Goal: Task Accomplishment & Management: Complete application form

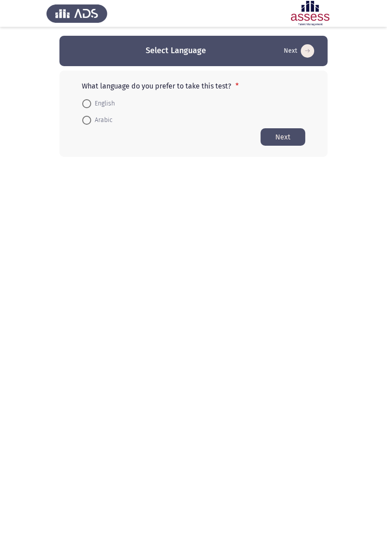
click at [371, 192] on html "Select Language Next What language do you prefer to take this test? * English A…" at bounding box center [193, 96] width 387 height 193
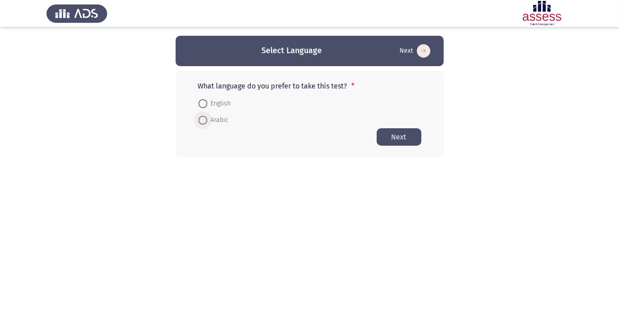
click at [207, 124] on span at bounding box center [203, 120] width 9 height 9
click at [207, 124] on input "Arabic" at bounding box center [203, 120] width 9 height 9
radio input "true"
click at [411, 136] on button "Next" at bounding box center [399, 136] width 45 height 17
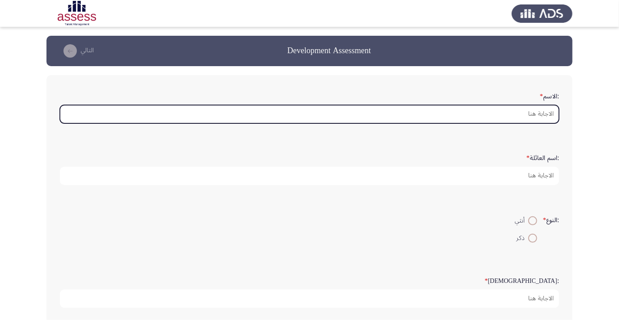
click at [537, 114] on input ":الاسم *" at bounding box center [309, 114] width 499 height 18
click at [539, 110] on input ":الاسم *" at bounding box center [309, 114] width 499 height 18
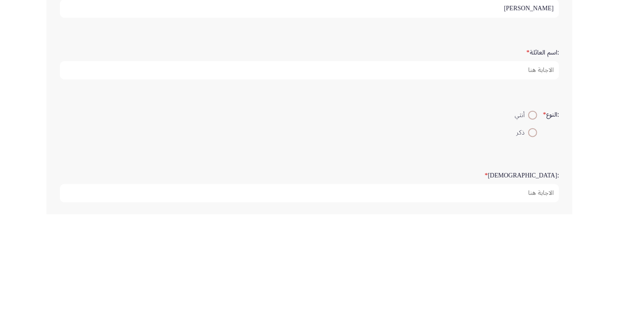
type input "[PERSON_NAME]"
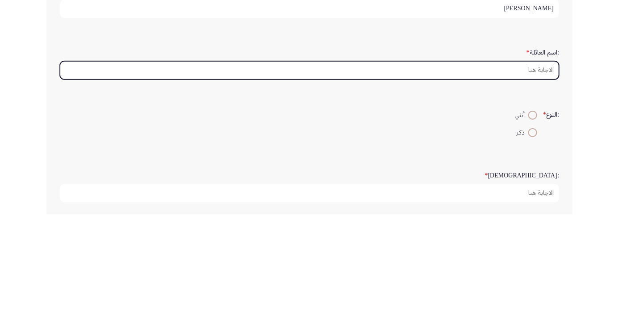
click at [544, 171] on input ":اسم العائلة *" at bounding box center [309, 176] width 499 height 18
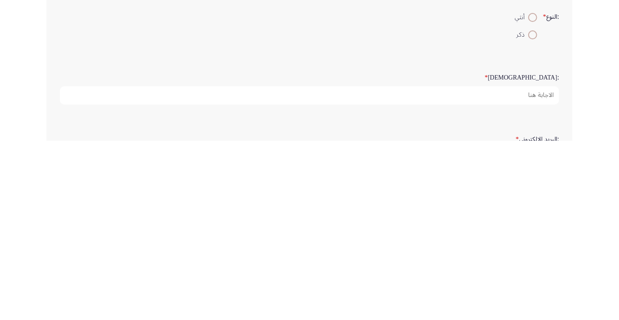
type input "Kotb"
click at [533, 214] on span at bounding box center [533, 214] width 0 height 0
click at [532, 213] on input "ذكر" at bounding box center [532, 214] width 9 height 9
radio input "true"
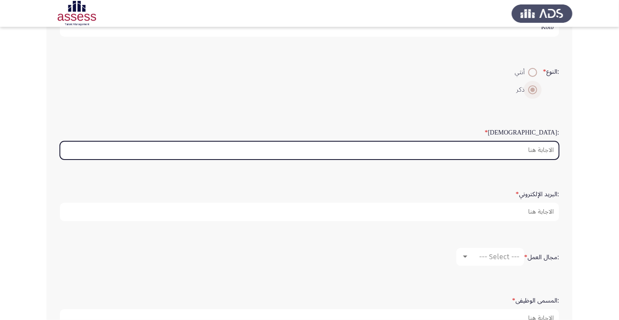
click at [543, 150] on input ":السن *" at bounding box center [309, 150] width 499 height 18
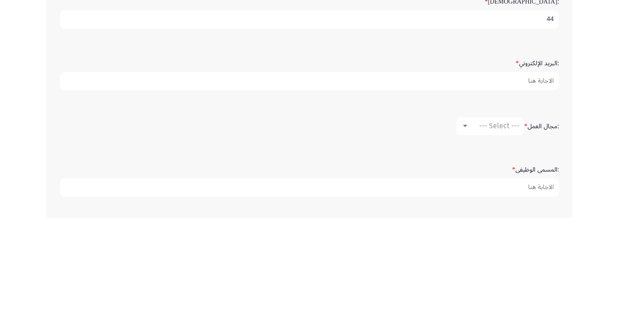
scroll to position [177, 0]
type input "44"
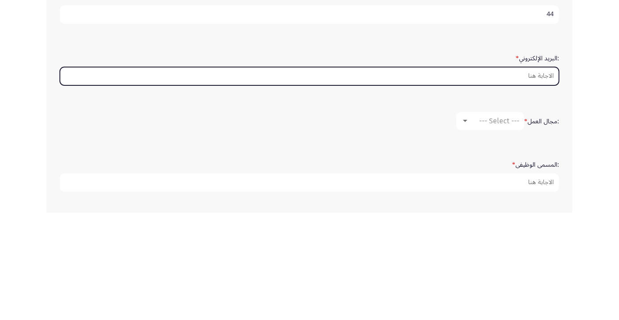
click at [535, 180] on input ":البريد الإلكتروني *" at bounding box center [309, 183] width 499 height 18
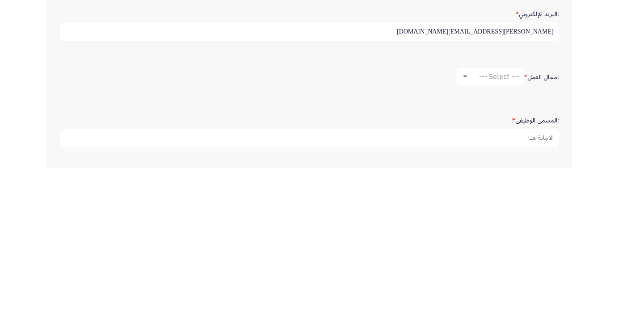
type input "Mohamed.kotb@ibnsina-pharma.com"
click at [474, 224] on div "--- Select ---" at bounding box center [494, 228] width 50 height 8
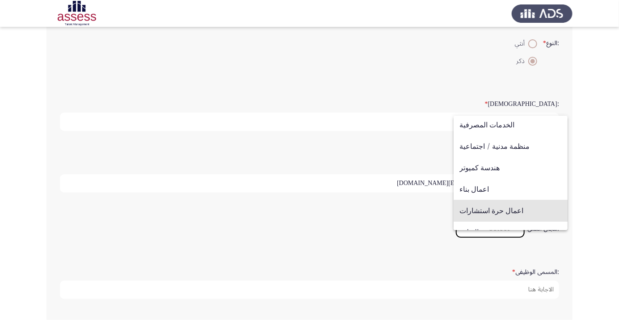
scroll to position [85, 0]
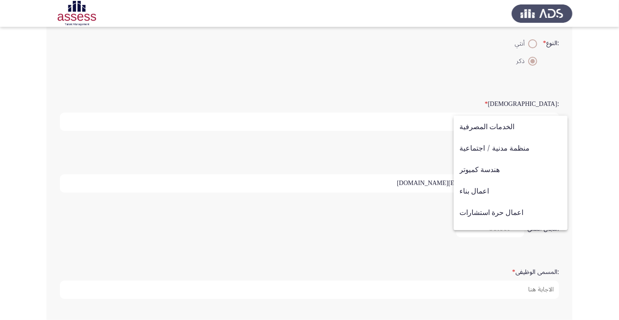
click at [494, 169] on span "هندسة كميوتر" at bounding box center [511, 169] width 102 height 21
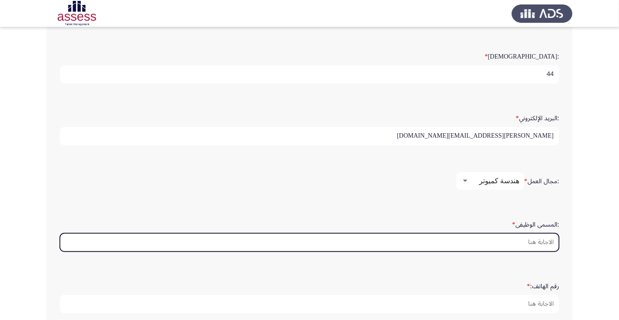
click at [546, 241] on input ":المسمى الوظيفى *" at bounding box center [309, 242] width 499 height 18
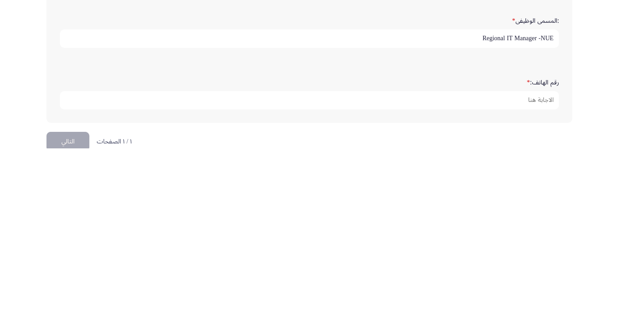
scroll to position [272, 0]
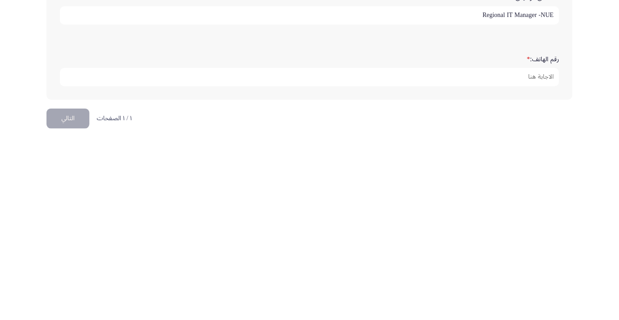
type input "Regional IT Manager -NUE"
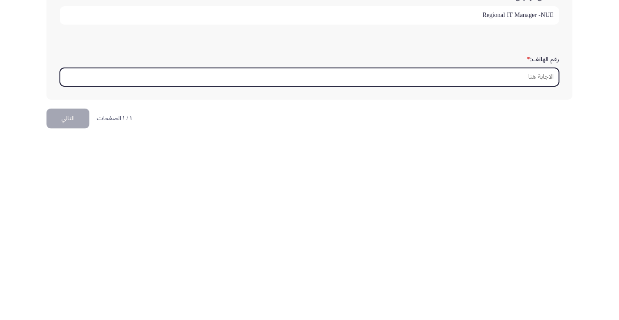
click at [543, 251] on input "رقم الهاتف: *" at bounding box center [309, 256] width 499 height 18
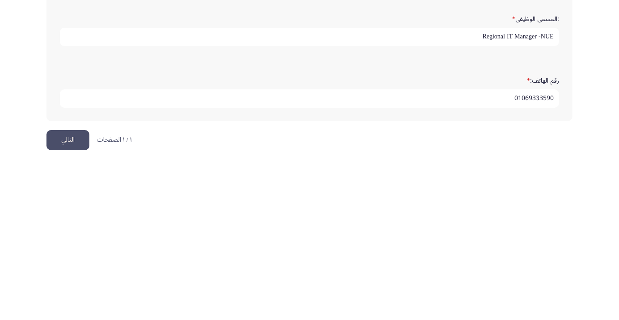
type input "01069333590"
click at [65, 302] on button "التالي" at bounding box center [67, 298] width 43 height 20
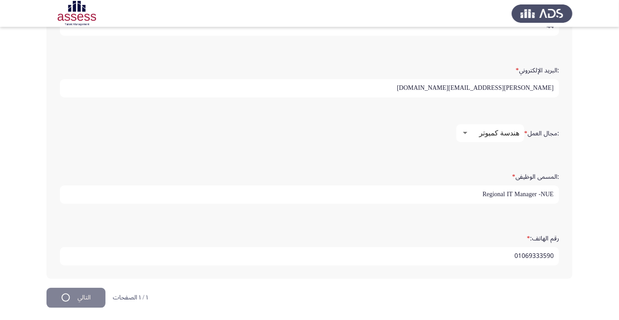
scroll to position [0, 0]
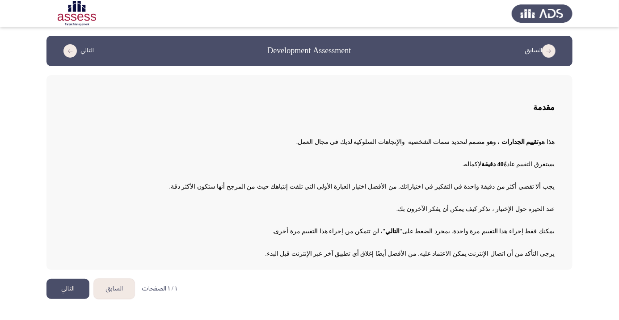
click at [72, 296] on button "التالي" at bounding box center [67, 289] width 43 height 20
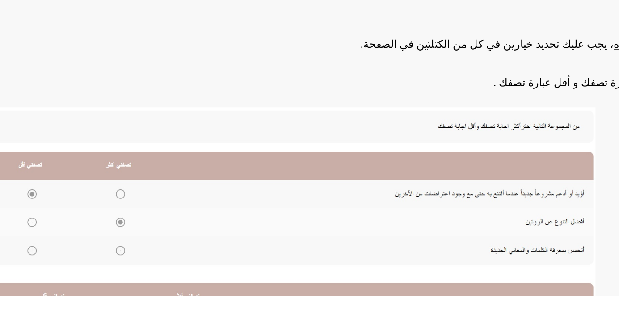
click at [143, 261] on img at bounding box center [243, 294] width 358 height 171
click at [146, 258] on img at bounding box center [243, 294] width 358 height 171
click at [147, 262] on img at bounding box center [243, 294] width 358 height 171
click at [143, 261] on img at bounding box center [243, 294] width 358 height 171
click at [146, 260] on img at bounding box center [243, 294] width 358 height 171
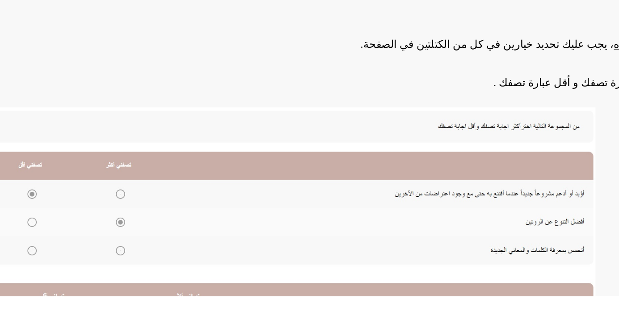
click at [142, 260] on img at bounding box center [243, 294] width 358 height 171
click at [145, 259] on img at bounding box center [243, 294] width 358 height 171
click at [142, 260] on img at bounding box center [243, 294] width 358 height 171
click at [146, 261] on img at bounding box center [243, 294] width 358 height 171
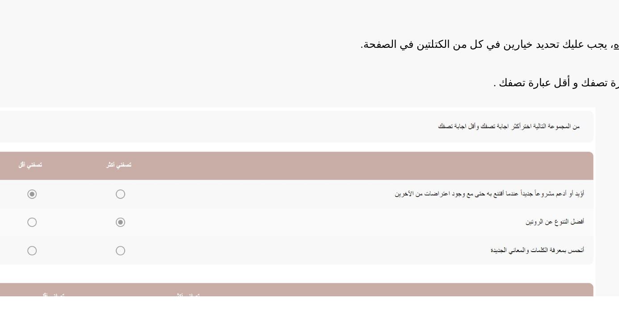
click at [142, 260] on img at bounding box center [243, 294] width 358 height 171
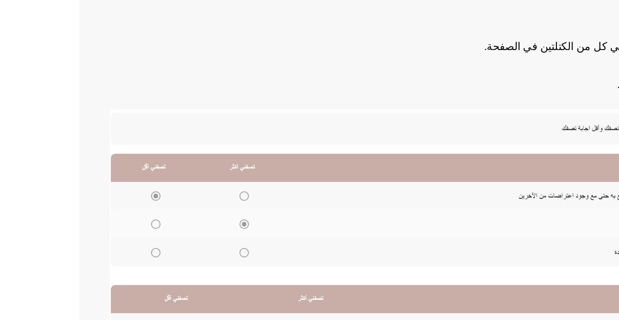
scroll to position [98, 0]
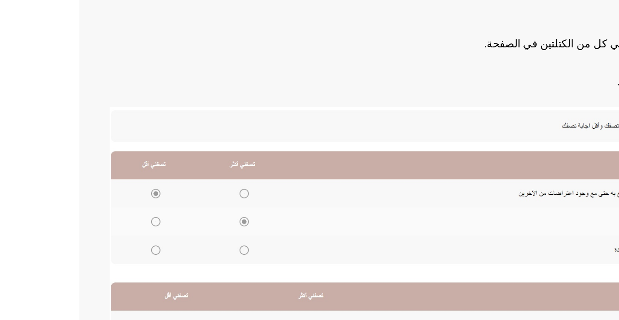
click at [140, 161] on img at bounding box center [243, 196] width 358 height 171
click at [144, 167] on img at bounding box center [243, 196] width 358 height 171
click at [141, 158] on img at bounding box center [243, 196] width 358 height 171
click at [89, 179] on img at bounding box center [243, 196] width 358 height 171
click at [89, 157] on img at bounding box center [243, 196] width 358 height 171
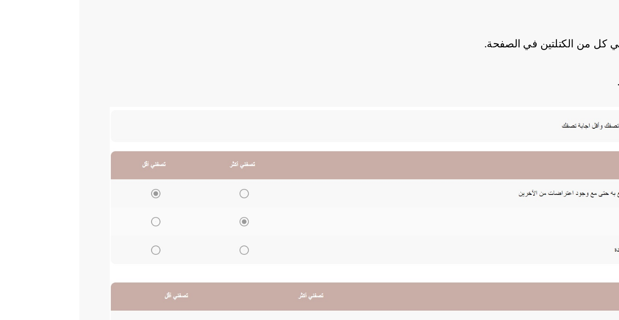
click at [142, 163] on img at bounding box center [243, 196] width 358 height 171
click at [145, 161] on img at bounding box center [243, 196] width 358 height 171
click at [145, 165] on img at bounding box center [243, 196] width 358 height 171
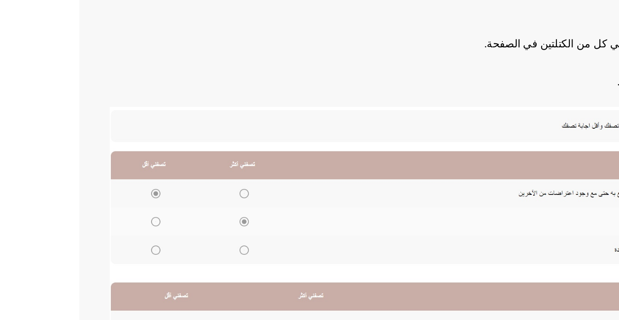
click at [144, 164] on img at bounding box center [243, 196] width 358 height 171
click at [140, 161] on img at bounding box center [243, 196] width 358 height 171
click at [87, 159] on img at bounding box center [243, 196] width 358 height 171
click at [148, 181] on img at bounding box center [243, 196] width 358 height 171
click at [146, 158] on img at bounding box center [243, 196] width 358 height 171
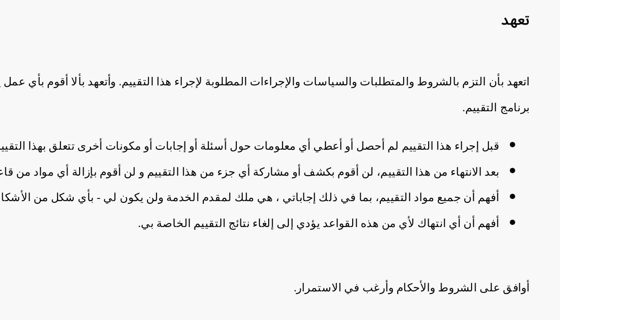
scroll to position [1, 0]
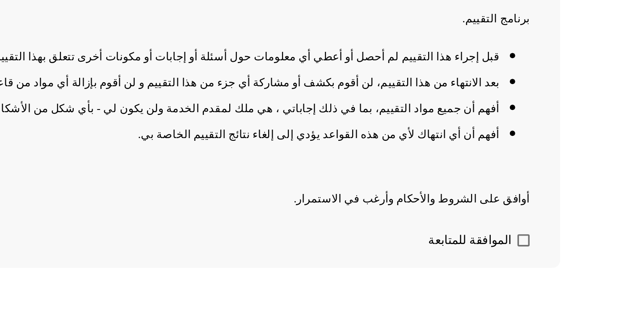
click at [549, 295] on span at bounding box center [551, 290] width 7 height 7
click at [551, 295] on input "الموافقة للمتابعة" at bounding box center [551, 295] width 0 height 0
checkbox input "true"
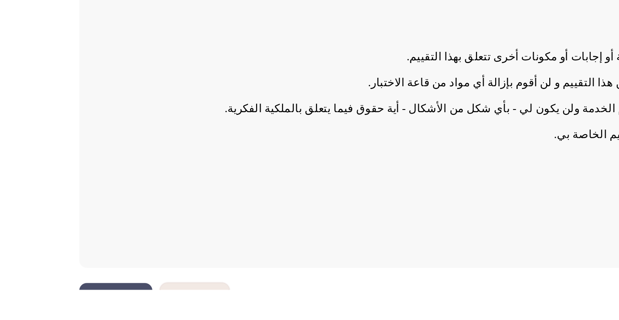
click at [67, 320] on button "التالي" at bounding box center [67, 326] width 43 height 20
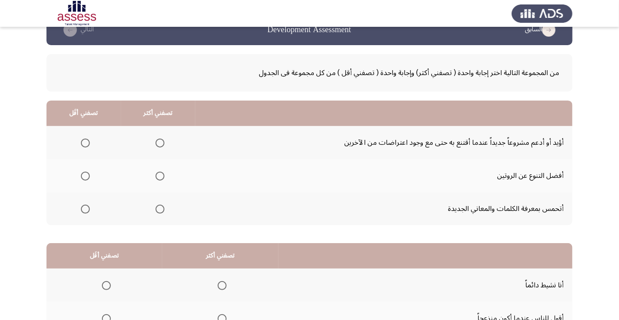
scroll to position [21, 0]
click at [160, 143] on span "Select an option" at bounding box center [160, 143] width 0 height 0
click at [161, 142] on input "Select an option" at bounding box center [160, 143] width 9 height 9
click at [160, 176] on span "Select an option" at bounding box center [160, 176] width 0 height 0
click at [161, 175] on input "Select an option" at bounding box center [160, 176] width 9 height 9
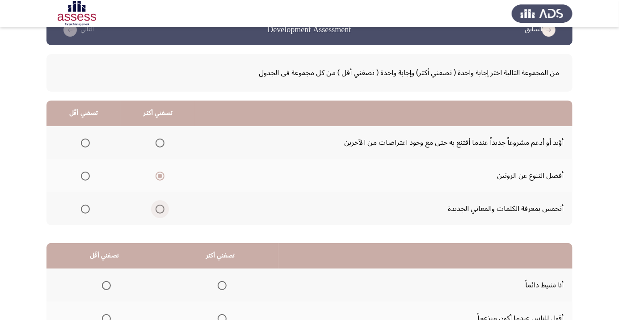
click at [158, 211] on span "Select an option" at bounding box center [160, 209] width 9 height 9
click at [158, 211] on input "Select an option" at bounding box center [160, 209] width 9 height 9
click at [160, 176] on span "Select an option" at bounding box center [160, 176] width 0 height 0
click at [161, 175] on input "Select an option" at bounding box center [160, 176] width 9 height 9
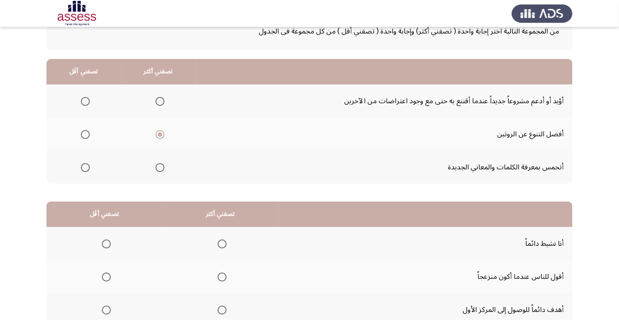
scroll to position [63, 0]
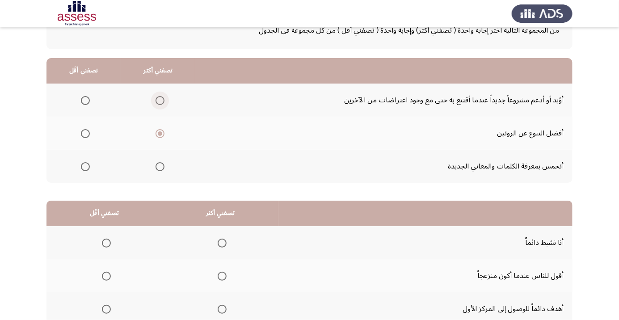
click at [160, 101] on span "Select an option" at bounding box center [160, 101] width 0 height 0
click at [161, 100] on input "Select an option" at bounding box center [160, 100] width 9 height 9
click at [160, 134] on span "Select an option" at bounding box center [160, 134] width 0 height 0
click at [161, 133] on input "Select an option" at bounding box center [160, 133] width 9 height 9
click at [158, 133] on span "Select an option" at bounding box center [160, 133] width 9 height 9
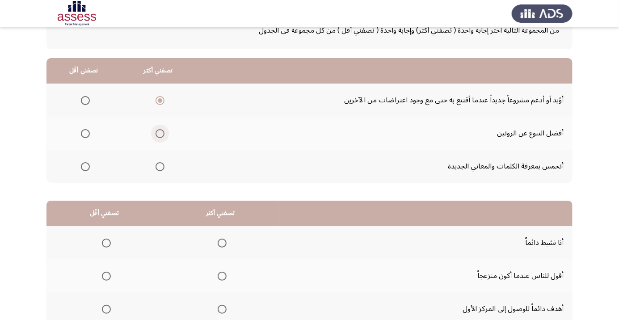
click at [158, 133] on input "Select an option" at bounding box center [160, 133] width 9 height 9
click at [160, 167] on span "Select an option" at bounding box center [160, 167] width 0 height 0
click at [161, 166] on input "Select an option" at bounding box center [160, 166] width 9 height 9
click at [81, 134] on span "Select an option" at bounding box center [85, 133] width 9 height 9
click at [81, 134] on input "Select an option" at bounding box center [85, 133] width 9 height 9
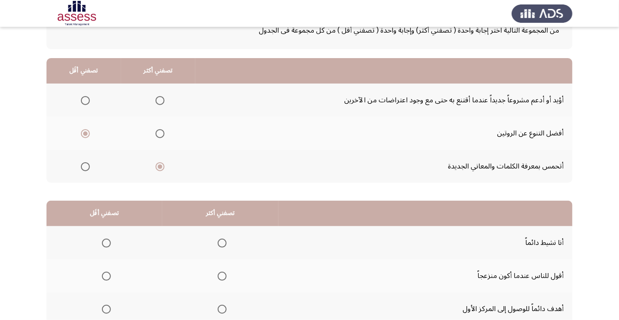
click at [107, 313] on span "Select an option" at bounding box center [106, 309] width 9 height 9
click at [107, 313] on input "Select an option" at bounding box center [106, 309] width 9 height 9
click at [222, 311] on span "Select an option" at bounding box center [222, 309] width 9 height 9
click at [222, 311] on input "Select an option" at bounding box center [222, 309] width 9 height 9
click at [104, 245] on span "Select an option" at bounding box center [106, 243] width 9 height 9
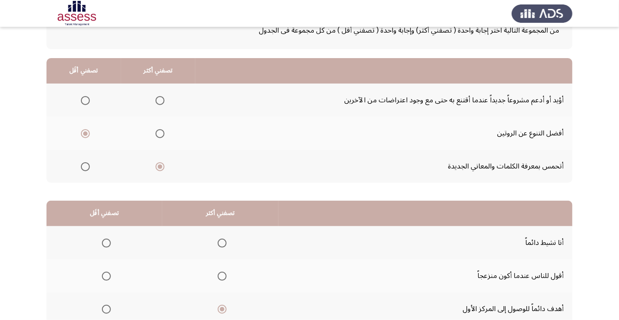
click at [104, 245] on input "Select an option" at bounding box center [106, 243] width 9 height 9
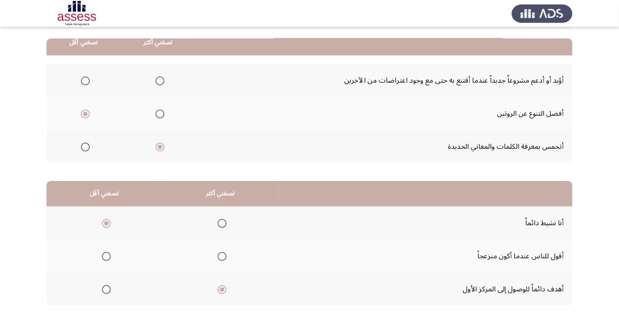
scroll to position [88, 0]
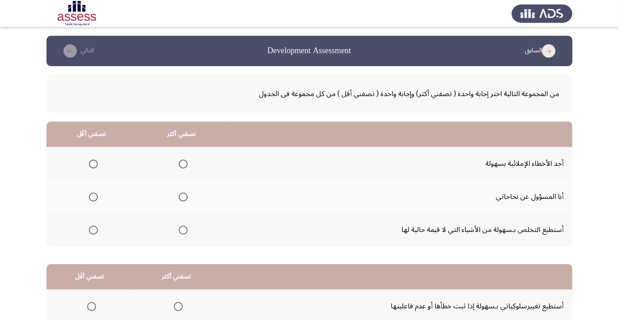
click at [183, 197] on span "Select an option" at bounding box center [183, 197] width 0 height 0
click at [183, 197] on input "Select an option" at bounding box center [183, 197] width 9 height 9
click at [93, 230] on span "Select an option" at bounding box center [93, 230] width 0 height 0
click at [93, 229] on input "Select an option" at bounding box center [93, 230] width 9 height 9
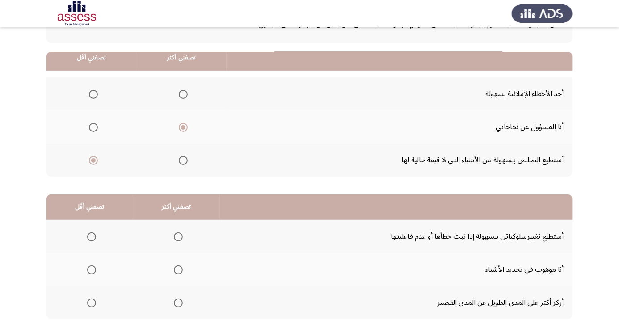
scroll to position [88, 0]
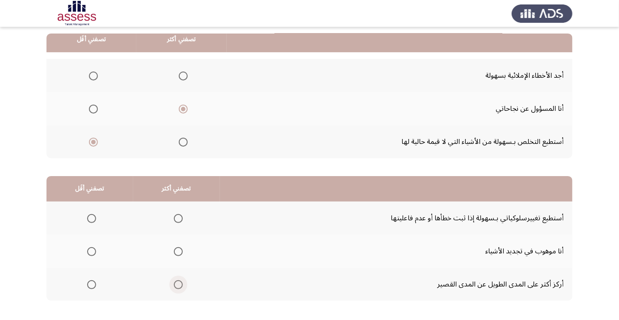
click at [178, 285] on span "Select an option" at bounding box center [178, 285] width 0 height 0
click at [178, 284] on input "Select an option" at bounding box center [178, 284] width 9 height 9
click at [88, 218] on span "Select an option" at bounding box center [91, 218] width 9 height 9
click at [88, 218] on input "Select an option" at bounding box center [91, 218] width 9 height 9
click at [177, 215] on span "Select an option" at bounding box center [178, 218] width 9 height 9
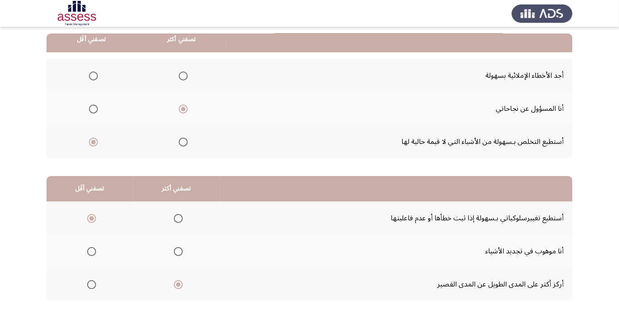
click at [177, 215] on input "Select an option" at bounding box center [178, 218] width 9 height 9
click at [91, 284] on span "Select an option" at bounding box center [91, 284] width 9 height 9
click at [91, 284] on input "Select an option" at bounding box center [91, 284] width 9 height 9
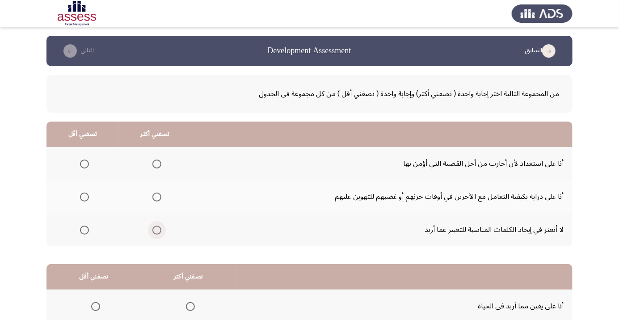
click at [157, 230] on span "Select an option" at bounding box center [157, 230] width 0 height 0
click at [157, 229] on input "Select an option" at bounding box center [156, 230] width 9 height 9
click at [157, 197] on span "Select an option" at bounding box center [157, 197] width 0 height 0
click at [157, 197] on input "Select an option" at bounding box center [156, 197] width 9 height 9
click at [85, 230] on span "Select an option" at bounding box center [85, 230] width 0 height 0
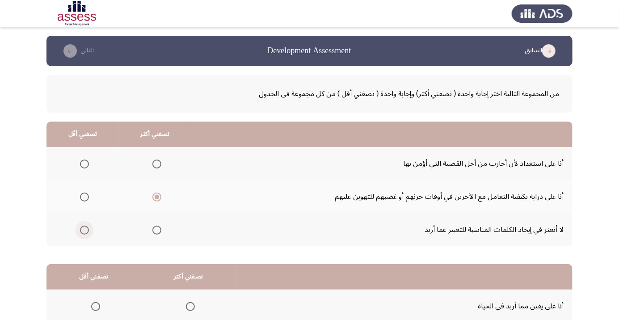
click at [85, 229] on input "Select an option" at bounding box center [84, 230] width 9 height 9
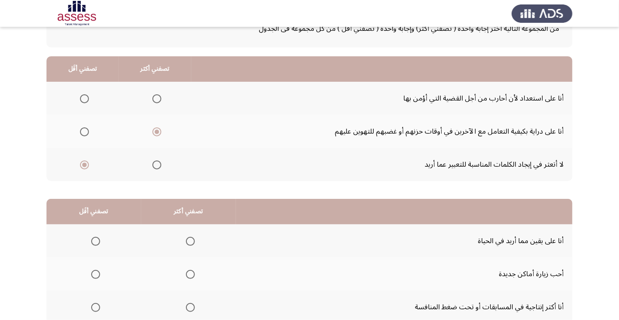
scroll to position [88, 0]
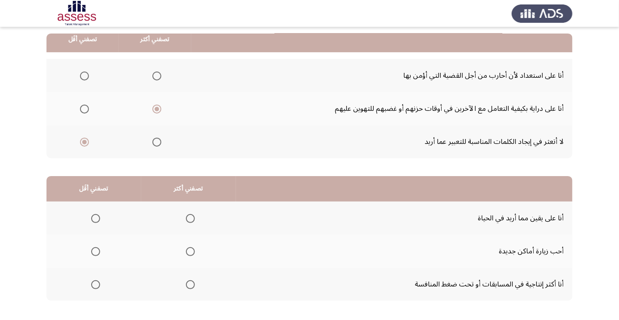
click at [190, 219] on span "Select an option" at bounding box center [190, 219] width 0 height 0
click at [190, 218] on input "Select an option" at bounding box center [190, 218] width 9 height 9
click at [96, 285] on span "Select an option" at bounding box center [96, 285] width 0 height 0
click at [95, 284] on input "Select an option" at bounding box center [95, 284] width 9 height 9
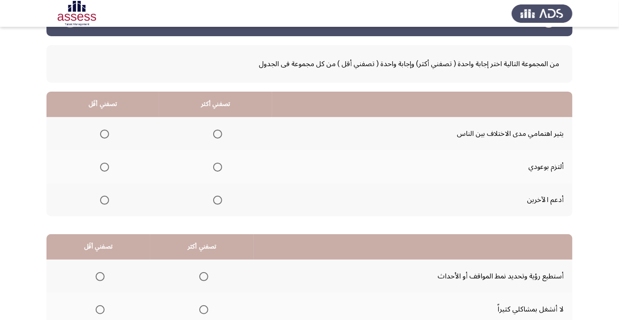
scroll to position [0, 0]
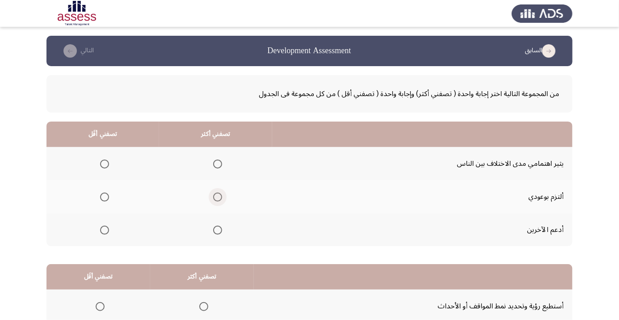
click at [218, 197] on span "Select an option" at bounding box center [218, 197] width 0 height 0
click at [217, 197] on input "Select an option" at bounding box center [217, 197] width 9 height 9
click at [103, 232] on span "Select an option" at bounding box center [104, 230] width 9 height 9
click at [103, 232] on input "Select an option" at bounding box center [104, 230] width 9 height 9
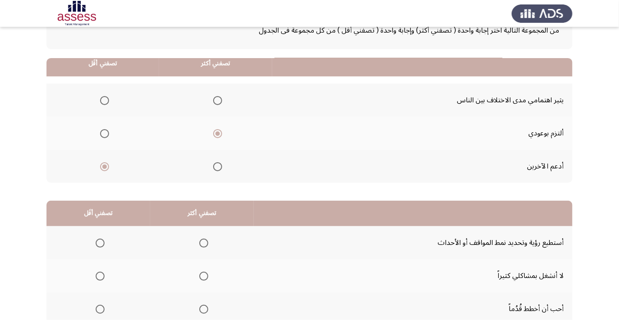
scroll to position [88, 0]
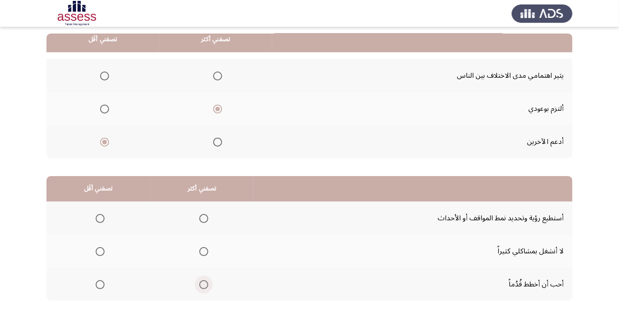
click at [203, 284] on span "Select an option" at bounding box center [203, 284] width 9 height 9
click at [203, 284] on input "Select an option" at bounding box center [203, 284] width 9 height 9
click at [100, 218] on span "Select an option" at bounding box center [100, 218] width 9 height 9
click at [100, 218] on input "Select an option" at bounding box center [100, 218] width 9 height 9
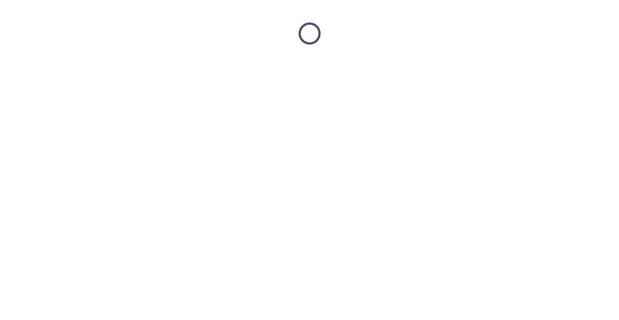
scroll to position [0, 0]
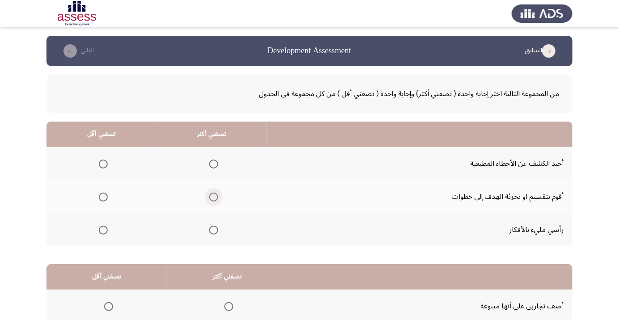
click at [214, 197] on span "Select an option" at bounding box center [214, 197] width 0 height 0
click at [214, 197] on input "Select an option" at bounding box center [213, 197] width 9 height 9
click at [101, 232] on span "Select an option" at bounding box center [103, 230] width 9 height 9
click at [101, 232] on input "Select an option" at bounding box center [103, 230] width 9 height 9
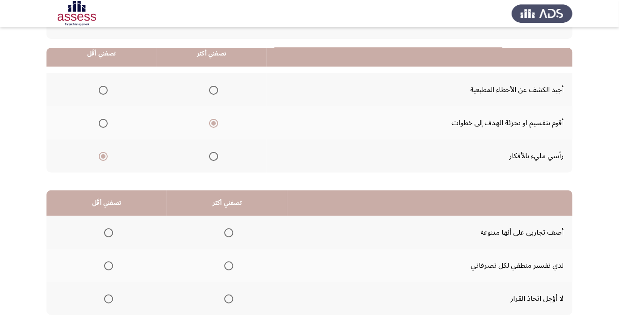
scroll to position [88, 0]
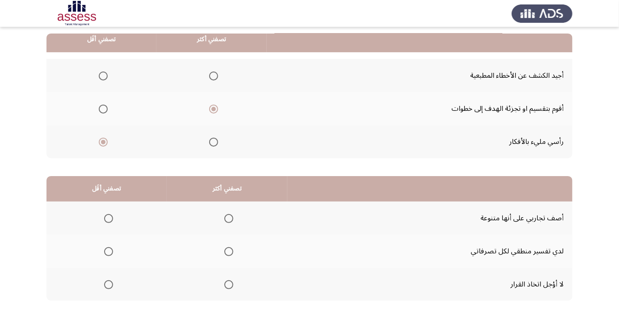
click at [229, 252] on span "Select an option" at bounding box center [229, 252] width 0 height 0
click at [231, 251] on input "Select an option" at bounding box center [228, 251] width 9 height 9
click at [109, 285] on span "Select an option" at bounding box center [109, 285] width 0 height 0
click at [109, 284] on input "Select an option" at bounding box center [108, 284] width 9 height 9
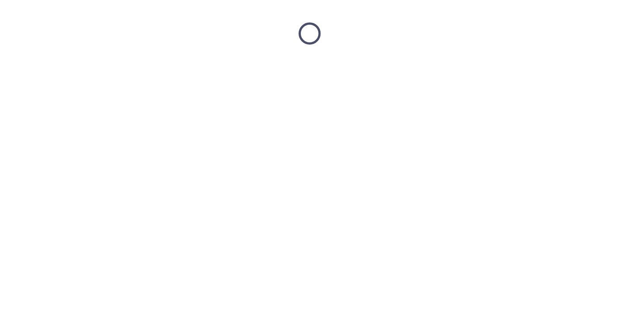
scroll to position [0, 0]
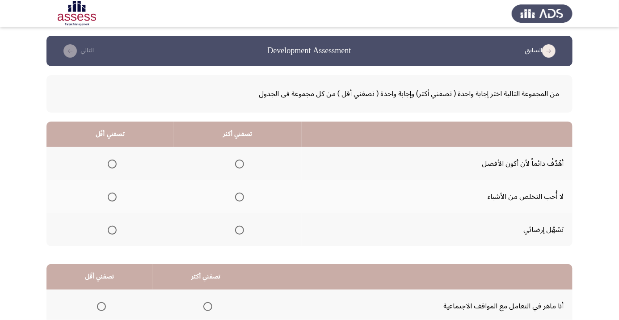
click at [240, 197] on span "Select an option" at bounding box center [240, 197] width 0 height 0
click at [241, 197] on input "Select an option" at bounding box center [239, 197] width 9 height 9
click at [112, 230] on span "Select an option" at bounding box center [112, 230] width 0 height 0
click at [112, 229] on input "Select an option" at bounding box center [112, 230] width 9 height 9
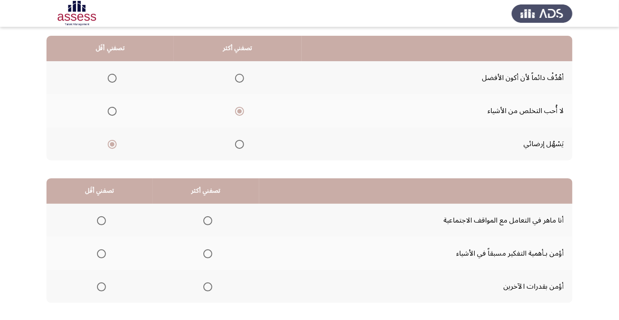
scroll to position [88, 0]
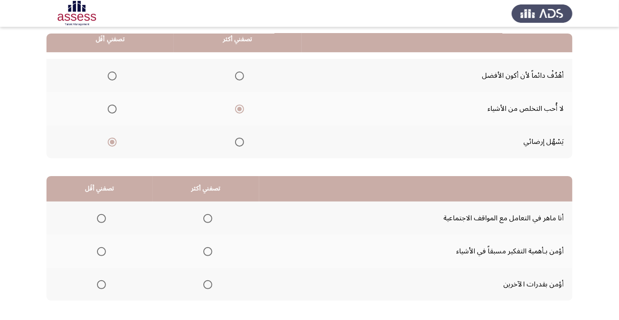
click at [101, 285] on span "Select an option" at bounding box center [101, 285] width 0 height 0
click at [101, 284] on input "Select an option" at bounding box center [101, 284] width 9 height 9
click at [208, 215] on span "Select an option" at bounding box center [207, 218] width 9 height 9
click at [208, 215] on input "Select an option" at bounding box center [207, 218] width 9 height 9
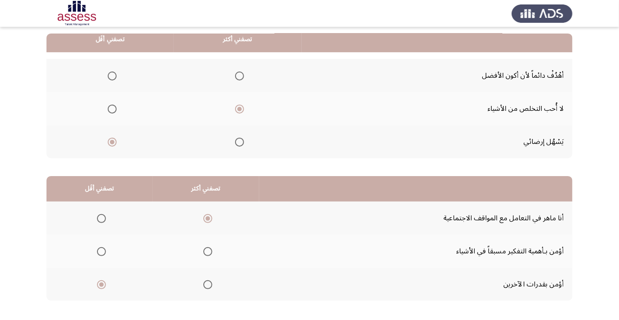
scroll to position [0, 0]
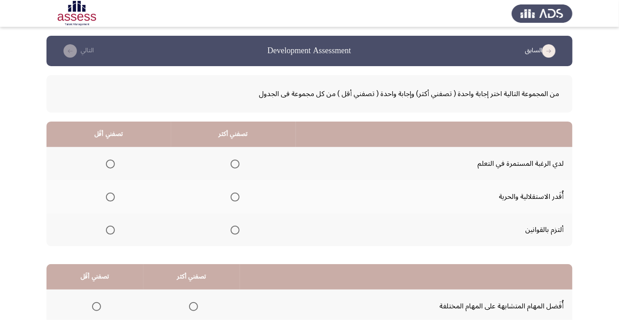
click at [233, 164] on span "Select an option" at bounding box center [235, 164] width 9 height 9
click at [233, 164] on input "Select an option" at bounding box center [235, 164] width 9 height 9
click at [110, 229] on span "Select an option" at bounding box center [110, 230] width 9 height 9
click at [110, 229] on input "Select an option" at bounding box center [110, 230] width 9 height 9
click at [110, 197] on span "Select an option" at bounding box center [110, 197] width 9 height 9
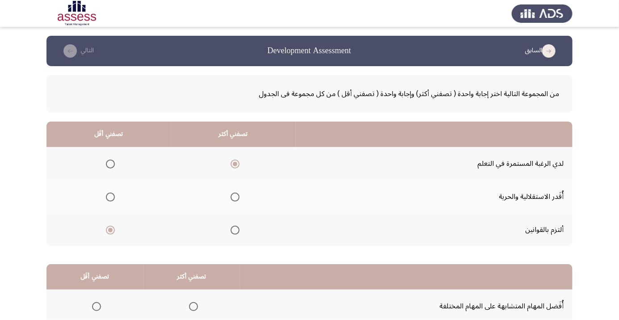
click at [110, 197] on input "Select an option" at bounding box center [110, 197] width 9 height 9
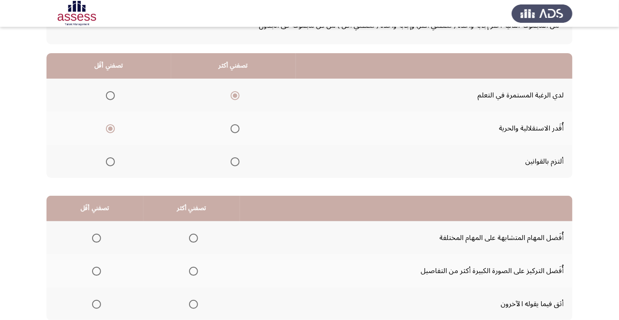
scroll to position [88, 0]
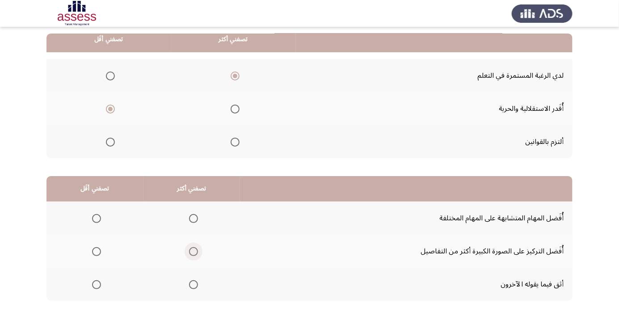
click at [194, 252] on span "Select an option" at bounding box center [194, 252] width 0 height 0
click at [194, 251] on input "Select an option" at bounding box center [193, 251] width 9 height 9
click at [97, 219] on span "Select an option" at bounding box center [97, 219] width 0 height 0
click at [97, 218] on input "Select an option" at bounding box center [96, 218] width 9 height 9
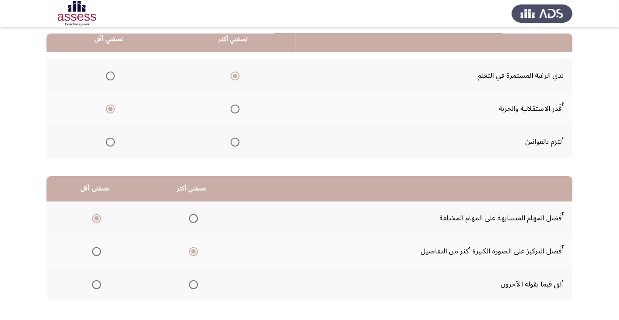
scroll to position [0, 0]
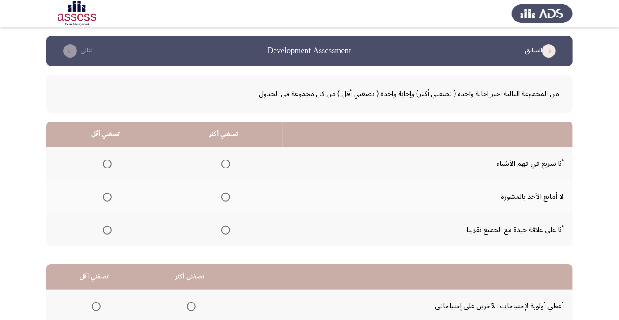
click at [223, 199] on span "Select an option" at bounding box center [225, 197] width 9 height 9
click at [223, 199] on input "Select an option" at bounding box center [225, 197] width 9 height 9
click at [107, 230] on span "Select an option" at bounding box center [107, 230] width 0 height 0
click at [107, 229] on input "Select an option" at bounding box center [107, 230] width 9 height 9
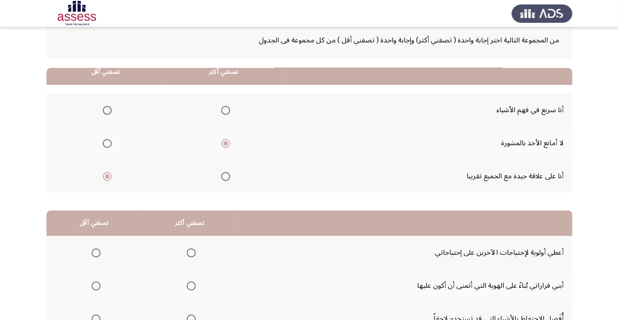
scroll to position [88, 0]
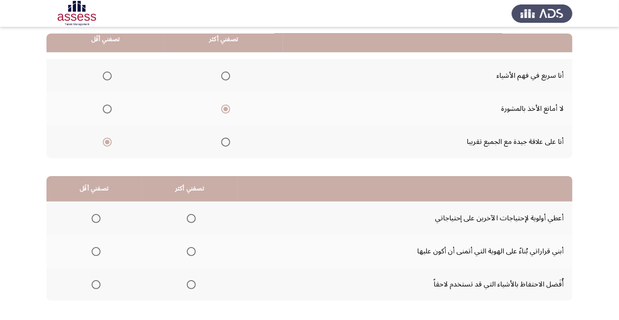
click at [190, 283] on span "Select an option" at bounding box center [191, 284] width 9 height 9
click at [190, 283] on input "Select an option" at bounding box center [191, 284] width 9 height 9
click at [96, 218] on span "Select an option" at bounding box center [96, 218] width 9 height 9
click at [96, 218] on input "Select an option" at bounding box center [96, 218] width 9 height 9
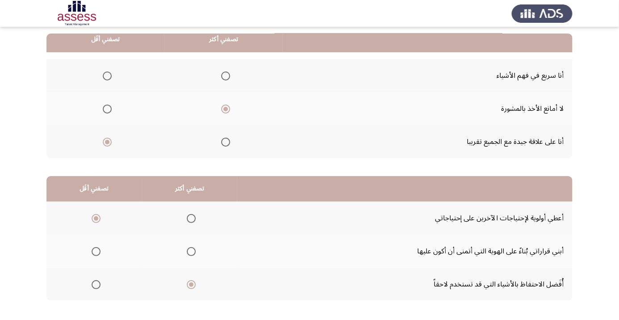
scroll to position [0, 0]
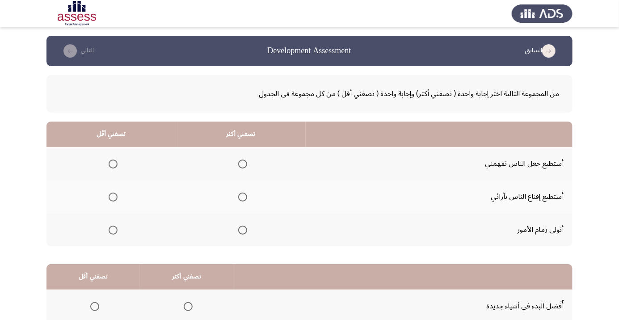
click at [241, 198] on span "Select an option" at bounding box center [242, 197] width 9 height 9
click at [241, 198] on input "Select an option" at bounding box center [242, 197] width 9 height 9
click at [113, 230] on span "Select an option" at bounding box center [113, 230] width 0 height 0
click at [113, 229] on input "Select an option" at bounding box center [113, 230] width 9 height 9
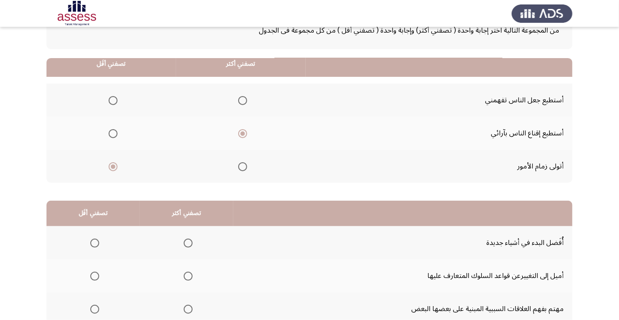
scroll to position [88, 0]
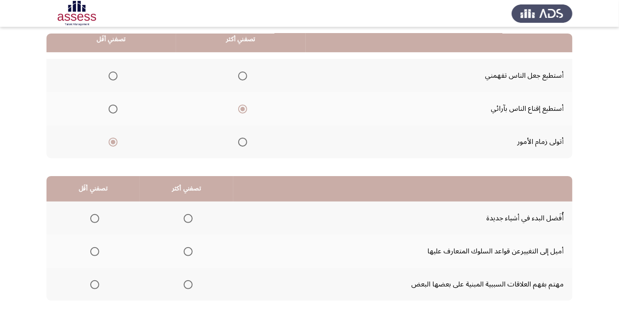
click at [188, 285] on span "Select an option" at bounding box center [188, 285] width 0 height 0
click at [188, 284] on input "Select an option" at bounding box center [188, 284] width 9 height 9
click at [91, 217] on span "Select an option" at bounding box center [94, 218] width 9 height 9
click at [91, 217] on input "Select an option" at bounding box center [94, 218] width 9 height 9
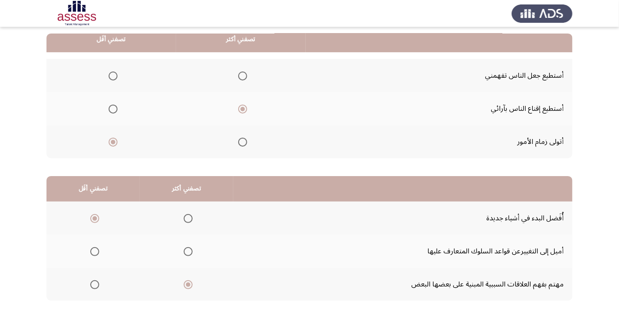
scroll to position [0, 0]
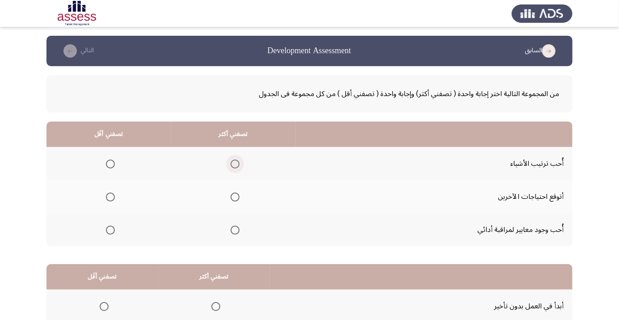
click at [235, 164] on span "Select an option" at bounding box center [235, 164] width 0 height 0
click at [235, 164] on input "Select an option" at bounding box center [235, 164] width 9 height 9
click at [110, 197] on span "Select an option" at bounding box center [110, 197] width 0 height 0
click at [110, 197] on input "Select an option" at bounding box center [110, 197] width 9 height 9
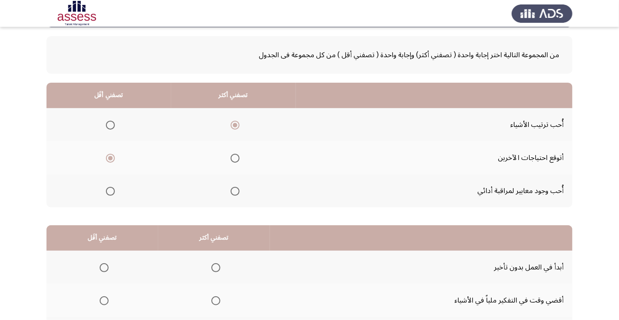
scroll to position [88, 0]
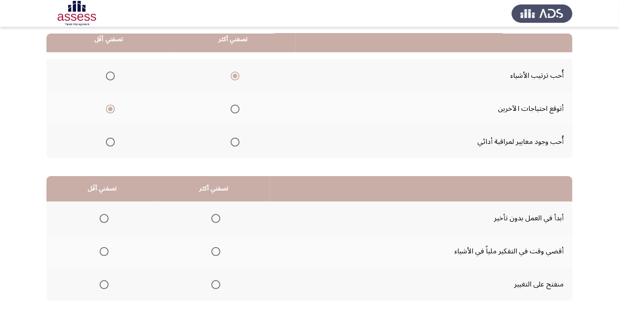
click at [212, 248] on span "Select an option" at bounding box center [215, 251] width 9 height 9
click at [212, 248] on input "Select an option" at bounding box center [215, 251] width 9 height 9
click at [97, 286] on label "Select an option" at bounding box center [102, 284] width 13 height 9
click at [100, 286] on input "Select an option" at bounding box center [104, 284] width 9 height 9
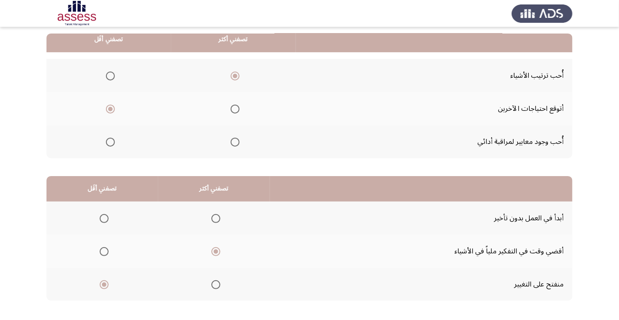
scroll to position [0, 0]
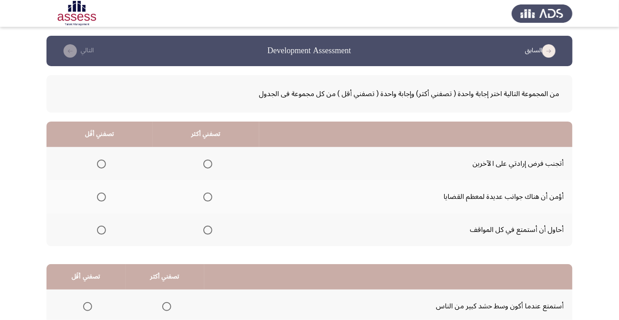
click at [207, 197] on span "Select an option" at bounding box center [207, 197] width 9 height 9
click at [207, 197] on input "Select an option" at bounding box center [207, 197] width 9 height 9
click at [97, 165] on span "Select an option" at bounding box center [101, 164] width 9 height 9
click at [97, 165] on input "Select an option" at bounding box center [101, 164] width 9 height 9
click at [101, 230] on span "Select an option" at bounding box center [101, 230] width 0 height 0
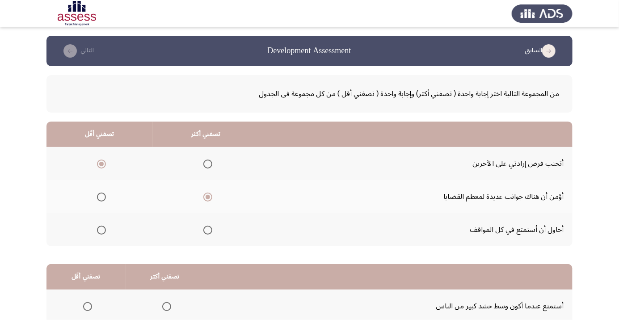
click at [101, 229] on input "Select an option" at bounding box center [101, 230] width 9 height 9
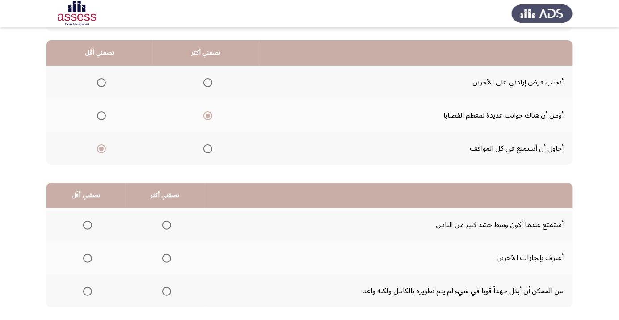
scroll to position [88, 0]
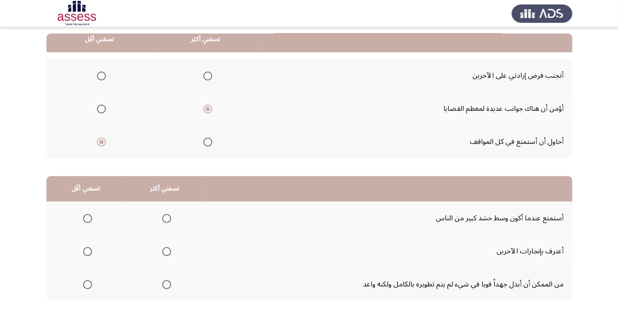
click at [167, 252] on span "Select an option" at bounding box center [167, 252] width 0 height 0
click at [167, 251] on input "Select an option" at bounding box center [166, 251] width 9 height 9
click at [167, 285] on span "Select an option" at bounding box center [167, 285] width 0 height 0
click at [167, 284] on input "Select an option" at bounding box center [166, 284] width 9 height 9
click at [88, 252] on span "Select an option" at bounding box center [88, 252] width 0 height 0
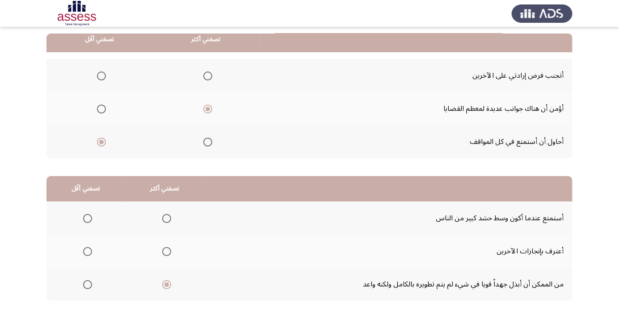
click at [88, 251] on input "Select an option" at bounding box center [87, 251] width 9 height 9
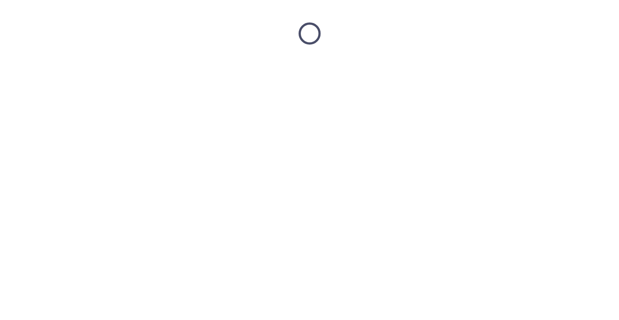
scroll to position [0, 0]
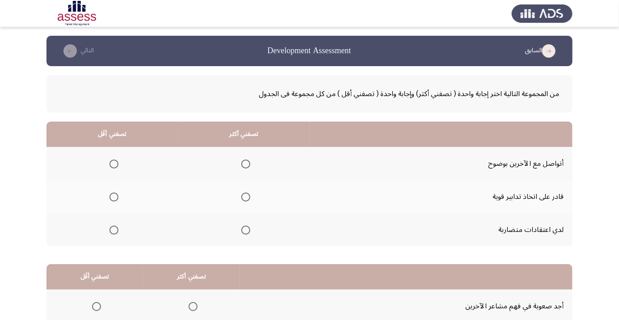
click at [247, 164] on span "Select an option" at bounding box center [245, 164] width 9 height 9
click at [247, 164] on input "Select an option" at bounding box center [245, 164] width 9 height 9
click at [114, 197] on span "Select an option" at bounding box center [114, 197] width 0 height 0
click at [114, 197] on input "Select an option" at bounding box center [114, 197] width 9 height 9
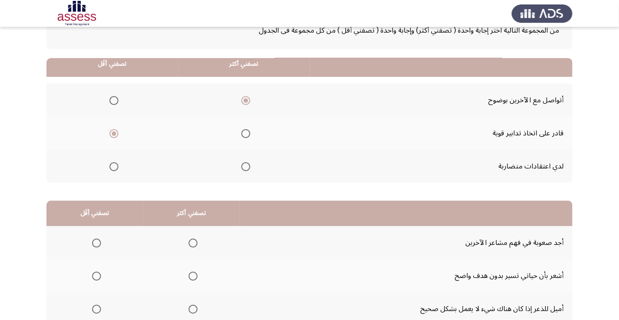
scroll to position [88, 0]
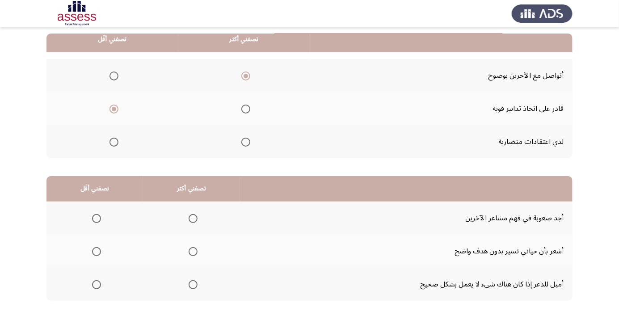
click at [189, 283] on span "Select an option" at bounding box center [193, 284] width 9 height 9
click at [189, 283] on input "Select an option" at bounding box center [193, 284] width 9 height 9
click at [93, 218] on span "Select an option" at bounding box center [96, 218] width 9 height 9
click at [93, 218] on input "Select an option" at bounding box center [96, 218] width 9 height 9
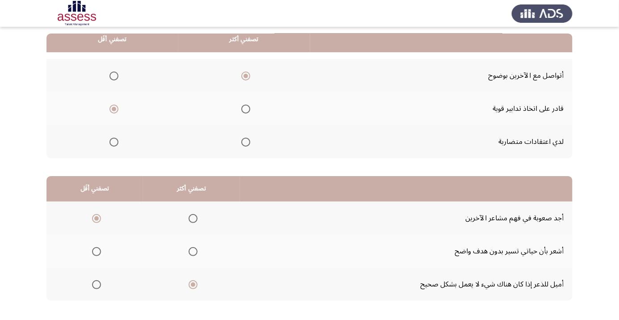
scroll to position [0, 0]
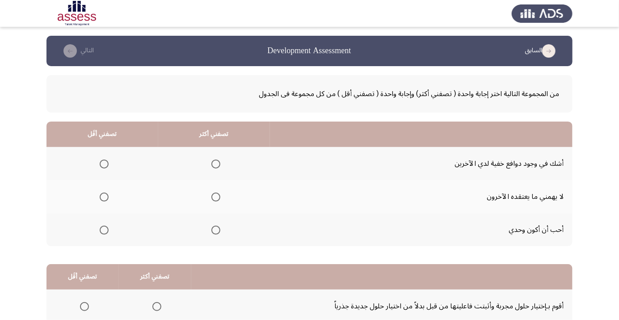
click at [101, 197] on span "Select an option" at bounding box center [104, 197] width 9 height 9
click at [101, 197] on input "Select an option" at bounding box center [104, 197] width 9 height 9
click at [216, 164] on span "Select an option" at bounding box center [216, 164] width 0 height 0
click at [216, 164] on input "Select an option" at bounding box center [215, 164] width 9 height 9
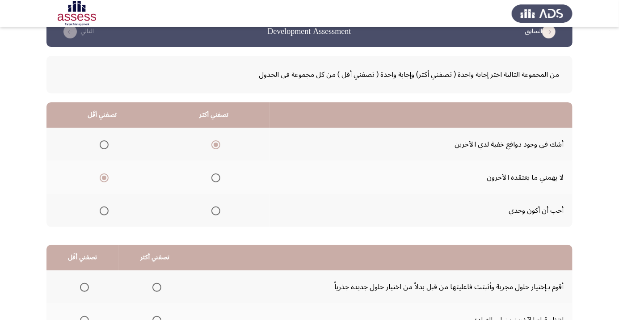
scroll to position [88, 0]
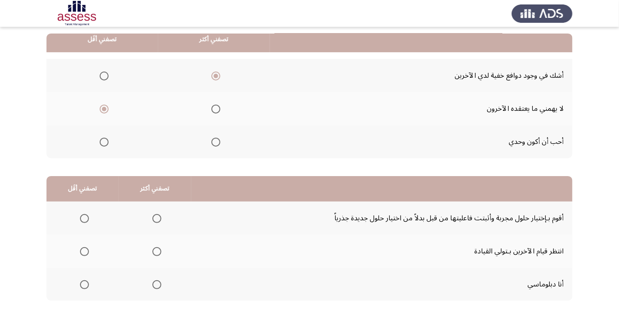
click at [85, 285] on span "Select an option" at bounding box center [85, 285] width 0 height 0
click at [84, 284] on input "Select an option" at bounding box center [84, 284] width 9 height 9
click at [157, 219] on span "Select an option" at bounding box center [157, 219] width 0 height 0
click at [156, 218] on input "Select an option" at bounding box center [156, 218] width 9 height 9
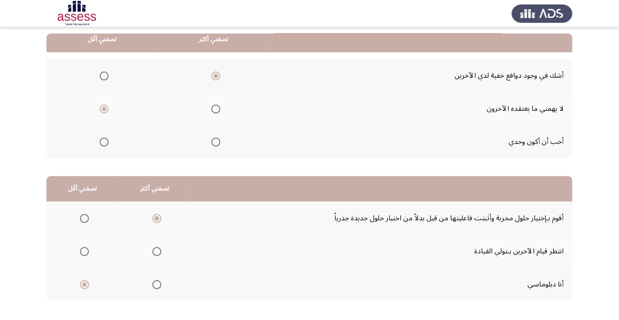
scroll to position [0, 0]
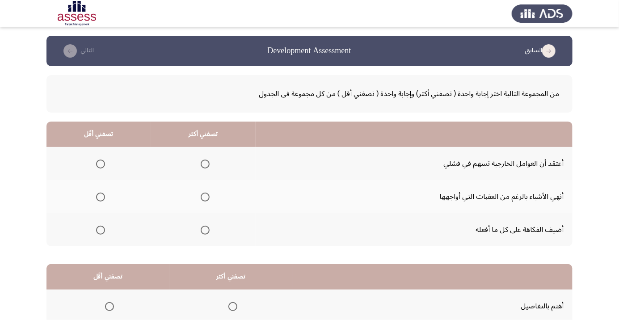
click at [204, 200] on span "Select an option" at bounding box center [205, 197] width 9 height 9
click at [204, 200] on input "Select an option" at bounding box center [205, 197] width 9 height 9
click at [100, 232] on span "Select an option" at bounding box center [100, 230] width 9 height 9
click at [100, 232] on input "Select an option" at bounding box center [100, 230] width 9 height 9
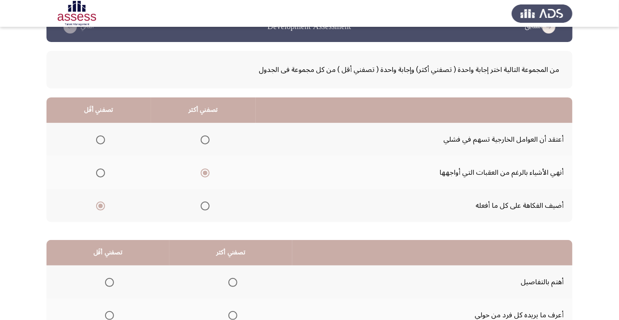
scroll to position [88, 0]
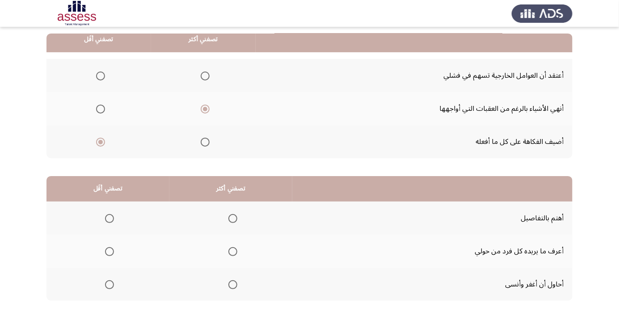
click at [233, 219] on span "Select an option" at bounding box center [233, 219] width 0 height 0
click at [234, 218] on input "Select an option" at bounding box center [232, 218] width 9 height 9
click at [110, 252] on span "Select an option" at bounding box center [110, 252] width 0 height 0
click at [110, 251] on input "Select an option" at bounding box center [109, 251] width 9 height 9
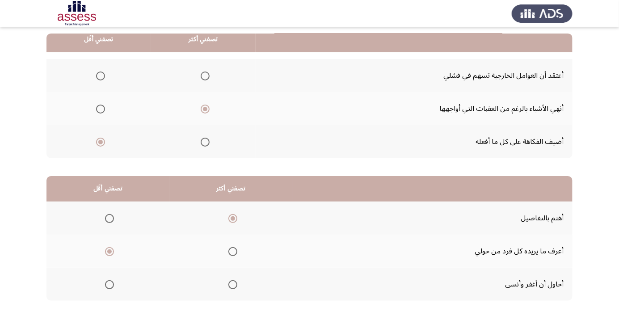
scroll to position [0, 0]
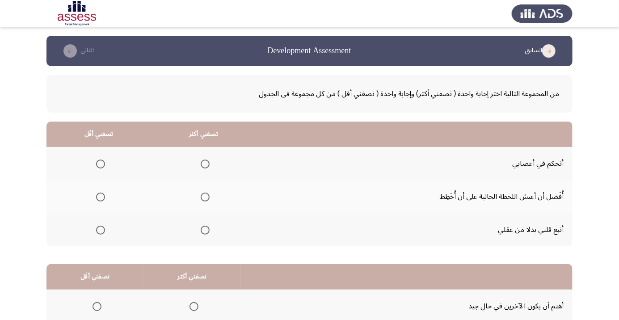
click at [205, 164] on span "Select an option" at bounding box center [205, 164] width 0 height 0
click at [204, 164] on input "Select an option" at bounding box center [205, 164] width 9 height 9
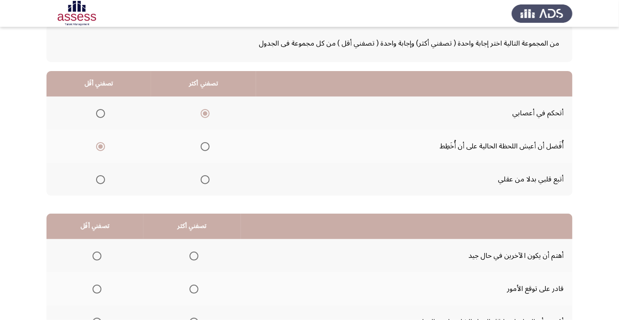
scroll to position [88, 0]
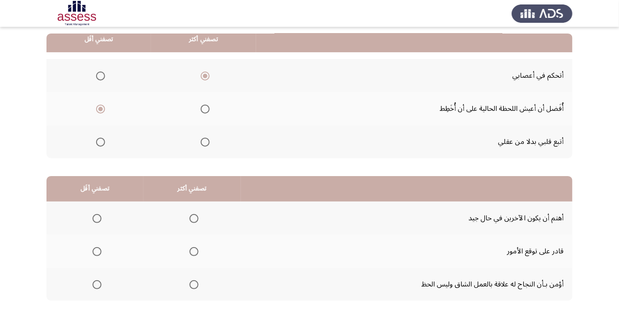
click at [194, 219] on span "Select an option" at bounding box center [194, 219] width 0 height 0
click at [193, 218] on input "Select an option" at bounding box center [194, 218] width 9 height 9
click at [97, 254] on span "Select an option" at bounding box center [97, 251] width 9 height 9
click at [96, 251] on span "Select an option" at bounding box center [97, 251] width 9 height 9
click at [96, 251] on input "Select an option" at bounding box center [97, 251] width 9 height 9
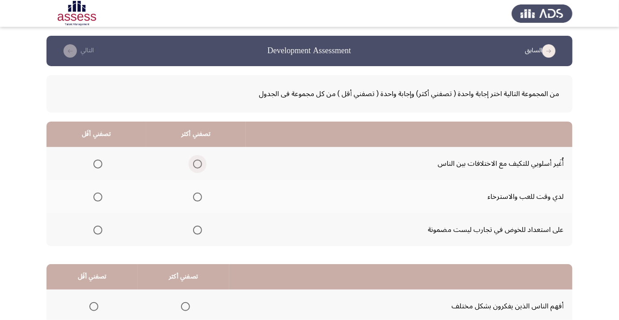
click at [198, 164] on span "Select an option" at bounding box center [198, 164] width 0 height 0
click at [198, 164] on input "Select an option" at bounding box center [197, 164] width 9 height 9
click at [100, 231] on span "Select an option" at bounding box center [97, 230] width 9 height 9
click at [100, 231] on input "Select an option" at bounding box center [97, 230] width 9 height 9
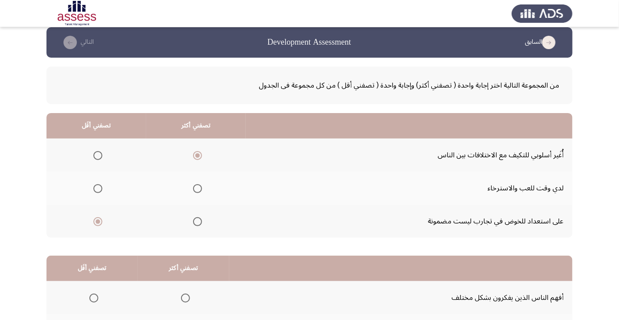
scroll to position [14, 0]
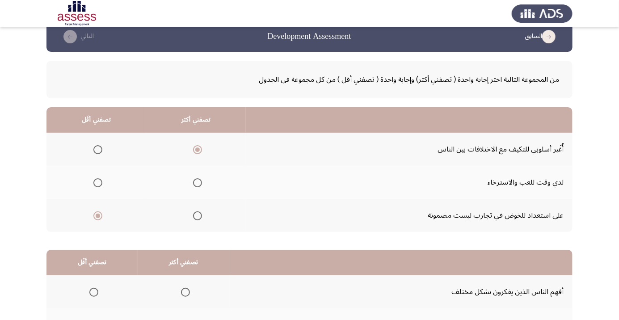
click at [98, 183] on span "Select an option" at bounding box center [98, 183] width 0 height 0
click at [98, 182] on input "Select an option" at bounding box center [97, 182] width 9 height 9
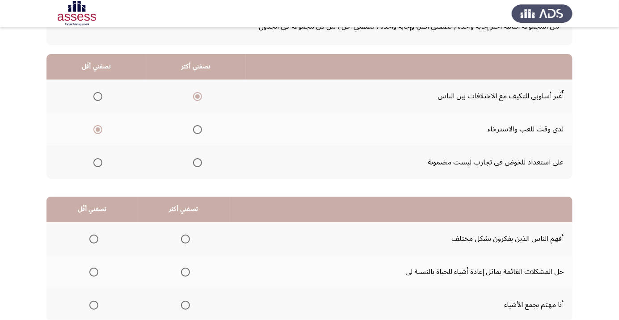
scroll to position [88, 0]
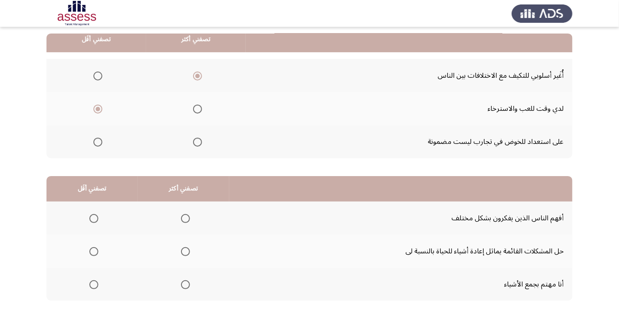
click at [186, 252] on span "Select an option" at bounding box center [186, 252] width 0 height 0
click at [184, 251] on input "Select an option" at bounding box center [185, 251] width 9 height 9
click at [94, 219] on span "Select an option" at bounding box center [94, 219] width 0 height 0
click at [93, 218] on input "Select an option" at bounding box center [93, 218] width 9 height 9
click at [94, 285] on span "Select an option" at bounding box center [94, 285] width 0 height 0
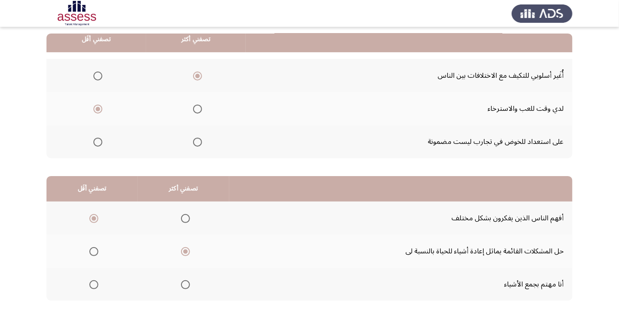
click at [93, 284] on input "Select an option" at bounding box center [93, 284] width 9 height 9
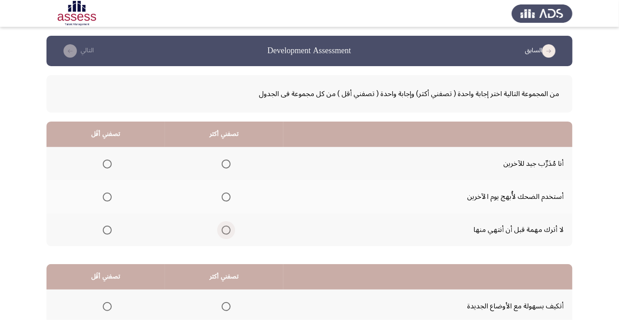
click at [226, 230] on span "Select an option" at bounding box center [226, 230] width 0 height 0
click at [227, 229] on input "Select an option" at bounding box center [226, 230] width 9 height 9
click at [107, 197] on span "Select an option" at bounding box center [107, 197] width 9 height 9
click at [107, 197] on input "Select an option" at bounding box center [107, 197] width 9 height 9
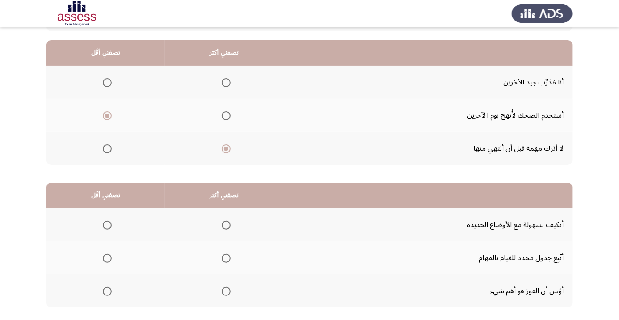
scroll to position [88, 0]
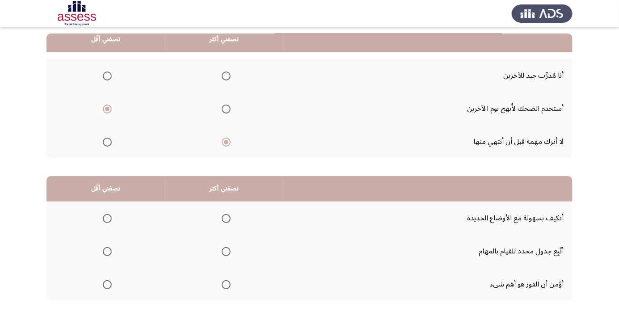
click at [223, 253] on span "Select an option" at bounding box center [226, 251] width 9 height 9
click at [223, 253] on input "Select an option" at bounding box center [226, 251] width 9 height 9
click at [107, 285] on span "Select an option" at bounding box center [107, 285] width 0 height 0
click at [107, 284] on input "Select an option" at bounding box center [107, 284] width 9 height 9
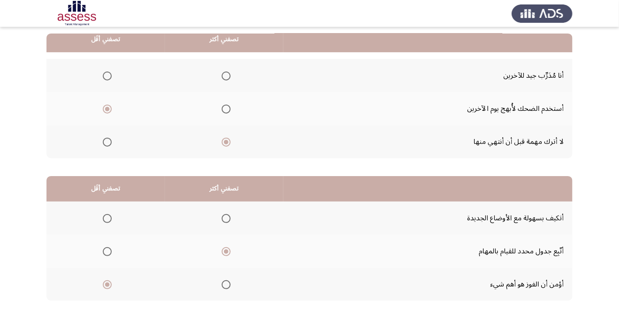
scroll to position [0, 0]
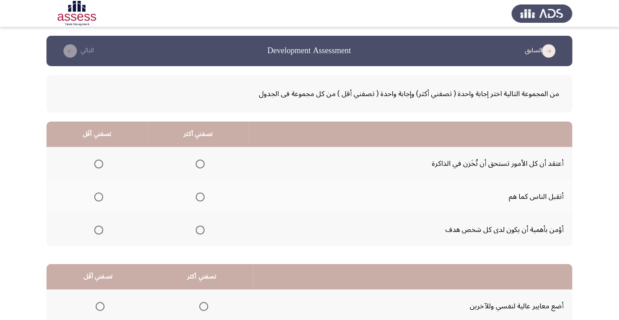
click at [200, 230] on span "Select an option" at bounding box center [200, 230] width 0 height 0
click at [202, 229] on input "Select an option" at bounding box center [200, 230] width 9 height 9
click at [101, 199] on span "Select an option" at bounding box center [98, 197] width 9 height 9
click at [101, 199] on input "Select an option" at bounding box center [98, 197] width 9 height 9
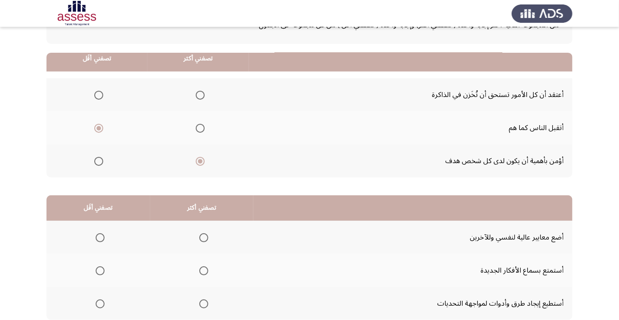
scroll to position [88, 0]
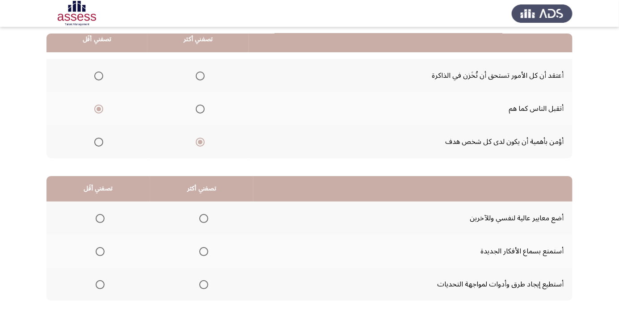
click at [202, 254] on span "Select an option" at bounding box center [203, 251] width 9 height 9
click at [202, 254] on input "Select an option" at bounding box center [203, 251] width 9 height 9
click at [203, 284] on span "Select an option" at bounding box center [203, 284] width 9 height 9
click at [203, 284] on input "Select an option" at bounding box center [203, 284] width 9 height 9
click at [100, 219] on span "Select an option" at bounding box center [100, 219] width 0 height 0
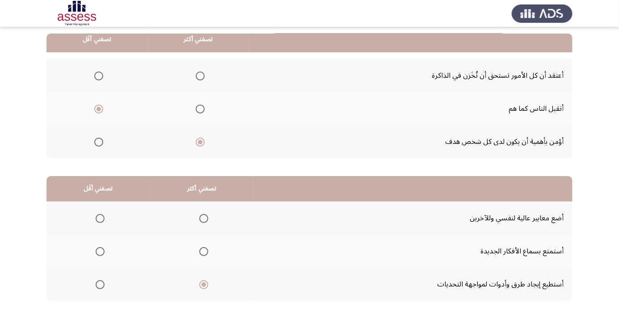
click at [100, 218] on input "Select an option" at bounding box center [100, 218] width 9 height 9
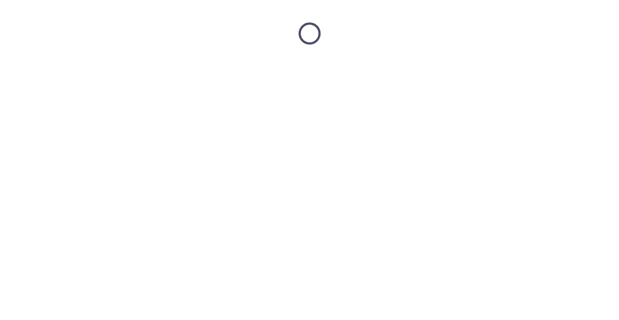
scroll to position [0, 0]
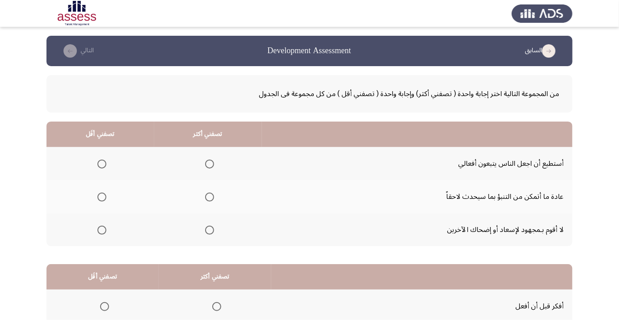
click at [210, 197] on span "Select an option" at bounding box center [210, 197] width 0 height 0
click at [210, 197] on input "Select an option" at bounding box center [209, 197] width 9 height 9
click at [102, 230] on span "Select an option" at bounding box center [102, 230] width 0 height 0
click at [102, 229] on input "Select an option" at bounding box center [101, 230] width 9 height 9
click at [101, 161] on span "Select an option" at bounding box center [101, 164] width 9 height 9
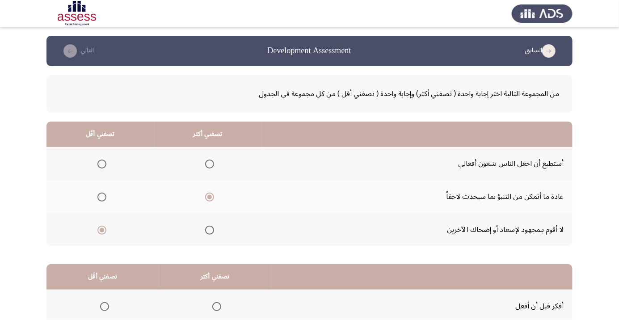
click at [101, 161] on input "Select an option" at bounding box center [101, 164] width 9 height 9
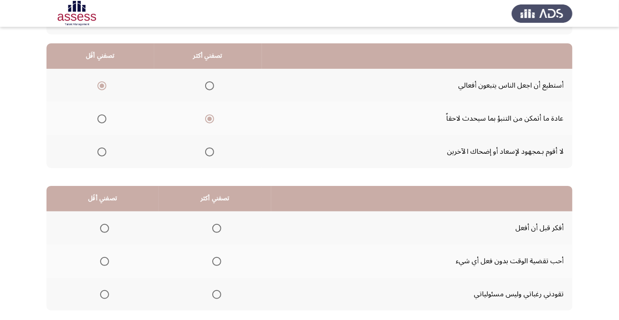
scroll to position [88, 0]
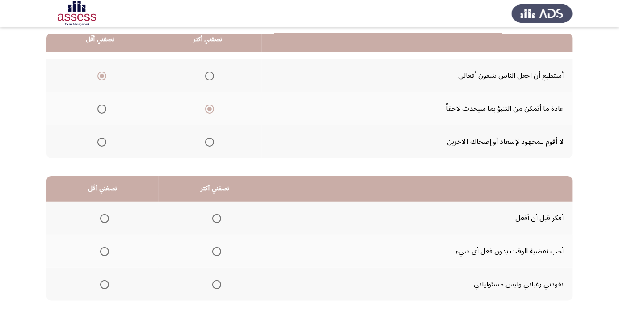
click at [374, 320] on div "من المجموعة التالية اختر إجابة واحدة ( تصفني أكثر) وإجابة واحدة ( تصفني أقل ) م…" at bounding box center [309, 153] width 526 height 350
click at [212, 220] on span "Select an option" at bounding box center [216, 218] width 9 height 9
click at [212, 220] on input "Select an option" at bounding box center [216, 218] width 9 height 9
click at [106, 254] on span "Select an option" at bounding box center [104, 251] width 9 height 9
click at [106, 254] on input "Select an option" at bounding box center [104, 251] width 9 height 9
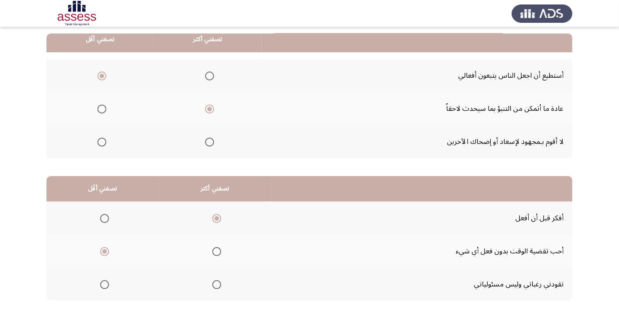
click at [104, 284] on span "Select an option" at bounding box center [104, 284] width 9 height 9
click at [104, 284] on input "Select an option" at bounding box center [104, 284] width 9 height 9
click at [106, 249] on span "Select an option" at bounding box center [104, 251] width 9 height 9
click at [106, 249] on input "Select an option" at bounding box center [104, 251] width 9 height 9
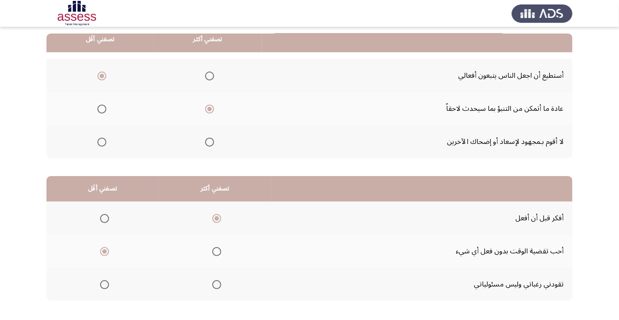
scroll to position [0, 0]
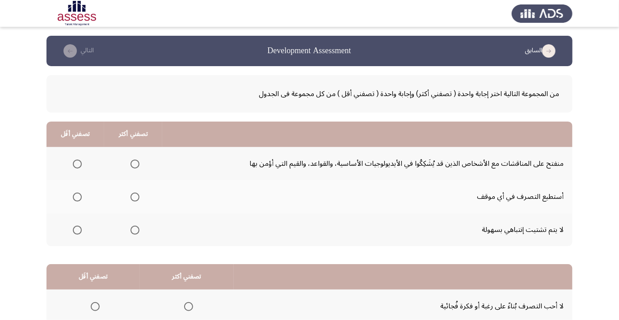
click at [137, 166] on span "Select an option" at bounding box center [135, 164] width 9 height 9
click at [137, 166] on input "Select an option" at bounding box center [135, 164] width 9 height 9
click at [77, 232] on span "Select an option" at bounding box center [77, 230] width 9 height 9
click at [77, 232] on input "Select an option" at bounding box center [77, 230] width 9 height 9
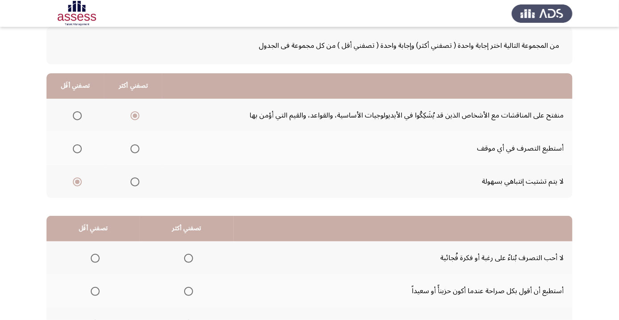
scroll to position [88, 0]
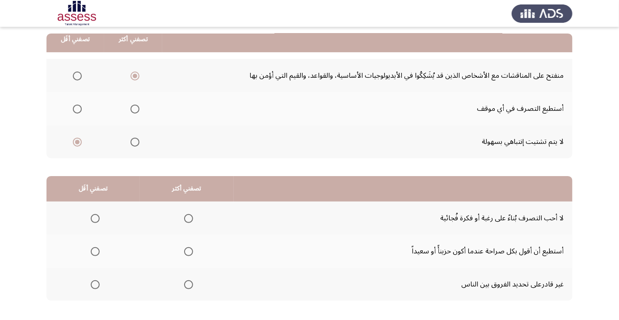
click at [186, 221] on span "Select an option" at bounding box center [188, 218] width 9 height 9
click at [186, 221] on input "Select an option" at bounding box center [188, 218] width 9 height 9
click at [95, 285] on span "Select an option" at bounding box center [95, 285] width 0 height 0
click at [95, 284] on input "Select an option" at bounding box center [95, 284] width 9 height 9
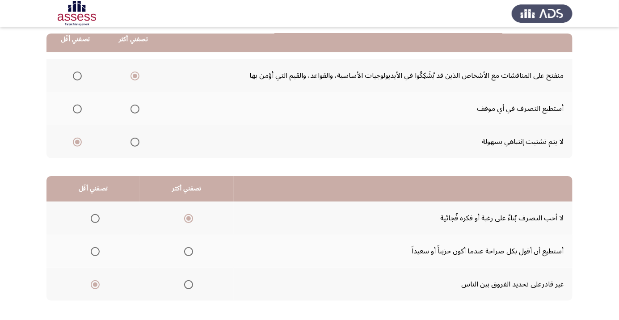
scroll to position [0, 0]
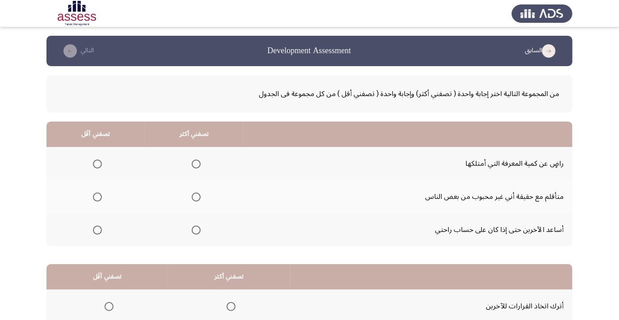
click at [196, 164] on span "Select an option" at bounding box center [196, 164] width 0 height 0
click at [196, 164] on input "Select an option" at bounding box center [196, 164] width 9 height 9
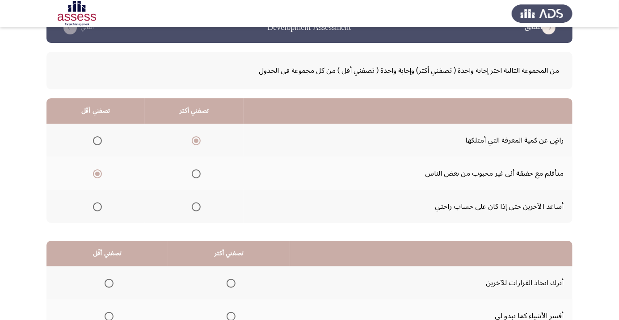
scroll to position [88, 0]
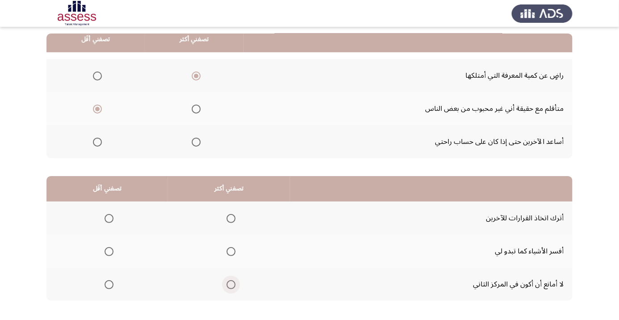
click at [230, 284] on span "Select an option" at bounding box center [231, 284] width 9 height 9
click at [230, 284] on input "Select an option" at bounding box center [231, 284] width 9 height 9
click at [109, 252] on span "Select an option" at bounding box center [109, 252] width 0 height 0
click at [110, 251] on input "Select an option" at bounding box center [109, 251] width 9 height 9
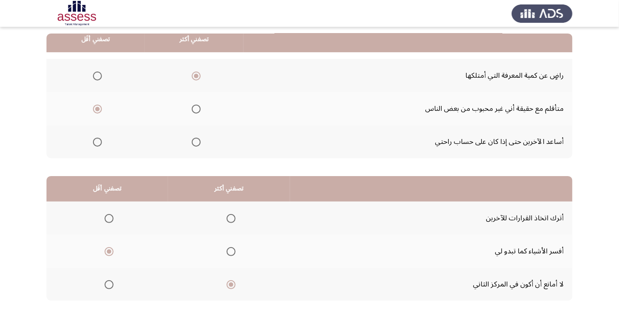
scroll to position [0, 0]
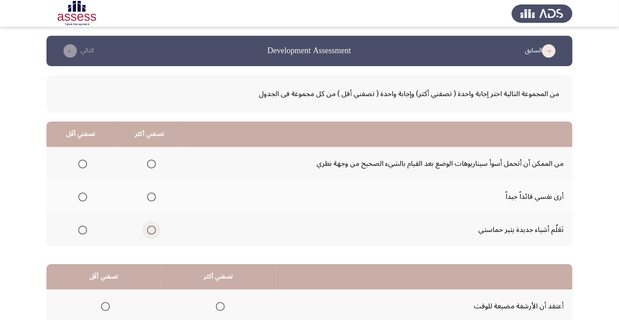
click at [152, 230] on span "Select an option" at bounding box center [152, 230] width 0 height 0
click at [151, 229] on input "Select an option" at bounding box center [151, 230] width 9 height 9
click at [83, 164] on span "Select an option" at bounding box center [83, 164] width 0 height 0
click at [82, 164] on input "Select an option" at bounding box center [82, 164] width 9 height 9
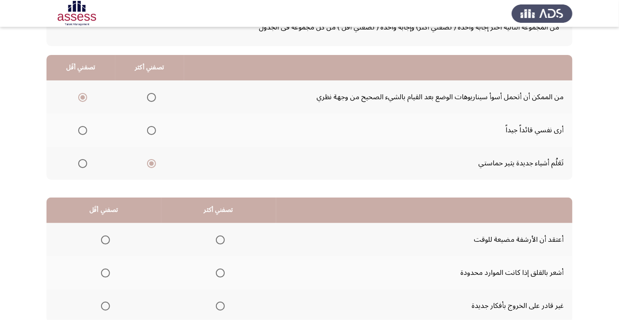
scroll to position [88, 0]
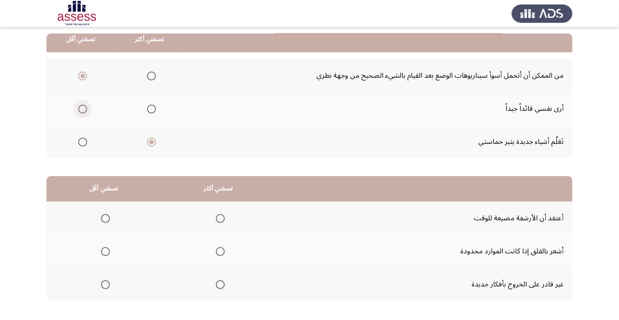
click at [83, 109] on span "Select an option" at bounding box center [83, 109] width 0 height 0
click at [82, 108] on input "Select an option" at bounding box center [82, 109] width 9 height 9
click at [152, 109] on span "Select an option" at bounding box center [152, 109] width 0 height 0
click at [151, 108] on input "Select an option" at bounding box center [151, 109] width 9 height 9
click at [152, 142] on span "Select an option" at bounding box center [152, 142] width 0 height 0
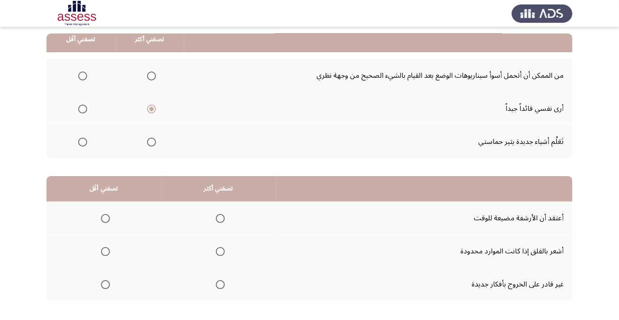
click at [151, 141] on input "Select an option" at bounding box center [151, 142] width 9 height 9
click at [79, 77] on span "Select an option" at bounding box center [82, 76] width 9 height 9
click at [79, 77] on input "Select an option" at bounding box center [82, 76] width 9 height 9
click at [220, 252] on span "Select an option" at bounding box center [220, 252] width 0 height 0
click at [221, 251] on input "Select an option" at bounding box center [220, 251] width 9 height 9
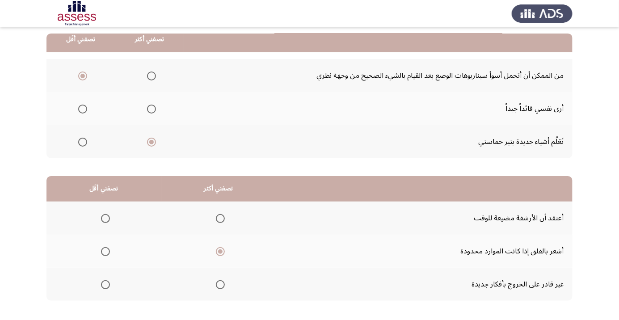
click at [106, 293] on th at bounding box center [103, 284] width 115 height 33
click at [106, 285] on span "Select an option" at bounding box center [106, 285] width 0 height 0
click at [106, 284] on input "Select an option" at bounding box center [105, 284] width 9 height 9
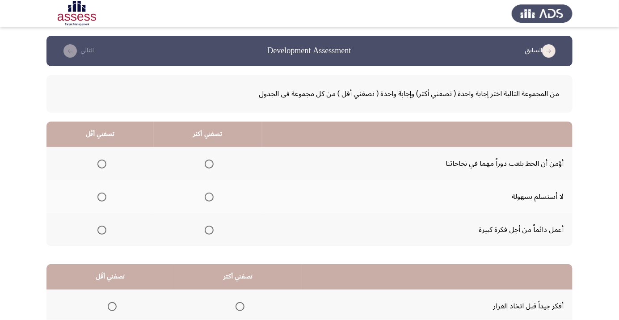
click at [209, 230] on span "Select an option" at bounding box center [209, 230] width 0 height 0
click at [209, 229] on input "Select an option" at bounding box center [209, 230] width 9 height 9
click at [101, 194] on span "Select an option" at bounding box center [101, 197] width 9 height 9
click at [101, 194] on input "Select an option" at bounding box center [101, 197] width 9 height 9
click at [102, 164] on span "Select an option" at bounding box center [102, 164] width 0 height 0
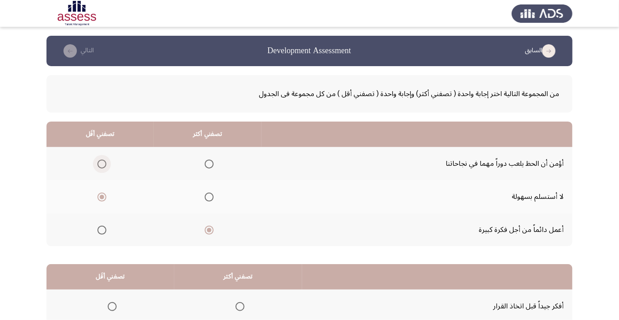
click at [101, 164] on input "Select an option" at bounding box center [101, 164] width 9 height 9
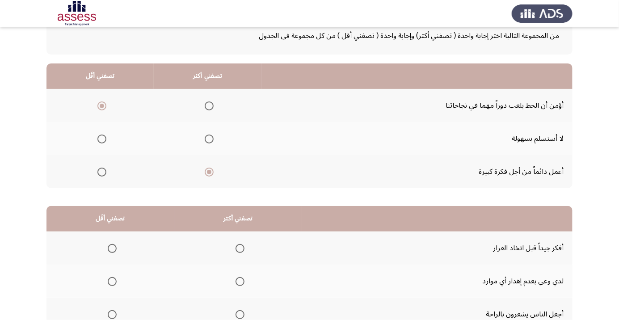
scroll to position [88, 0]
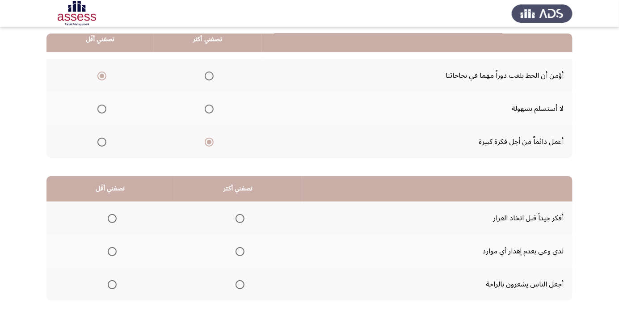
click at [237, 214] on span "Select an option" at bounding box center [240, 218] width 9 height 9
click at [237, 214] on input "Select an option" at bounding box center [240, 218] width 9 height 9
click at [115, 283] on span "Select an option" at bounding box center [112, 284] width 9 height 9
click at [115, 283] on input "Select an option" at bounding box center [112, 284] width 9 height 9
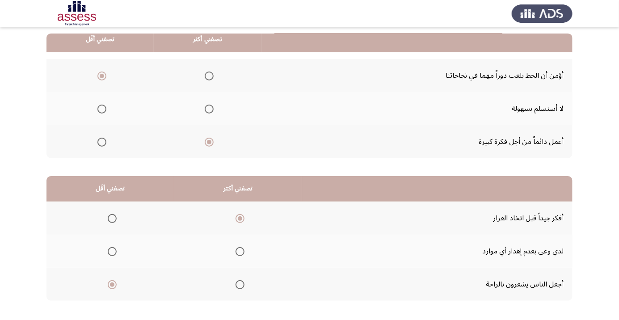
scroll to position [0, 0]
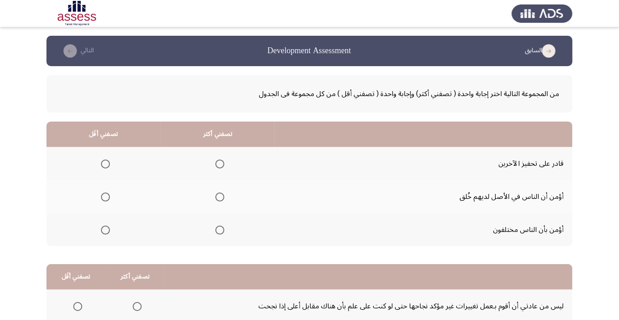
click at [221, 164] on span "Select an option" at bounding box center [220, 164] width 9 height 9
click at [221, 164] on input "Select an option" at bounding box center [220, 164] width 9 height 9
click at [106, 230] on span "Select an option" at bounding box center [106, 230] width 0 height 0
click at [106, 229] on input "Select an option" at bounding box center [105, 230] width 9 height 9
click at [106, 197] on span "Select an option" at bounding box center [106, 197] width 0 height 0
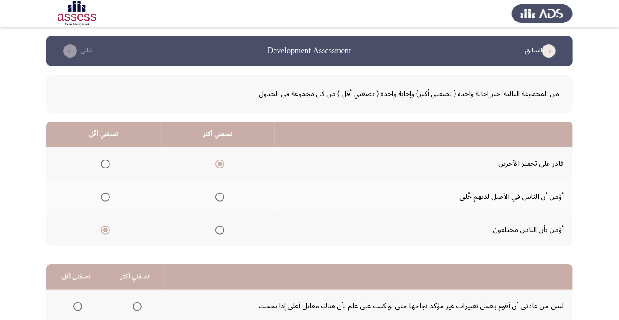
click at [106, 197] on input "Select an option" at bounding box center [105, 197] width 9 height 9
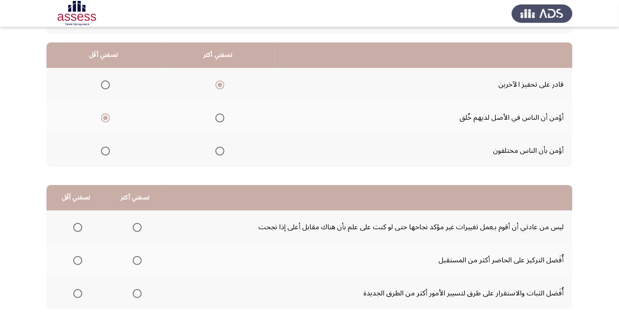
scroll to position [88, 0]
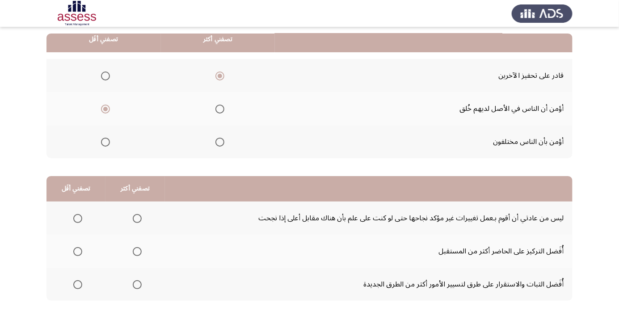
click at [77, 218] on span "Select an option" at bounding box center [77, 218] width 9 height 9
click at [77, 218] on input "Select an option" at bounding box center [77, 218] width 9 height 9
click at [137, 252] on span "Select an option" at bounding box center [137, 252] width 0 height 0
click at [136, 251] on input "Select an option" at bounding box center [137, 251] width 9 height 9
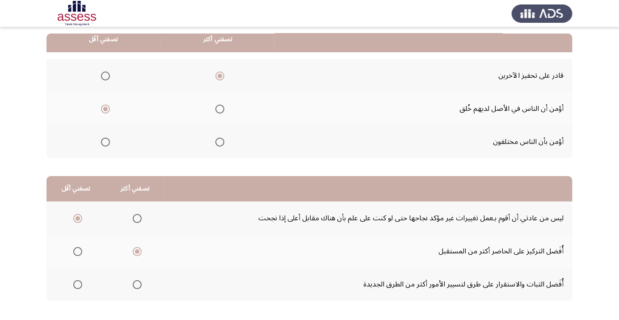
scroll to position [0, 0]
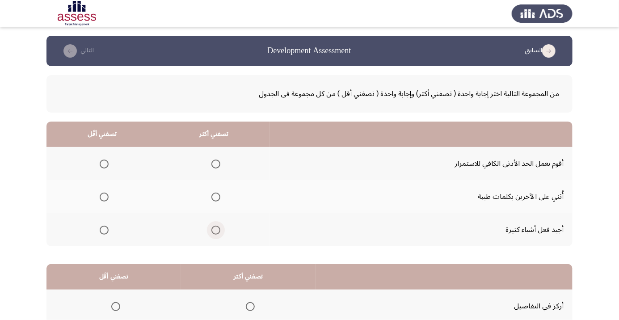
click at [216, 230] on span "Select an option" at bounding box center [216, 230] width 0 height 0
click at [216, 229] on input "Select an option" at bounding box center [215, 230] width 9 height 9
click at [104, 167] on span "Select an option" at bounding box center [104, 164] width 9 height 9
click at [104, 167] on input "Select an option" at bounding box center [104, 164] width 9 height 9
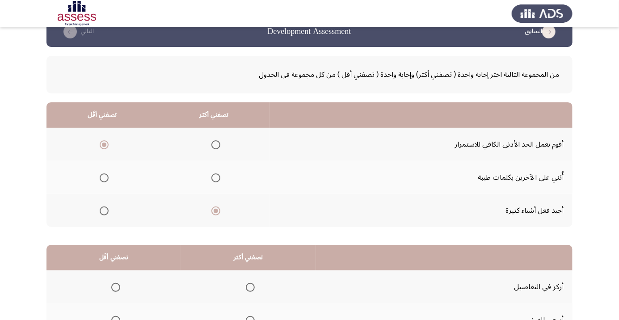
scroll to position [88, 0]
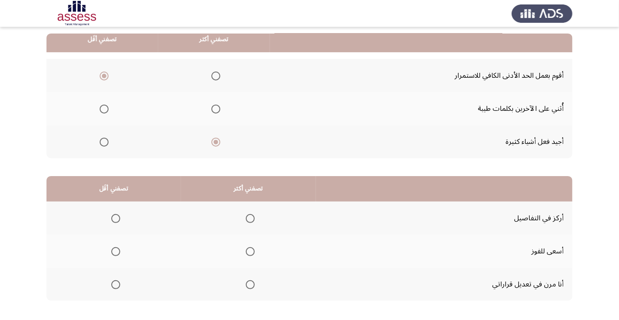
click at [249, 215] on span "Select an option" at bounding box center [250, 218] width 9 height 9
click at [249, 215] on input "Select an option" at bounding box center [250, 218] width 9 height 9
click at [116, 285] on span "Select an option" at bounding box center [116, 285] width 0 height 0
click at [115, 284] on input "Select an option" at bounding box center [115, 284] width 9 height 9
click at [116, 252] on span "Select an option" at bounding box center [116, 252] width 0 height 0
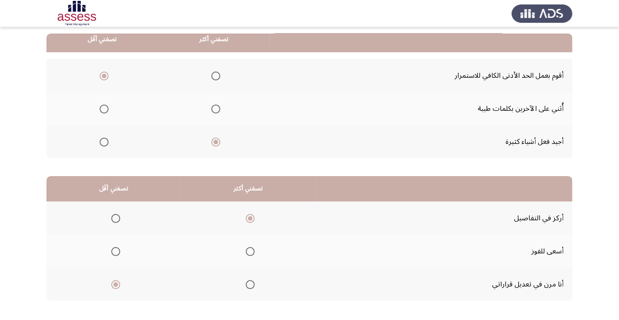
click at [115, 251] on input "Select an option" at bounding box center [115, 251] width 9 height 9
click at [250, 282] on span "Select an option" at bounding box center [250, 284] width 9 height 9
click at [250, 282] on input "Select an option" at bounding box center [250, 284] width 9 height 9
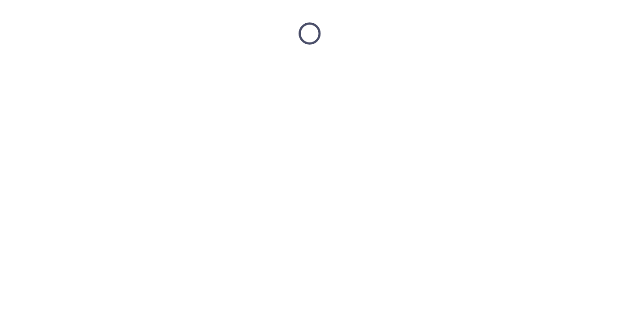
scroll to position [0, 0]
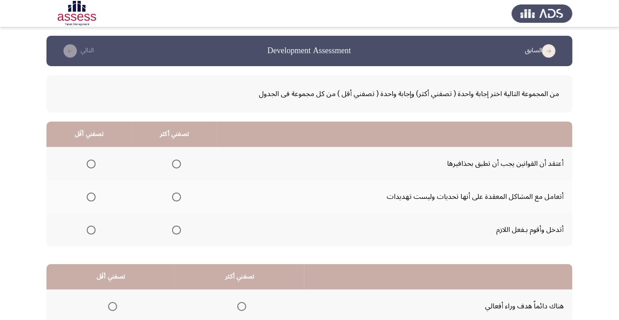
click at [177, 197] on span "Select an option" at bounding box center [177, 197] width 0 height 0
click at [177, 197] on input "Select an option" at bounding box center [176, 197] width 9 height 9
click at [91, 164] on span "Select an option" at bounding box center [91, 164] width 9 height 9
click at [91, 164] on input "Select an option" at bounding box center [91, 164] width 9 height 9
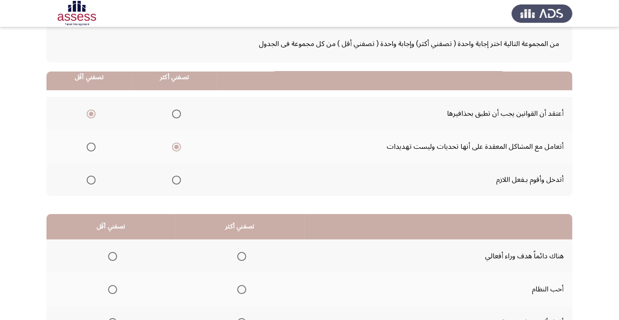
scroll to position [88, 0]
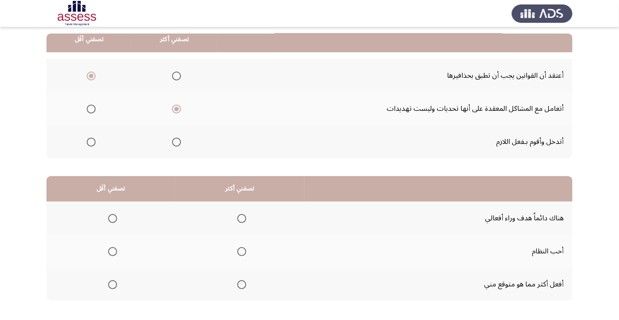
click at [242, 252] on span "Select an option" at bounding box center [242, 252] width 0 height 0
click at [242, 251] on input "Select an option" at bounding box center [241, 251] width 9 height 9
click at [113, 218] on span "Select an option" at bounding box center [112, 218] width 9 height 9
click at [113, 218] on input "Select an option" at bounding box center [112, 218] width 9 height 9
click at [242, 219] on span "Select an option" at bounding box center [242, 219] width 0 height 0
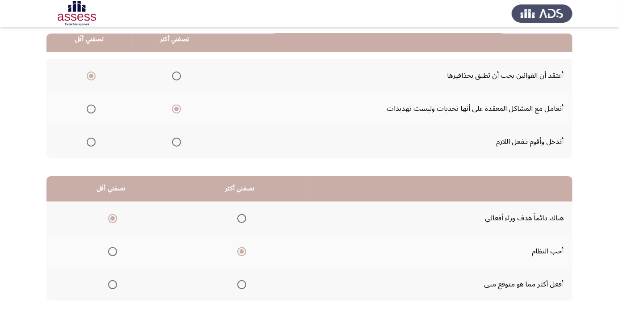
click at [242, 218] on input "Select an option" at bounding box center [241, 218] width 9 height 9
click at [113, 251] on span "Select an option" at bounding box center [112, 251] width 9 height 9
click at [113, 251] on input "Select an option" at bounding box center [112, 251] width 9 height 9
click at [113, 284] on span "Select an option" at bounding box center [112, 284] width 9 height 9
click at [113, 284] on input "Select an option" at bounding box center [112, 284] width 9 height 9
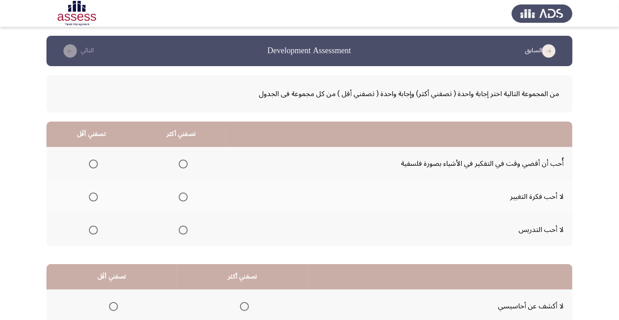
click at [183, 164] on span "Select an option" at bounding box center [183, 164] width 0 height 0
click at [183, 164] on input "Select an option" at bounding box center [183, 164] width 9 height 9
click at [93, 230] on span "Select an option" at bounding box center [93, 230] width 0 height 0
click at [93, 229] on input "Select an option" at bounding box center [93, 230] width 9 height 9
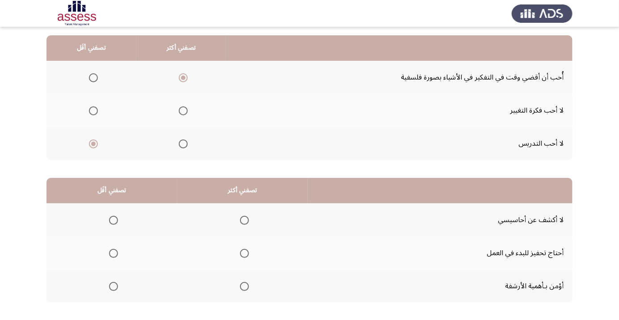
scroll to position [88, 0]
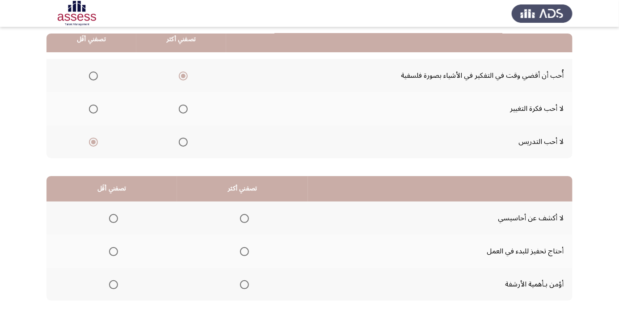
click at [245, 285] on span "Select an option" at bounding box center [245, 285] width 0 height 0
click at [245, 284] on input "Select an option" at bounding box center [244, 284] width 9 height 9
click at [114, 219] on span "Select an option" at bounding box center [114, 219] width 0 height 0
click at [114, 218] on input "Select an option" at bounding box center [113, 218] width 9 height 9
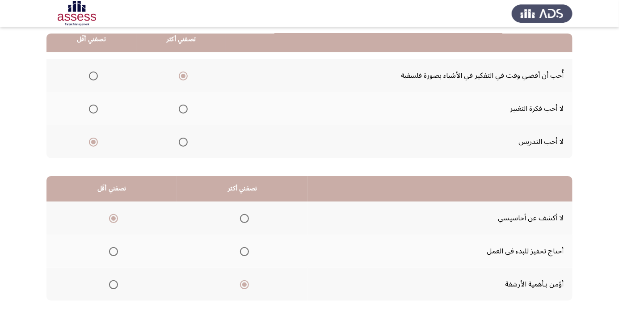
scroll to position [0, 0]
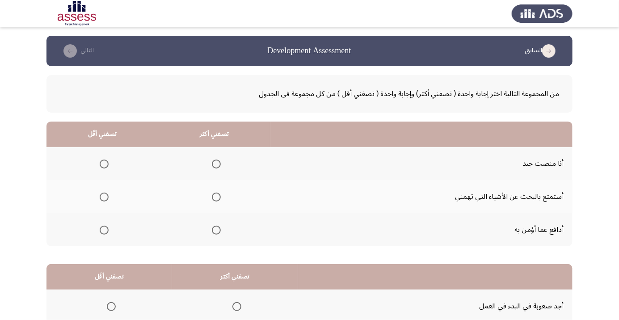
click at [216, 164] on span "Select an option" at bounding box center [216, 164] width 0 height 0
click at [217, 164] on input "Select an option" at bounding box center [216, 164] width 9 height 9
click at [104, 197] on span "Select an option" at bounding box center [104, 197] width 0 height 0
click at [104, 197] on input "Select an option" at bounding box center [104, 197] width 9 height 9
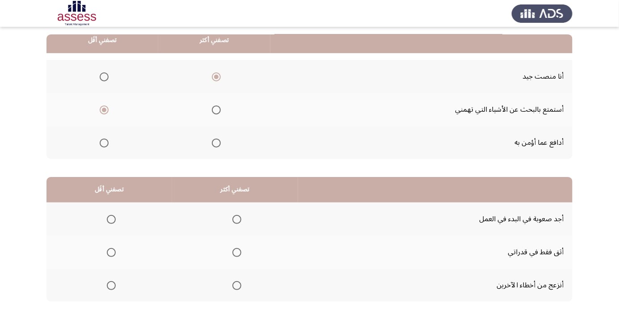
scroll to position [88, 0]
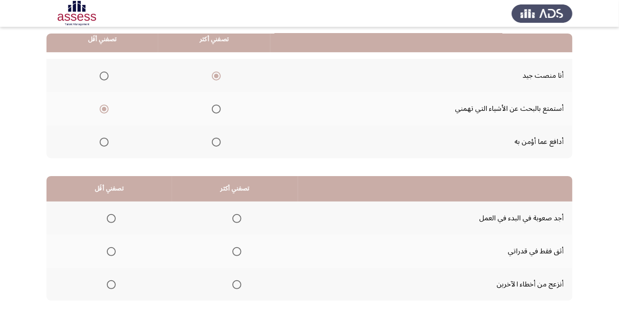
click at [111, 285] on span "Select an option" at bounding box center [111, 285] width 0 height 0
click at [111, 284] on input "Select an option" at bounding box center [111, 284] width 9 height 9
click at [237, 285] on span "Select an option" at bounding box center [237, 285] width 0 height 0
click at [237, 284] on input "Select an option" at bounding box center [236, 284] width 9 height 9
click at [111, 252] on span "Select an option" at bounding box center [111, 252] width 0 height 0
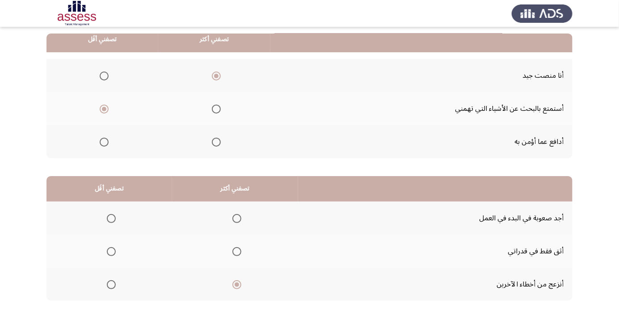
click at [111, 251] on input "Select an option" at bounding box center [111, 251] width 9 height 9
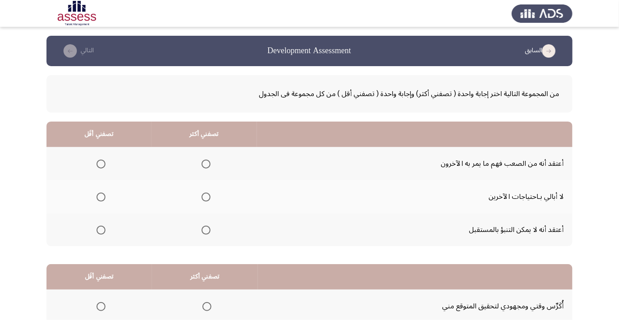
click at [101, 197] on span "Select an option" at bounding box center [101, 197] width 0 height 0
click at [101, 197] on input "Select an option" at bounding box center [101, 197] width 9 height 9
click at [204, 165] on span "Select an option" at bounding box center [206, 164] width 9 height 9
click at [204, 165] on input "Select an option" at bounding box center [206, 164] width 9 height 9
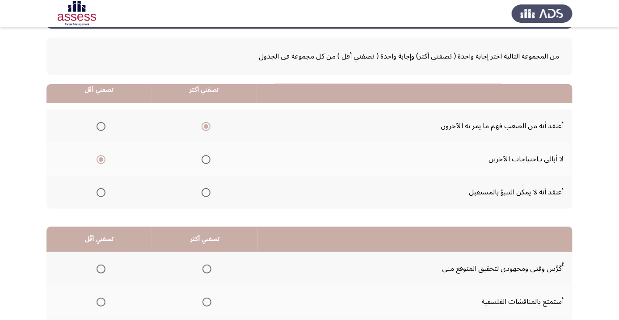
scroll to position [88, 0]
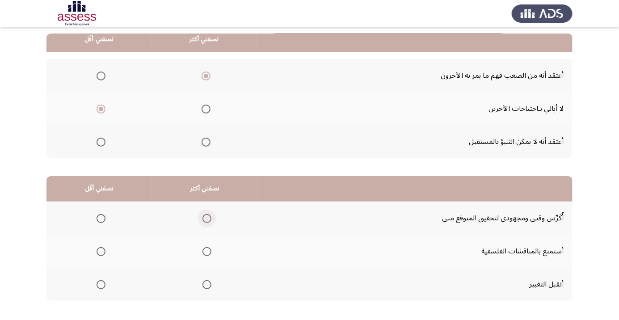
click at [207, 219] on span "Select an option" at bounding box center [207, 219] width 0 height 0
click at [207, 218] on input "Select an option" at bounding box center [207, 218] width 9 height 9
click at [101, 284] on span "Select an option" at bounding box center [101, 284] width 9 height 9
click at [101, 284] on input "Select an option" at bounding box center [101, 284] width 9 height 9
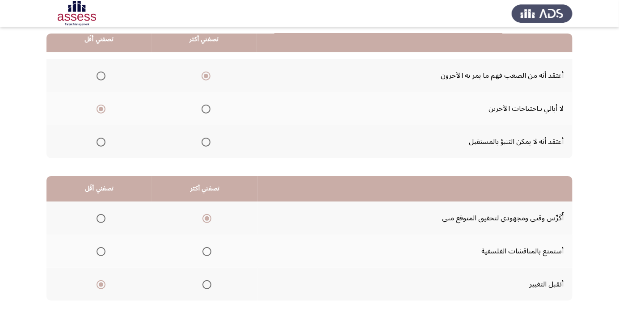
scroll to position [0, 0]
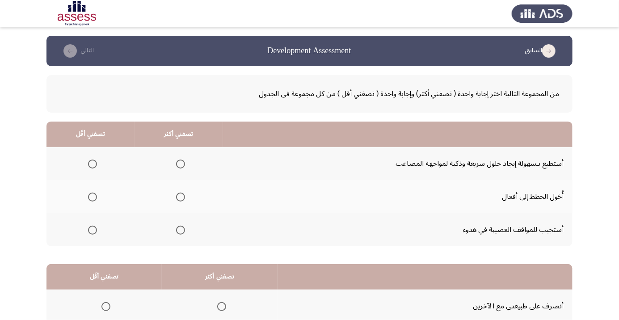
click at [181, 164] on span "Select an option" at bounding box center [181, 164] width 0 height 0
click at [180, 164] on input "Select an option" at bounding box center [180, 164] width 9 height 9
click at [93, 230] on span "Select an option" at bounding box center [93, 230] width 0 height 0
click at [92, 229] on input "Select an option" at bounding box center [92, 230] width 9 height 9
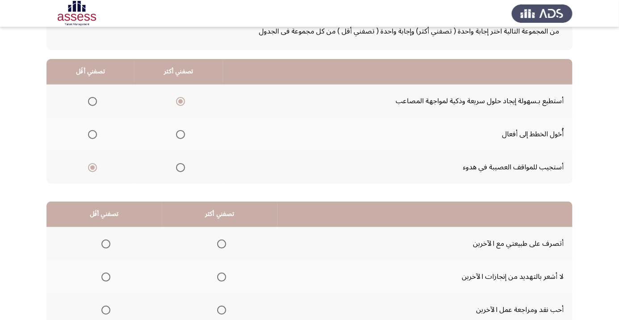
scroll to position [88, 0]
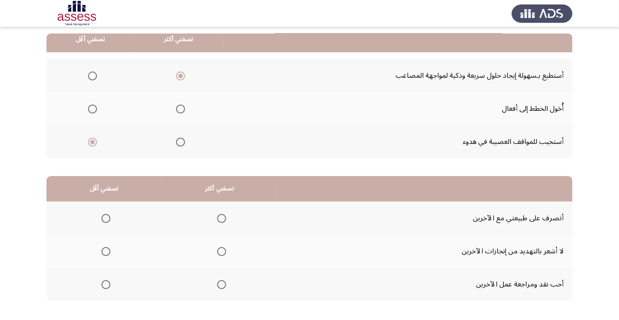
click at [220, 252] on span "Select an option" at bounding box center [221, 251] width 9 height 9
click at [220, 252] on input "Select an option" at bounding box center [221, 251] width 9 height 9
click at [105, 214] on span "Select an option" at bounding box center [105, 218] width 9 height 9
click at [105, 214] on input "Select an option" at bounding box center [105, 218] width 9 height 9
click at [106, 286] on span "Select an option" at bounding box center [105, 284] width 9 height 9
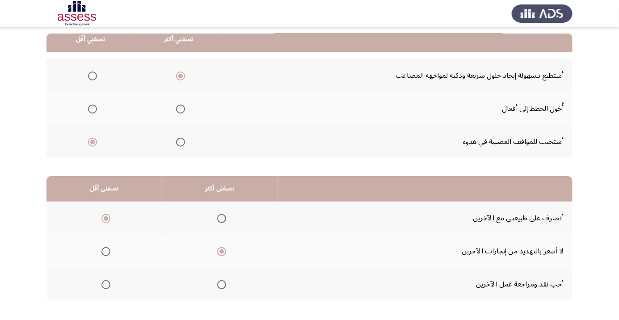
click at [106, 286] on input "Select an option" at bounding box center [105, 284] width 9 height 9
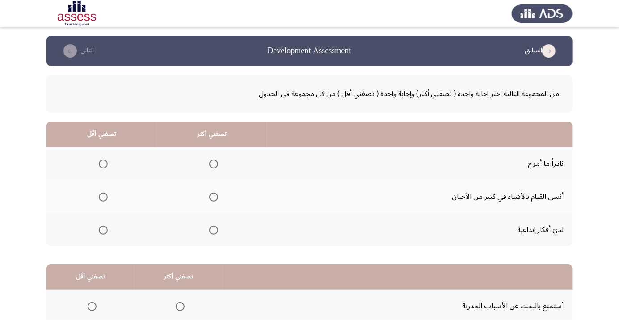
click at [214, 229] on span "Select an option" at bounding box center [213, 230] width 9 height 9
click at [214, 229] on input "Select an option" at bounding box center [213, 230] width 9 height 9
click at [101, 161] on span "Select an option" at bounding box center [103, 164] width 9 height 9
click at [101, 161] on input "Select an option" at bounding box center [103, 164] width 9 height 9
click at [103, 197] on span "Select an option" at bounding box center [103, 197] width 0 height 0
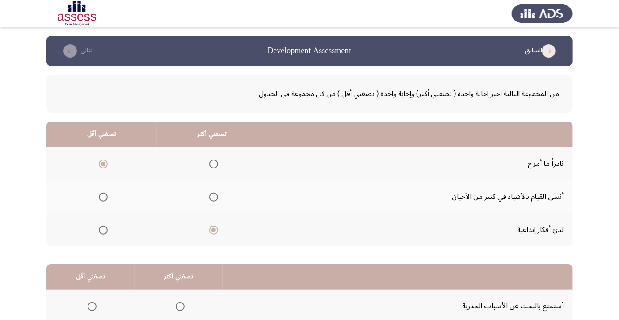
click at [103, 197] on input "Select an option" at bounding box center [103, 197] width 9 height 9
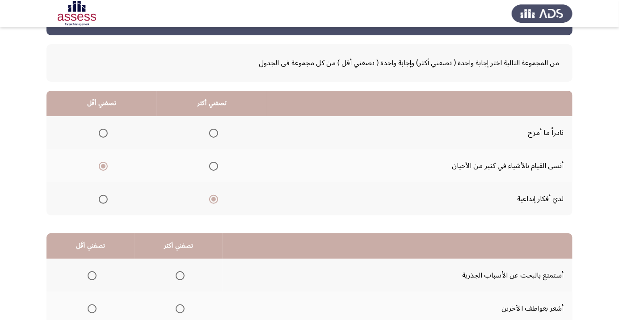
scroll to position [88, 0]
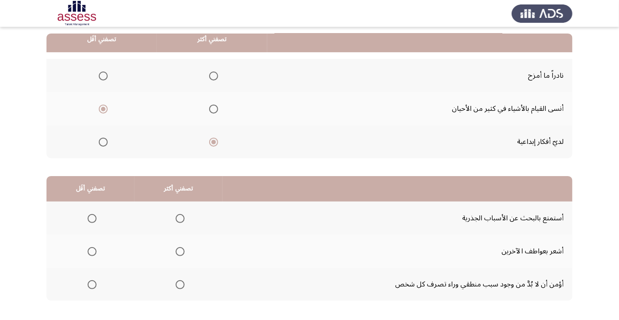
click at [180, 219] on span "Select an option" at bounding box center [180, 219] width 0 height 0
click at [181, 218] on input "Select an option" at bounding box center [180, 218] width 9 height 9
click at [95, 283] on span "Select an option" at bounding box center [92, 284] width 9 height 9
click at [95, 283] on input "Select an option" at bounding box center [92, 284] width 9 height 9
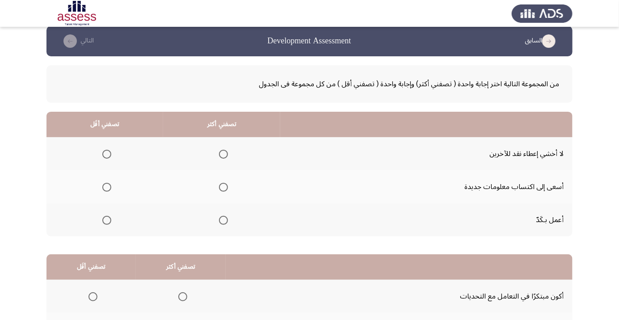
scroll to position [0, 0]
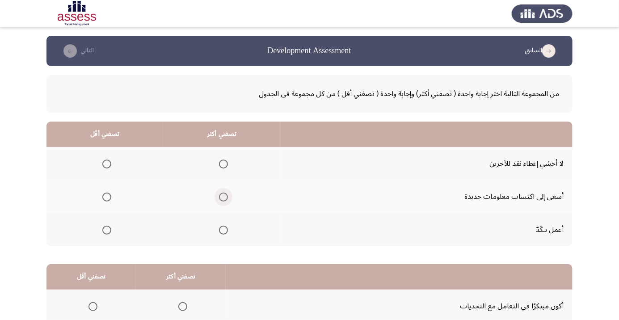
click at [224, 197] on span "Select an option" at bounding box center [224, 197] width 0 height 0
click at [224, 197] on input "Select an option" at bounding box center [223, 197] width 9 height 9
click at [107, 164] on span "Select an option" at bounding box center [107, 164] width 0 height 0
click at [107, 164] on input "Select an option" at bounding box center [106, 164] width 9 height 9
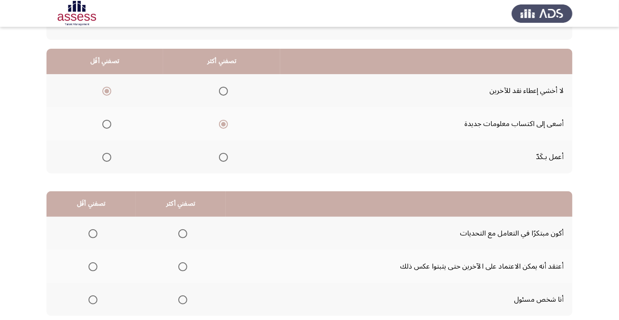
scroll to position [88, 0]
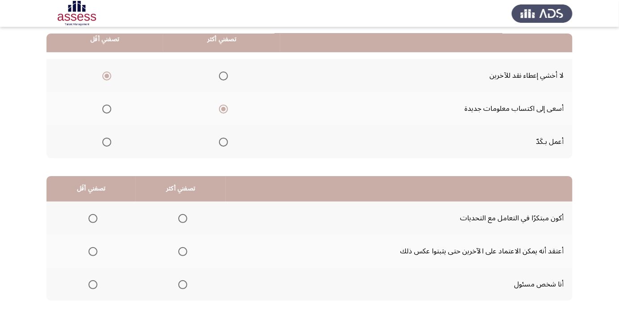
click at [185, 215] on span "Select an option" at bounding box center [182, 218] width 9 height 9
click at [185, 215] on input "Select an option" at bounding box center [182, 218] width 9 height 9
click at [93, 252] on span "Select an option" at bounding box center [93, 252] width 0 height 0
click at [93, 251] on input "Select an option" at bounding box center [93, 251] width 9 height 9
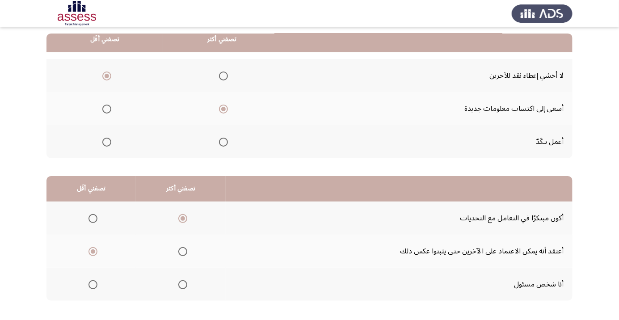
scroll to position [0, 0]
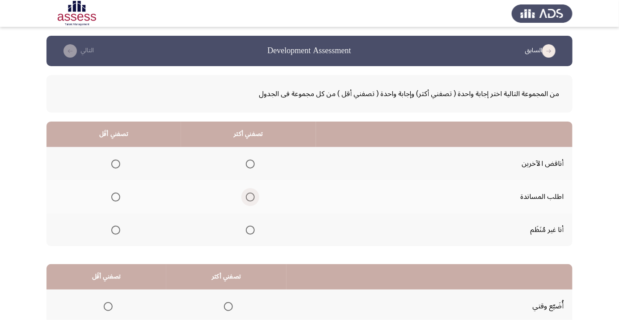
click at [250, 197] on span "Select an option" at bounding box center [250, 197] width 0 height 0
click at [250, 197] on input "Select an option" at bounding box center [250, 197] width 9 height 9
click at [116, 230] on span "Select an option" at bounding box center [116, 230] width 0 height 0
click at [115, 229] on input "Select an option" at bounding box center [115, 230] width 9 height 9
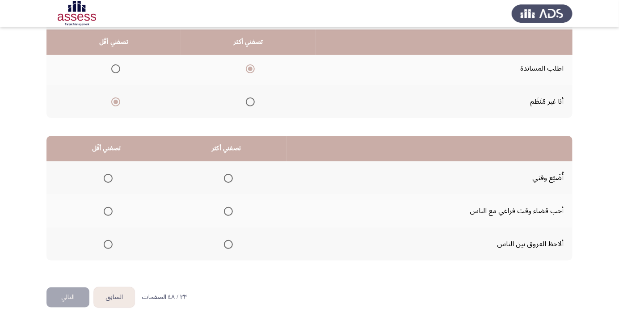
scroll to position [131, 0]
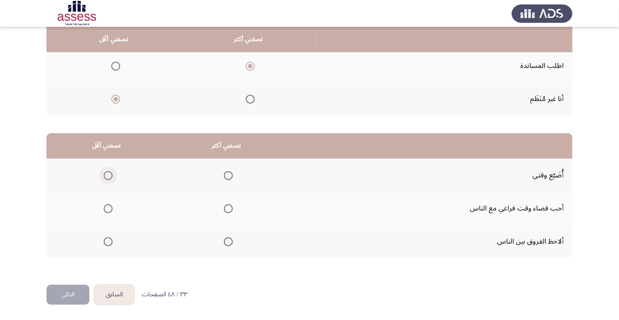
click at [110, 177] on span "Select an option" at bounding box center [108, 175] width 9 height 9
click at [110, 177] on input "Select an option" at bounding box center [108, 175] width 9 height 9
click at [228, 242] on span "Select an option" at bounding box center [228, 242] width 0 height 0
click at [229, 241] on input "Select an option" at bounding box center [228, 241] width 9 height 9
click at [68, 295] on button "التالي" at bounding box center [67, 295] width 43 height 20
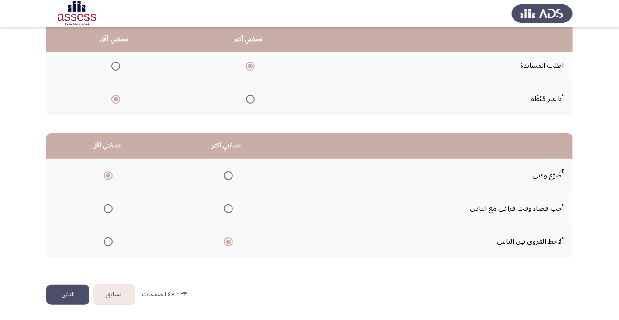
scroll to position [0, 0]
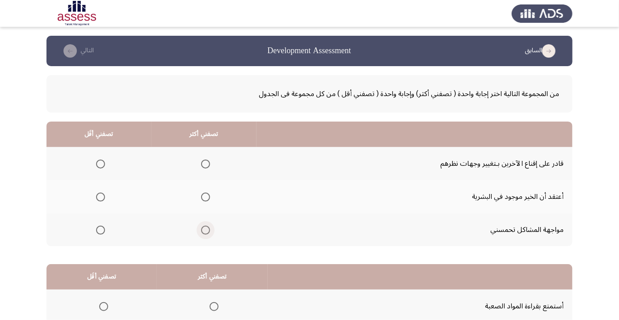
click at [206, 230] on span "Select an option" at bounding box center [206, 230] width 0 height 0
click at [205, 229] on input "Select an option" at bounding box center [205, 230] width 9 height 9
click at [203, 161] on span "Select an option" at bounding box center [205, 164] width 9 height 9
click at [203, 161] on input "Select an option" at bounding box center [205, 164] width 9 height 9
click at [102, 232] on span "Select an option" at bounding box center [100, 230] width 9 height 9
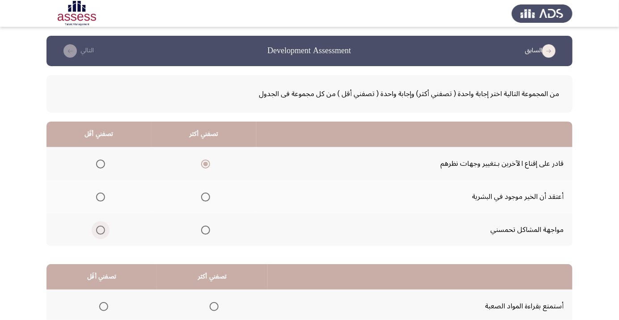
click at [102, 232] on input "Select an option" at bounding box center [100, 230] width 9 height 9
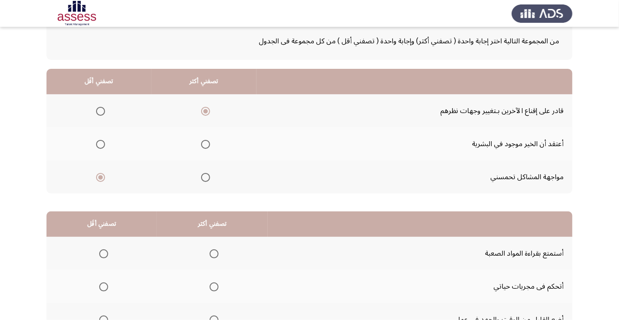
scroll to position [88, 0]
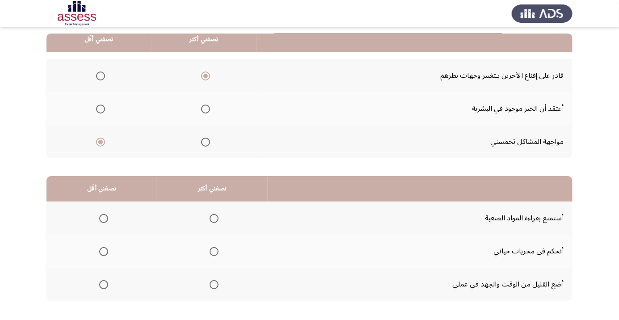
click at [214, 219] on span "Select an option" at bounding box center [214, 219] width 0 height 0
click at [215, 218] on input "Select an option" at bounding box center [214, 218] width 9 height 9
click at [104, 281] on span "Select an option" at bounding box center [103, 284] width 9 height 9
click at [104, 281] on input "Select an option" at bounding box center [103, 284] width 9 height 9
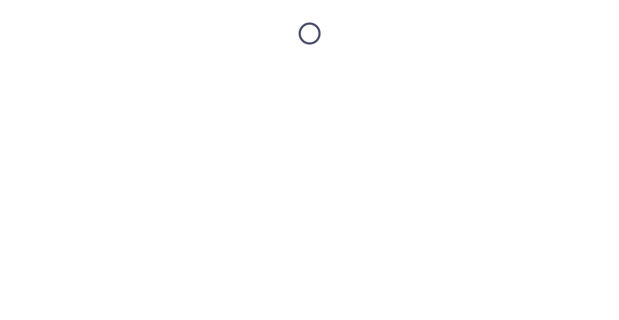
scroll to position [0, 0]
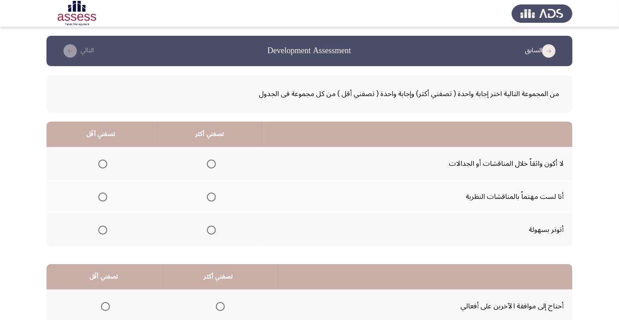
click at [212, 194] on span "Select an option" at bounding box center [211, 197] width 9 height 9
click at [212, 194] on input "Select an option" at bounding box center [211, 197] width 9 height 9
click at [103, 230] on span "Select an option" at bounding box center [103, 230] width 0 height 0
click at [102, 229] on input "Select an option" at bounding box center [102, 230] width 9 height 9
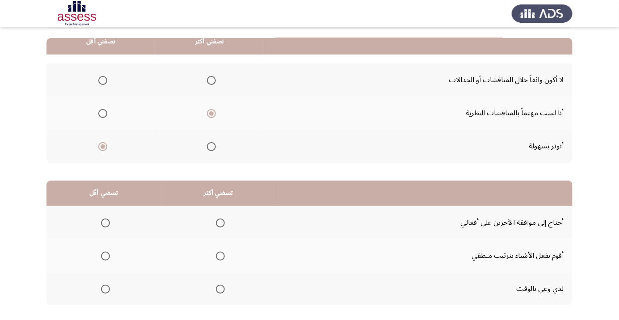
scroll to position [88, 0]
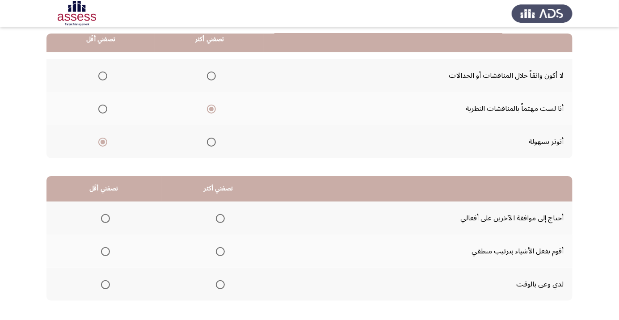
click at [220, 252] on span "Select an option" at bounding box center [220, 252] width 0 height 0
click at [221, 251] on input "Select an option" at bounding box center [220, 251] width 9 height 9
click at [106, 219] on span "Select an option" at bounding box center [106, 219] width 0 height 0
click at [108, 216] on span "Select an option" at bounding box center [105, 218] width 9 height 9
click at [108, 216] on input "Select an option" at bounding box center [105, 218] width 9 height 9
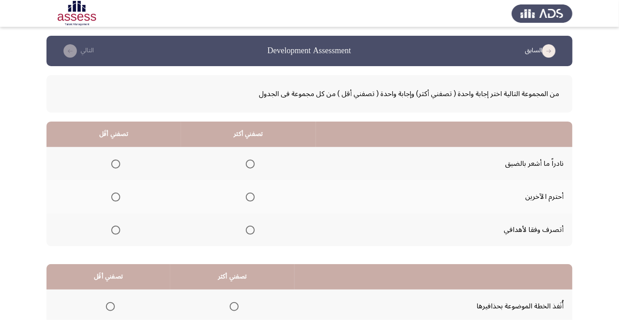
click at [250, 197] on span "Select an option" at bounding box center [250, 197] width 0 height 0
click at [250, 197] on input "Select an option" at bounding box center [250, 197] width 9 height 9
click at [116, 164] on span "Select an option" at bounding box center [116, 164] width 0 height 0
click at [115, 164] on input "Select an option" at bounding box center [115, 164] width 9 height 9
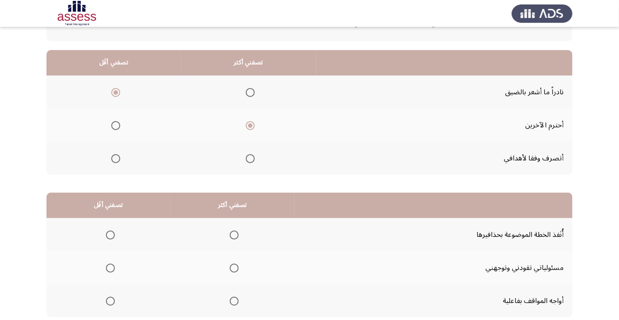
scroll to position [88, 0]
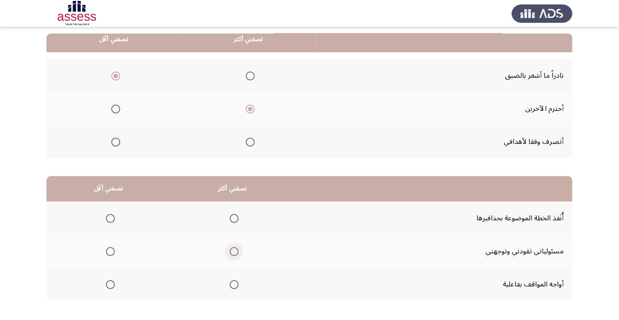
click at [233, 254] on span "Select an option" at bounding box center [234, 251] width 9 height 9
click at [233, 254] on input "Select an option" at bounding box center [234, 251] width 9 height 9
click at [234, 285] on span "Select an option" at bounding box center [234, 285] width 0 height 0
click at [233, 284] on input "Select an option" at bounding box center [234, 284] width 9 height 9
click at [107, 218] on span "Select an option" at bounding box center [110, 218] width 9 height 9
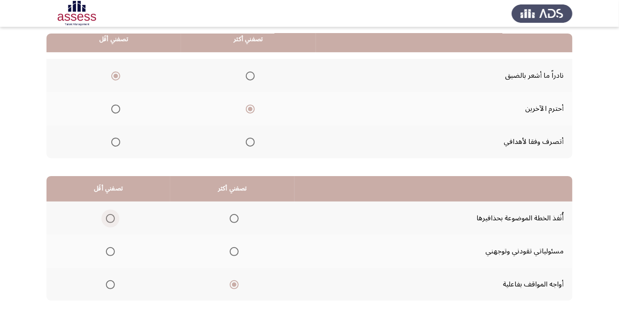
click at [107, 218] on input "Select an option" at bounding box center [110, 218] width 9 height 9
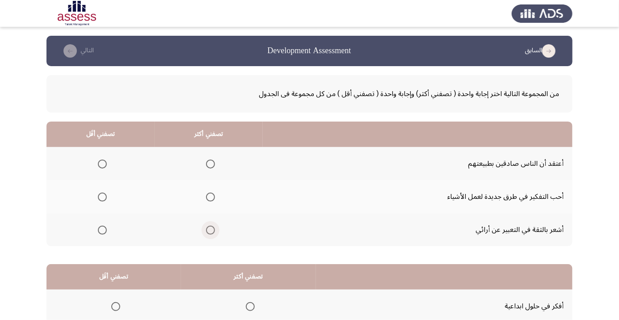
click at [211, 230] on span "Select an option" at bounding box center [211, 230] width 0 height 0
click at [210, 229] on input "Select an option" at bounding box center [210, 230] width 9 height 9
click at [98, 162] on span "Select an option" at bounding box center [102, 164] width 9 height 9
click at [98, 162] on input "Select an option" at bounding box center [102, 164] width 9 height 9
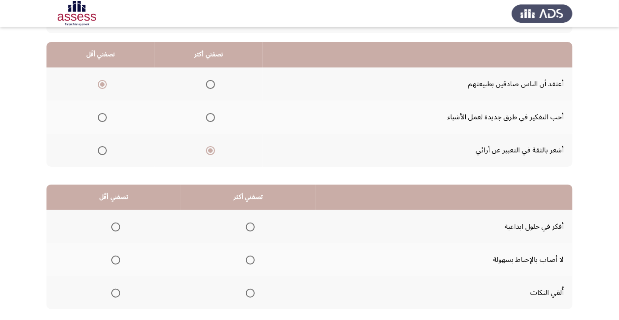
scroll to position [88, 0]
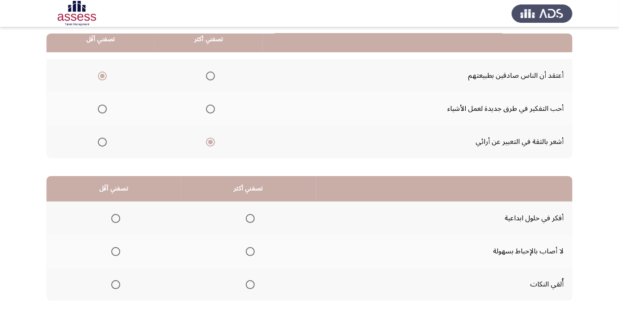
click at [211, 109] on span "Select an option" at bounding box center [211, 109] width 0 height 0
click at [210, 108] on input "Select an option" at bounding box center [210, 109] width 9 height 9
click at [247, 215] on span "Select an option" at bounding box center [250, 218] width 9 height 9
click at [247, 215] on input "Select an option" at bounding box center [250, 218] width 9 height 9
click at [116, 285] on span "Select an option" at bounding box center [116, 285] width 0 height 0
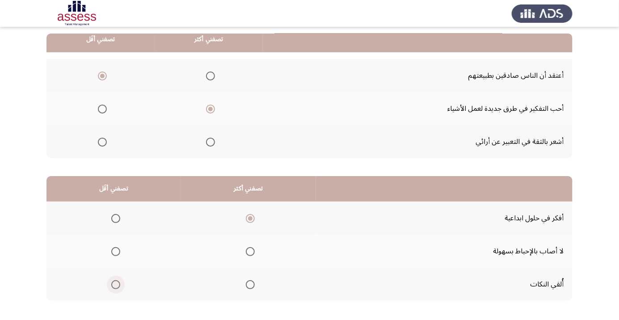
click at [115, 284] on input "Select an option" at bounding box center [115, 284] width 9 height 9
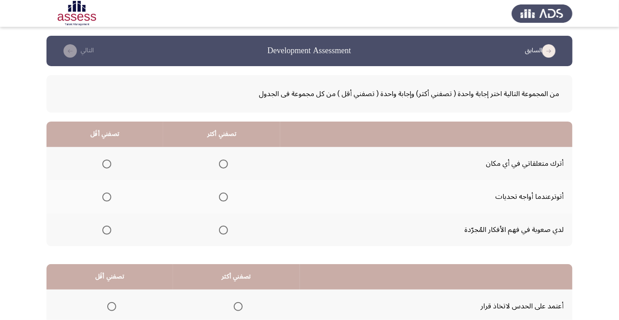
click at [107, 230] on span "Select an option" at bounding box center [107, 230] width 0 height 0
click at [107, 229] on input "Select an option" at bounding box center [106, 230] width 9 height 9
click at [224, 197] on span "Select an option" at bounding box center [224, 197] width 0 height 0
click at [225, 197] on input "Select an option" at bounding box center [223, 197] width 9 height 9
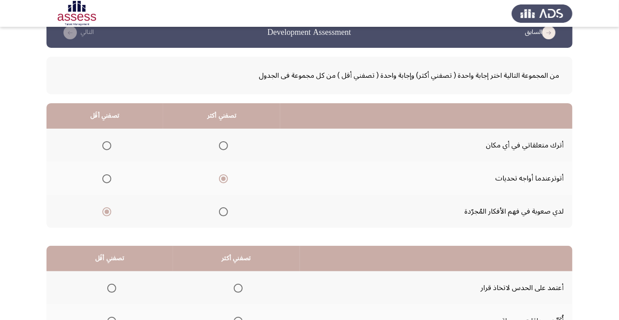
scroll to position [88, 0]
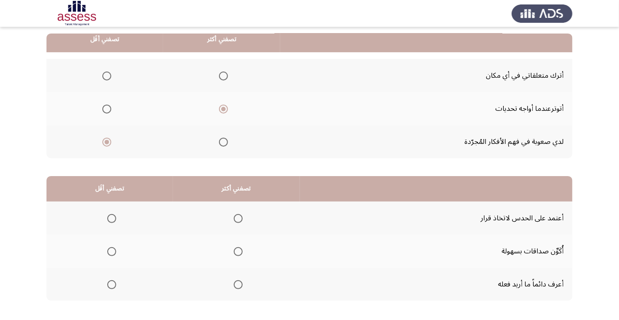
click at [243, 254] on span "Select an option" at bounding box center [238, 251] width 9 height 9
click at [243, 254] on input "Select an option" at bounding box center [238, 251] width 9 height 9
click at [112, 219] on span "Select an option" at bounding box center [112, 219] width 0 height 0
click at [112, 218] on input "Select an option" at bounding box center [111, 218] width 9 height 9
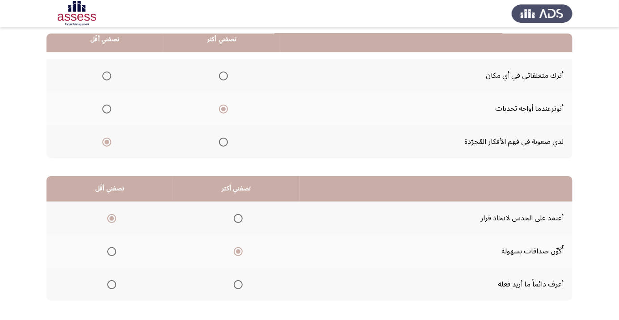
scroll to position [0, 0]
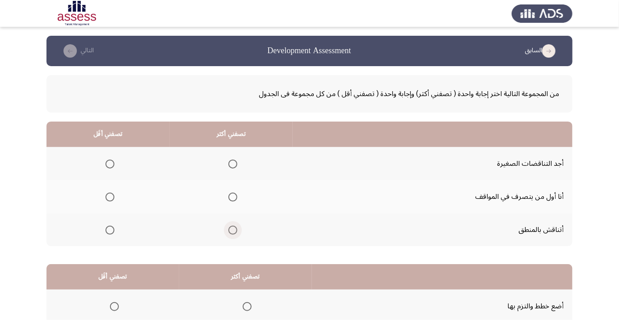
click at [233, 230] on span "Select an option" at bounding box center [233, 230] width 0 height 0
click at [234, 229] on input "Select an option" at bounding box center [232, 230] width 9 height 9
click at [103, 163] on label "Select an option" at bounding box center [108, 164] width 13 height 9
click at [106, 163] on input "Select an option" at bounding box center [110, 164] width 9 height 9
click at [107, 199] on span "Select an option" at bounding box center [110, 197] width 9 height 9
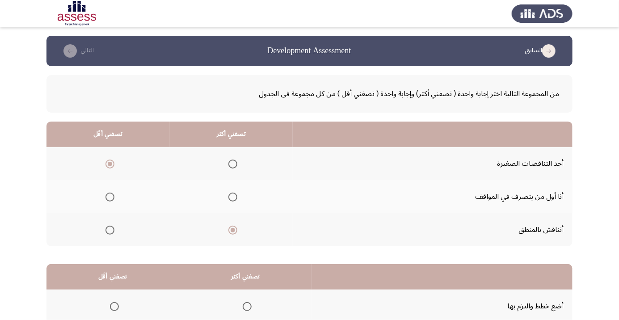
click at [107, 199] on input "Select an option" at bounding box center [110, 197] width 9 height 9
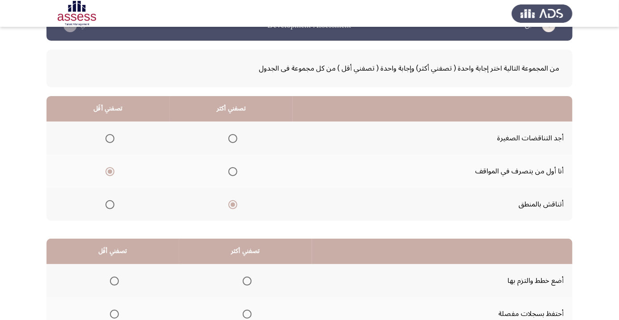
scroll to position [88, 0]
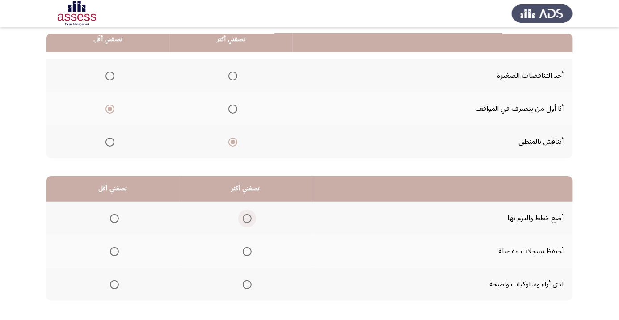
click at [244, 219] on span "Select an option" at bounding box center [247, 218] width 9 height 9
click at [244, 219] on input "Select an option" at bounding box center [247, 218] width 9 height 9
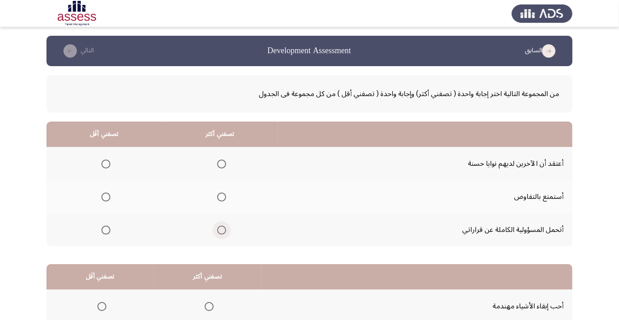
click at [224, 232] on span "Select an option" at bounding box center [221, 230] width 9 height 9
click at [224, 232] on input "Select an option" at bounding box center [221, 230] width 9 height 9
click at [106, 197] on span "Select an option" at bounding box center [106, 197] width 0 height 0
click at [106, 197] on input "Select an option" at bounding box center [105, 197] width 9 height 9
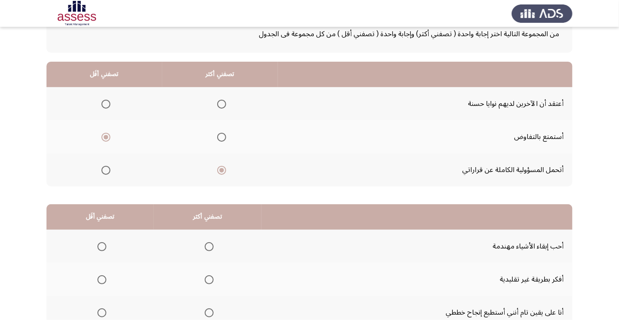
scroll to position [88, 0]
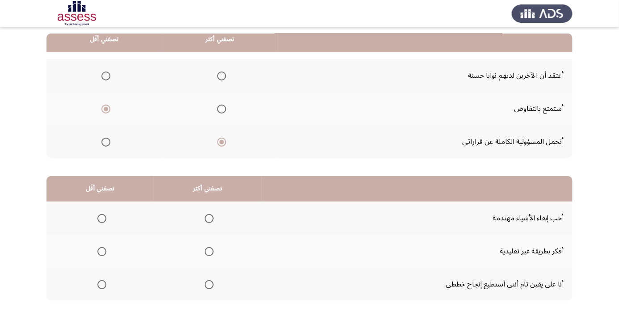
click at [206, 282] on span "Select an option" at bounding box center [209, 284] width 9 height 9
click at [206, 282] on input "Select an option" at bounding box center [209, 284] width 9 height 9
click at [102, 219] on span "Select an option" at bounding box center [102, 219] width 0 height 0
click at [101, 218] on input "Select an option" at bounding box center [101, 218] width 9 height 9
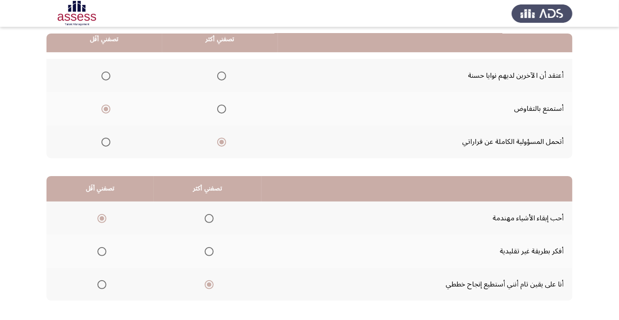
scroll to position [0, 0]
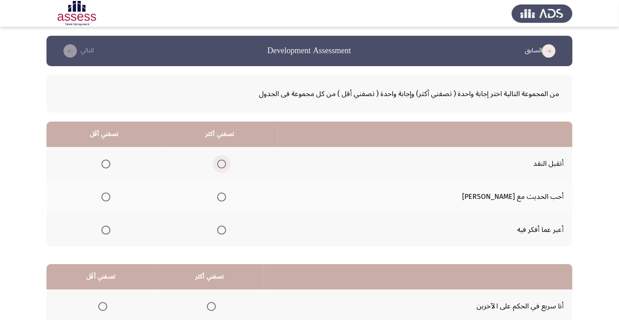
click at [222, 164] on span "Select an option" at bounding box center [222, 164] width 0 height 0
click at [226, 164] on input "Select an option" at bounding box center [221, 164] width 9 height 9
click at [106, 197] on span "Select an option" at bounding box center [106, 197] width 0 height 0
click at [110, 197] on input "Select an option" at bounding box center [105, 197] width 9 height 9
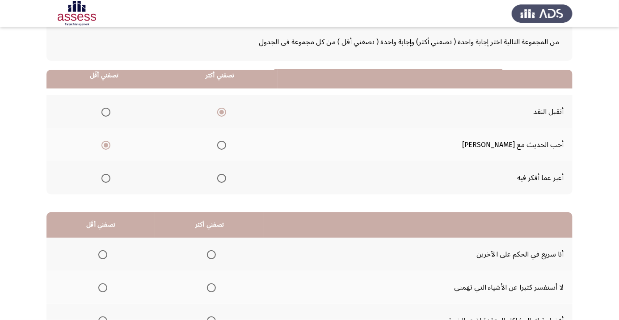
scroll to position [88, 0]
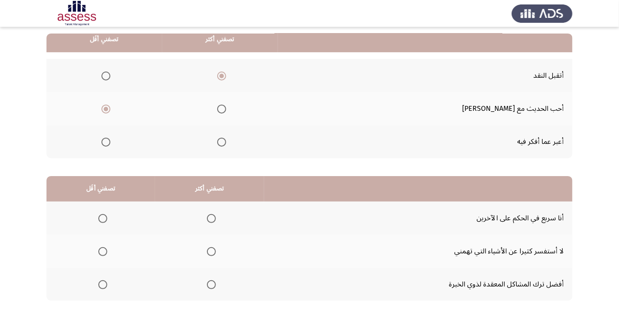
click at [211, 219] on span "Select an option" at bounding box center [211, 219] width 0 height 0
click at [212, 218] on input "Select an option" at bounding box center [211, 218] width 9 height 9
click at [103, 252] on span "Select an option" at bounding box center [103, 252] width 0 height 0
click at [103, 251] on input "Select an option" at bounding box center [102, 251] width 9 height 9
click at [212, 287] on span "Select an option" at bounding box center [211, 284] width 9 height 9
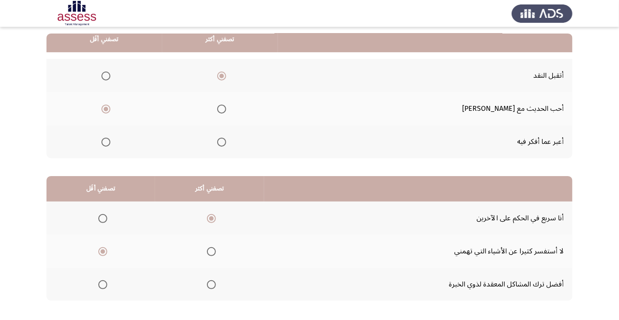
click at [212, 287] on input "Select an option" at bounding box center [211, 284] width 9 height 9
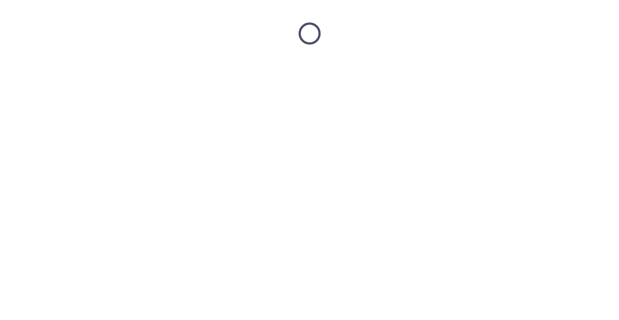
scroll to position [0, 0]
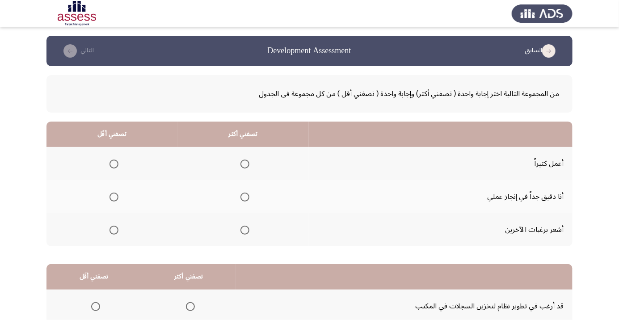
click at [245, 197] on span "Select an option" at bounding box center [245, 197] width 0 height 0
click at [245, 197] on input "Select an option" at bounding box center [245, 197] width 9 height 9
click at [111, 233] on span "Select an option" at bounding box center [114, 230] width 9 height 9
click at [111, 233] on input "Select an option" at bounding box center [114, 230] width 9 height 9
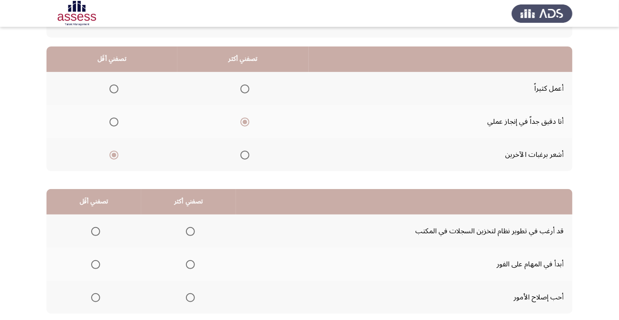
scroll to position [88, 0]
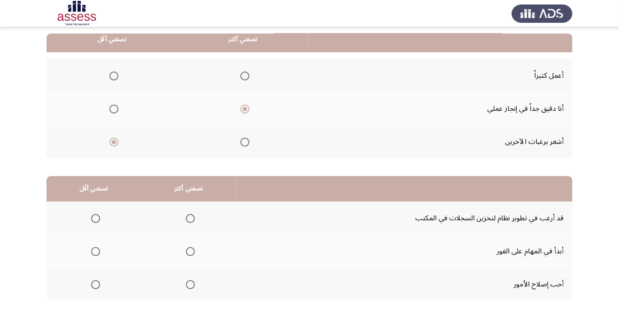
click at [190, 281] on span "Select an option" at bounding box center [190, 284] width 9 height 9
click at [190, 281] on input "Select an option" at bounding box center [190, 284] width 9 height 9
click at [95, 218] on span "Select an option" at bounding box center [95, 218] width 9 height 9
click at [95, 218] on input "Select an option" at bounding box center [95, 218] width 9 height 9
click at [82, 320] on div "من المجموعة التالية اختر إجابة واحدة ( تصفني أكثر) وإجابة واحدة ( تصفني أقل ) م…" at bounding box center [309, 153] width 526 height 350
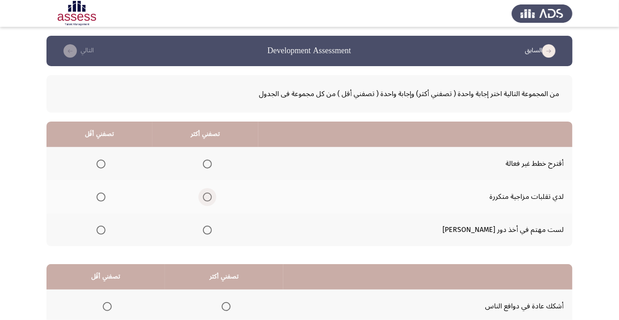
click at [207, 197] on span "Select an option" at bounding box center [207, 197] width 0 height 0
click at [212, 197] on input "Select an option" at bounding box center [207, 197] width 9 height 9
click at [106, 164] on span "Select an option" at bounding box center [101, 164] width 9 height 9
click at [106, 164] on input "Select an option" at bounding box center [101, 164] width 9 height 9
click at [101, 230] on span "Select an option" at bounding box center [101, 230] width 0 height 0
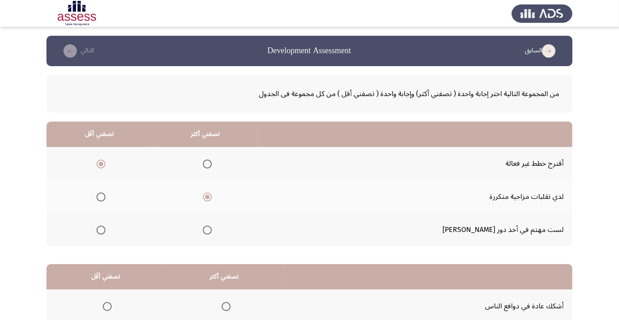
click at [106, 229] on input "Select an option" at bounding box center [101, 230] width 9 height 9
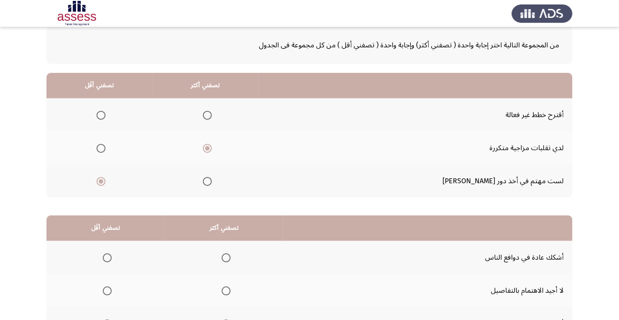
scroll to position [88, 0]
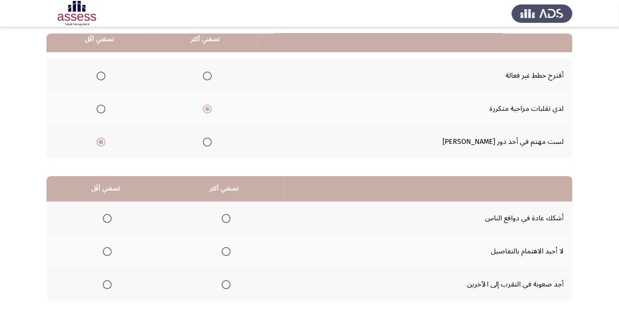
click at [226, 218] on span "Select an option" at bounding box center [226, 218] width 9 height 9
click at [226, 218] on input "Select an option" at bounding box center [226, 218] width 9 height 9
click at [108, 249] on span "Select an option" at bounding box center [107, 251] width 9 height 9
click at [108, 249] on input "Select an option" at bounding box center [107, 251] width 9 height 9
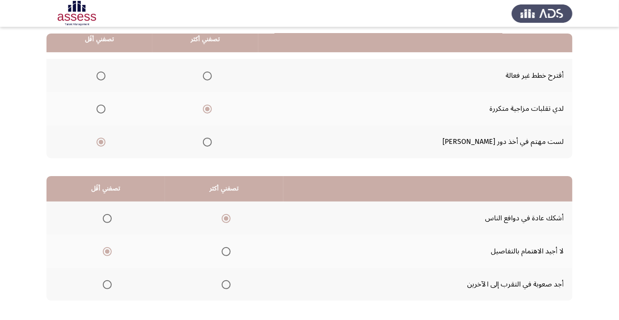
scroll to position [0, 0]
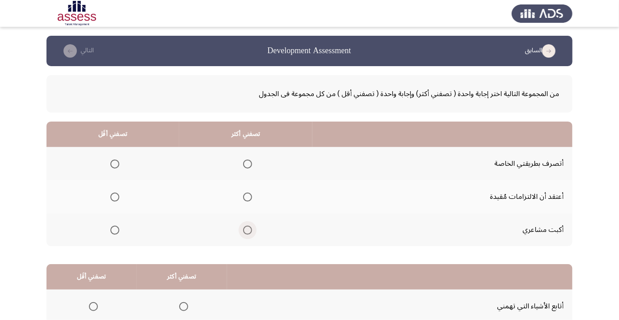
click at [248, 230] on span "Select an option" at bounding box center [248, 230] width 0 height 0
click at [249, 229] on input "Select an option" at bounding box center [247, 230] width 9 height 9
click at [115, 197] on span "Select an option" at bounding box center [115, 197] width 0 height 0
click at [115, 197] on input "Select an option" at bounding box center [114, 197] width 9 height 9
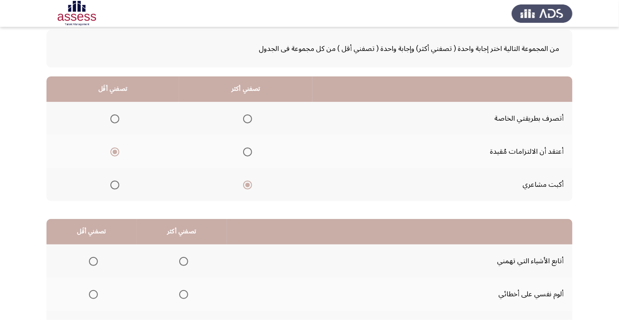
scroll to position [88, 0]
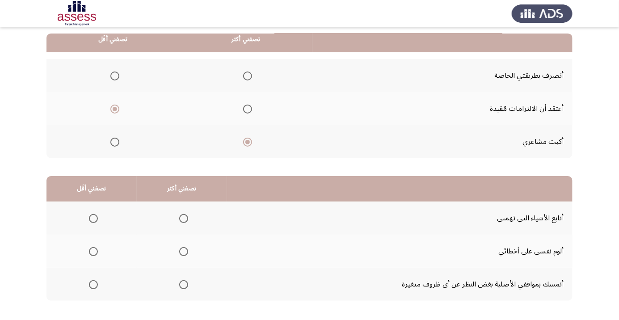
click at [184, 219] on span "Select an option" at bounding box center [184, 219] width 0 height 0
click at [184, 218] on input "Select an option" at bounding box center [183, 218] width 9 height 9
click at [93, 252] on span "Select an option" at bounding box center [93, 252] width 0 height 0
click at [93, 251] on input "Select an option" at bounding box center [93, 251] width 9 height 9
click at [93, 285] on span "Select an option" at bounding box center [93, 285] width 0 height 0
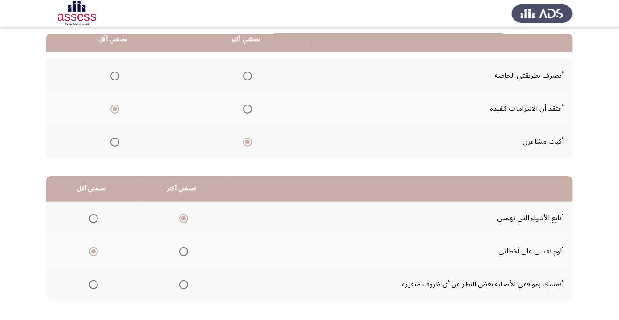
click at [93, 284] on input "Select an option" at bounding box center [93, 284] width 9 height 9
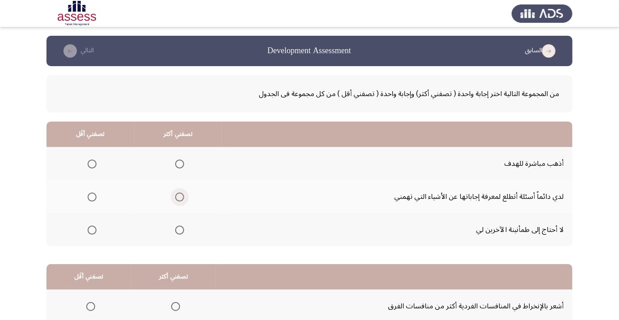
click at [180, 197] on span "Select an option" at bounding box center [180, 197] width 0 height 0
click at [181, 197] on input "Select an option" at bounding box center [179, 197] width 9 height 9
click at [92, 230] on span "Select an option" at bounding box center [92, 230] width 0 height 0
click at [92, 229] on input "Select an option" at bounding box center [92, 230] width 9 height 9
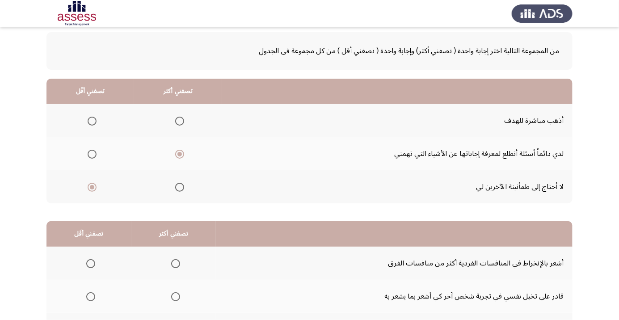
scroll to position [88, 0]
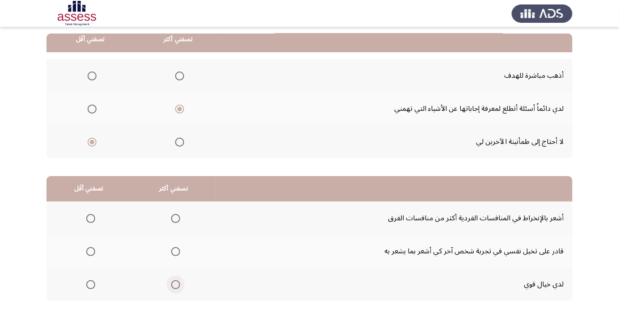
click at [173, 283] on span "Select an option" at bounding box center [175, 284] width 9 height 9
click at [173, 283] on input "Select an option" at bounding box center [175, 284] width 9 height 9
click at [91, 219] on span "Select an option" at bounding box center [91, 219] width 0 height 0
click at [90, 218] on input "Select an option" at bounding box center [90, 218] width 9 height 9
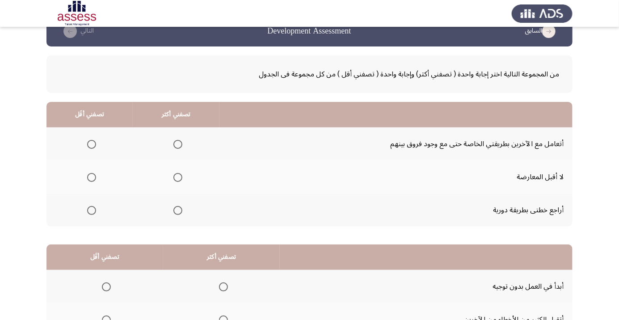
scroll to position [0, 0]
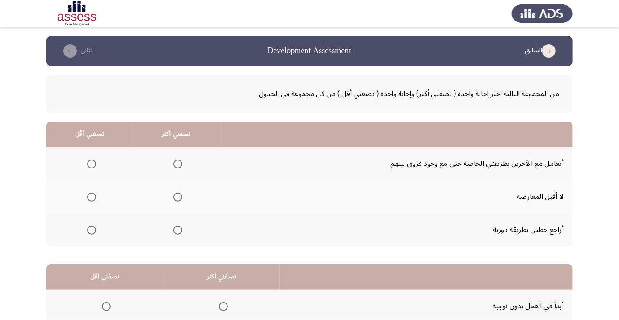
click at [92, 197] on span "Select an option" at bounding box center [91, 197] width 9 height 9
click at [92, 197] on input "Select an option" at bounding box center [91, 197] width 9 height 9
click at [182, 231] on span "Select an option" at bounding box center [177, 230] width 9 height 9
click at [182, 231] on input "Select an option" at bounding box center [177, 230] width 9 height 9
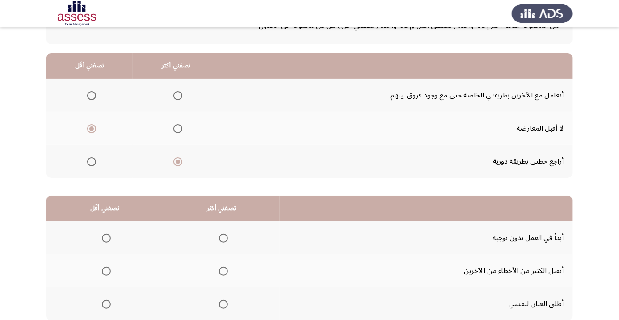
scroll to position [88, 0]
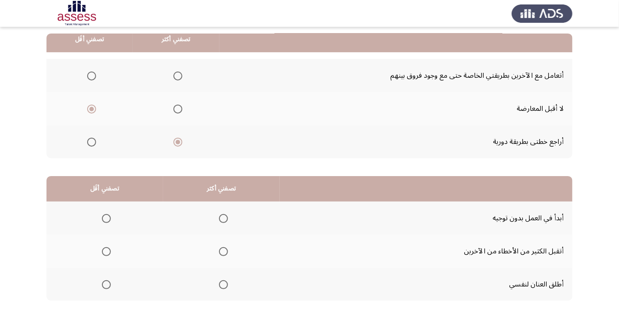
click at [224, 252] on span "Select an option" at bounding box center [224, 252] width 0 height 0
click at [224, 251] on input "Select an option" at bounding box center [223, 251] width 9 height 9
click at [108, 281] on span "Select an option" at bounding box center [106, 284] width 9 height 9
click at [108, 286] on span "Select an option" at bounding box center [106, 284] width 9 height 9
click at [108, 286] on input "Select an option" at bounding box center [106, 284] width 9 height 9
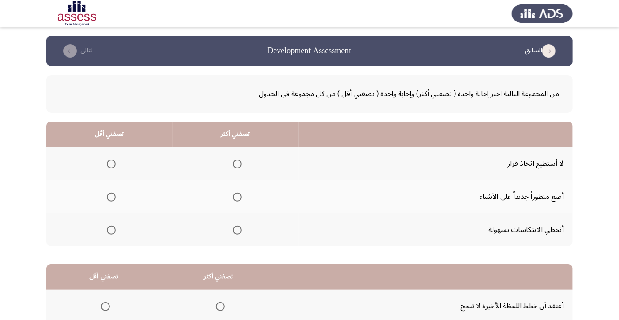
click at [233, 197] on span "Select an option" at bounding box center [237, 197] width 9 height 9
click at [233, 197] on input "Select an option" at bounding box center [237, 197] width 9 height 9
click at [111, 230] on span "Select an option" at bounding box center [111, 230] width 0 height 0
click at [111, 229] on input "Select an option" at bounding box center [111, 230] width 9 height 9
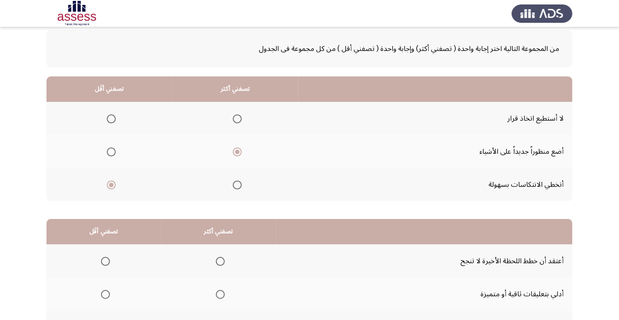
scroll to position [88, 0]
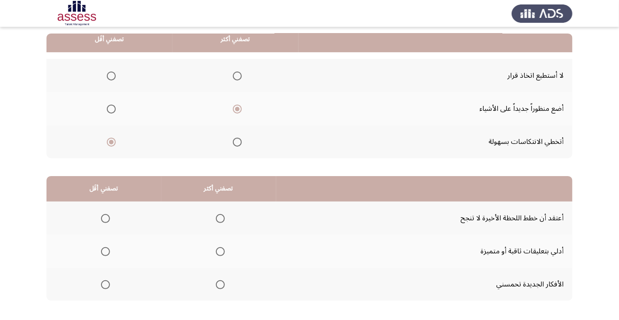
click at [220, 284] on span "Select an option" at bounding box center [220, 284] width 9 height 9
click at [220, 284] on input "Select an option" at bounding box center [220, 284] width 9 height 9
click at [106, 219] on span "Select an option" at bounding box center [106, 219] width 0 height 0
click at [105, 218] on input "Select an option" at bounding box center [105, 218] width 9 height 9
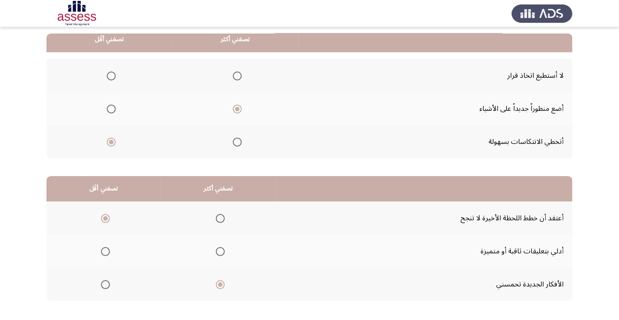
scroll to position [0, 0]
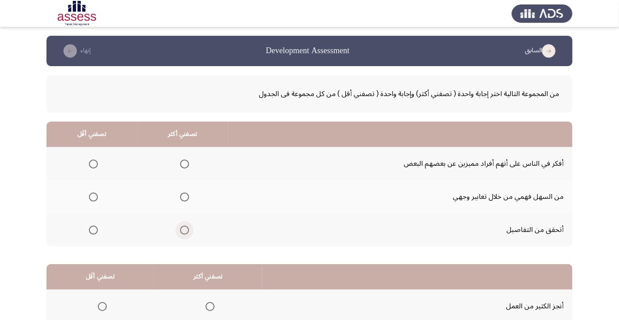
click at [185, 230] on span "Select an option" at bounding box center [185, 230] width 0 height 0
click at [186, 229] on input "Select an option" at bounding box center [184, 230] width 9 height 9
click at [93, 197] on span "Select an option" at bounding box center [93, 197] width 0 height 0
click at [94, 197] on input "Select an option" at bounding box center [93, 197] width 9 height 9
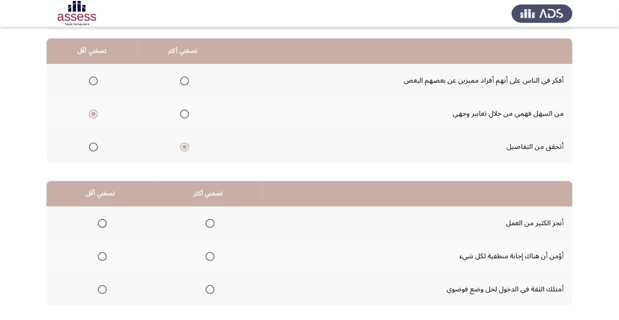
scroll to position [88, 0]
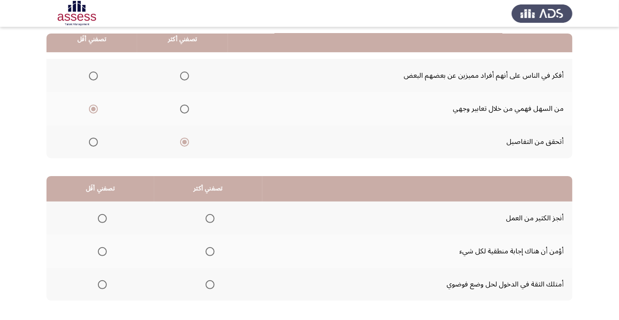
click at [210, 285] on span "Select an option" at bounding box center [210, 285] width 0 height 0
click at [210, 284] on input "Select an option" at bounding box center [210, 284] width 9 height 9
click at [101, 215] on span "Select an option" at bounding box center [102, 218] width 9 height 9
click at [101, 215] on input "Select an option" at bounding box center [102, 218] width 9 height 9
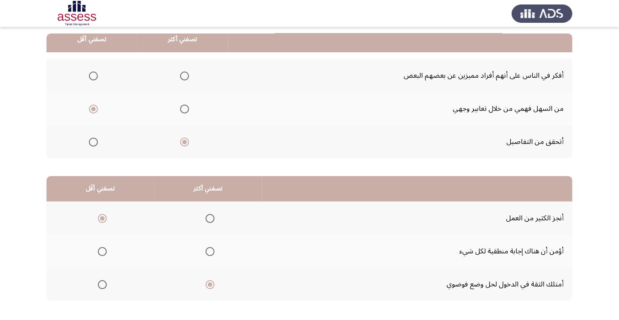
scroll to position [0, 0]
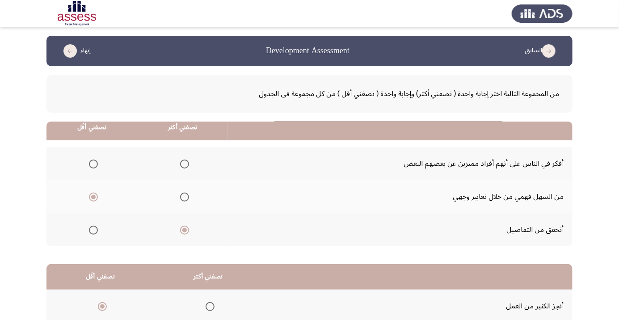
click at [114, 320] on html "السابق Development Assessment إنهاء من المجموعة التالية اختر إجابة واحدة ( تصفن…" at bounding box center [309, 226] width 619 height 452
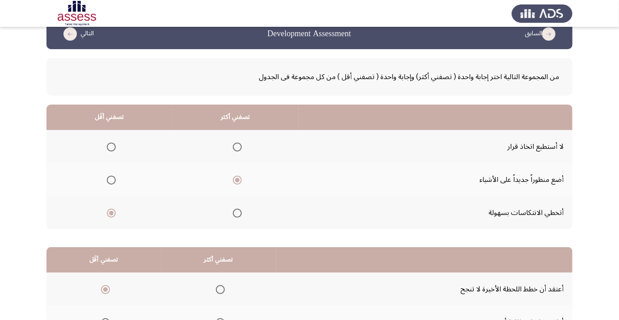
scroll to position [88, 0]
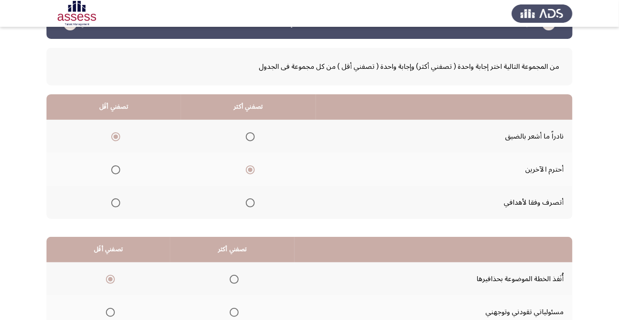
click at [210, 276] on th at bounding box center [232, 278] width 124 height 33
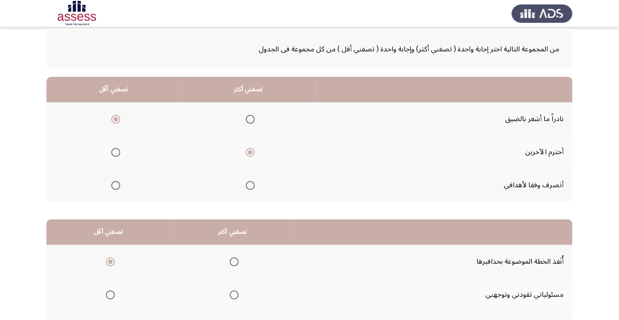
scroll to position [88, 0]
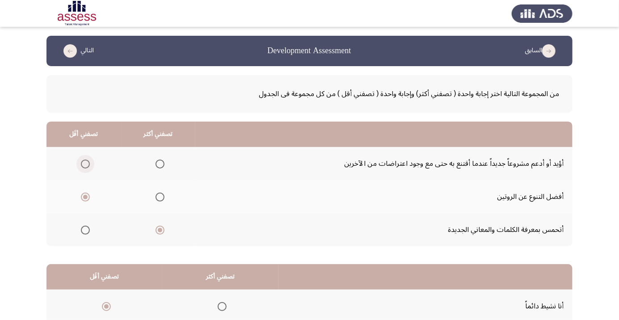
click at [86, 161] on span "Select an option" at bounding box center [85, 164] width 9 height 9
click at [86, 161] on input "Select an option" at bounding box center [85, 164] width 9 height 9
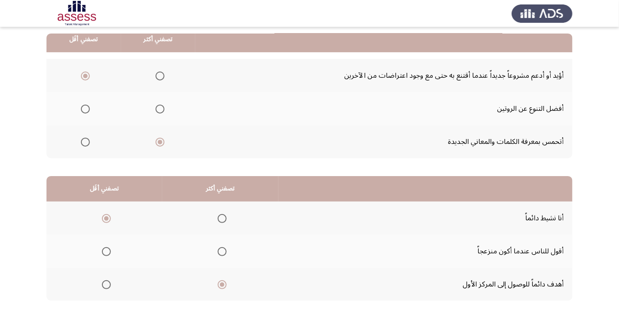
click at [102, 255] on span "Select an option" at bounding box center [106, 251] width 9 height 9
click at [102, 255] on input "Select an option" at bounding box center [106, 251] width 9 height 9
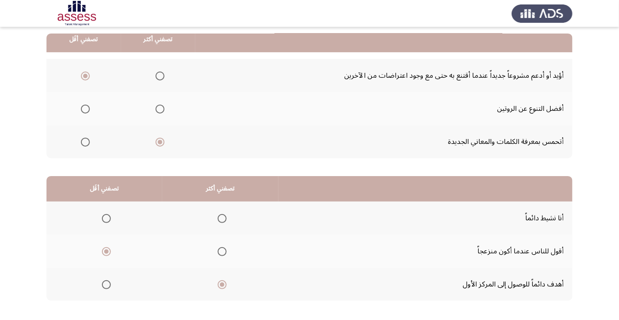
click at [222, 219] on span "Select an option" at bounding box center [222, 219] width 0 height 0
click at [222, 218] on input "Select an option" at bounding box center [222, 218] width 9 height 9
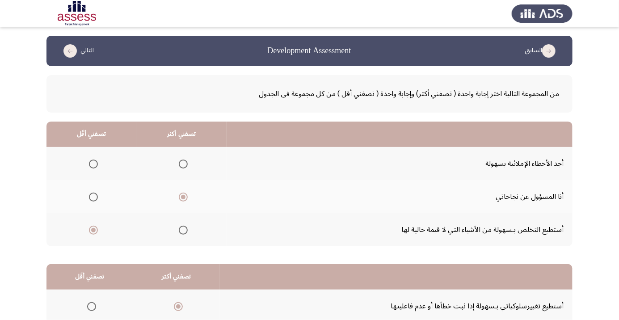
click at [183, 164] on span "Select an option" at bounding box center [183, 164] width 0 height 0
click at [183, 164] on input "Select an option" at bounding box center [183, 164] width 9 height 9
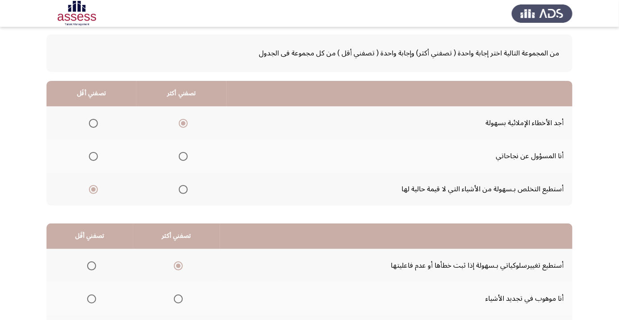
scroll to position [88, 0]
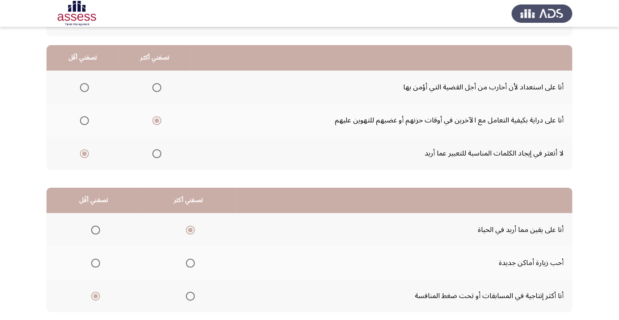
scroll to position [80, 0]
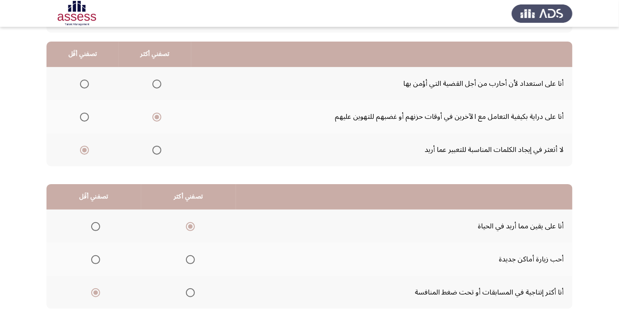
click at [82, 82] on span "Select an option" at bounding box center [84, 84] width 9 height 9
click at [82, 82] on input "Select an option" at bounding box center [84, 84] width 9 height 9
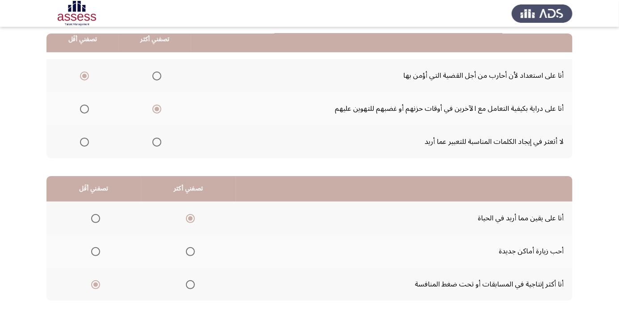
click at [96, 252] on span "Select an option" at bounding box center [96, 252] width 0 height 0
click at [95, 251] on input "Select an option" at bounding box center [95, 251] width 9 height 9
click at [96, 285] on span "Select an option" at bounding box center [96, 285] width 0 height 0
click at [95, 284] on input "Select an option" at bounding box center [95, 284] width 9 height 9
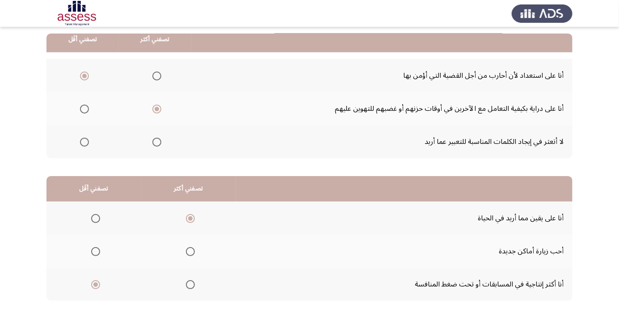
scroll to position [0, 0]
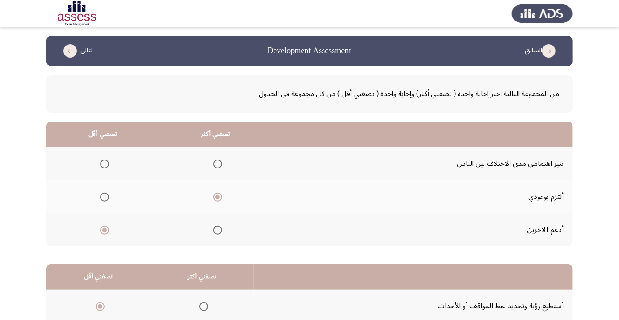
click at [105, 164] on span "Select an option" at bounding box center [105, 164] width 0 height 0
click at [104, 164] on input "Select an option" at bounding box center [104, 164] width 9 height 9
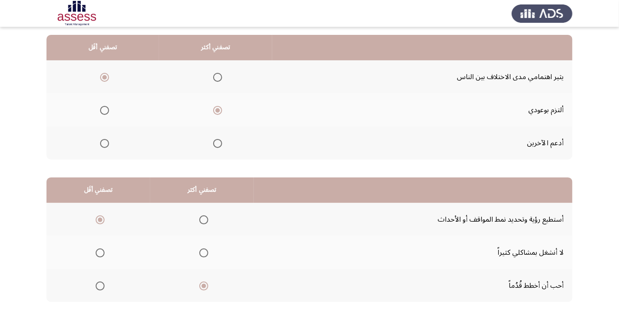
scroll to position [88, 0]
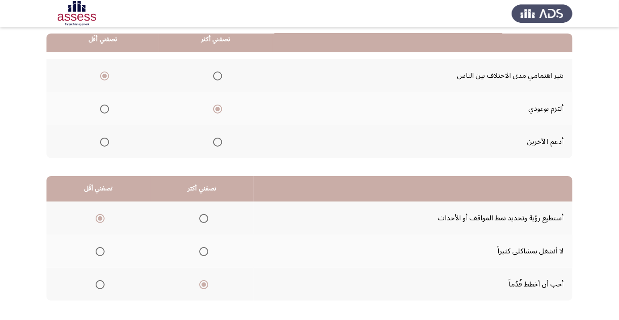
click at [97, 250] on span "Select an option" at bounding box center [100, 251] width 9 height 9
click at [97, 250] on input "Select an option" at bounding box center [100, 251] width 9 height 9
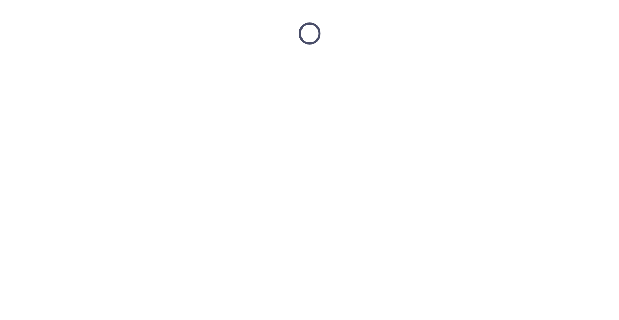
scroll to position [0, 0]
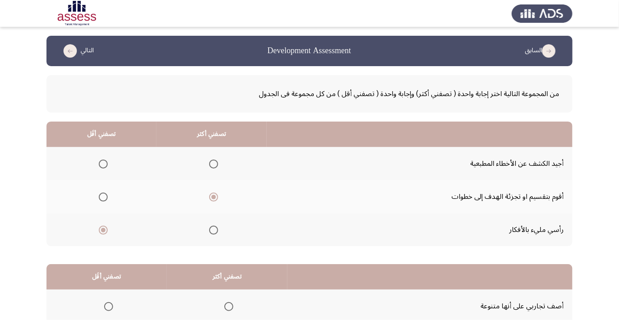
click at [103, 164] on span "Select an option" at bounding box center [103, 164] width 0 height 0
click at [103, 164] on input "Select an option" at bounding box center [103, 164] width 9 height 9
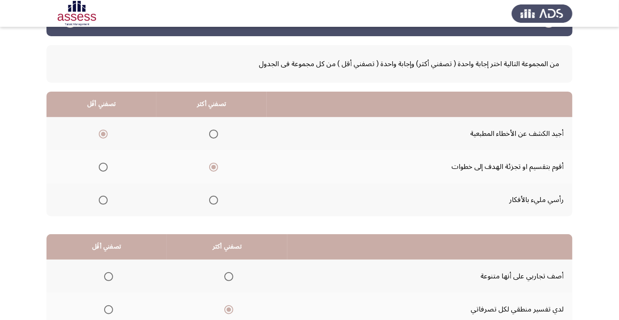
scroll to position [88, 0]
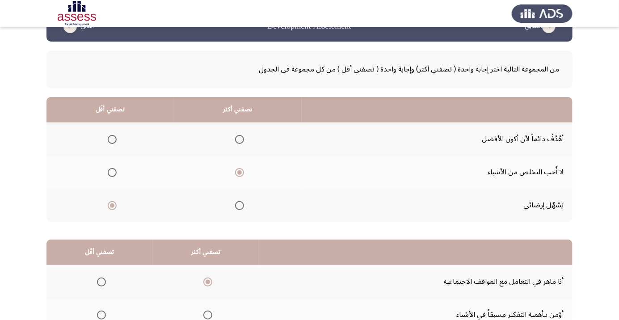
scroll to position [0, 0]
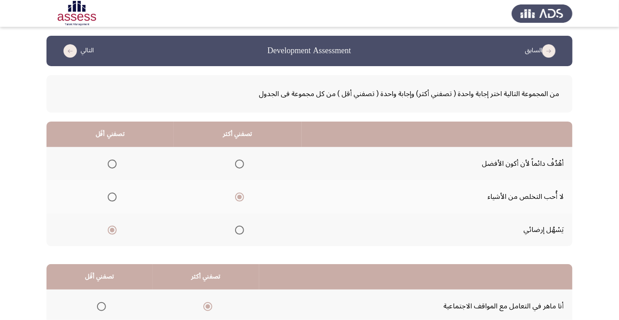
click at [110, 161] on span "Select an option" at bounding box center [112, 164] width 9 height 9
click at [110, 161] on input "Select an option" at bounding box center [112, 164] width 9 height 9
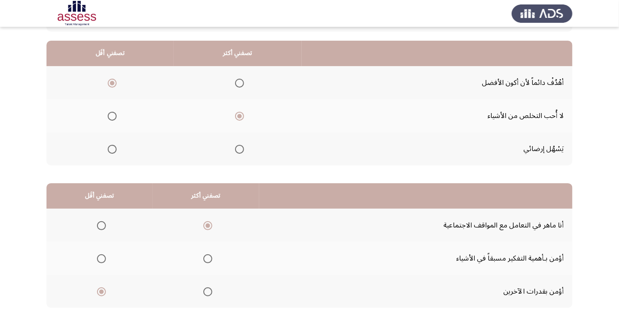
scroll to position [88, 0]
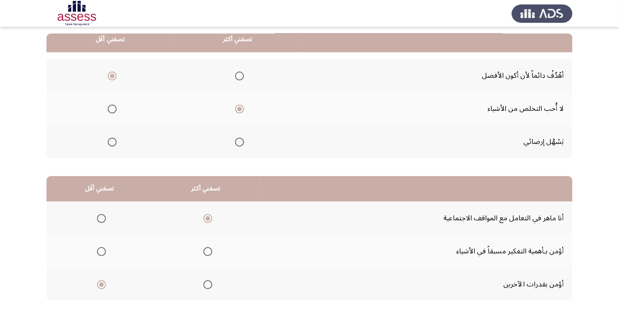
click at [101, 249] on span "Select an option" at bounding box center [101, 251] width 9 height 9
click at [101, 249] on input "Select an option" at bounding box center [101, 251] width 9 height 9
click at [104, 286] on span "Select an option" at bounding box center [101, 284] width 9 height 9
click at [104, 286] on input "Select an option" at bounding box center [101, 284] width 9 height 9
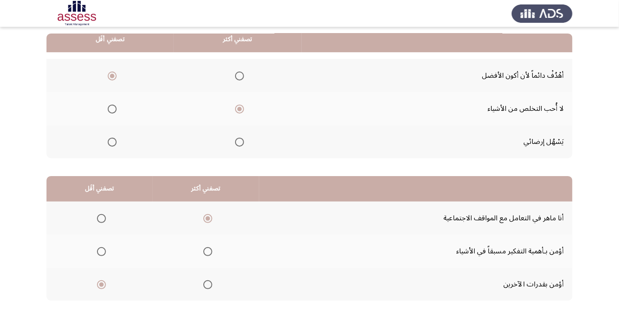
scroll to position [0, 0]
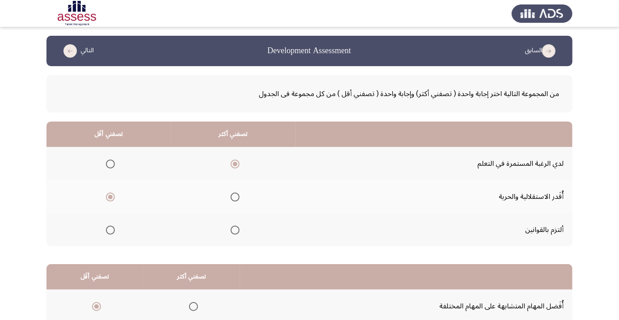
click at [110, 229] on span "Select an option" at bounding box center [110, 230] width 9 height 9
click at [110, 229] on input "Select an option" at bounding box center [110, 230] width 9 height 9
click at [110, 197] on span "Select an option" at bounding box center [110, 197] width 9 height 9
click at [110, 197] on input "Select an option" at bounding box center [110, 197] width 9 height 9
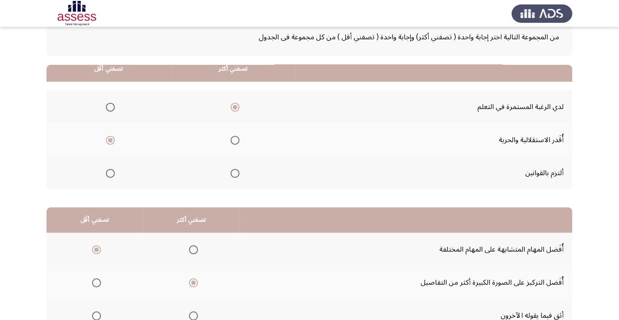
scroll to position [88, 0]
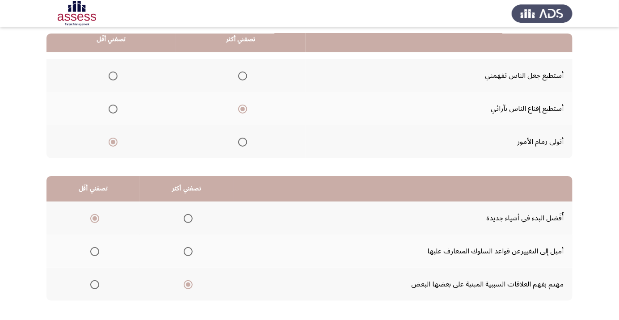
click at [395, 106] on td "أستطيع إقناع الناس بآرائي" at bounding box center [439, 108] width 267 height 33
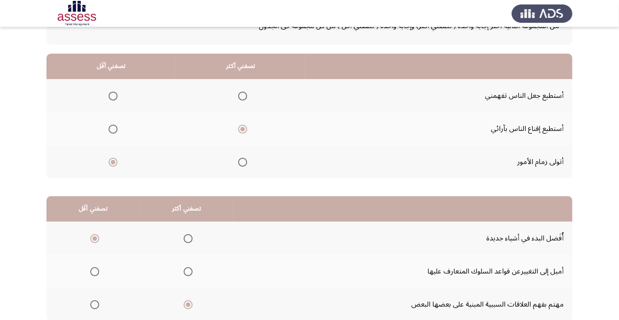
scroll to position [68, 0]
click at [113, 97] on span "Select an option" at bounding box center [113, 97] width 0 height 0
click at [113, 96] on input "Select an option" at bounding box center [113, 96] width 9 height 9
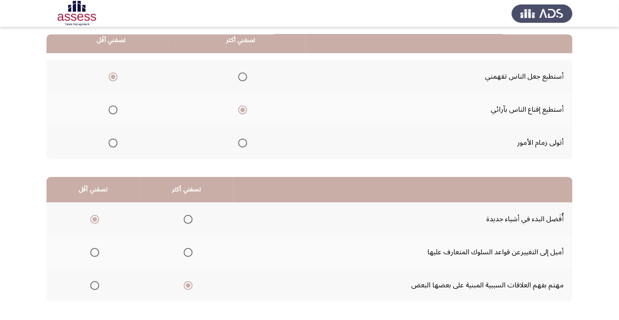
scroll to position [88, 0]
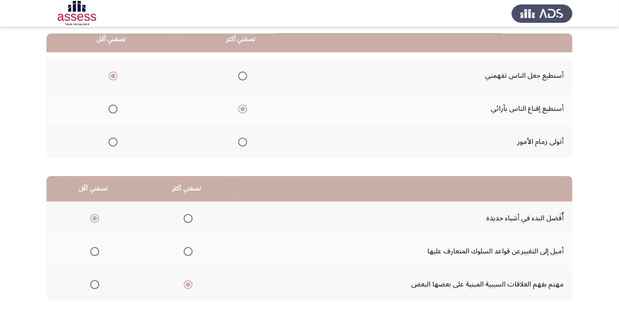
click at [95, 252] on span "Select an option" at bounding box center [95, 252] width 0 height 0
click at [95, 251] on input "Select an option" at bounding box center [94, 251] width 9 height 9
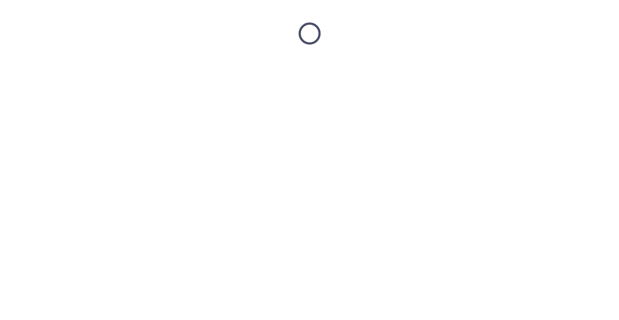
scroll to position [0, 0]
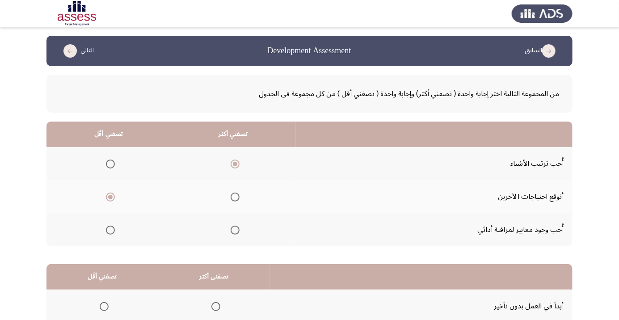
click at [110, 230] on span "Select an option" at bounding box center [110, 230] width 0 height 0
click at [110, 229] on input "Select an option" at bounding box center [110, 230] width 9 height 9
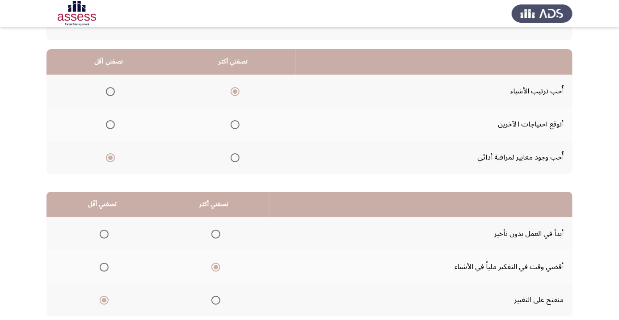
scroll to position [88, 0]
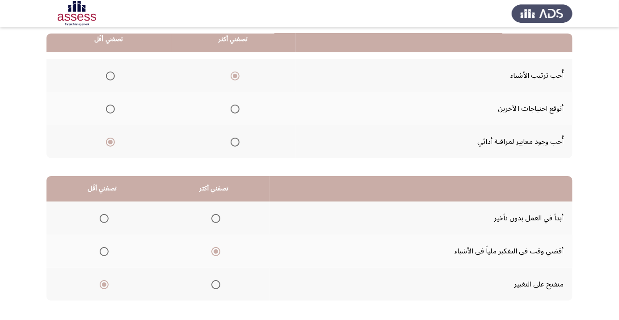
click at [104, 219] on span "Select an option" at bounding box center [104, 219] width 0 height 0
click at [104, 218] on input "Select an option" at bounding box center [104, 218] width 9 height 9
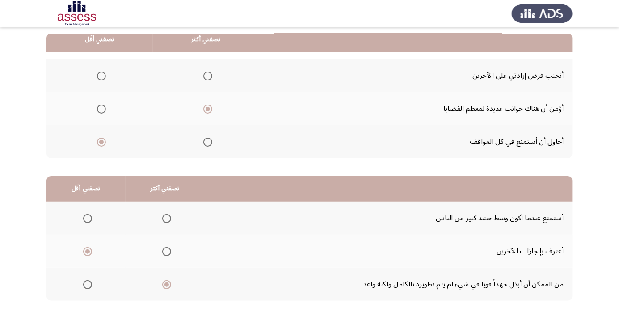
click at [207, 75] on span "Select an option" at bounding box center [207, 76] width 9 height 9
click at [207, 75] on input "Select an option" at bounding box center [207, 76] width 9 height 9
click at [91, 216] on span "Select an option" at bounding box center [87, 218] width 9 height 9
click at [91, 216] on input "Select an option" at bounding box center [87, 218] width 9 height 9
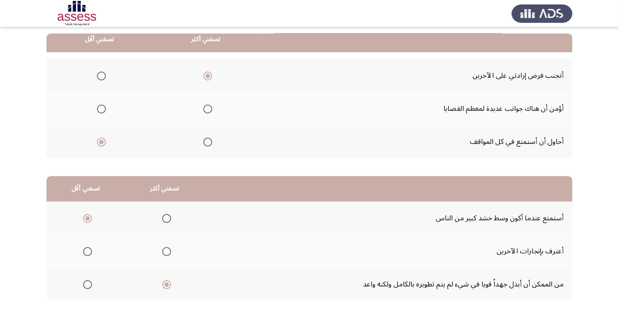
scroll to position [0, 0]
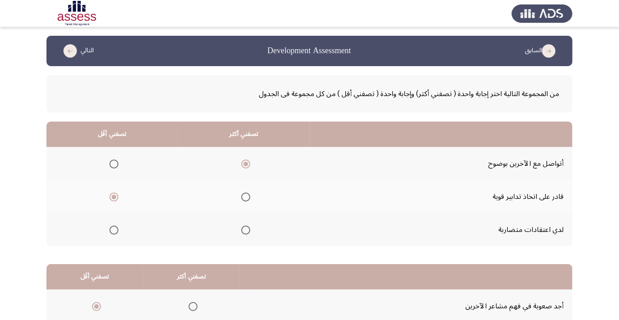
click at [114, 230] on span "Select an option" at bounding box center [114, 230] width 0 height 0
click at [114, 229] on input "Select an option" at bounding box center [114, 230] width 9 height 9
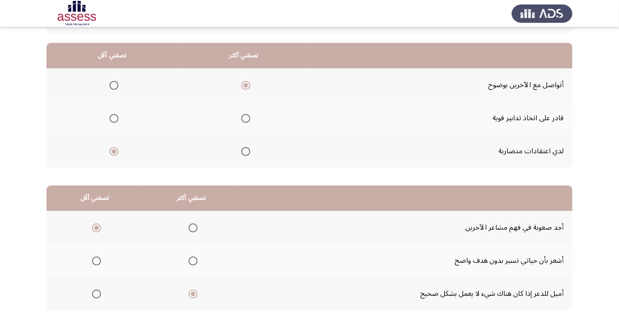
scroll to position [83, 0]
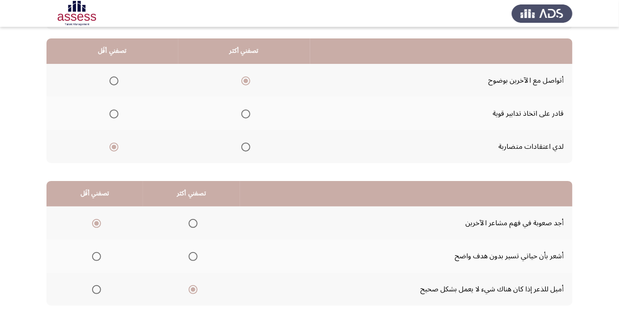
click at [247, 113] on span "Select an option" at bounding box center [245, 114] width 9 height 9
click at [247, 113] on input "Select an option" at bounding box center [245, 114] width 9 height 9
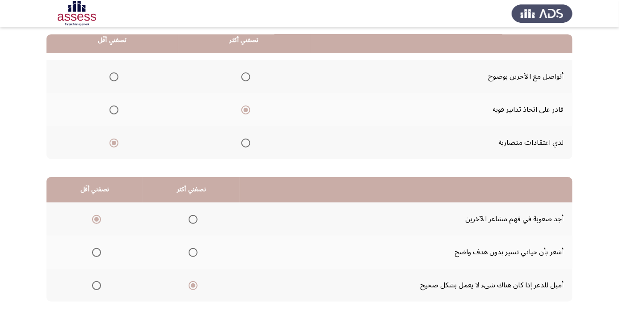
scroll to position [88, 0]
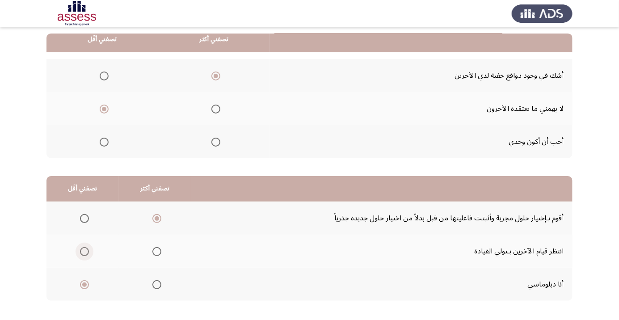
click at [86, 247] on span "Select an option" at bounding box center [84, 251] width 9 height 9
click at [86, 247] on input "Select an option" at bounding box center [84, 251] width 9 height 9
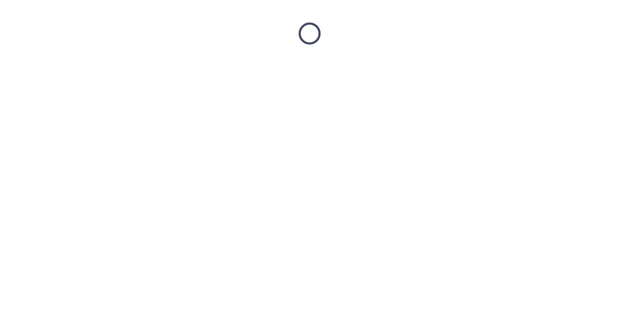
scroll to position [0, 0]
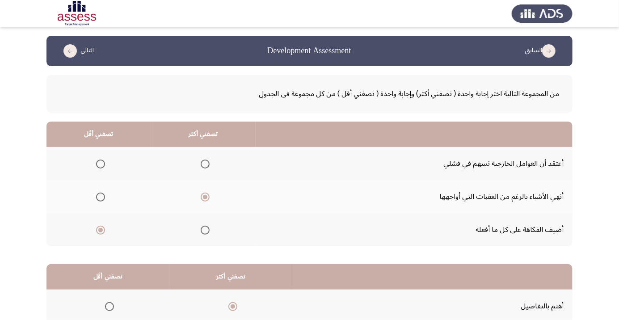
click at [101, 164] on span "Select an option" at bounding box center [100, 164] width 9 height 9
click at [101, 164] on input "Select an option" at bounding box center [100, 164] width 9 height 9
click at [101, 229] on span "Select an option" at bounding box center [100, 230] width 9 height 9
click at [101, 229] on input "Select an option" at bounding box center [100, 230] width 9 height 9
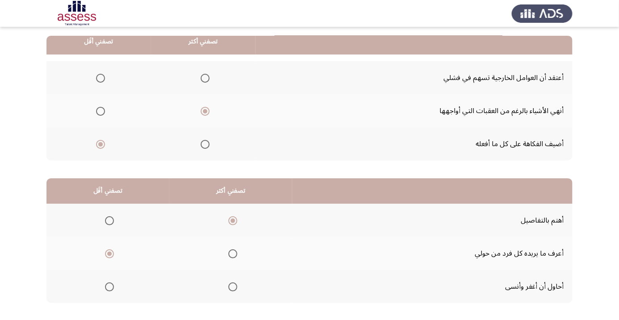
scroll to position [88, 0]
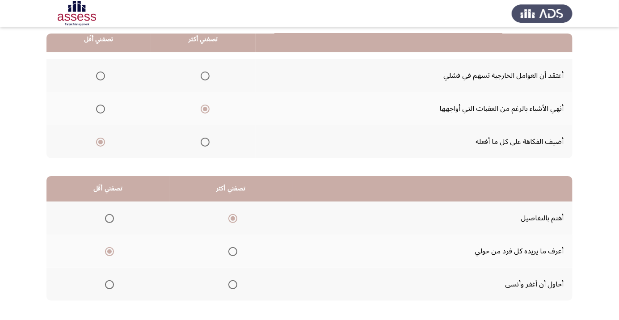
click at [233, 285] on span "Select an option" at bounding box center [233, 285] width 0 height 0
click at [234, 284] on input "Select an option" at bounding box center [232, 284] width 9 height 9
click at [233, 219] on span "Select an option" at bounding box center [233, 219] width 0 height 0
click at [234, 218] on input "Select an option" at bounding box center [232, 218] width 9 height 9
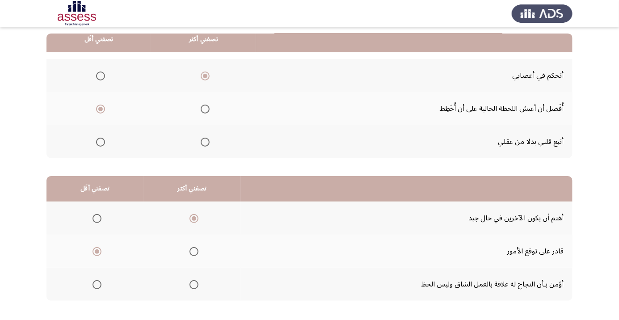
click at [194, 285] on span "Select an option" at bounding box center [194, 285] width 0 height 0
click at [193, 284] on input "Select an option" at bounding box center [194, 284] width 9 height 9
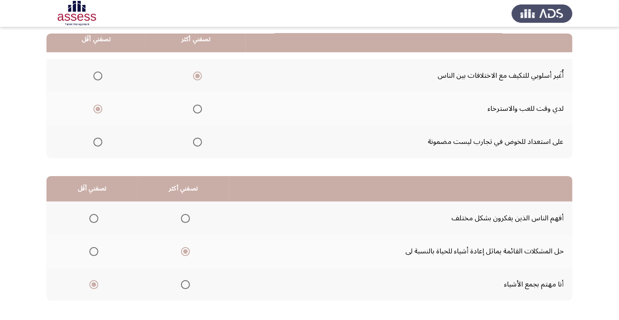
click at [94, 219] on span "Select an option" at bounding box center [94, 219] width 0 height 0
click at [93, 218] on input "Select an option" at bounding box center [93, 218] width 9 height 9
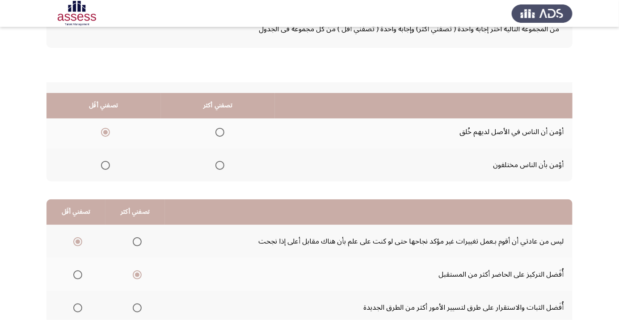
scroll to position [131, 0]
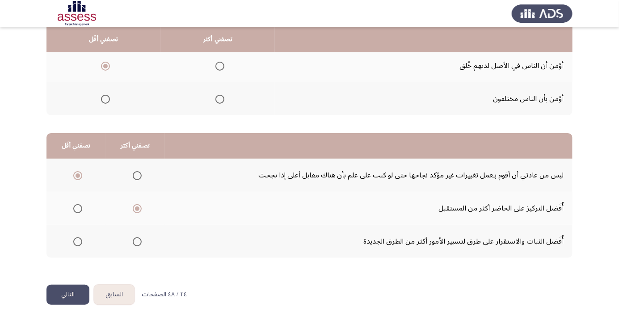
click at [72, 295] on button "التالي" at bounding box center [67, 295] width 43 height 20
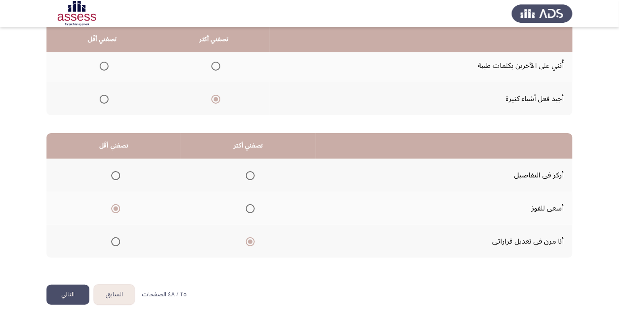
click at [70, 293] on button "التالي" at bounding box center [67, 295] width 43 height 20
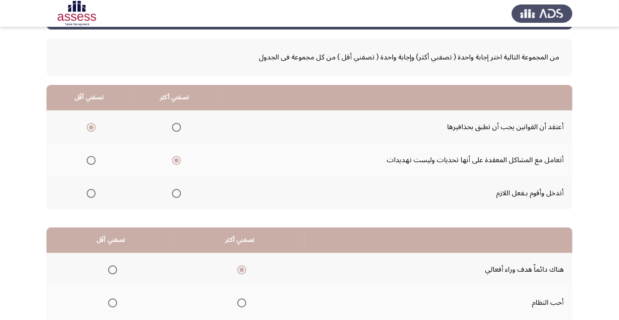
scroll to position [88, 0]
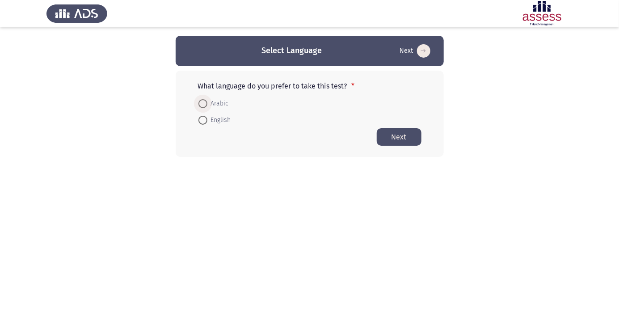
click at [201, 106] on span at bounding box center [203, 103] width 9 height 9
click at [201, 106] on input "Arabic" at bounding box center [203, 103] width 9 height 9
radio input "true"
click at [403, 139] on button "Next" at bounding box center [399, 136] width 45 height 17
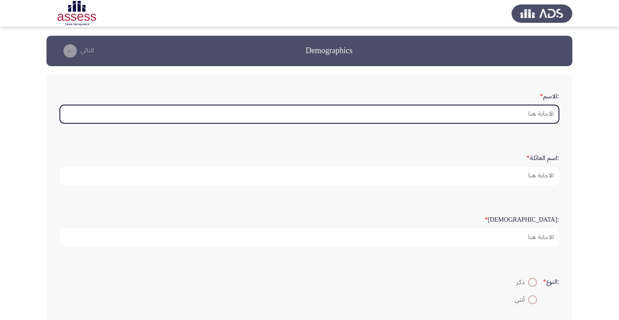
click at [540, 115] on input ":الاسم *" at bounding box center [309, 114] width 499 height 18
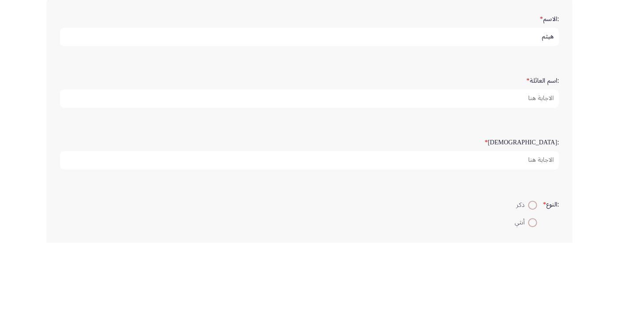
type input "هيثم"
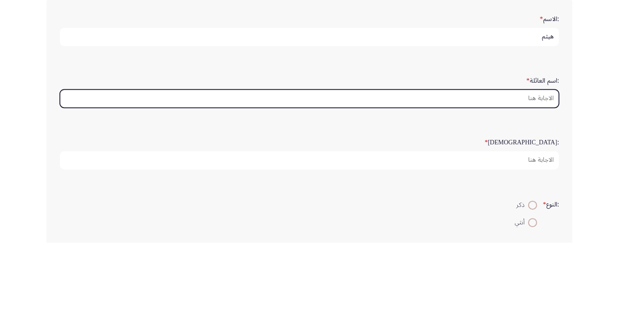
click at [536, 176] on input ":اسم العائلة *" at bounding box center [309, 176] width 499 height 18
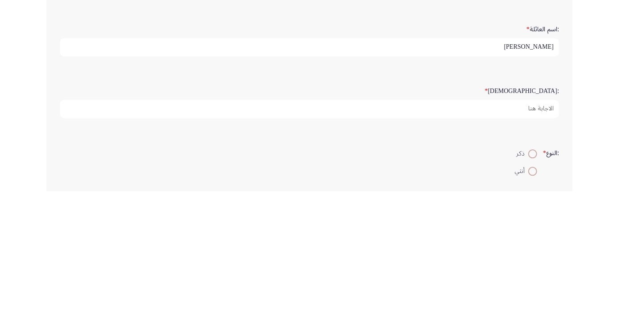
type input "[PERSON_NAME]"
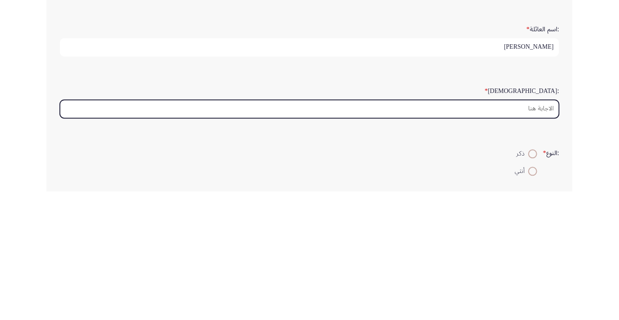
click at [541, 238] on input ":السن *" at bounding box center [309, 237] width 499 height 18
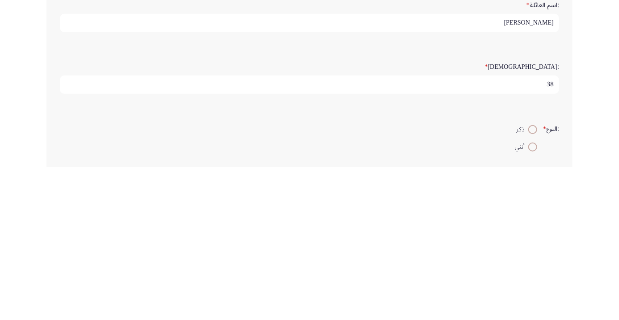
type input "38"
click at [532, 291] on mat-radio-button "أنثي" at bounding box center [526, 299] width 34 height 17
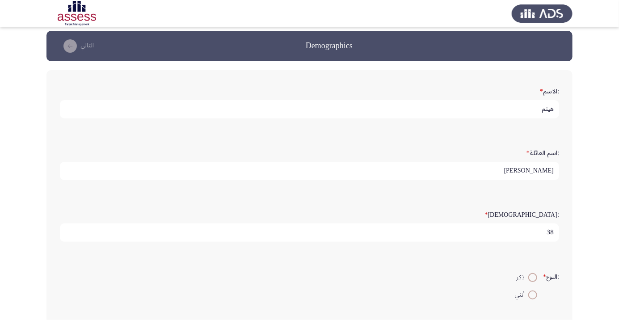
scroll to position [7, 0]
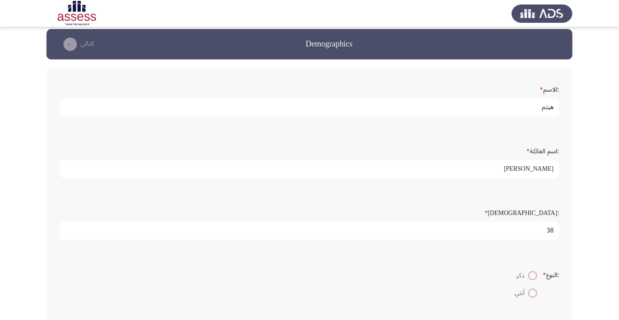
click at [533, 276] on span at bounding box center [533, 276] width 0 height 0
click at [532, 274] on input "ذكر" at bounding box center [532, 275] width 9 height 9
radio input "true"
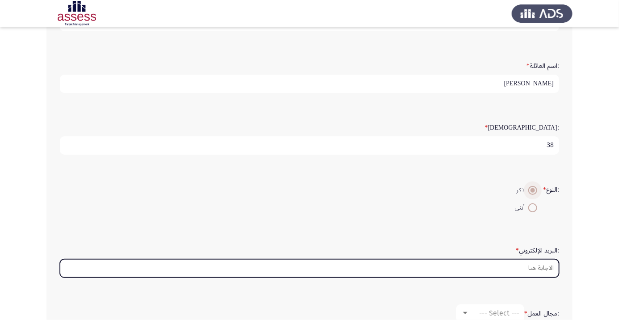
click at [542, 268] on input ":البريد الإلكتروني *" at bounding box center [309, 268] width 499 height 18
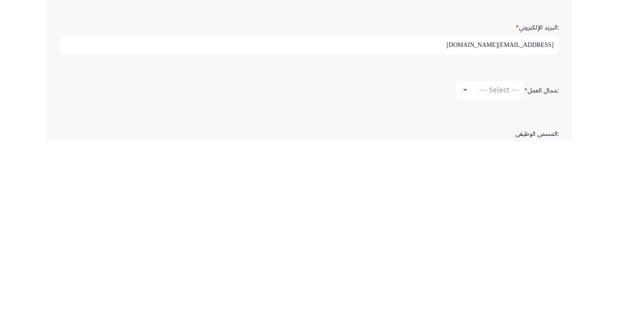
scroll to position [137, 0]
type input "Haitham.eldegshy@ibnsina-pharma.com"
click at [497, 269] on span "--- Select ---" at bounding box center [499, 268] width 40 height 8
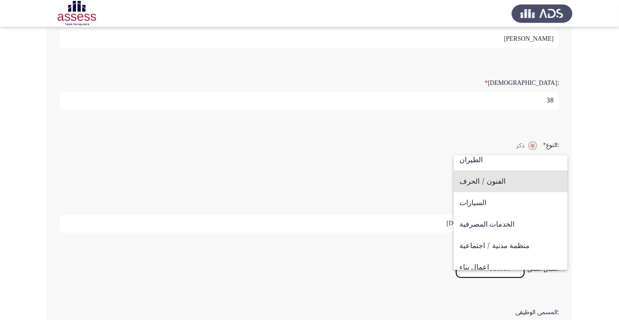
scroll to position [33, 0]
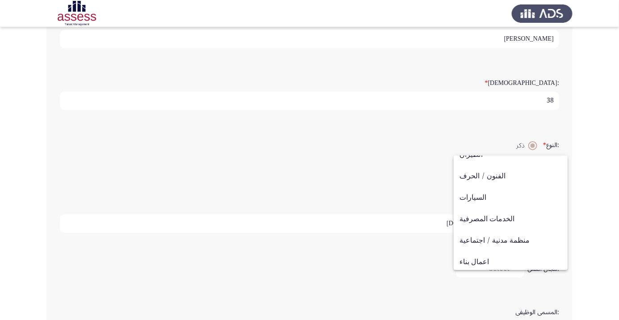
click at [399, 189] on div at bounding box center [309, 160] width 619 height 320
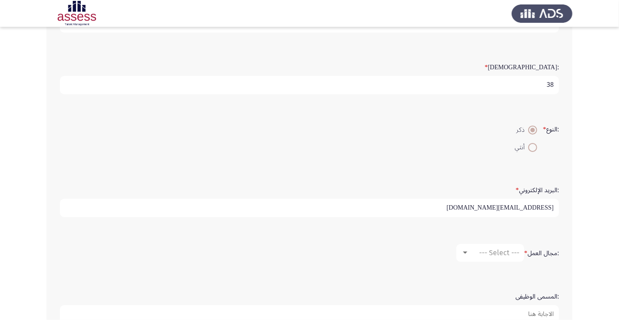
scroll to position [156, 0]
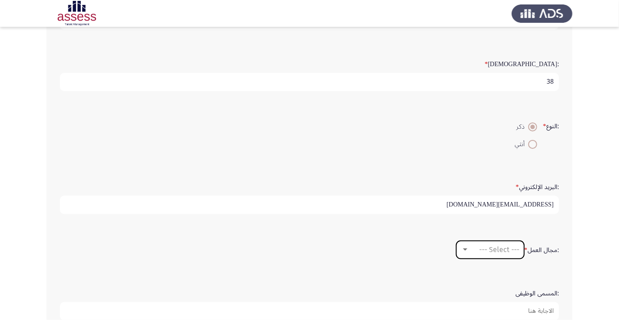
click at [500, 250] on span "--- Select ---" at bounding box center [499, 249] width 40 height 8
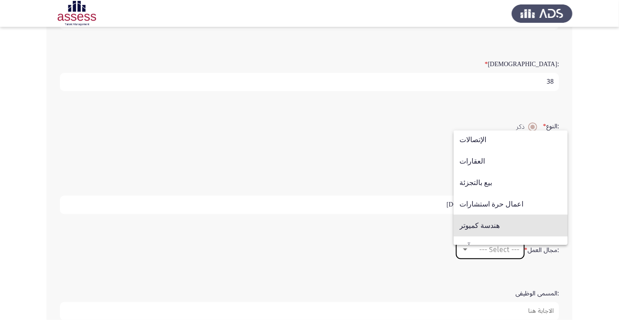
scroll to position [293, 0]
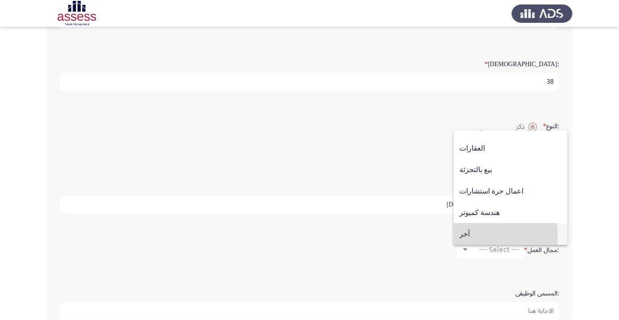
click at [470, 245] on span "آخر" at bounding box center [511, 234] width 102 height 21
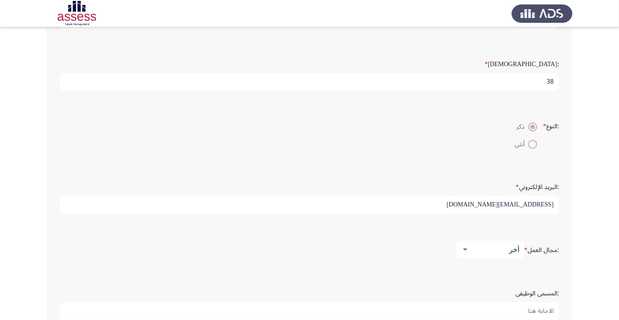
click at [545, 312] on input ":المسمى الوظيفى" at bounding box center [309, 311] width 499 height 18
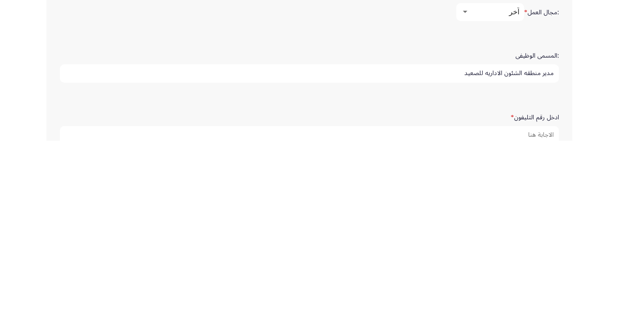
scroll to position [224, 0]
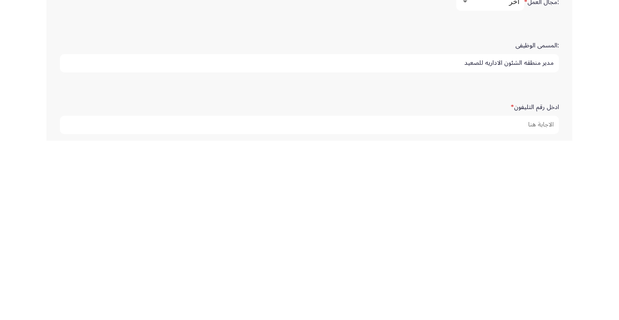
type input "مدير منطقه الشئون الاداريه للصعيد"
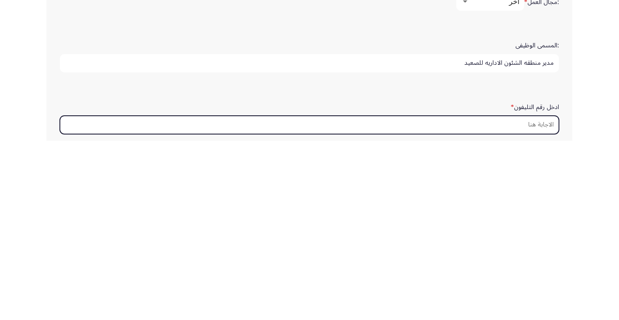
click at [537, 304] on input "ادخل رقم التليفون *" at bounding box center [309, 304] width 499 height 18
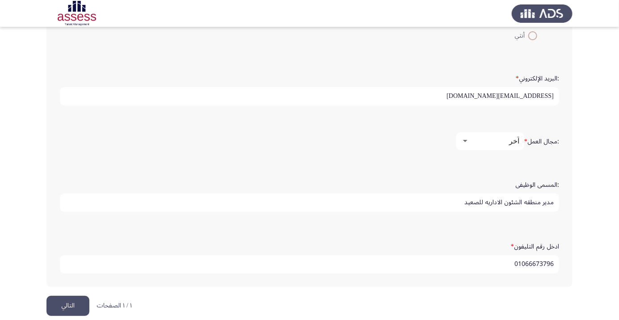
scroll to position [3, 0]
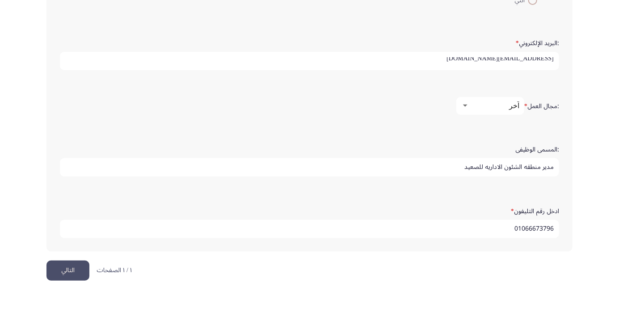
type input "01066673796"
click at [510, 144] on div "آخر" at bounding box center [494, 141] width 50 height 8
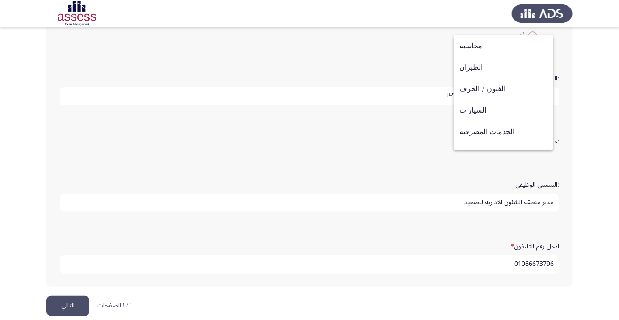
scroll to position [293, 0]
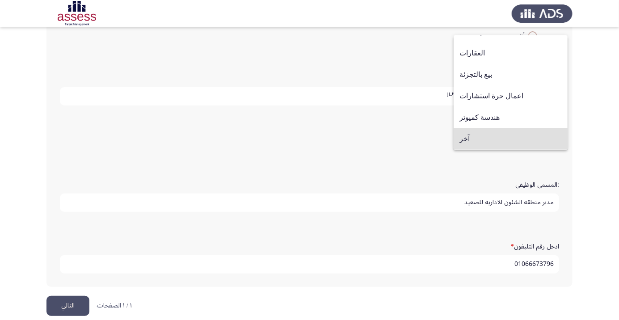
click at [478, 75] on span "بيع بالتجزئة" at bounding box center [511, 74] width 102 height 21
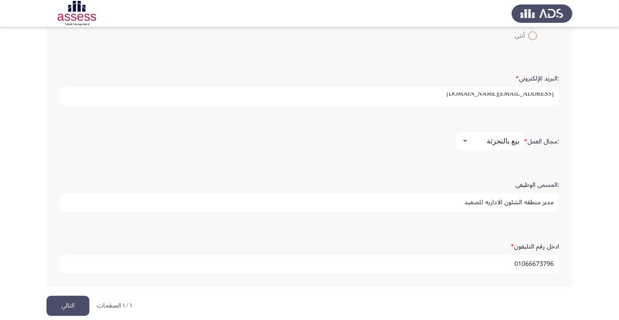
click at [490, 142] on span "بيع بالتجزئة" at bounding box center [503, 141] width 33 height 8
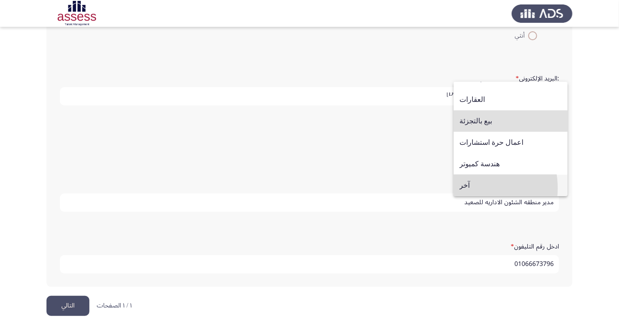
click at [467, 188] on span "آخر" at bounding box center [511, 185] width 102 height 21
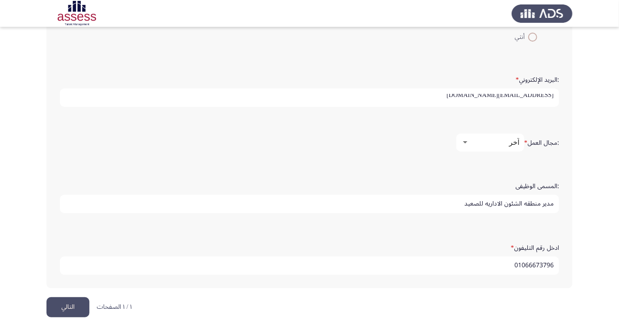
scroll to position [272, 0]
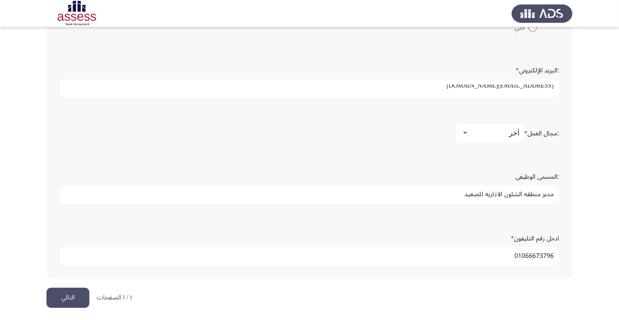
click at [66, 295] on button "التالي" at bounding box center [67, 298] width 43 height 20
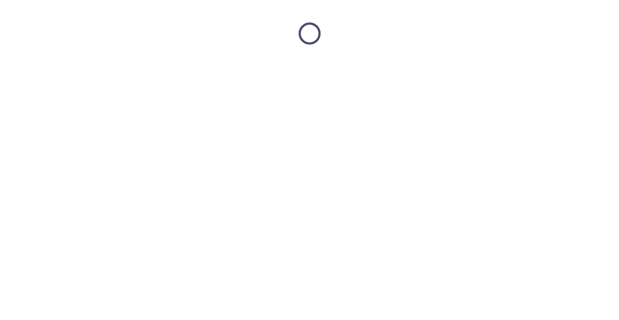
scroll to position [0, 0]
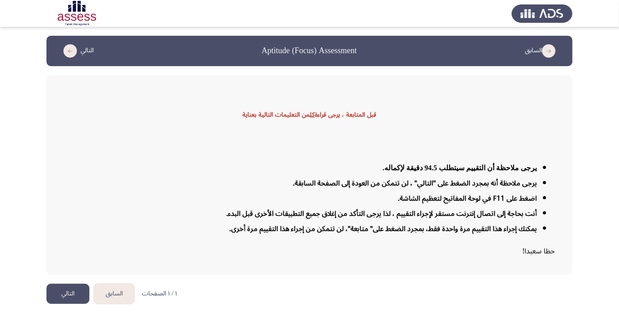
click at [61, 304] on button "التالي" at bounding box center [67, 294] width 43 height 20
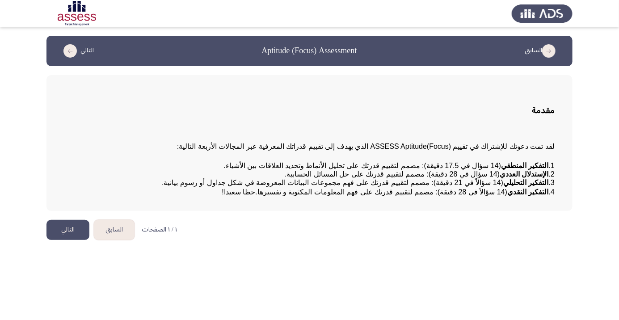
click at [73, 240] on button "التالي" at bounding box center [67, 230] width 43 height 20
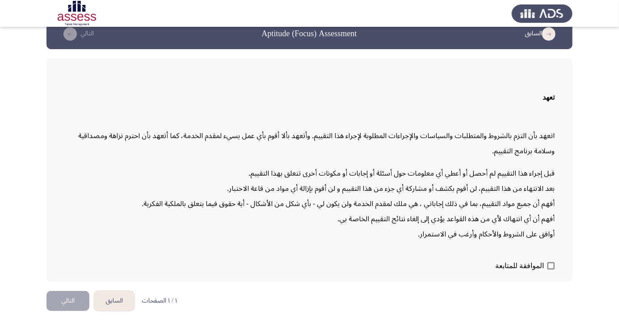
scroll to position [25, 0]
click at [550, 270] on span at bounding box center [551, 265] width 7 height 7
click at [551, 270] on input "الموافقة للمتابعة" at bounding box center [551, 270] width 0 height 0
checkbox input "true"
click at [67, 311] on button "التالي" at bounding box center [67, 301] width 43 height 20
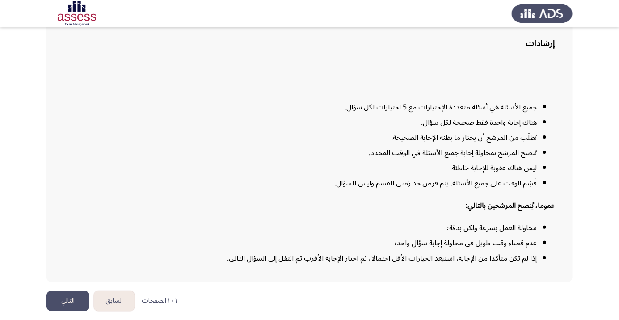
scroll to position [72, 0]
click at [72, 311] on button "التالي" at bounding box center [67, 301] width 43 height 20
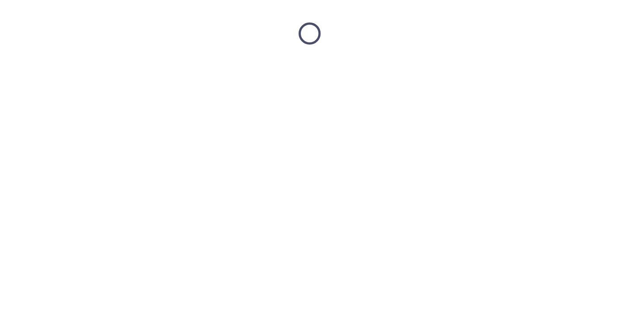
scroll to position [0, 0]
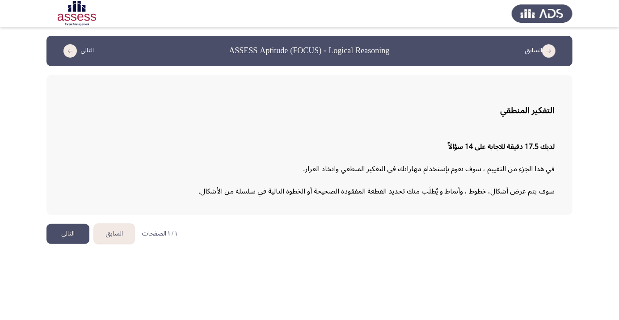
click at [77, 238] on button "التالي" at bounding box center [67, 234] width 43 height 20
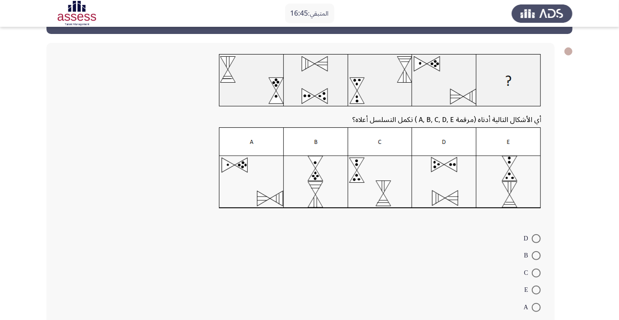
scroll to position [32, 0]
click at [380, 102] on img at bounding box center [380, 80] width 322 height 53
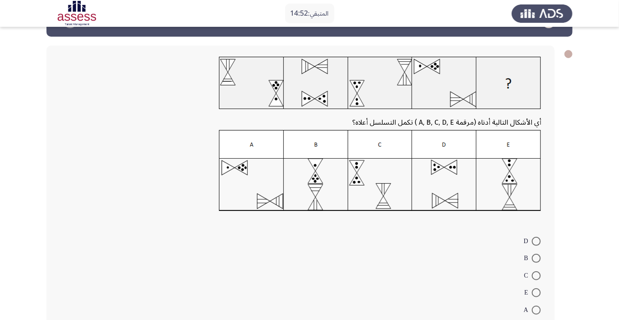
click at [537, 241] on span at bounding box center [536, 241] width 9 height 9
click at [537, 241] on input "D" at bounding box center [536, 241] width 9 height 9
radio input "true"
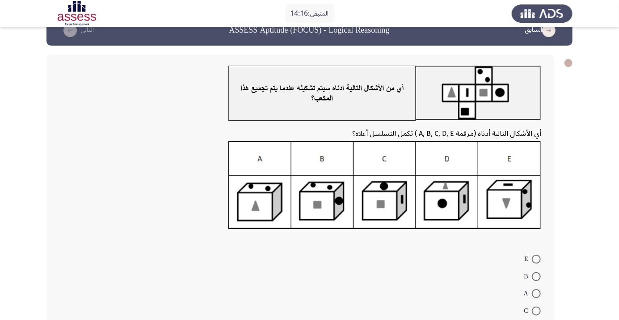
scroll to position [21, 0]
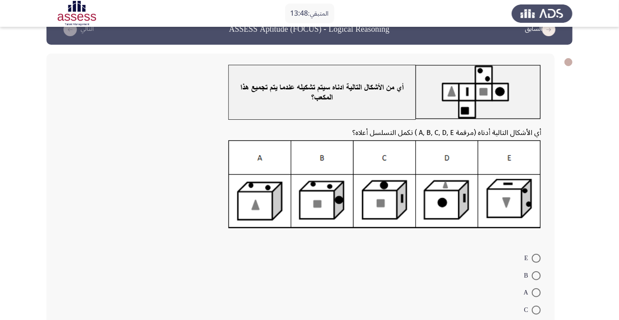
click at [535, 261] on span at bounding box center [536, 258] width 9 height 9
click at [535, 261] on input "E" at bounding box center [536, 258] width 9 height 9
radio input "true"
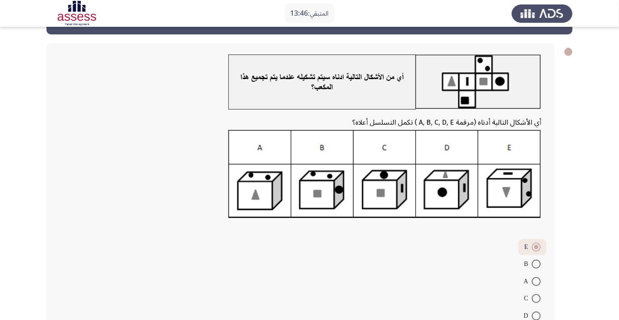
scroll to position [49, 0]
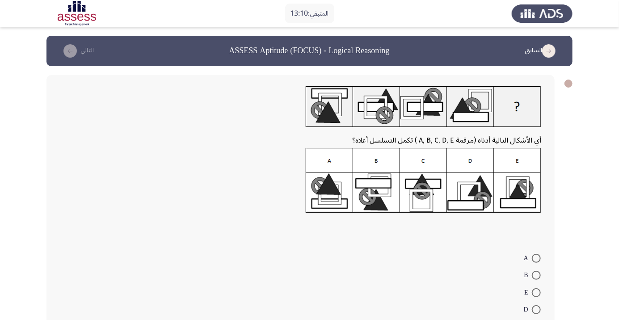
radio input "true"
click at [536, 262] on span at bounding box center [536, 258] width 9 height 9
click at [536, 262] on input "A" at bounding box center [536, 258] width 9 height 9
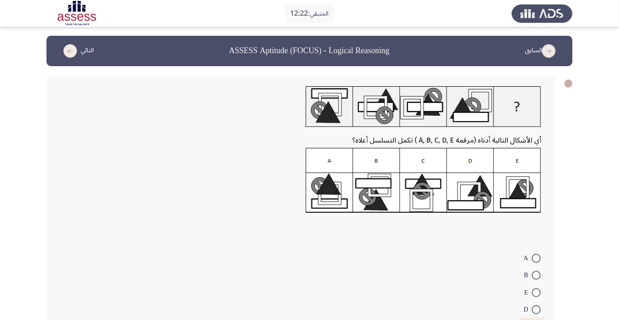
radio input "true"
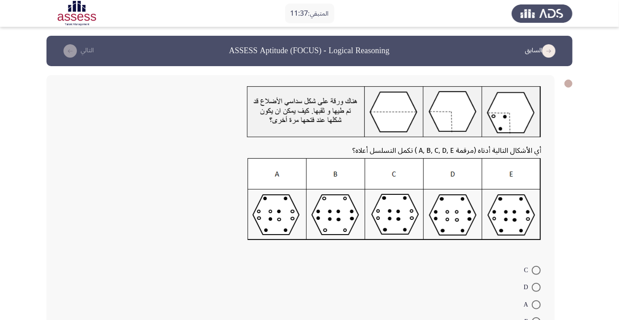
click at [537, 287] on span at bounding box center [536, 287] width 9 height 9
click at [537, 287] on input "D" at bounding box center [536, 287] width 9 height 9
radio input "true"
click at [539, 271] on span at bounding box center [536, 270] width 9 height 9
click at [539, 271] on input "C" at bounding box center [536, 270] width 9 height 9
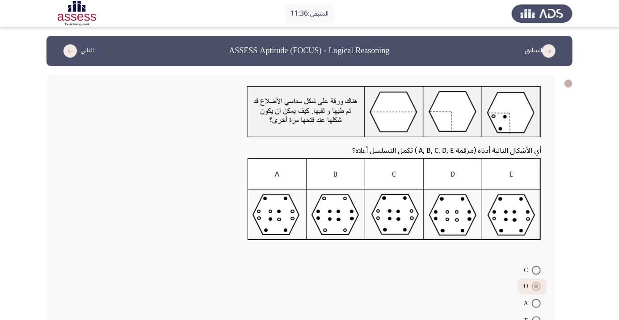
radio input "true"
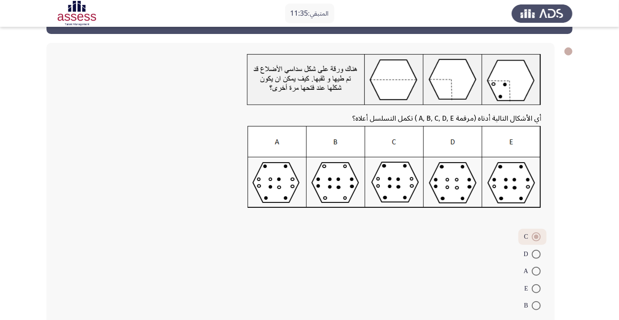
scroll to position [39, 0]
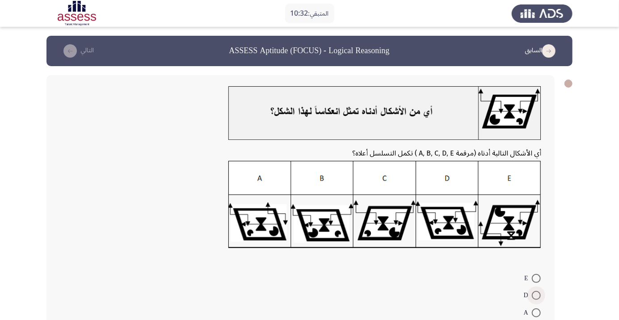
click at [537, 296] on span at bounding box center [536, 295] width 9 height 9
click at [537, 296] on input "D" at bounding box center [536, 295] width 9 height 9
radio input "true"
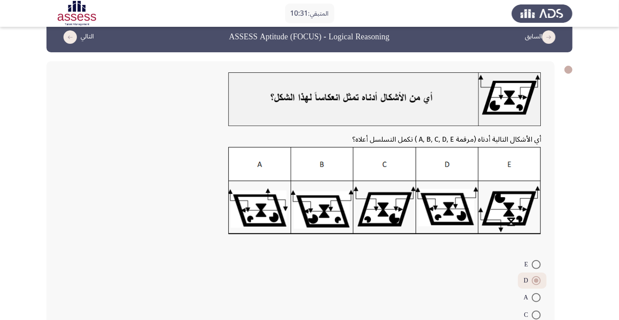
scroll to position [47, 0]
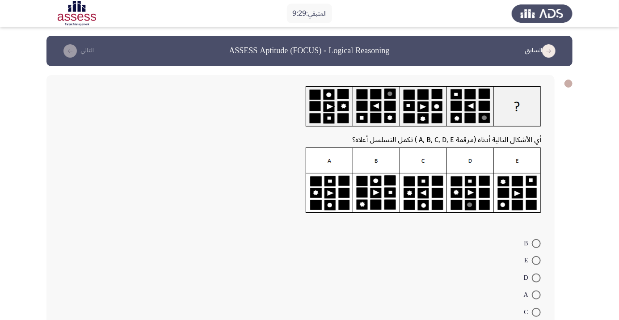
click at [537, 278] on span at bounding box center [536, 278] width 9 height 9
click at [537, 278] on input "D" at bounding box center [536, 278] width 9 height 9
radio input "true"
click at [537, 294] on span at bounding box center [536, 294] width 9 height 9
click at [537, 294] on input "A" at bounding box center [536, 294] width 9 height 9
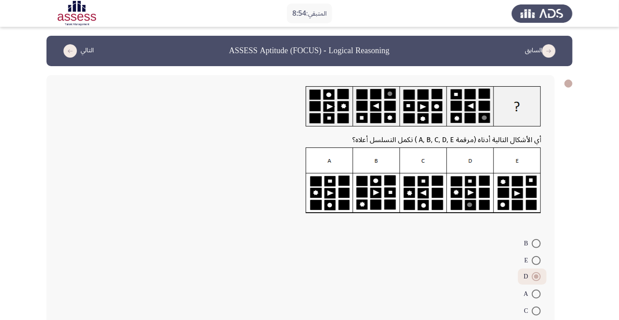
radio input "true"
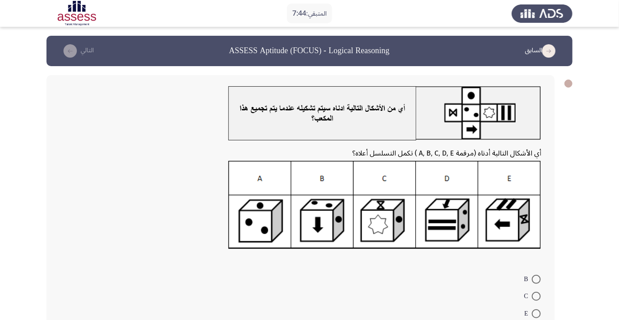
radio input "true"
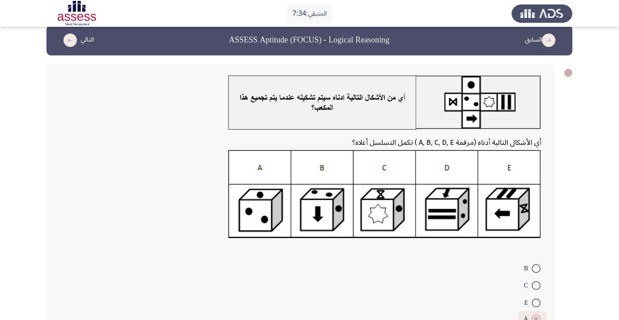
scroll to position [48, 0]
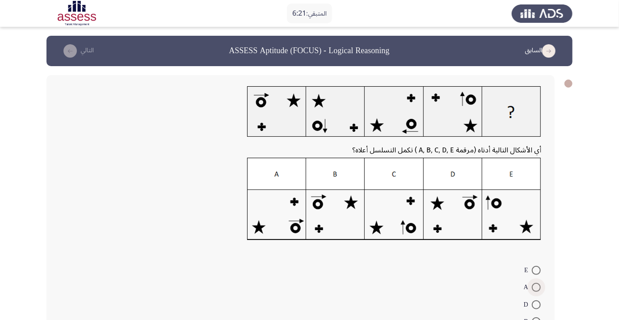
click at [537, 287] on span at bounding box center [536, 287] width 9 height 9
click at [537, 287] on input "A" at bounding box center [536, 287] width 9 height 9
radio input "true"
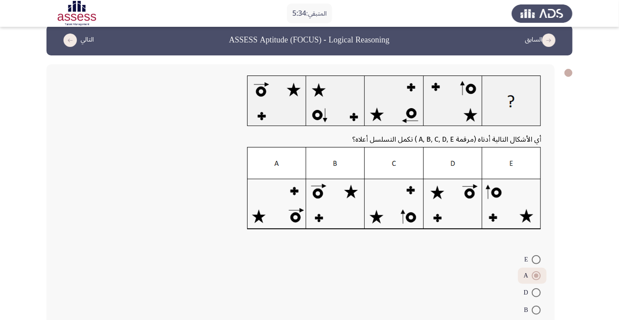
scroll to position [39, 0]
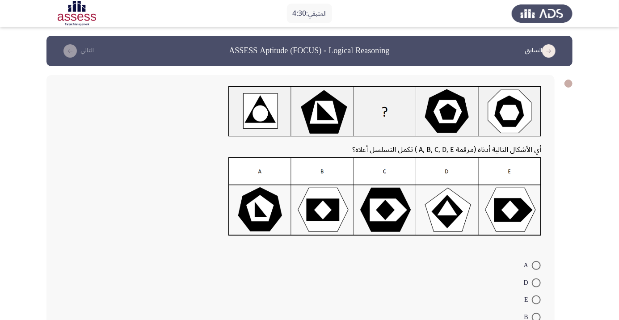
click at [537, 268] on span at bounding box center [536, 265] width 9 height 9
click at [537, 268] on input "A" at bounding box center [536, 265] width 9 height 9
radio input "true"
click at [537, 282] on span at bounding box center [536, 281] width 9 height 9
click at [537, 282] on input "D" at bounding box center [536, 281] width 9 height 9
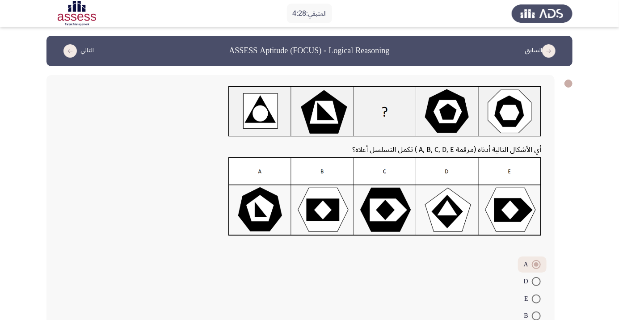
radio input "true"
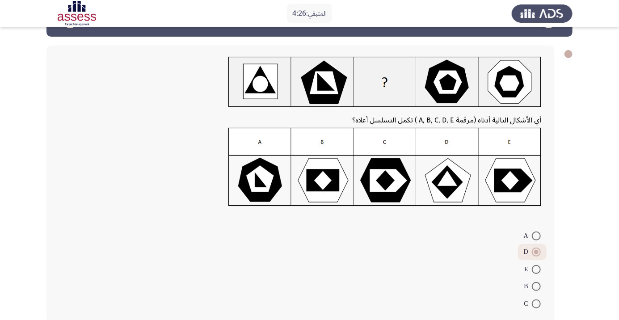
scroll to position [34, 0]
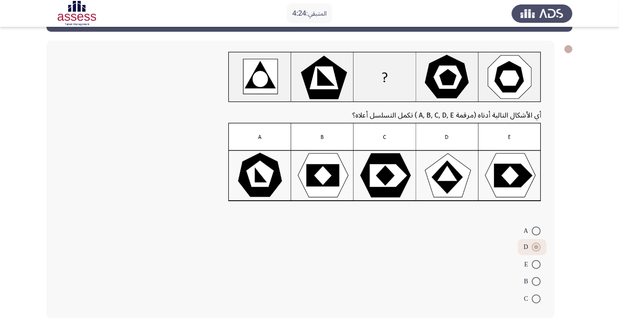
click at [537, 231] on span at bounding box center [536, 231] width 9 height 9
click at [537, 231] on input "A" at bounding box center [536, 231] width 9 height 9
radio input "true"
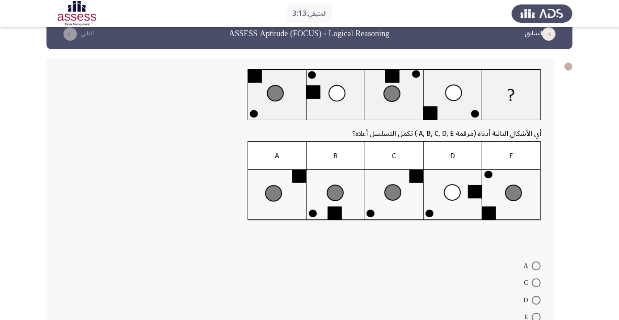
scroll to position [38, 0]
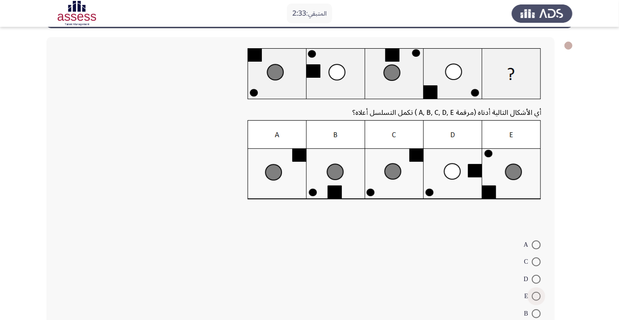
click at [537, 296] on span at bounding box center [536, 296] width 9 height 9
click at [537, 296] on input "E" at bounding box center [536, 296] width 9 height 9
radio input "true"
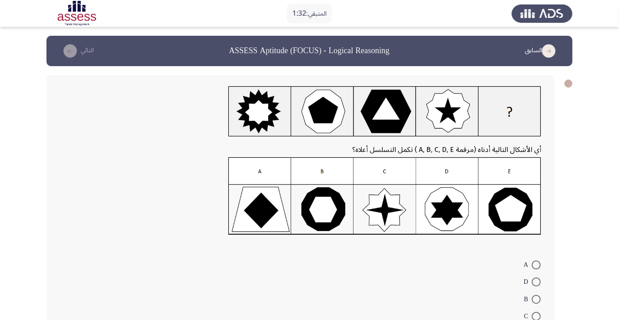
radio input "true"
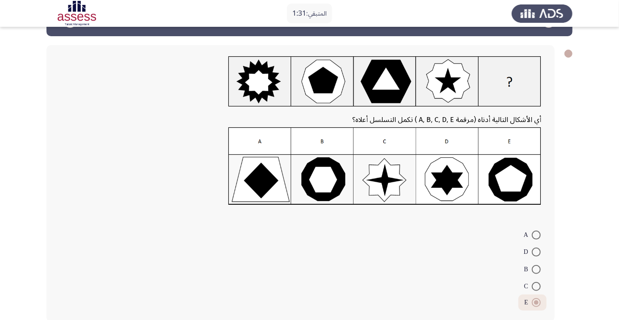
scroll to position [34, 0]
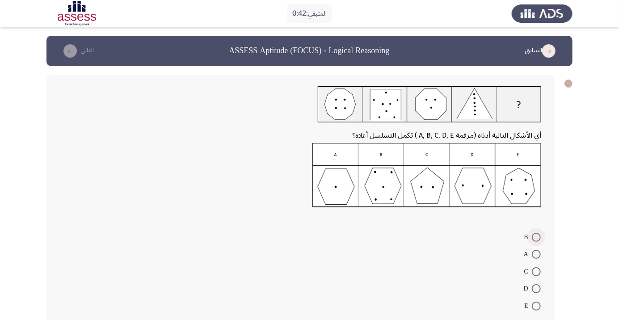
click at [537, 237] on span at bounding box center [536, 237] width 9 height 9
click at [537, 237] on input "B" at bounding box center [536, 237] width 9 height 9
radio input "true"
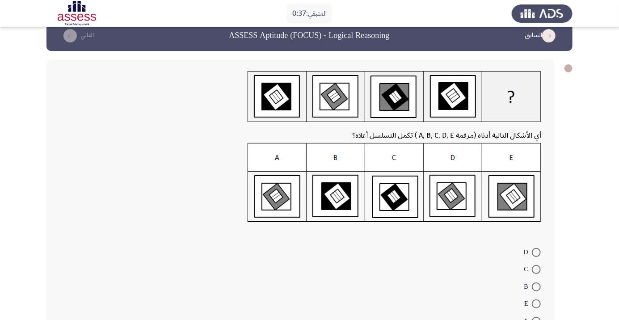
scroll to position [23, 0]
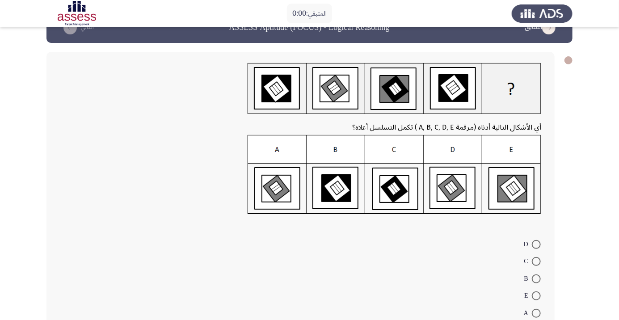
click at [537, 244] on span at bounding box center [536, 244] width 9 height 9
click at [537, 244] on input "D" at bounding box center [536, 244] width 9 height 9
radio input "true"
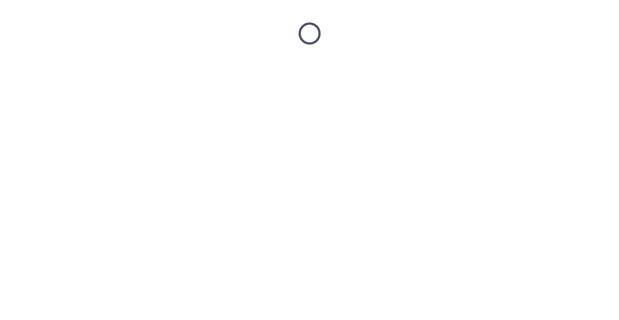
scroll to position [0, 0]
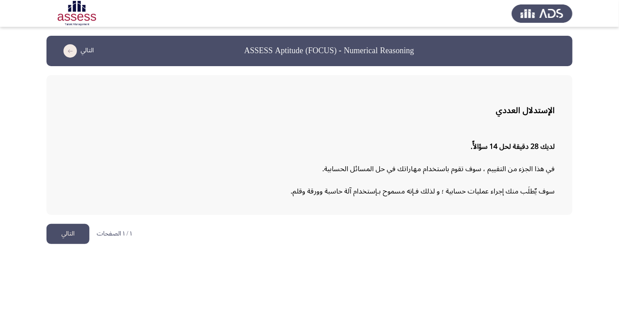
click at [69, 237] on button "التالي" at bounding box center [67, 234] width 43 height 20
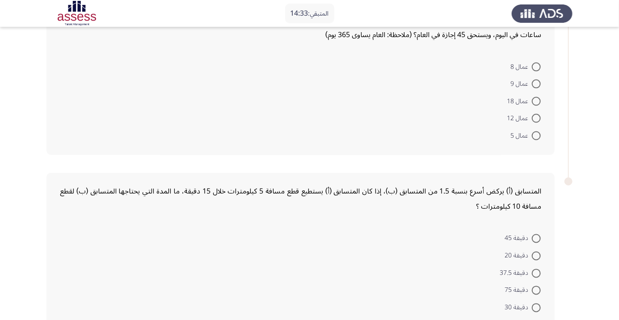
scroll to position [583, 0]
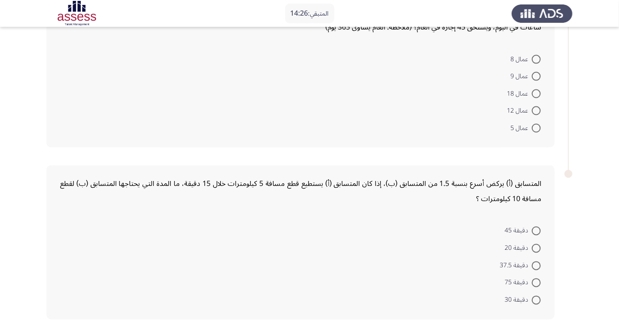
click at [537, 230] on span at bounding box center [536, 231] width 9 height 9
click at [537, 230] on input "دقيقة 45" at bounding box center [536, 231] width 9 height 9
radio input "true"
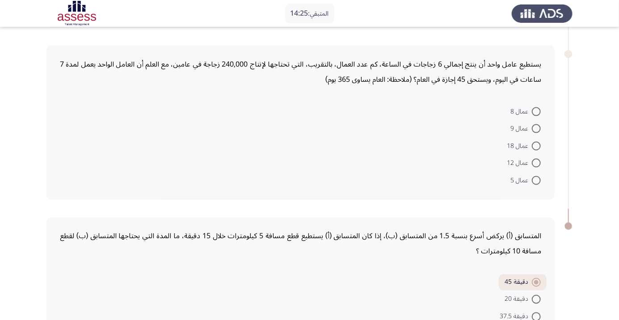
scroll to position [526, 0]
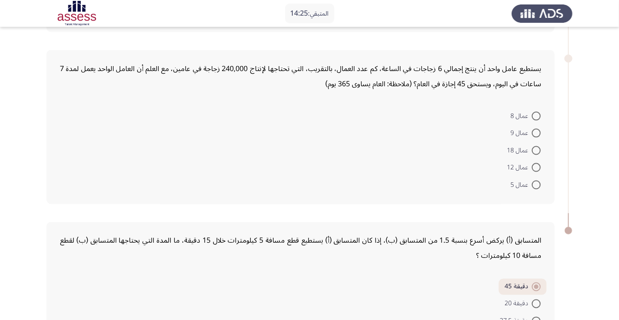
click at [537, 114] on span at bounding box center [536, 116] width 9 height 9
click at [537, 114] on input "عمال 8" at bounding box center [536, 116] width 9 height 9
radio input "true"
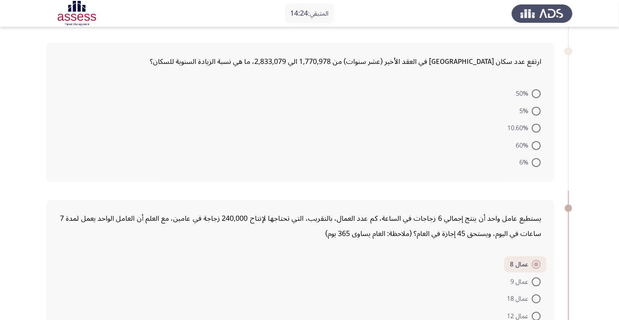
scroll to position [376, 0]
click at [537, 93] on span at bounding box center [536, 94] width 9 height 9
click at [537, 93] on input "50%" at bounding box center [536, 94] width 9 height 9
radio input "true"
click at [537, 94] on span at bounding box center [536, 93] width 4 height 4
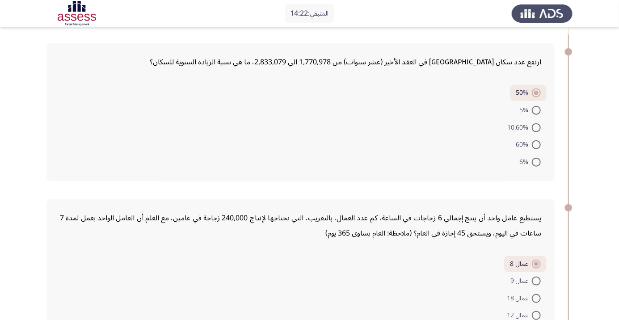
click at [537, 94] on input "50%" at bounding box center [536, 93] width 9 height 9
click at [537, 109] on span at bounding box center [536, 110] width 9 height 9
click at [537, 109] on input "5%" at bounding box center [536, 110] width 9 height 9
radio input "true"
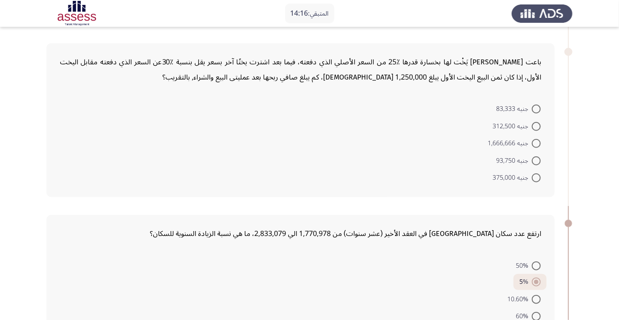
scroll to position [201, 0]
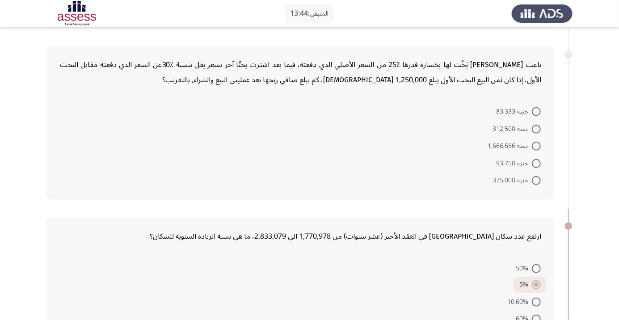
click at [537, 111] on span at bounding box center [536, 111] width 9 height 9
click at [537, 111] on input "جنيه 83,333" at bounding box center [536, 111] width 9 height 9
radio input "true"
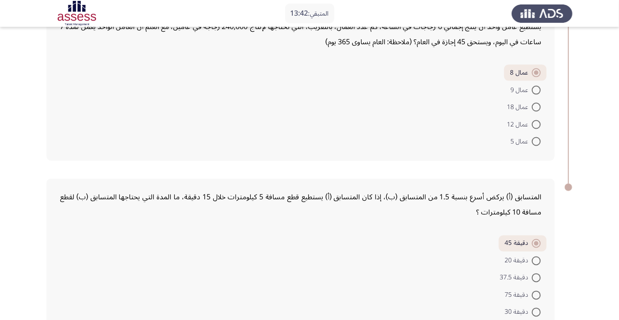
scroll to position [578, 0]
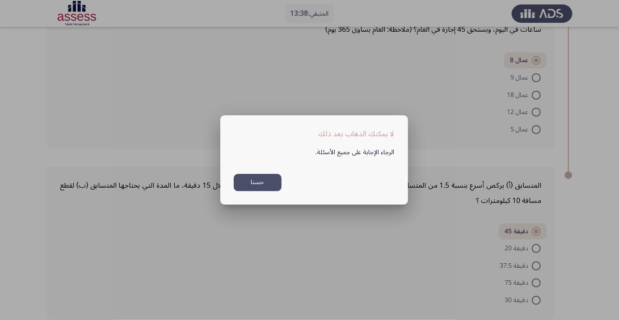
click at [269, 191] on button "حسنا" at bounding box center [258, 182] width 48 height 17
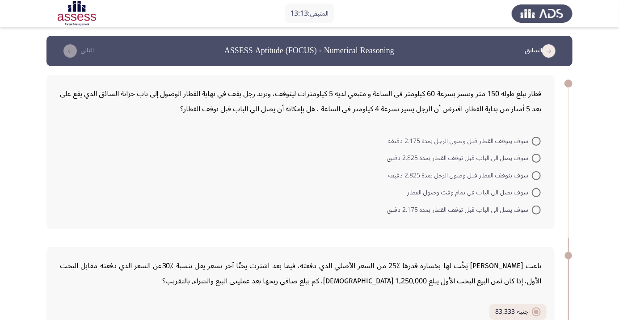
click at [539, 139] on span at bounding box center [536, 141] width 9 height 9
click at [539, 139] on input "سوف يتوقف القطار قبل وصول الرجل بمدة 2.175 دقيقة" at bounding box center [536, 141] width 9 height 9
radio input "true"
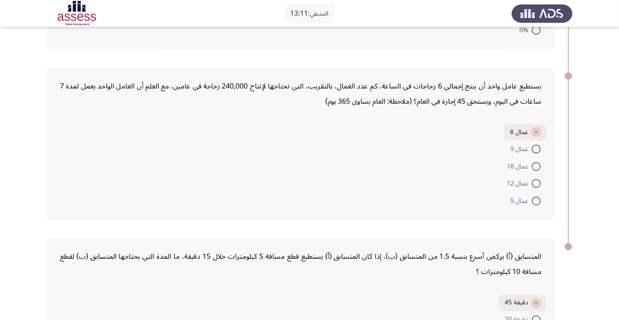
scroll to position [577, 0]
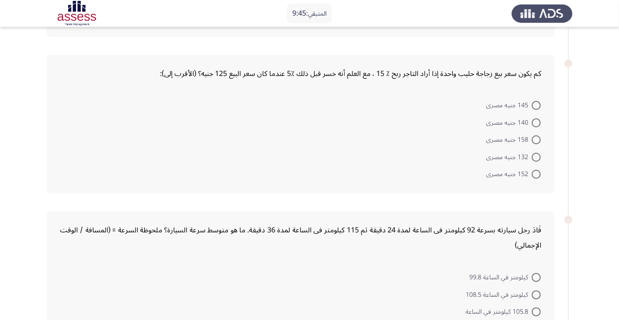
scroll to position [195, 0]
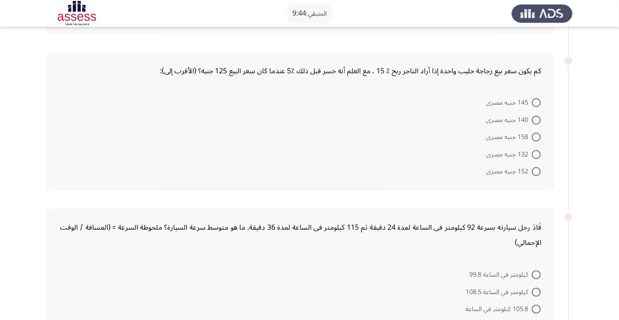
click at [527, 169] on span "152 جنيه مصرى" at bounding box center [509, 171] width 46 height 11
click at [532, 169] on input "152 جنيه مصرى" at bounding box center [536, 171] width 9 height 9
radio input "true"
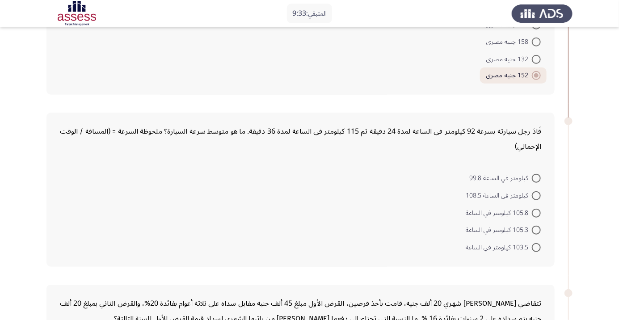
scroll to position [293, 0]
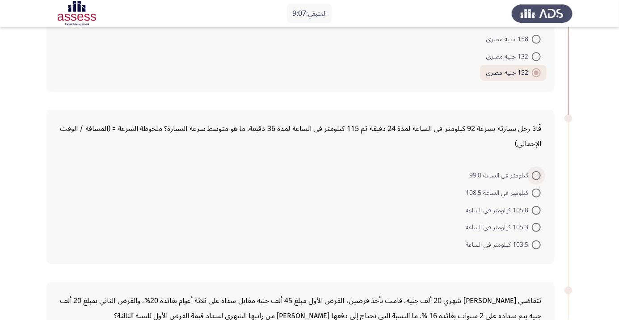
click at [536, 171] on span at bounding box center [536, 175] width 9 height 9
click at [536, 171] on input "كيلومتر في الساعة 99.8" at bounding box center [536, 175] width 9 height 9
radio input "true"
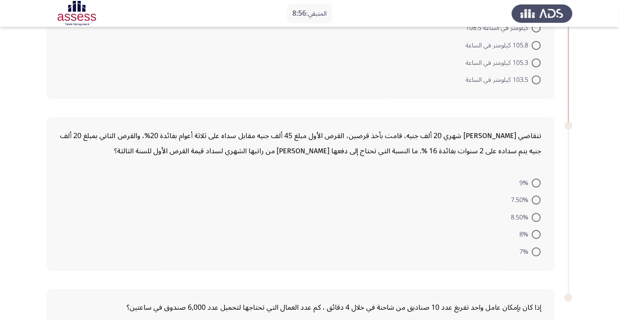
scroll to position [459, 0]
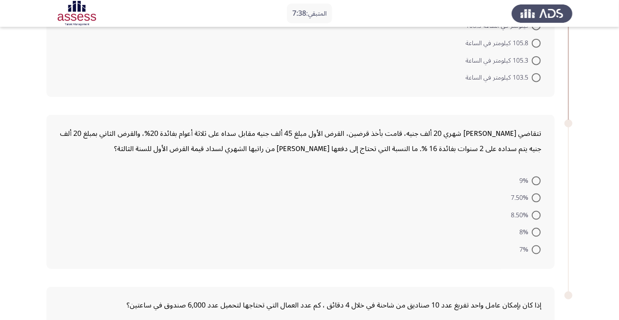
click at [537, 179] on span at bounding box center [536, 181] width 9 height 9
click at [537, 179] on input "9%" at bounding box center [536, 181] width 9 height 9
radio input "true"
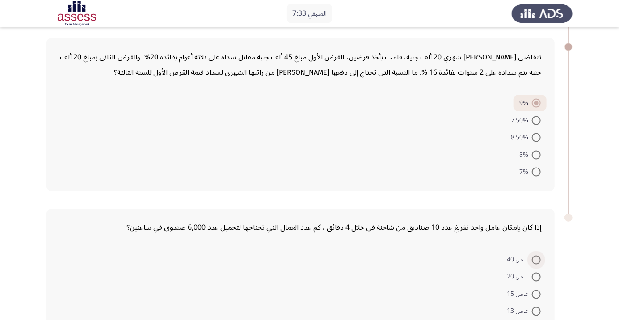
scroll to position [564, 0]
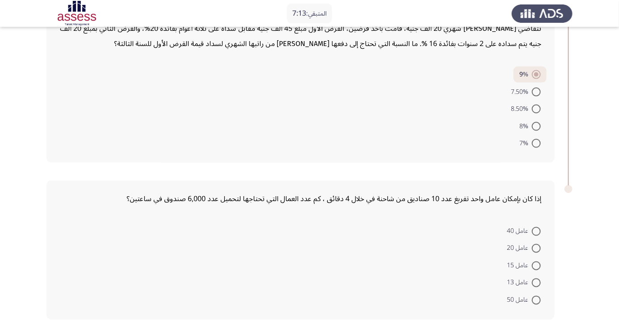
click at [537, 230] on span at bounding box center [536, 231] width 9 height 9
click at [537, 230] on input "عامل 40" at bounding box center [536, 231] width 9 height 9
radio input "true"
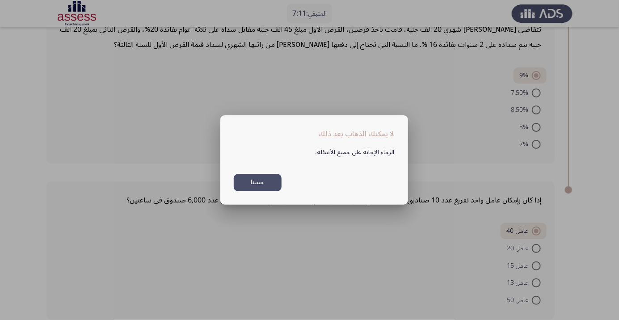
scroll to position [0, 0]
click at [265, 191] on button "حسنا" at bounding box center [258, 182] width 48 height 17
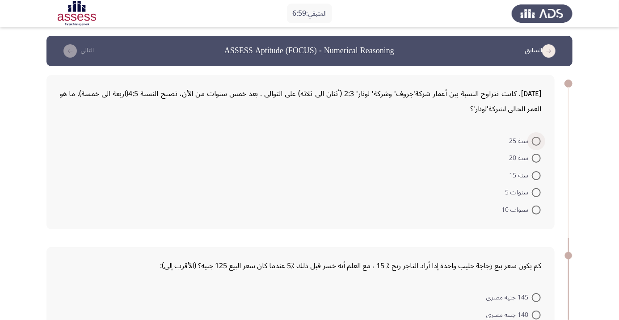
click at [537, 140] on span at bounding box center [536, 141] width 9 height 9
click at [537, 140] on input "سنة 25" at bounding box center [536, 141] width 9 height 9
radio input "true"
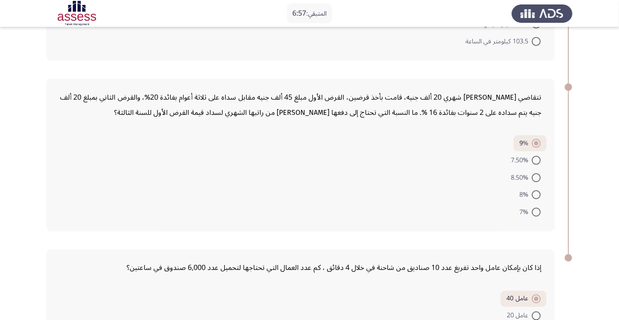
scroll to position [562, 0]
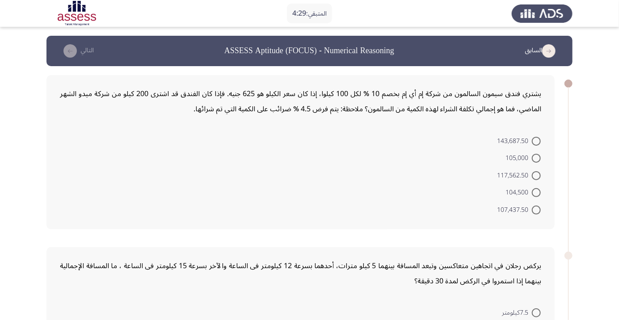
click at [534, 177] on span at bounding box center [536, 175] width 9 height 9
click at [534, 177] on input "117,562.50" at bounding box center [536, 175] width 9 height 9
radio input "true"
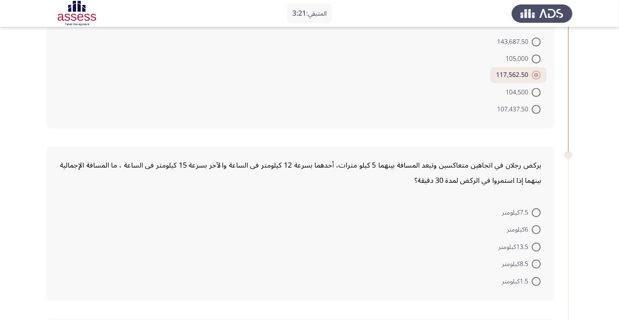
scroll to position [100, 0]
click at [537, 211] on span at bounding box center [536, 211] width 9 height 9
click at [537, 211] on input "7.5كيلومتر" at bounding box center [536, 211] width 9 height 9
radio input "true"
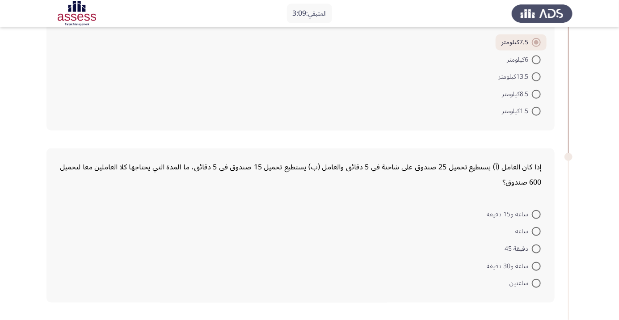
scroll to position [269, 0]
click at [534, 250] on span at bounding box center [536, 248] width 9 height 9
click at [534, 250] on input "دقيقة 45" at bounding box center [536, 248] width 9 height 9
radio input "true"
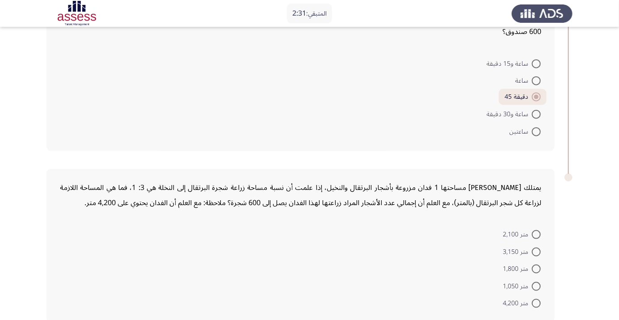
scroll to position [423, 0]
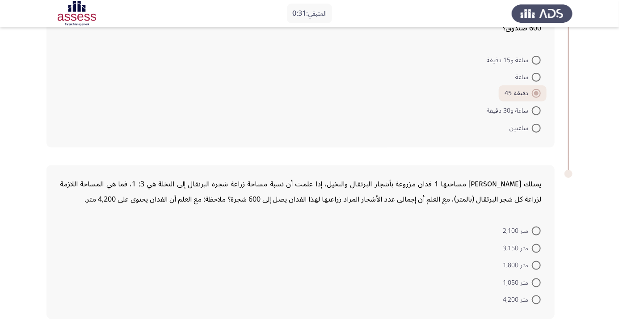
click at [533, 280] on span at bounding box center [536, 283] width 9 height 9
click at [533, 280] on input "متر 1,050" at bounding box center [536, 283] width 9 height 9
radio input "true"
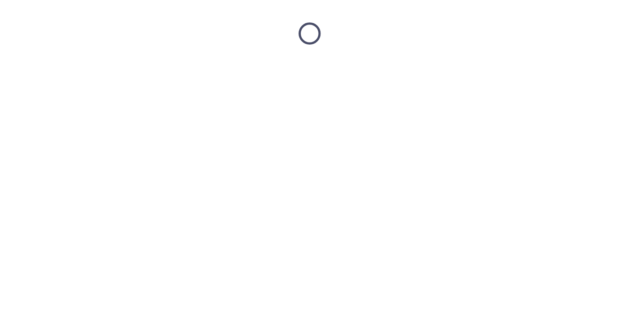
scroll to position [0, 0]
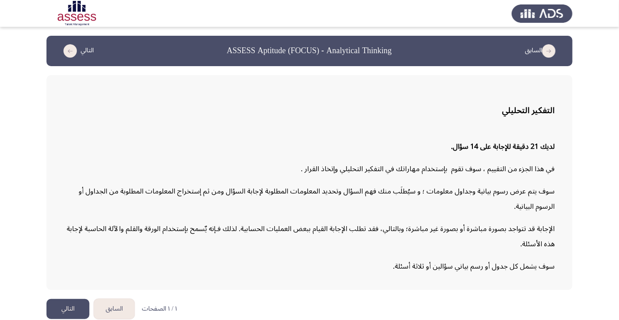
click at [73, 319] on button "التالي" at bounding box center [67, 309] width 43 height 20
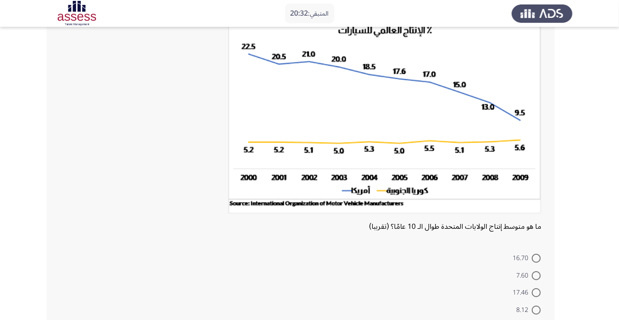
scroll to position [93, 0]
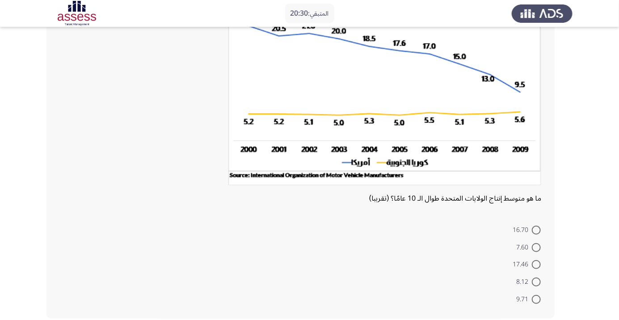
click at [537, 230] on span at bounding box center [536, 230] width 9 height 9
click at [537, 230] on input "16.70" at bounding box center [536, 230] width 9 height 9
radio input "true"
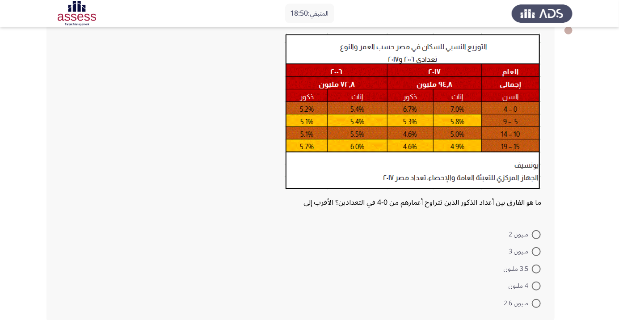
scroll to position [54, 0]
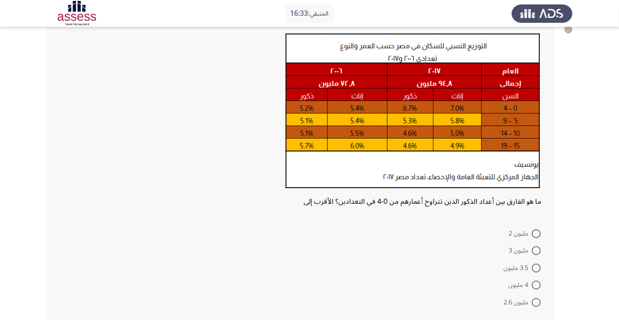
click at [537, 250] on span at bounding box center [536, 250] width 9 height 9
click at [537, 250] on input "مليون 3" at bounding box center [536, 250] width 9 height 9
radio input "true"
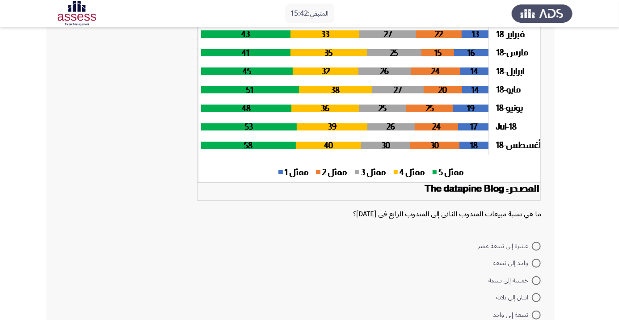
scroll to position [101, 0]
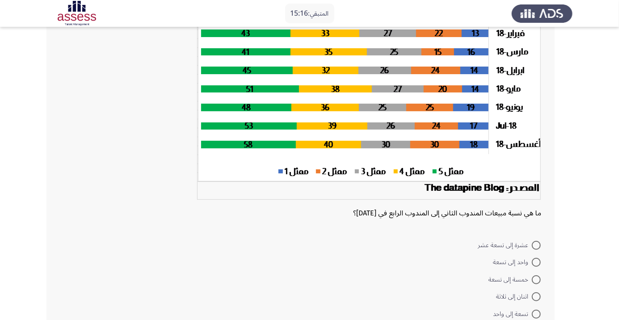
click at [537, 245] on span at bounding box center [536, 245] width 9 height 9
click at [537, 245] on input "عشرة إلى تسعة عشر" at bounding box center [536, 245] width 9 height 9
radio input "true"
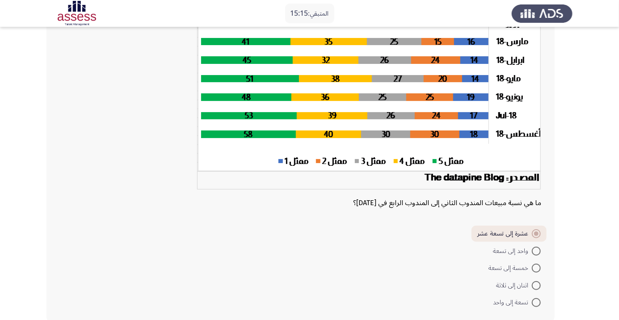
scroll to position [115, 0]
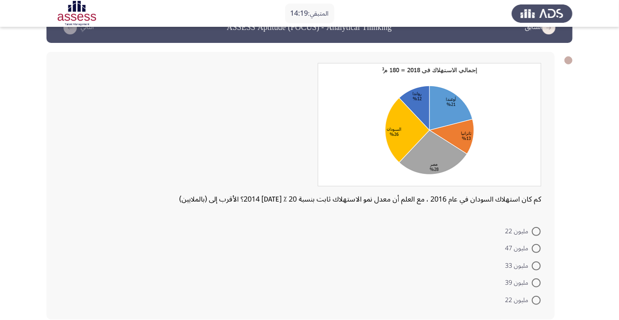
scroll to position [24, 0]
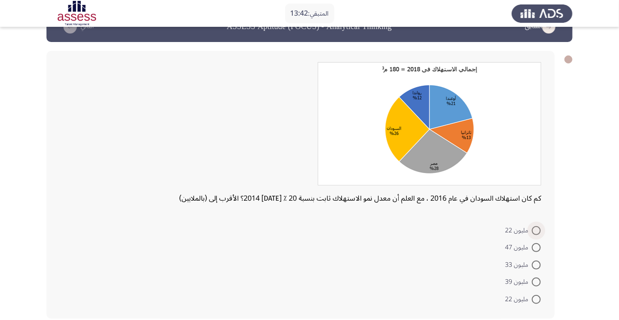
click at [536, 233] on span at bounding box center [536, 230] width 9 height 9
click at [536, 233] on input "مليون 22" at bounding box center [536, 230] width 9 height 9
radio input "true"
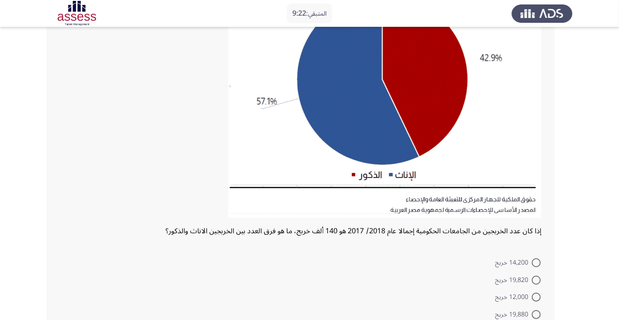
scroll to position [130, 0]
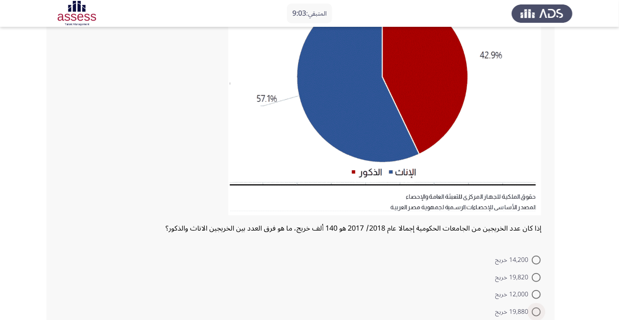
click at [527, 314] on span "19,880 خريج" at bounding box center [513, 312] width 37 height 11
click at [532, 314] on input "19,880 خريج" at bounding box center [536, 312] width 9 height 9
radio input "true"
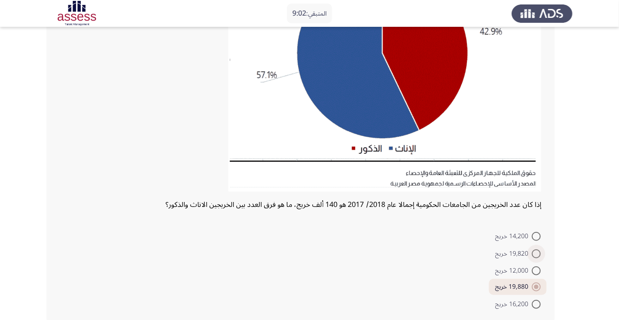
scroll to position [159, 0]
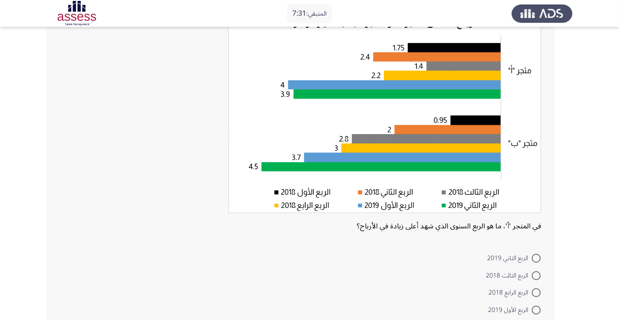
scroll to position [76, 0]
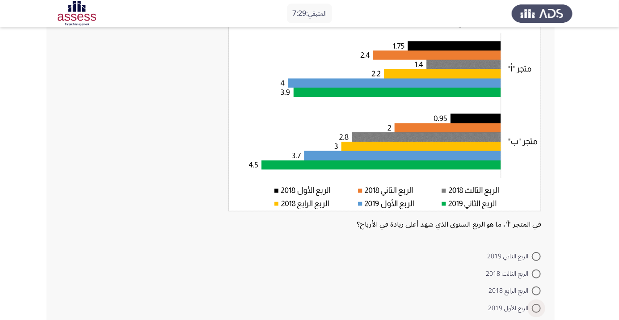
click at [533, 309] on span at bounding box center [536, 308] width 9 height 9
click at [533, 309] on input "الربع الأول 2019" at bounding box center [536, 308] width 9 height 9
radio input "true"
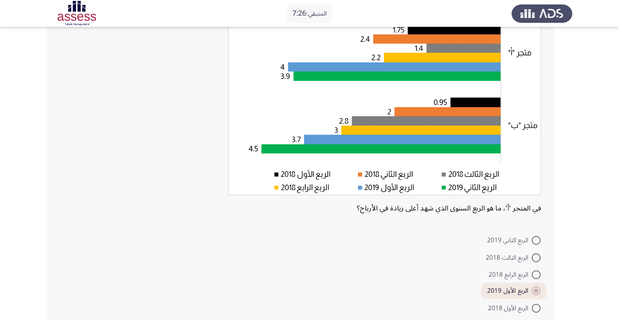
scroll to position [101, 0]
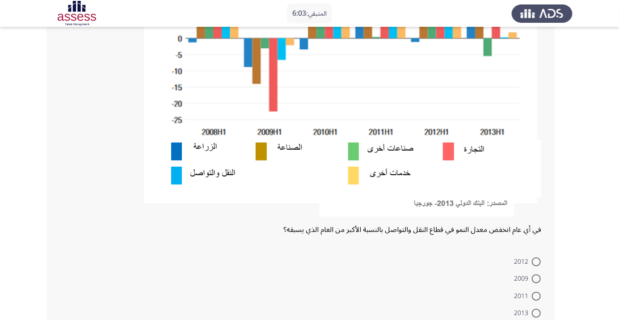
scroll to position [202, 0]
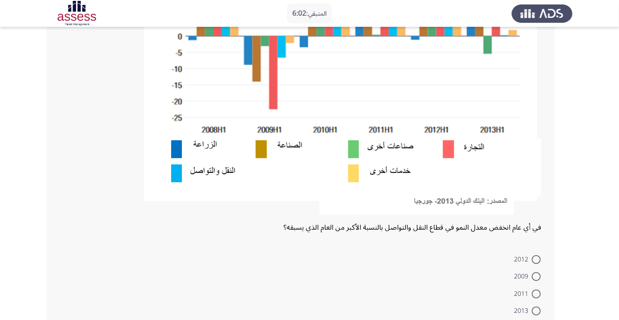
click at [527, 275] on span "2009" at bounding box center [523, 276] width 18 height 11
click at [532, 275] on input "2009" at bounding box center [536, 276] width 9 height 9
radio input "true"
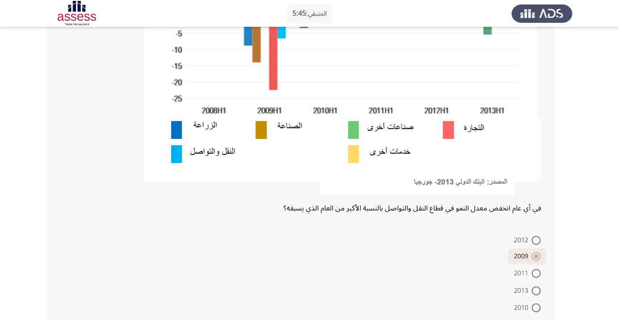
scroll to position [230, 0]
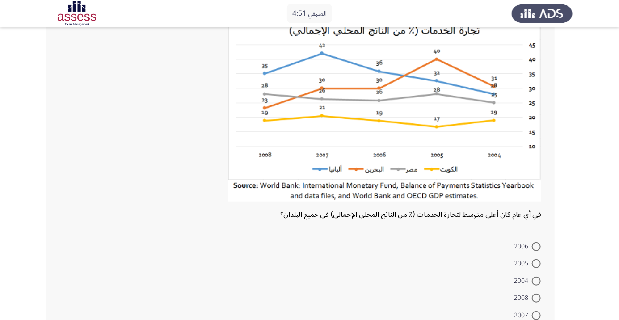
scroll to position [70, 0]
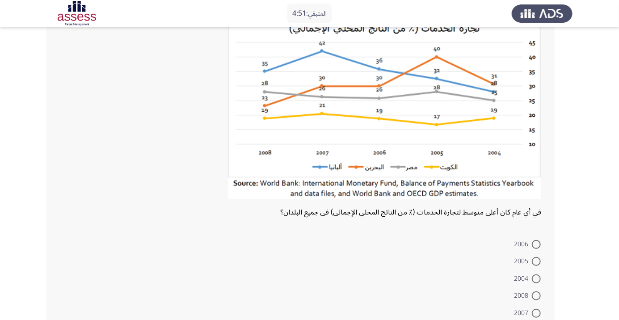
click at [535, 315] on span at bounding box center [536, 313] width 9 height 9
click at [535, 315] on input "2007" at bounding box center [536, 313] width 9 height 9
radio input "true"
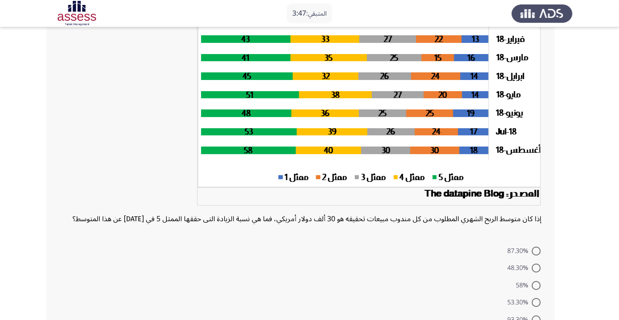
scroll to position [97, 0]
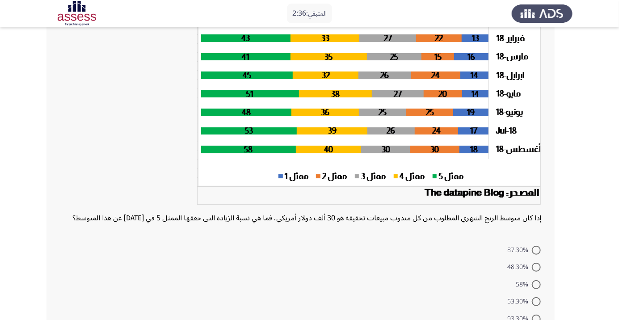
click at [537, 272] on span at bounding box center [536, 267] width 9 height 9
click at [537, 272] on input "48.30%" at bounding box center [536, 267] width 9 height 9
radio input "true"
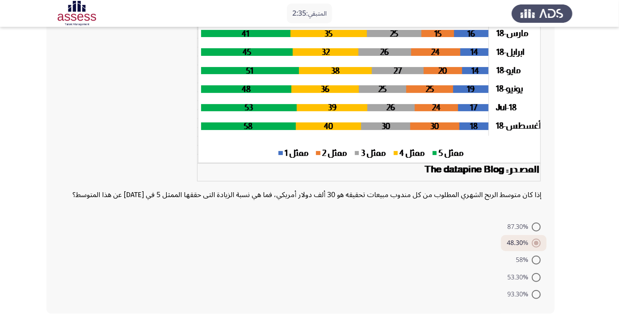
scroll to position [131, 0]
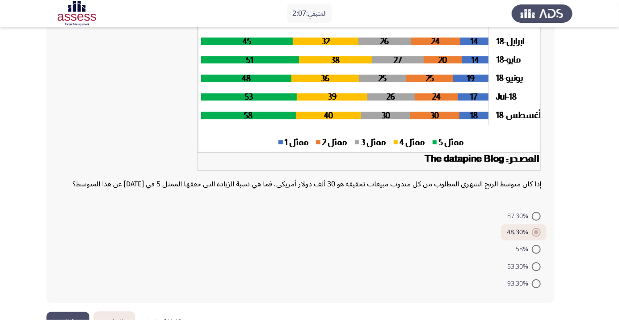
click at [582, 312] on app-assessment-container "المتبقي: 2:07 السابق ASSESS Aptitude (FOCUS) - Analytical Thinking التالي إذا ك…" at bounding box center [309, 108] width 619 height 407
click at [534, 288] on span at bounding box center [536, 283] width 9 height 9
click at [534, 288] on input "93.30%" at bounding box center [536, 283] width 9 height 9
radio input "true"
click at [68, 320] on button "التالي" at bounding box center [67, 322] width 43 height 20
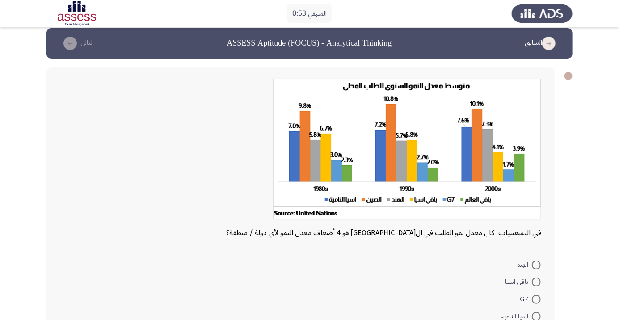
scroll to position [42, 0]
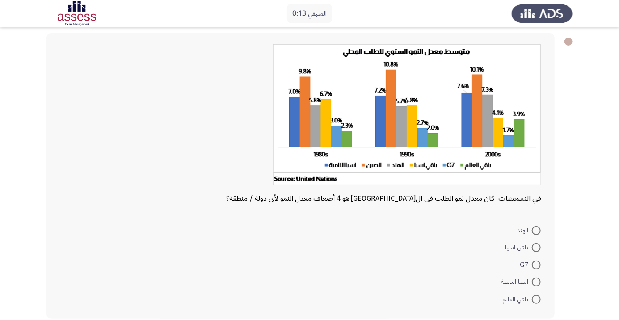
click at [537, 301] on span at bounding box center [536, 299] width 9 height 9
click at [537, 301] on input "باقي العالم" at bounding box center [536, 299] width 9 height 9
radio input "true"
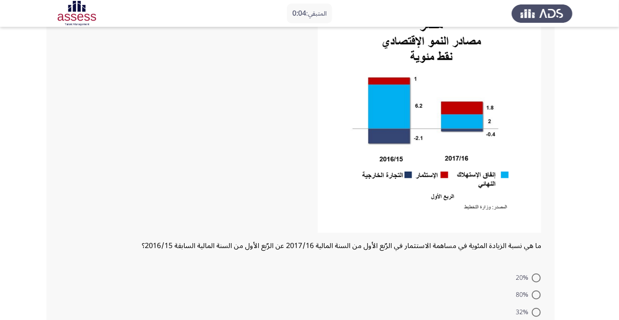
scroll to position [74, 0]
click at [537, 278] on span at bounding box center [536, 278] width 9 height 9
click at [537, 278] on input "20%" at bounding box center [536, 278] width 9 height 9
radio input "true"
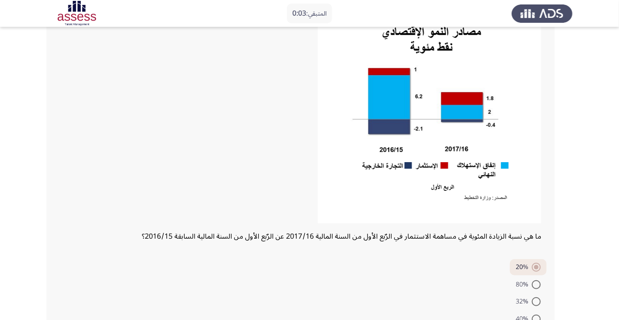
scroll to position [121, 0]
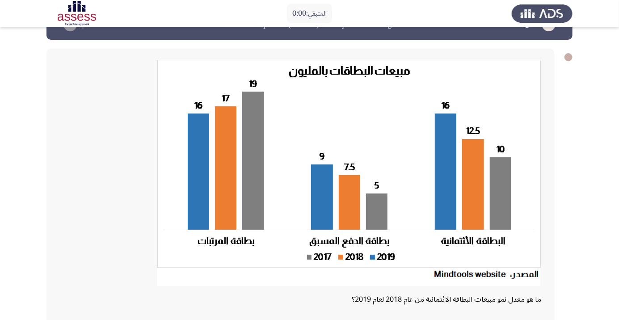
scroll to position [73, 0]
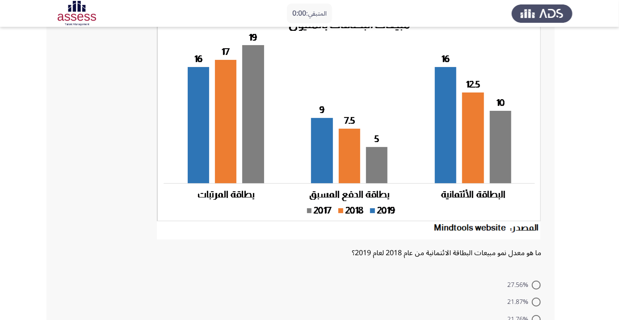
click at [525, 283] on span "27.56%" at bounding box center [519, 285] width 25 height 11
click at [532, 283] on input "27.56%" at bounding box center [536, 285] width 9 height 9
radio input "true"
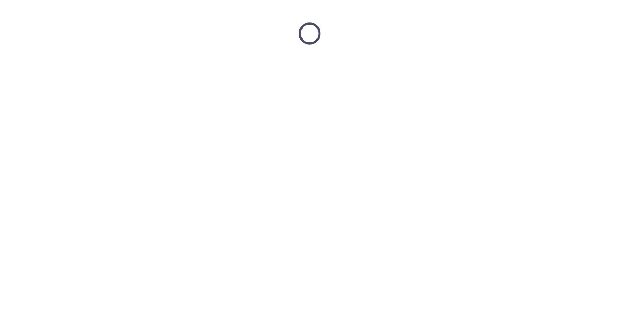
scroll to position [0, 0]
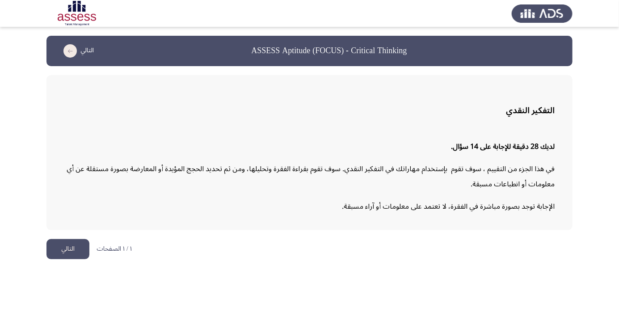
click at [69, 250] on button "التالي" at bounding box center [67, 249] width 43 height 20
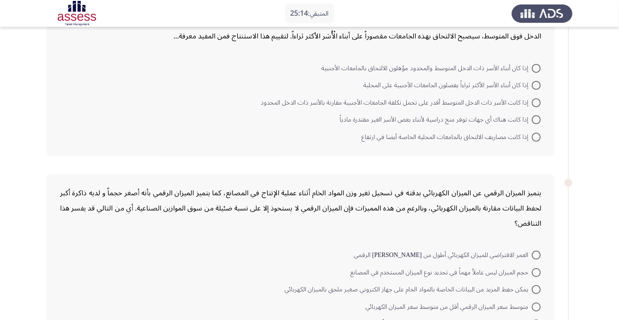
scroll to position [72, 0]
click at [537, 120] on span at bounding box center [536, 120] width 9 height 9
click at [537, 120] on input "إذا كانت هناك أي جهات توفر منح دراسية لأبناء بعض الأسر الغير مقتدرة مادياً" at bounding box center [536, 120] width 9 height 9
radio input "true"
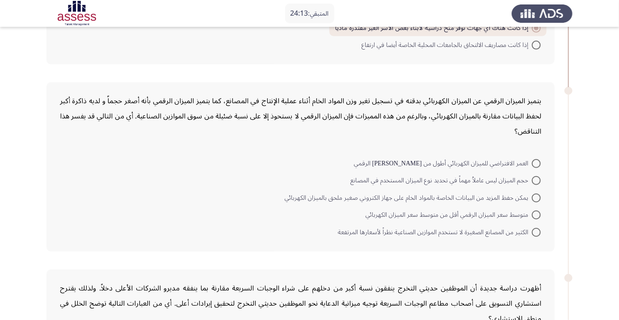
scroll to position [164, 0]
click at [534, 233] on span at bounding box center [536, 232] width 9 height 9
click at [534, 233] on input "الكثير من المصانع الصغيرة لا تستخدم الموازين الصناعية نظراً لأسعارها المرتفعة" at bounding box center [536, 232] width 9 height 9
radio input "true"
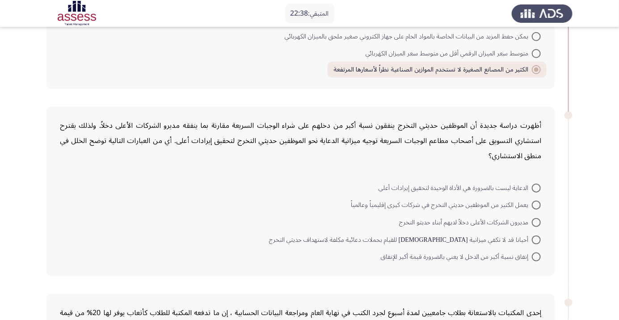
scroll to position [326, 0]
click at [532, 222] on span at bounding box center [536, 221] width 9 height 9
click at [532, 222] on input "مديرون الشركات الأعلى دخلاً لديهم أبناء حديثو التخرج" at bounding box center [536, 221] width 9 height 9
radio input "true"
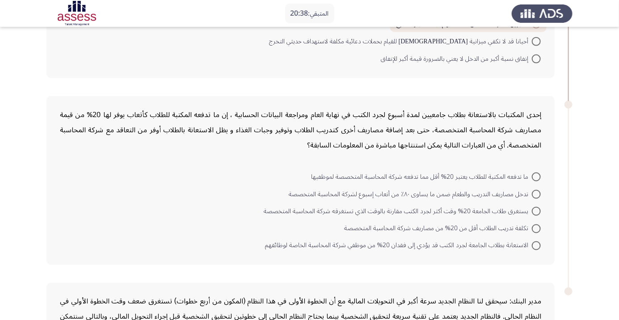
scroll to position [511, 0]
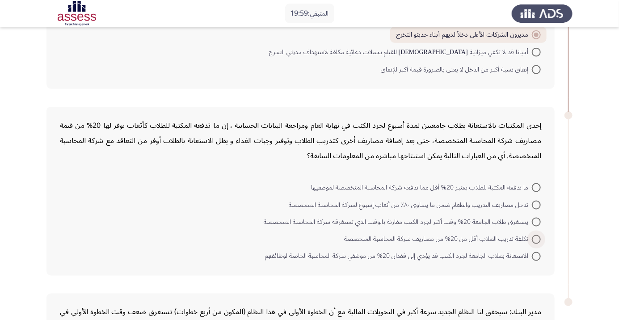
click at [537, 238] on span at bounding box center [536, 239] width 9 height 9
click at [537, 238] on input "تكلفة تدريب الطلاب أقل من 20% من مصاريف شركة المحاسبة المتخصصة" at bounding box center [536, 239] width 9 height 9
radio input "true"
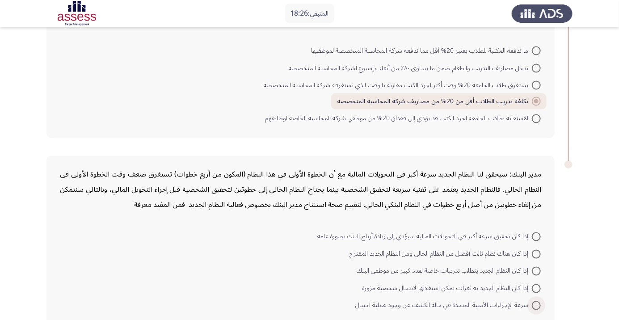
scroll to position [654, 0]
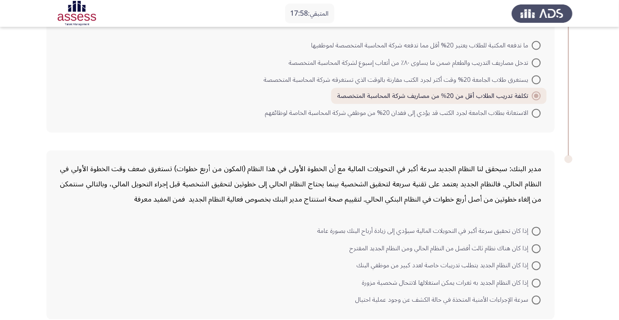
click at [537, 230] on span at bounding box center [536, 231] width 9 height 9
click at [537, 230] on input "إذا كان تحقيق سرعة أكبر في التحويلات المالية سيؤدي إلى زيادة أرباح البنك بصورة …" at bounding box center [536, 231] width 9 height 9
radio input "true"
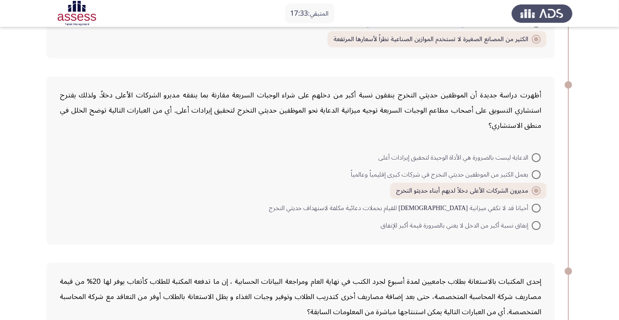
scroll to position [652, 0]
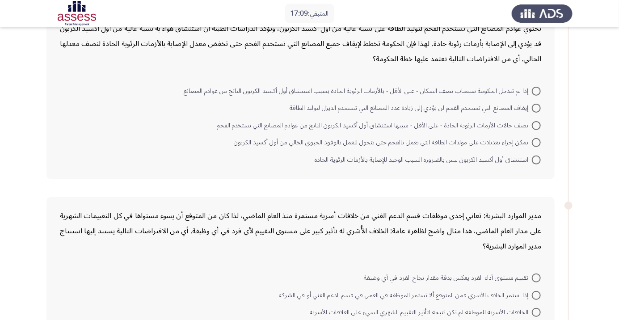
scroll to position [0, 0]
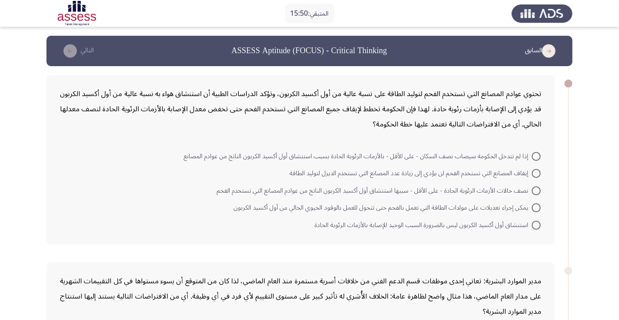
click at [537, 207] on span at bounding box center [536, 207] width 9 height 9
click at [537, 207] on input "يمكن إجراء تعديلات على مولدات الطاقة التي تعمل بالفحم حتى تتحول للعمل بالوقود ا…" at bounding box center [536, 207] width 9 height 9
radio input "true"
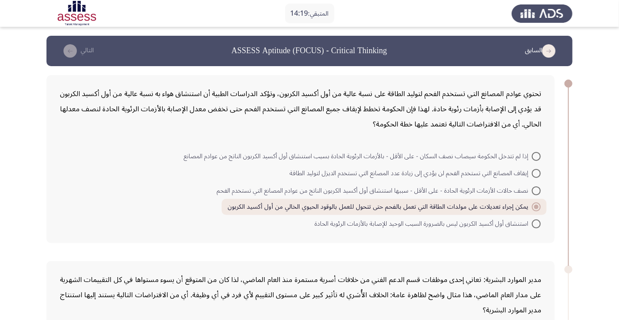
click at [537, 156] on span at bounding box center [536, 156] width 9 height 9
click at [537, 156] on input "إذا لم تتدخل الحكومة سيصاب نصف السكان - على الأقل - بالأزمات الرئوية الحادة بسب…" at bounding box center [536, 156] width 9 height 9
radio input "true"
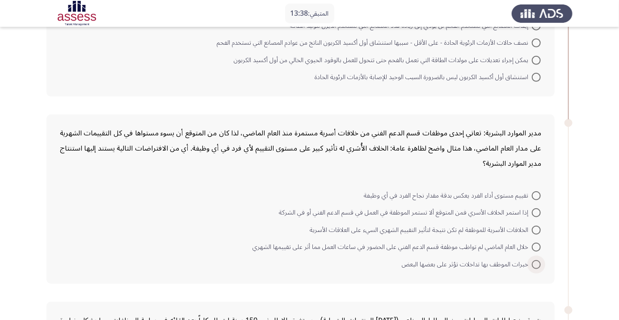
scroll to position [147, 0]
click at [537, 194] on span at bounding box center [536, 195] width 9 height 9
click at [537, 194] on input "تقييم مستوى أداء الفرد يعكس بدقة مقدار نجاح الفرد في أي وظيفة" at bounding box center [536, 195] width 9 height 9
radio input "true"
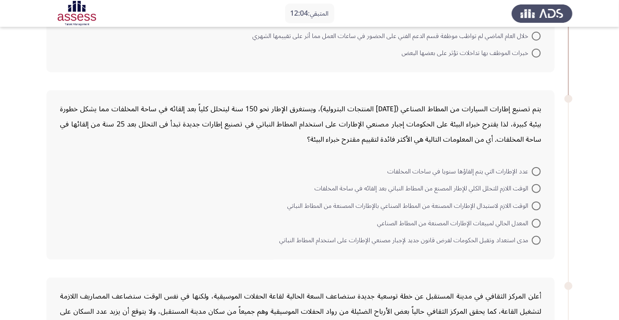
scroll to position [360, 0]
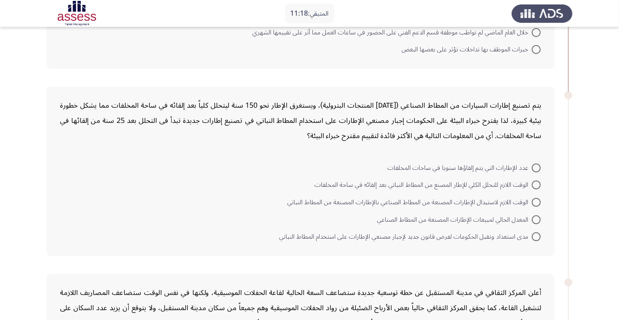
click at [537, 184] on span at bounding box center [536, 185] width 9 height 9
click at [537, 184] on input "الوقت اللازم للتحلل الكلي للإطار المصنع من المطاط النباتي بعد إلقائه في ساحة ال…" at bounding box center [536, 185] width 9 height 9
radio input "true"
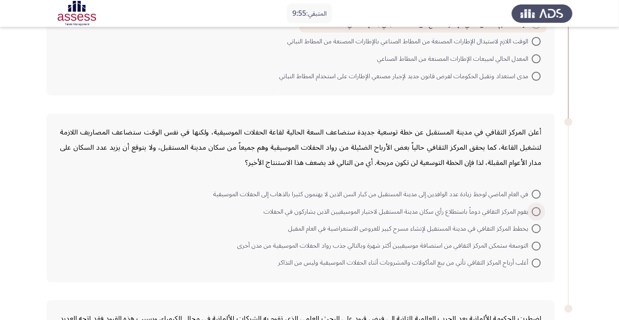
scroll to position [534, 0]
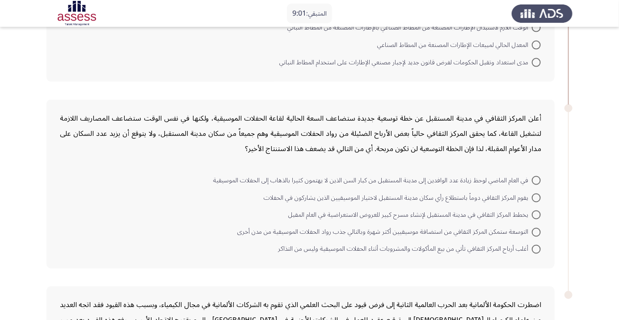
click at [537, 231] on span at bounding box center [536, 232] width 9 height 9
click at [537, 231] on input "التوسعة ستمكن المركز الثقافي من استضافة موسيقيين أكثر شهرة وبالتالي جذب رواد ال…" at bounding box center [536, 232] width 9 height 9
radio input "true"
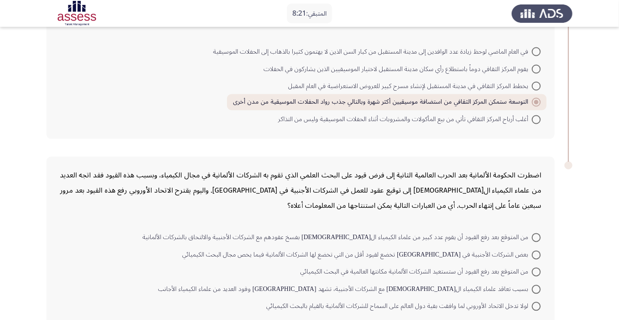
scroll to position [669, 0]
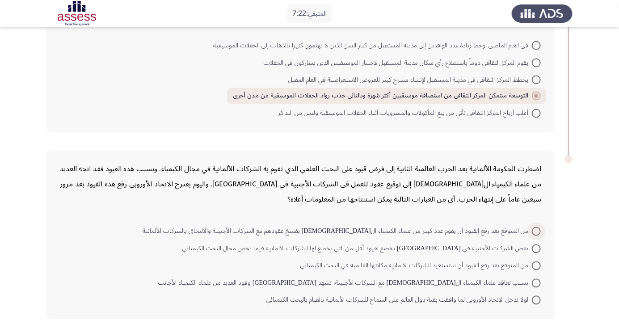
click at [537, 230] on span at bounding box center [536, 231] width 9 height 9
click at [537, 230] on input "من المتوقع بعد رفع القيود أن يقوم عدد كبير من علماء الكيمياء الألمان بفسخ عقوده…" at bounding box center [536, 231] width 9 height 9
radio input "true"
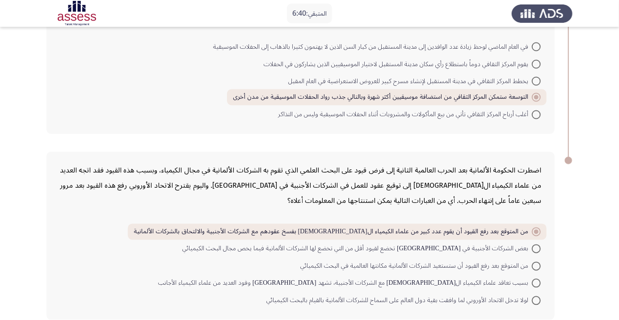
click at [529, 275] on mat-radio-button "بسبب تعاقد علماء الكيمياء الألمان مع الشركات الأجنبية، تشهد ألمانيا وفود العديد…" at bounding box center [349, 283] width 394 height 17
click at [537, 264] on span at bounding box center [536, 266] width 9 height 9
click at [537, 264] on input "من المتوقع بعد رفع القيود أن ستستعيد الشركات الألمانية مكانتها العالمية في البح…" at bounding box center [536, 266] width 9 height 9
radio input "true"
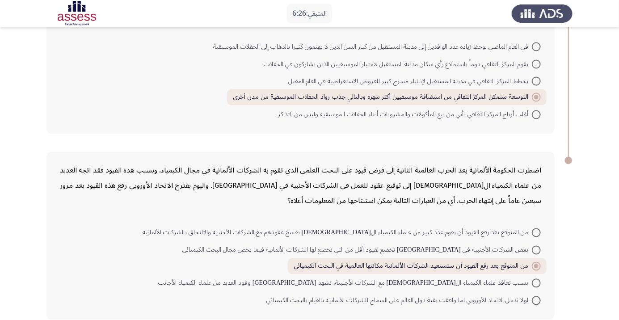
click at [537, 231] on span at bounding box center [536, 232] width 9 height 9
click at [537, 231] on input "من المتوقع بعد رفع القيود أن يقوم عدد كبير من علماء الكيمياء الألمان بفسخ عقوده…" at bounding box center [536, 232] width 9 height 9
radio input "true"
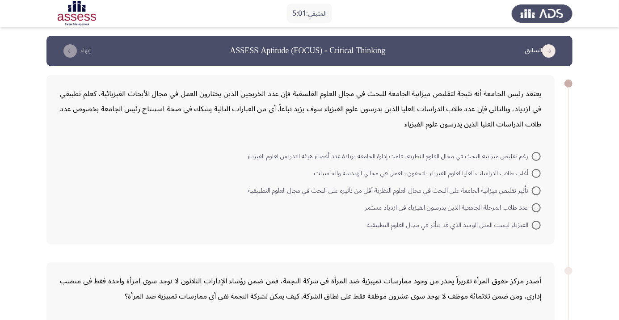
click at [533, 208] on span at bounding box center [536, 207] width 9 height 9
click at [533, 208] on input "عدد طلاب المرحلة الجامعية الذين يدرسون الفيزياء في ازدياد مستمر" at bounding box center [536, 207] width 9 height 9
radio input "true"
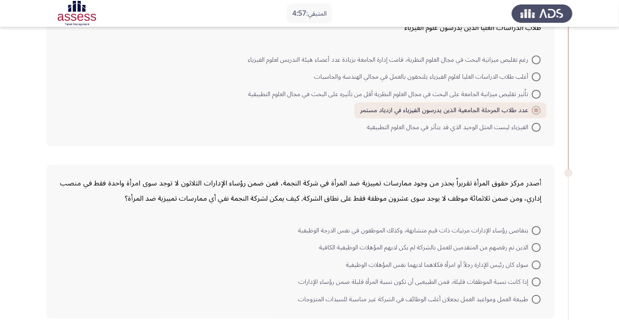
scroll to position [102, 0]
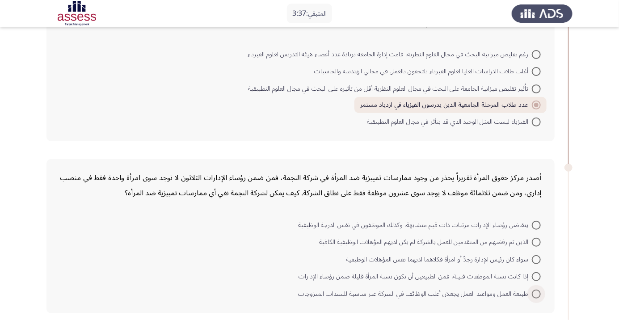
click at [537, 293] on span at bounding box center [536, 294] width 9 height 9
click at [537, 293] on input "طبيعة العمل ومواعيد العمل يجعلان أغلب الوظائف في الشركة غير مناسبة للسيدات المت…" at bounding box center [536, 294] width 9 height 9
radio input "true"
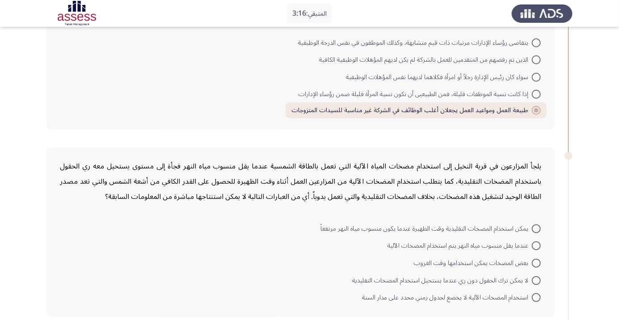
scroll to position [287, 0]
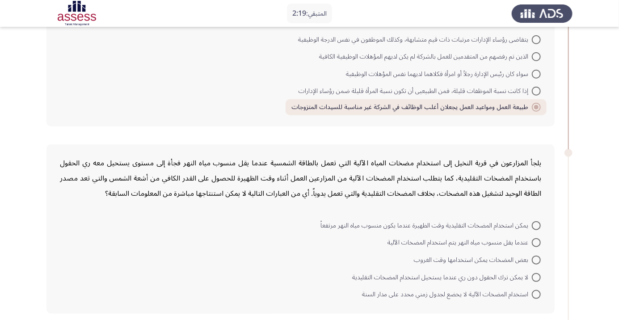
click at [537, 242] on span at bounding box center [536, 242] width 9 height 9
click at [537, 242] on input "عندما يقل منسوب مياه النهر يتم استخدام المضخات الآلية" at bounding box center [536, 242] width 9 height 9
radio input "true"
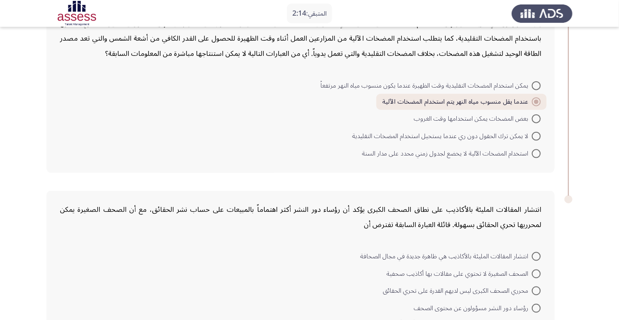
scroll to position [453, 0]
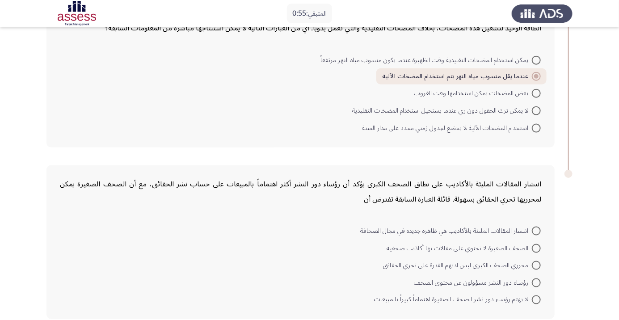
click at [537, 281] on span at bounding box center [536, 283] width 9 height 9
click at [537, 281] on input "رؤساء دور النشر مسؤولون عن محتوى الصحف" at bounding box center [536, 283] width 9 height 9
radio input "true"
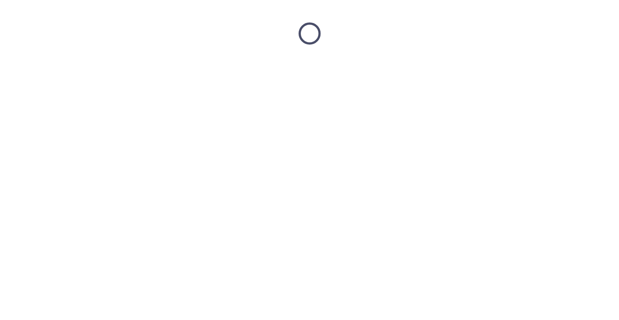
scroll to position [0, 0]
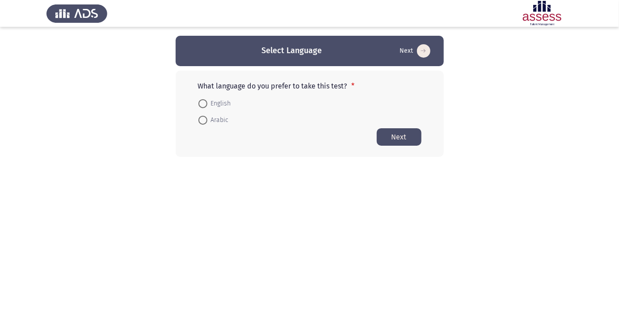
click at [205, 119] on span at bounding box center [203, 120] width 9 height 9
click at [205, 119] on input "Arabic" at bounding box center [203, 120] width 9 height 9
radio input "true"
click at [406, 137] on button "Next" at bounding box center [399, 136] width 45 height 17
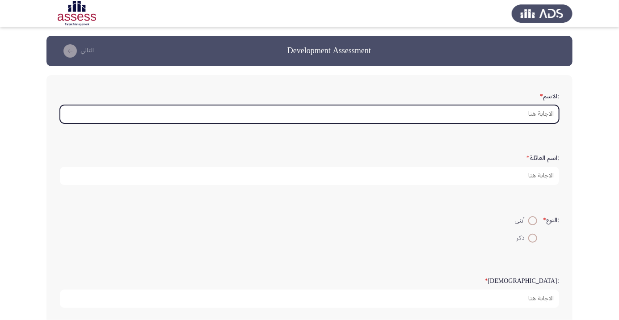
click at [537, 116] on input ":الاسم *" at bounding box center [309, 114] width 499 height 18
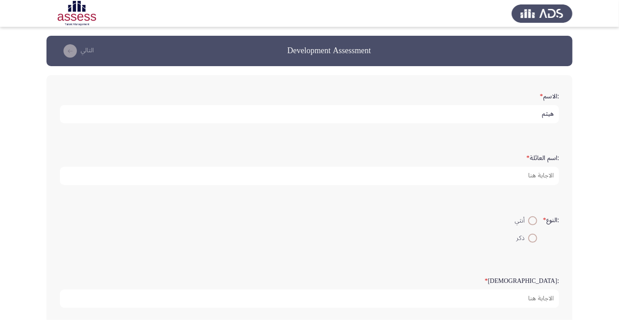
scroll to position [3, 0]
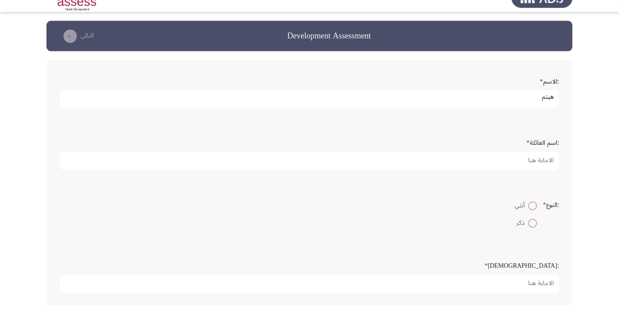
type input "هيثم"
click at [591, 127] on app-assessment-container "Development Assessment التالي :الاسم * هيثم :اسم العائلة * :النوع * أنثي ذكر :ا…" at bounding box center [309, 298] width 619 height 524
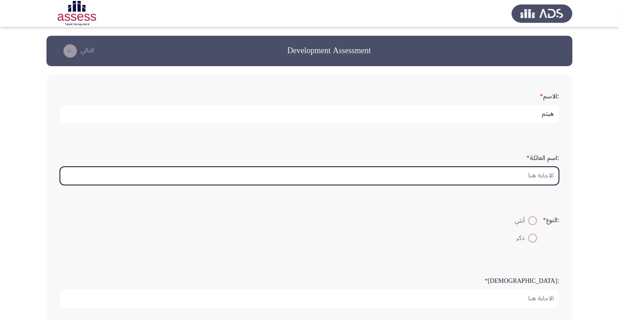
click at [537, 177] on input ":اسم العائلة *" at bounding box center [309, 176] width 499 height 18
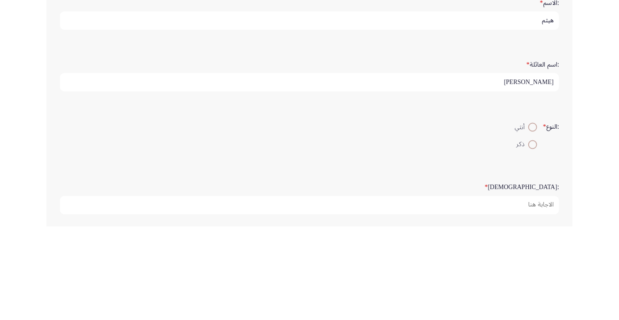
type input "[PERSON_NAME]"
click at [533, 221] on span at bounding box center [533, 221] width 0 height 0
click at [532, 220] on input "أنثي" at bounding box center [532, 220] width 9 height 9
radio input "true"
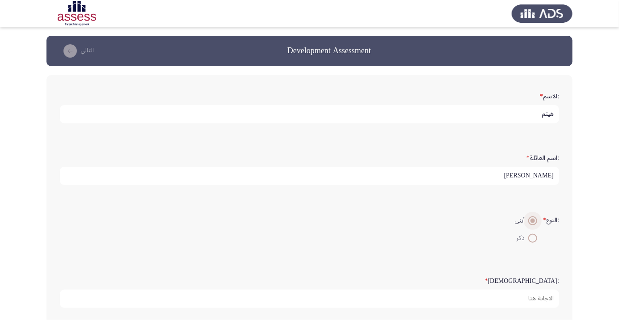
click at [533, 238] on span at bounding box center [533, 238] width 0 height 0
click at [532, 237] on input "ذكر" at bounding box center [532, 238] width 9 height 9
radio input "true"
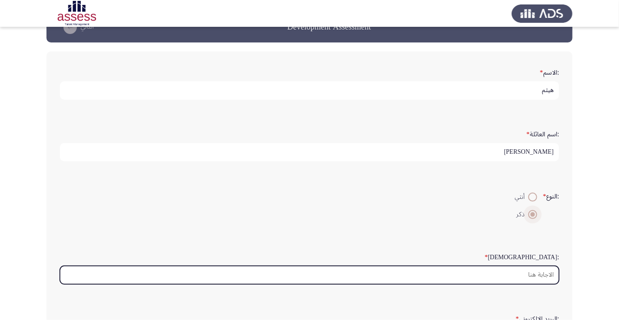
click at [540, 277] on input ":السن *" at bounding box center [309, 275] width 499 height 18
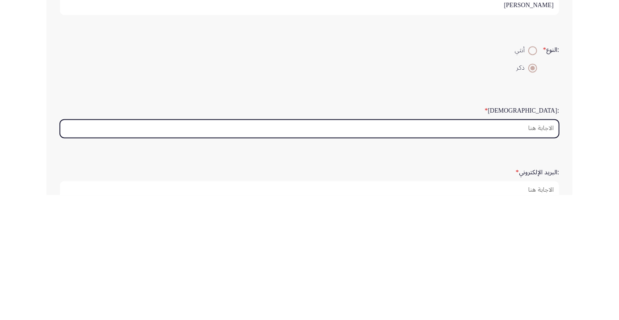
scroll to position [47, 0]
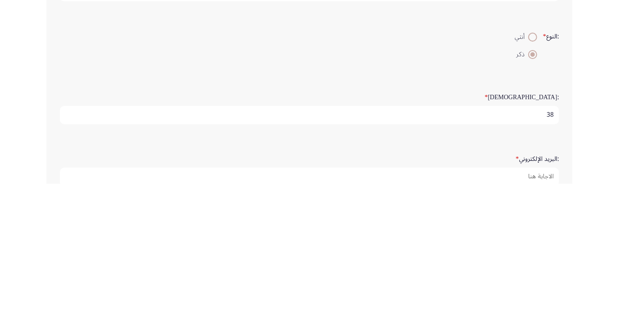
type input "38"
click at [581, 281] on app-assessment-container "Development Assessment التالي :الاسم * هيثم :اسم العائلة * [PERSON_NAME] :النوع…" at bounding box center [309, 250] width 619 height 524
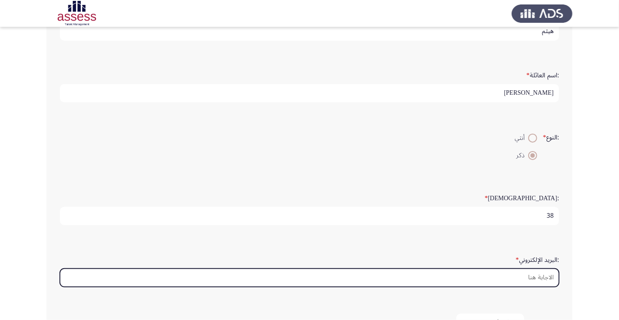
click at [537, 277] on input ":البريد الإلكتروني *" at bounding box center [309, 278] width 499 height 18
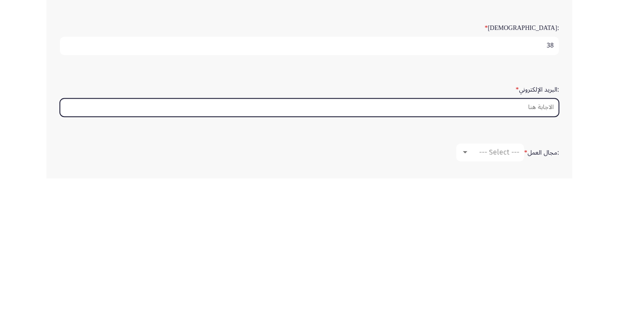
scroll to position [111, 0]
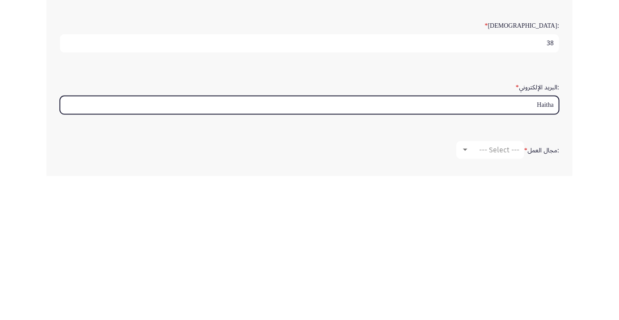
type input "Haitham"
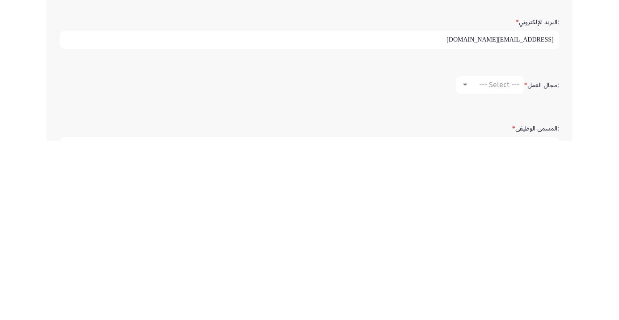
scroll to position [144, 0]
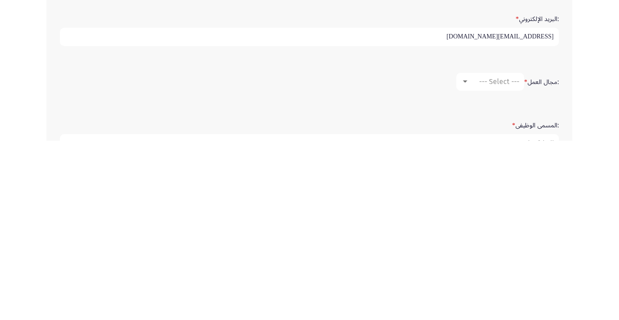
type input "[EMAIL_ADDRESS][DOMAIN_NAME]"
click at [494, 260] on span "--- Select ---" at bounding box center [499, 261] width 40 height 8
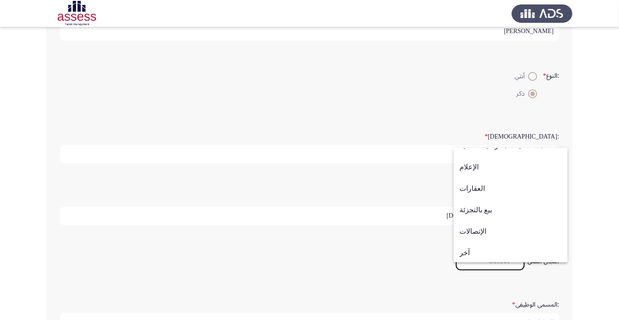
scroll to position [293, 0]
click at [469, 252] on span "آخر" at bounding box center [511, 251] width 102 height 21
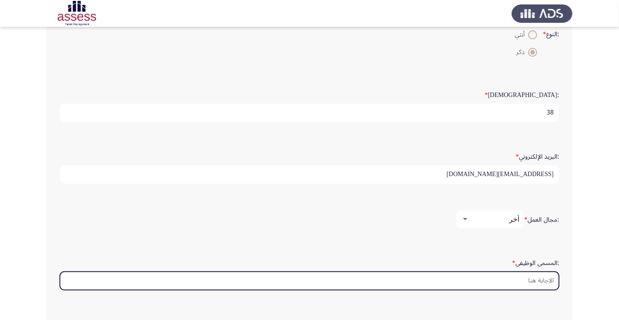
click at [539, 279] on input ":المسمى الوظيفى *" at bounding box center [309, 281] width 499 height 18
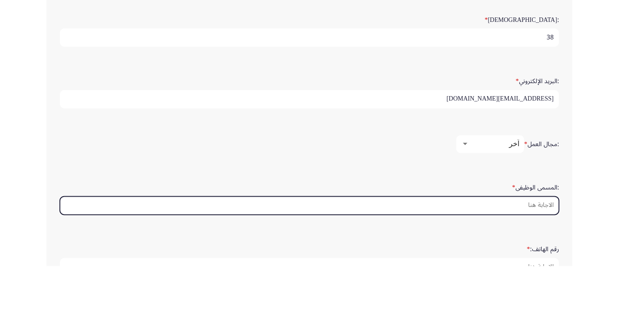
scroll to position [207, 0]
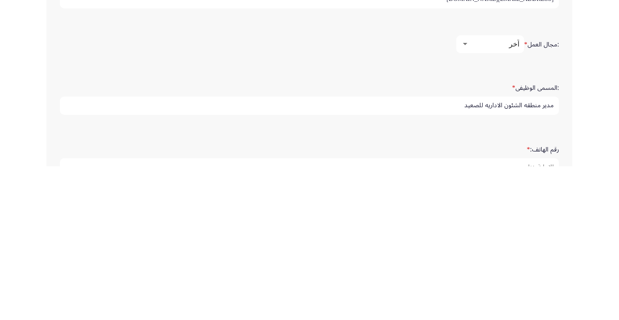
type input "مدير منطقه الشئون الاداريه للصعيد"
click at [522, 282] on div "رقم الهاتف: *" at bounding box center [309, 313] width 508 height 62
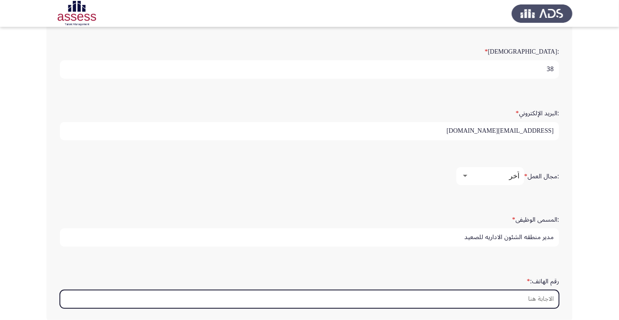
click at [539, 296] on input "رقم الهاتف: *" at bounding box center [309, 299] width 499 height 18
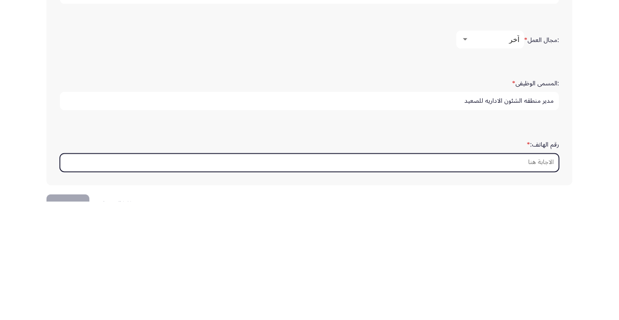
scroll to position [272, 0]
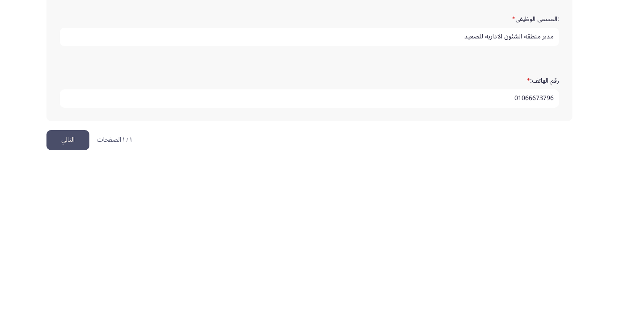
type input "01066673796"
click at [66, 300] on button "التالي" at bounding box center [67, 298] width 43 height 20
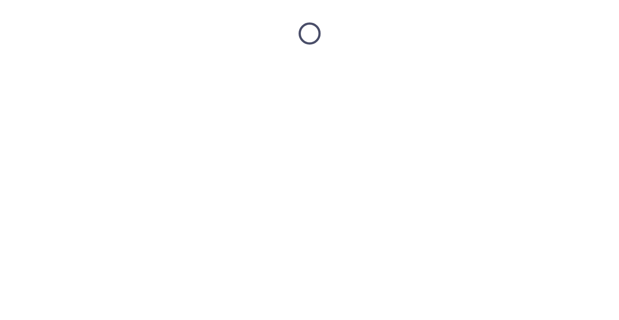
scroll to position [0, 0]
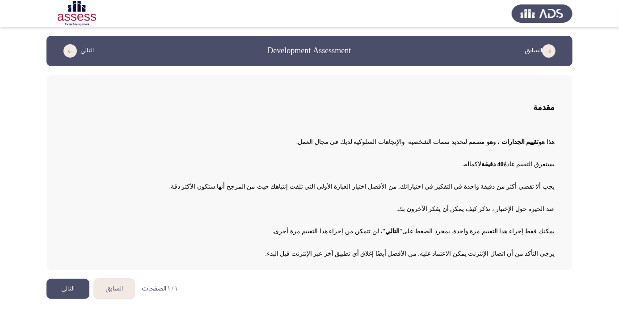
click at [61, 293] on button "التالي" at bounding box center [67, 289] width 43 height 20
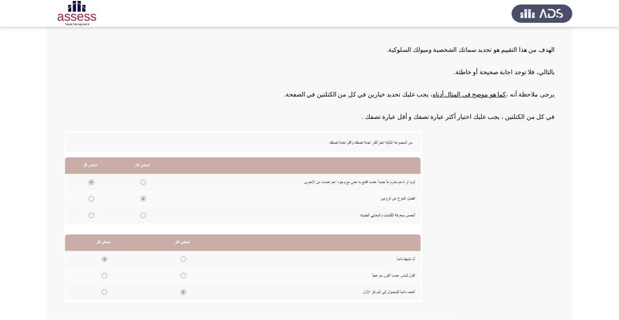
scroll to position [98, 0]
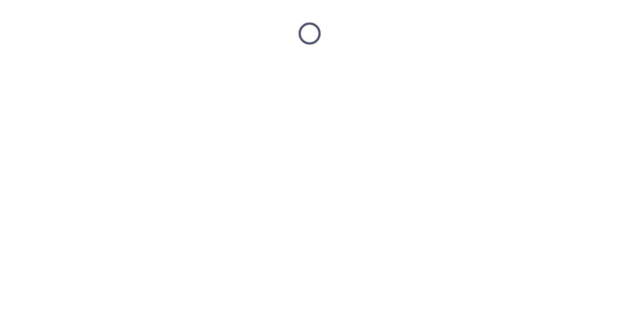
scroll to position [0, 0]
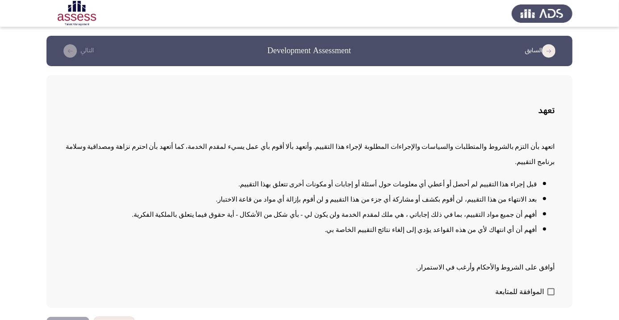
click at [554, 296] on span at bounding box center [551, 291] width 7 height 7
click at [551, 296] on input "الموافقة للمتابعة" at bounding box center [551, 296] width 0 height 0
checkbox input "true"
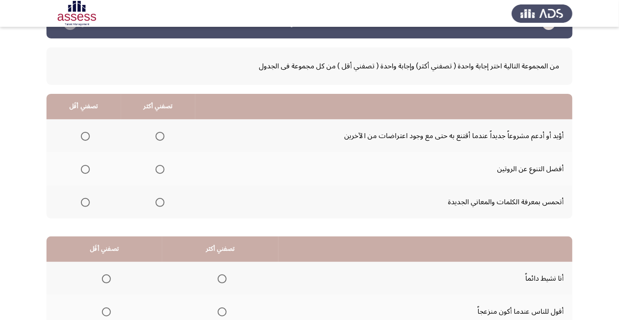
scroll to position [29, 0]
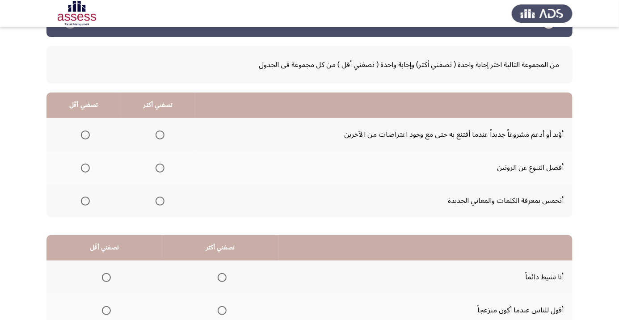
click at [161, 170] on span "Select an option" at bounding box center [160, 168] width 9 height 9
click at [161, 170] on input "Select an option" at bounding box center [160, 168] width 9 height 9
click at [102, 276] on span "Select an option" at bounding box center [106, 277] width 9 height 9
click at [102, 276] on input "Select an option" at bounding box center [106, 277] width 9 height 9
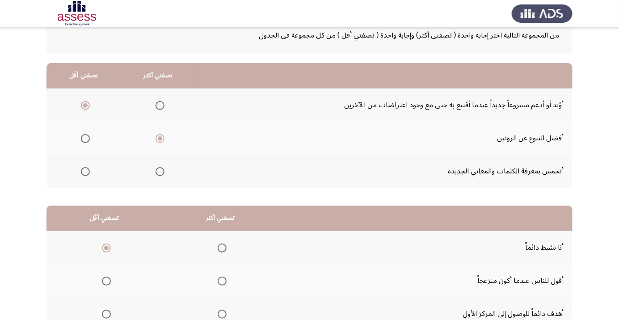
scroll to position [88, 0]
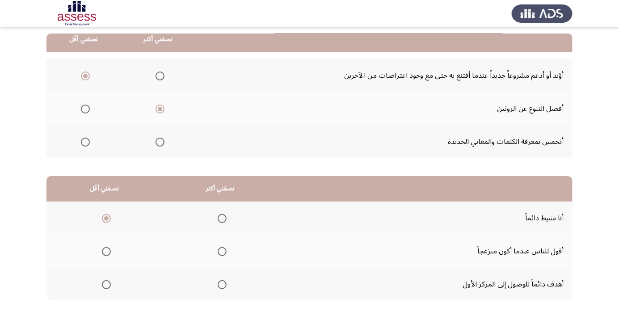
click at [222, 285] on span "Select an option" at bounding box center [222, 285] width 0 height 0
click at [222, 284] on input "Select an option" at bounding box center [222, 284] width 9 height 9
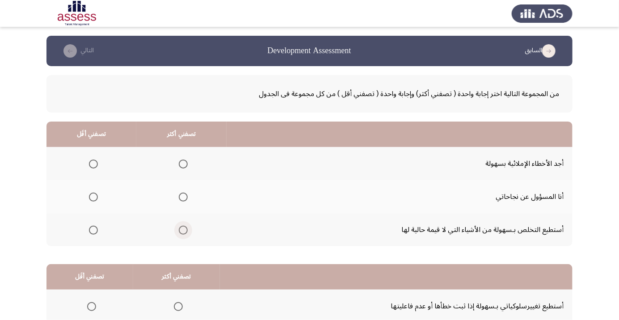
click at [183, 230] on span "Select an option" at bounding box center [183, 230] width 0 height 0
click at [183, 229] on input "Select an option" at bounding box center [183, 230] width 9 height 9
click at [93, 197] on span "Select an option" at bounding box center [93, 197] width 0 height 0
click at [93, 197] on input "Select an option" at bounding box center [93, 197] width 9 height 9
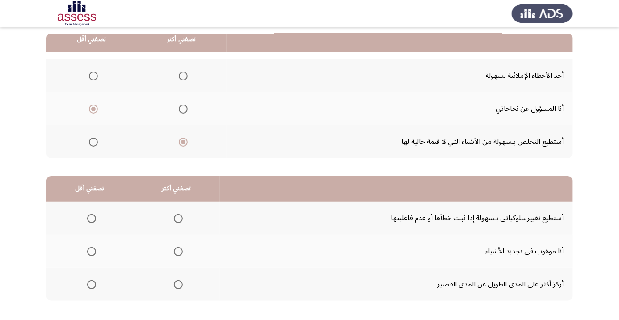
click at [176, 254] on span "Select an option" at bounding box center [178, 251] width 9 height 9
click at [176, 254] on input "Select an option" at bounding box center [178, 251] width 9 height 9
click at [91, 218] on span "Select an option" at bounding box center [91, 218] width 9 height 9
click at [91, 218] on input "Select an option" at bounding box center [91, 218] width 9 height 9
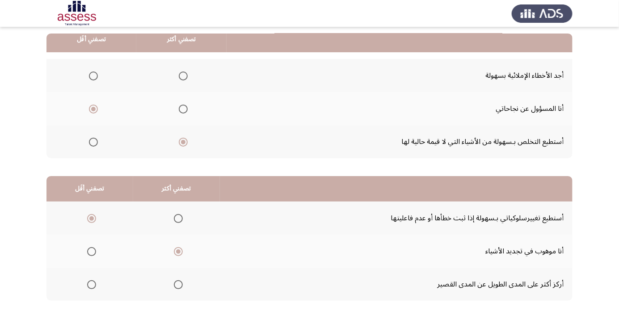
scroll to position [0, 0]
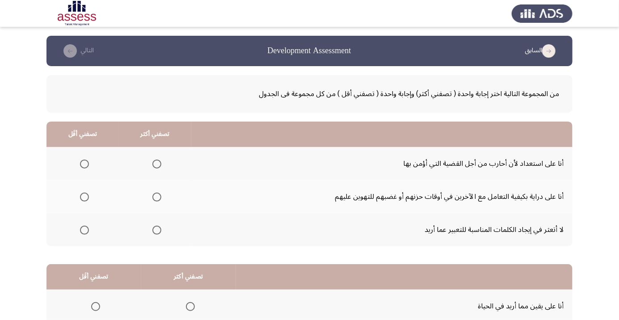
click at [157, 164] on span "Select an option" at bounding box center [157, 164] width 0 height 0
click at [157, 164] on input "Select an option" at bounding box center [156, 164] width 9 height 9
click at [86, 200] on span "Select an option" at bounding box center [84, 197] width 9 height 9
click at [86, 200] on input "Select an option" at bounding box center [84, 197] width 9 height 9
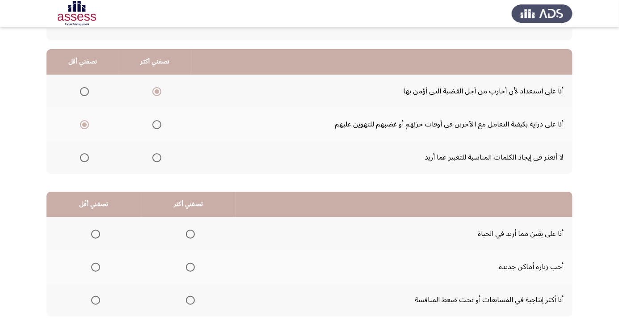
scroll to position [76, 0]
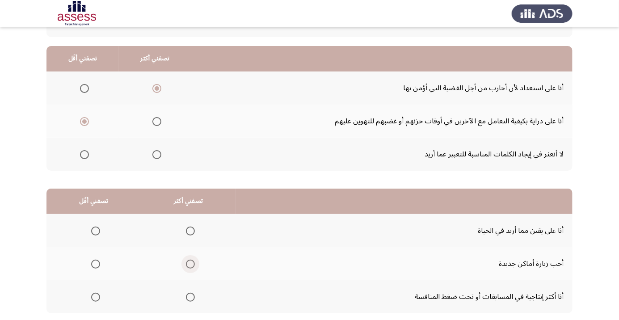
click at [189, 266] on span "Select an option" at bounding box center [190, 264] width 9 height 9
click at [189, 266] on input "Select an option" at bounding box center [190, 264] width 9 height 9
click at [193, 299] on span "Select an option" at bounding box center [190, 297] width 9 height 9
click at [193, 299] on input "Select an option" at bounding box center [190, 297] width 9 height 9
click at [99, 262] on span "Select an option" at bounding box center [95, 264] width 9 height 9
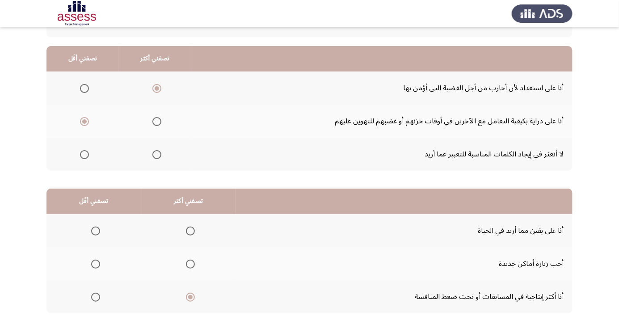
click at [99, 262] on input "Select an option" at bounding box center [95, 264] width 9 height 9
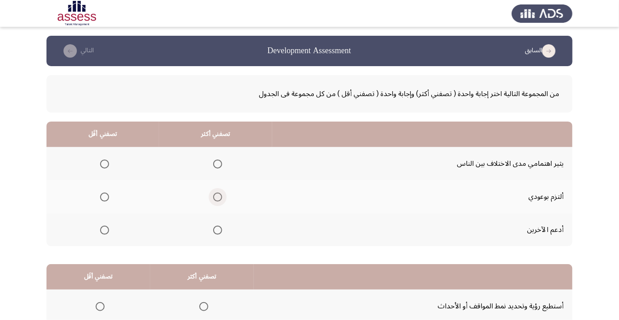
click at [216, 199] on span "Select an option" at bounding box center [217, 197] width 9 height 9
click at [216, 199] on input "Select an option" at bounding box center [217, 197] width 9 height 9
click at [220, 230] on span "Select an option" at bounding box center [217, 230] width 9 height 9
click at [220, 230] on input "Select an option" at bounding box center [217, 230] width 9 height 9
click at [107, 197] on span "Select an option" at bounding box center [104, 197] width 9 height 9
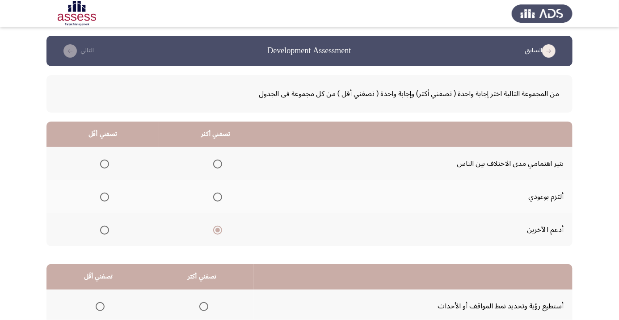
click at [107, 197] on input "Select an option" at bounding box center [104, 197] width 9 height 9
click at [105, 164] on span "Select an option" at bounding box center [105, 164] width 0 height 0
click at [104, 164] on input "Select an option" at bounding box center [104, 164] width 9 height 9
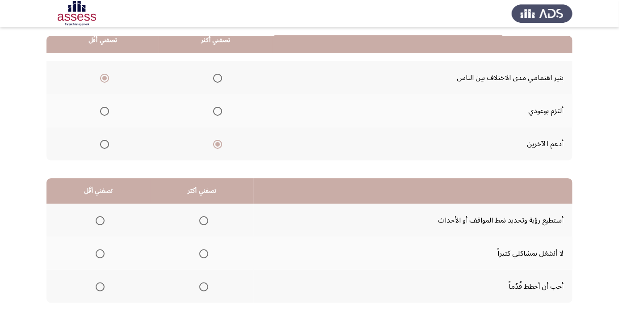
scroll to position [86, 0]
click at [101, 256] on span "Select an option" at bounding box center [100, 253] width 9 height 9
click at [101, 256] on input "Select an option" at bounding box center [100, 253] width 9 height 9
click at [206, 285] on span "Select an option" at bounding box center [203, 286] width 9 height 9
click at [206, 285] on input "Select an option" at bounding box center [203, 286] width 9 height 9
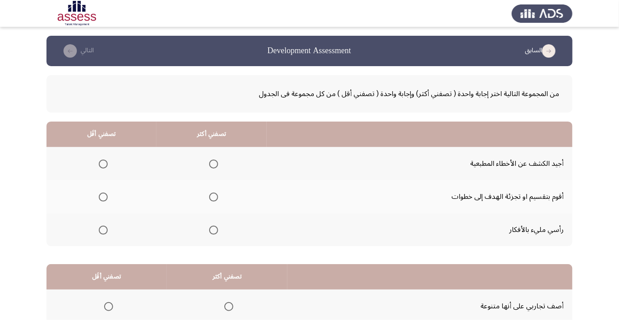
click at [214, 230] on span "Select an option" at bounding box center [214, 230] width 0 height 0
click at [214, 229] on input "Select an option" at bounding box center [213, 230] width 9 height 9
click at [103, 197] on span "Select an option" at bounding box center [103, 197] width 0 height 0
click at [103, 197] on input "Select an option" at bounding box center [103, 197] width 9 height 9
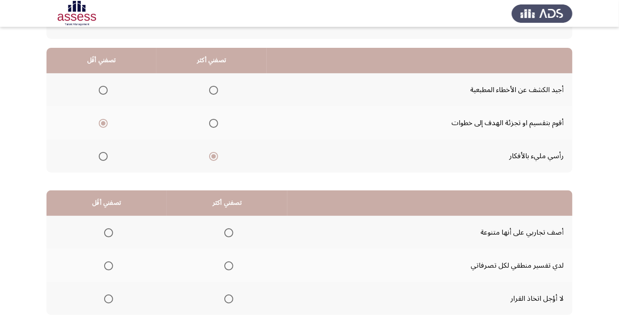
scroll to position [88, 0]
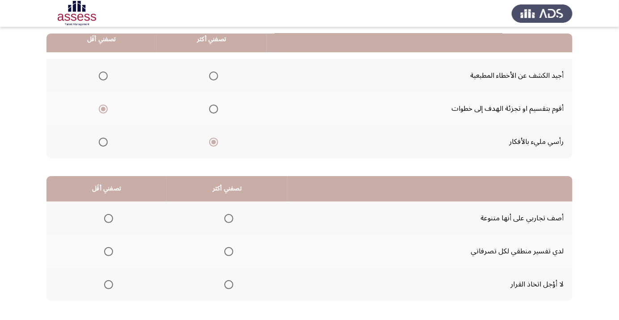
click at [233, 255] on span "Select an option" at bounding box center [228, 251] width 9 height 9
click at [233, 255] on input "Select an option" at bounding box center [228, 251] width 9 height 9
click at [112, 216] on span "Select an option" at bounding box center [108, 218] width 9 height 9
click at [109, 219] on span "Select an option" at bounding box center [109, 219] width 0 height 0
click at [109, 218] on input "Select an option" at bounding box center [108, 218] width 9 height 9
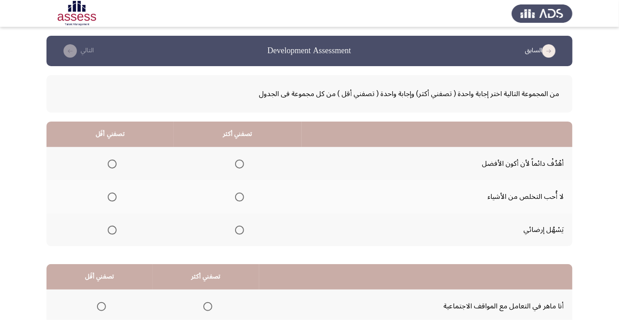
click at [238, 166] on span "Select an option" at bounding box center [239, 164] width 9 height 9
click at [238, 166] on input "Select an option" at bounding box center [239, 164] width 9 height 9
click at [112, 230] on span "Select an option" at bounding box center [112, 230] width 0 height 0
click at [112, 229] on input "Select an option" at bounding box center [112, 230] width 9 height 9
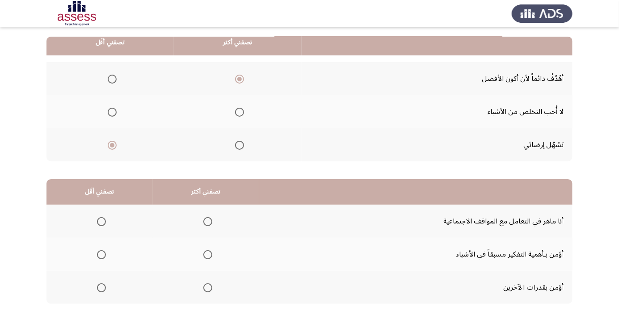
scroll to position [88, 0]
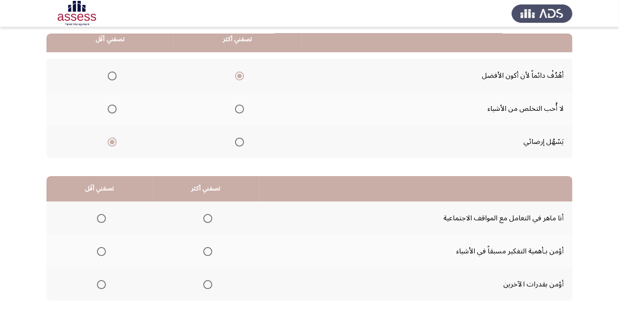
click at [214, 262] on th at bounding box center [206, 251] width 106 height 33
click at [208, 252] on span "Select an option" at bounding box center [208, 252] width 0 height 0
click at [208, 251] on input "Select an option" at bounding box center [207, 251] width 9 height 9
click at [104, 217] on span "Select an option" at bounding box center [101, 218] width 9 height 9
click at [104, 217] on input "Select an option" at bounding box center [101, 218] width 9 height 9
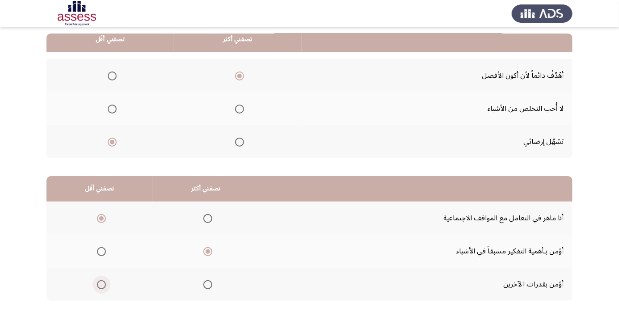
click at [101, 285] on span "Select an option" at bounding box center [101, 285] width 0 height 0
click at [101, 284] on input "Select an option" at bounding box center [101, 284] width 9 height 9
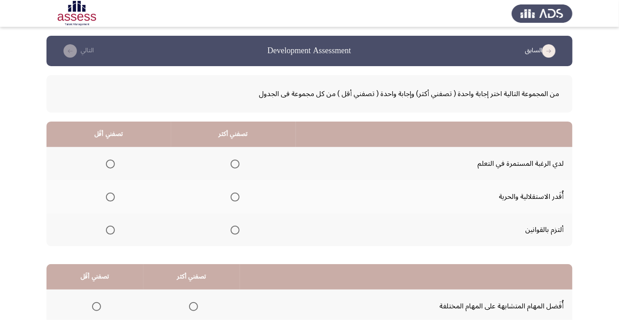
click at [112, 200] on span "Select an option" at bounding box center [110, 197] width 9 height 9
click at [112, 200] on input "Select an option" at bounding box center [110, 197] width 9 height 9
click at [237, 167] on span "Select an option" at bounding box center [235, 164] width 9 height 9
click at [237, 167] on input "Select an option" at bounding box center [235, 164] width 9 height 9
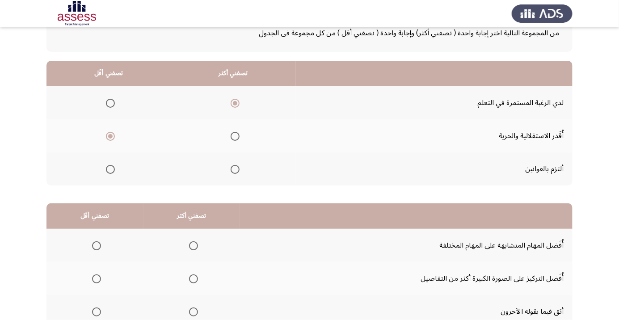
scroll to position [83, 0]
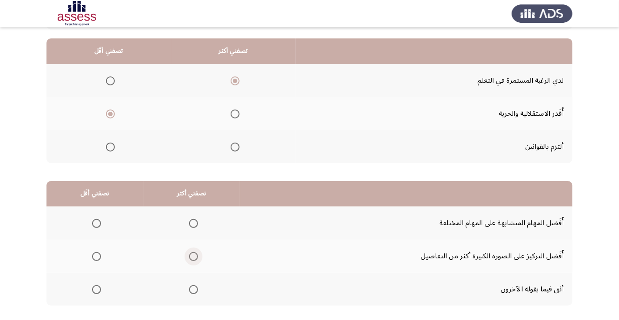
click at [194, 257] on span "Select an option" at bounding box center [194, 257] width 0 height 0
click at [194, 255] on input "Select an option" at bounding box center [193, 256] width 9 height 9
click at [97, 290] on span "Select an option" at bounding box center [97, 290] width 0 height 0
click at [97, 288] on input "Select an option" at bounding box center [96, 289] width 9 height 9
click at [97, 224] on span "Select an option" at bounding box center [97, 224] width 0 height 0
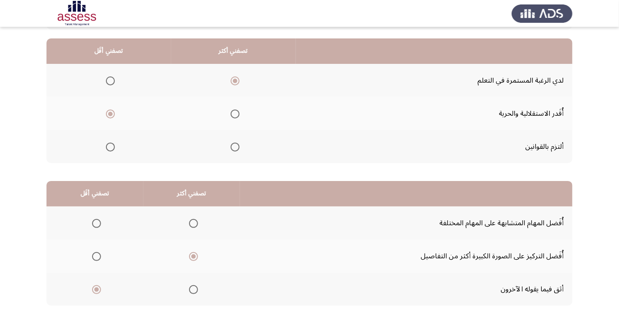
click at [97, 222] on input "Select an option" at bounding box center [96, 223] width 9 height 9
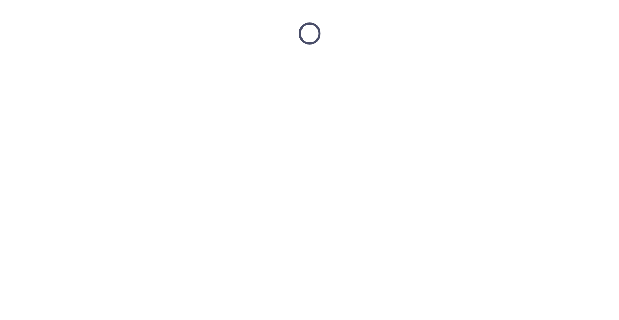
scroll to position [0, 0]
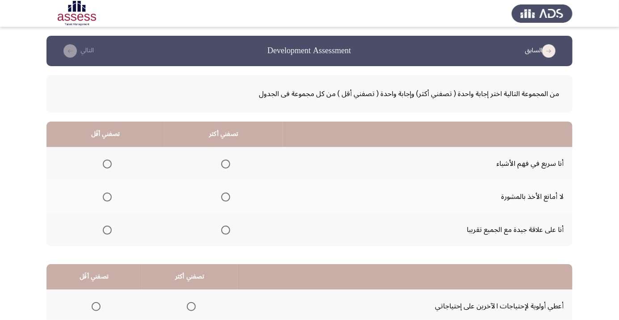
click at [229, 197] on span "Select an option" at bounding box center [225, 197] width 9 height 9
click at [229, 197] on input "Select an option" at bounding box center [225, 197] width 9 height 9
click at [227, 163] on span "Select an option" at bounding box center [225, 164] width 9 height 9
click at [227, 163] on input "Select an option" at bounding box center [225, 164] width 9 height 9
click at [111, 239] on th at bounding box center [105, 229] width 118 height 33
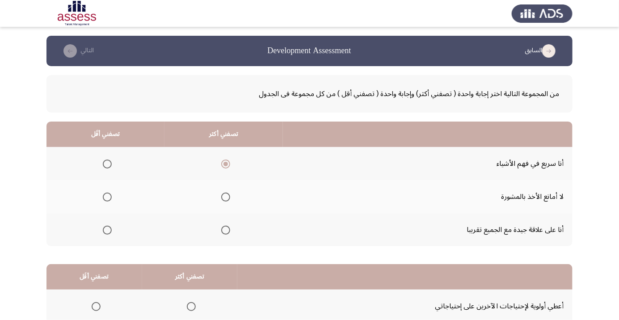
click at [110, 229] on span "Select an option" at bounding box center [107, 230] width 9 height 9
click at [110, 229] on input "Select an option" at bounding box center [107, 230] width 9 height 9
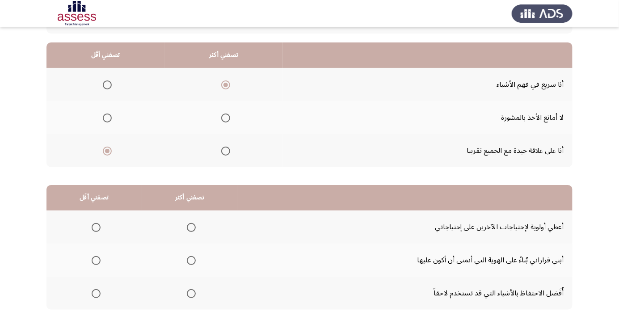
scroll to position [88, 0]
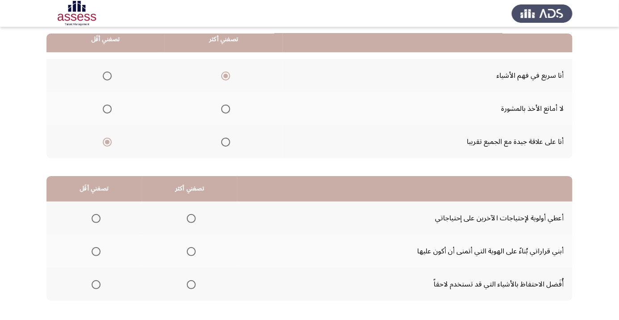
click at [195, 251] on span "Select an option" at bounding box center [191, 251] width 9 height 9
click at [195, 251] on input "Select an option" at bounding box center [191, 251] width 9 height 9
click at [106, 291] on th at bounding box center [94, 284] width 96 height 33
click at [110, 286] on th at bounding box center [94, 284] width 96 height 33
click at [96, 284] on span "Select an option" at bounding box center [96, 284] width 9 height 9
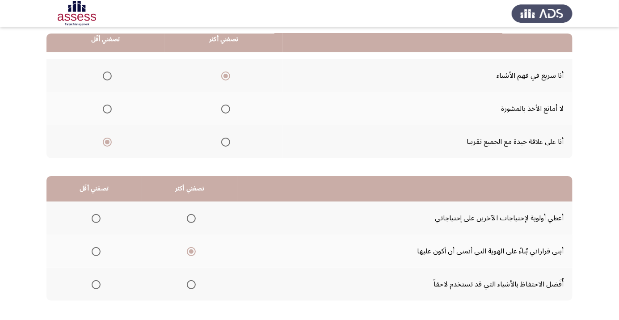
click at [96, 284] on input "Select an option" at bounding box center [96, 284] width 9 height 9
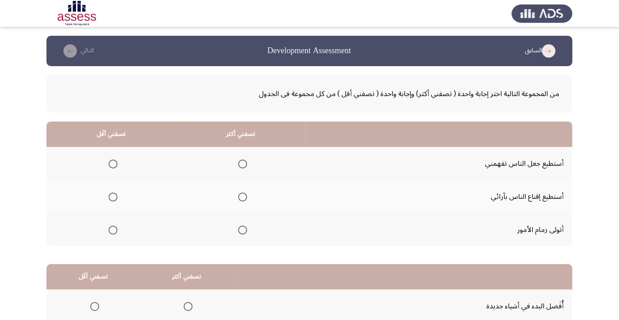
click at [114, 232] on span "Select an option" at bounding box center [113, 230] width 9 height 9
click at [114, 232] on input "Select an option" at bounding box center [113, 230] width 9 height 9
click at [243, 164] on span "Select an option" at bounding box center [243, 164] width 0 height 0
click at [243, 164] on input "Select an option" at bounding box center [242, 164] width 9 height 9
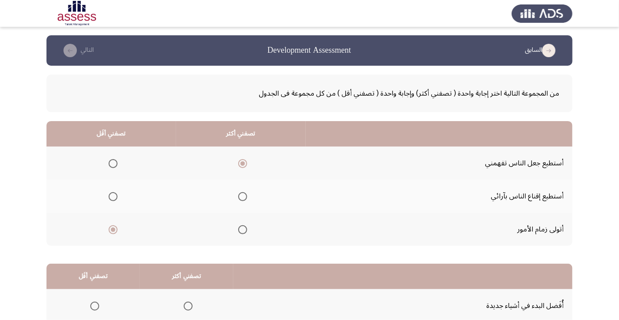
click at [301, 263] on div "من المجموعة التالية اختر إجابة واحدة ( تصفني أكثر) وإجابة واحدة ( تصفني أقل ) م…" at bounding box center [309, 236] width 526 height 341
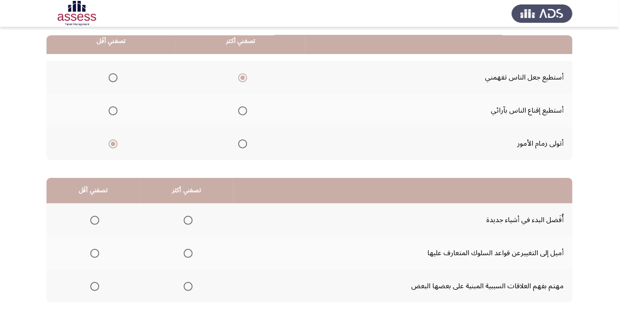
scroll to position [88, 0]
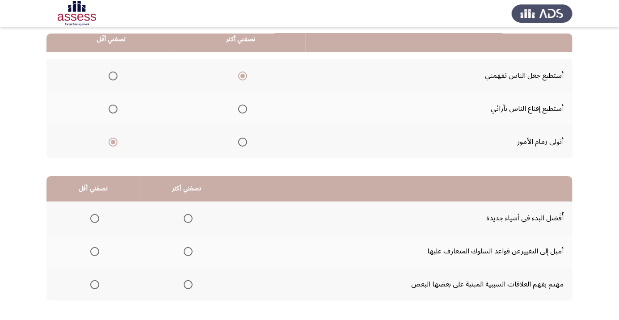
click at [190, 286] on span "Select an option" at bounding box center [188, 284] width 9 height 9
click at [190, 286] on input "Select an option" at bounding box center [188, 284] width 9 height 9
click at [106, 254] on th at bounding box center [92, 251] width 93 height 33
click at [96, 254] on span "Select an option" at bounding box center [94, 251] width 9 height 9
click at [96, 254] on input "Select an option" at bounding box center [94, 251] width 9 height 9
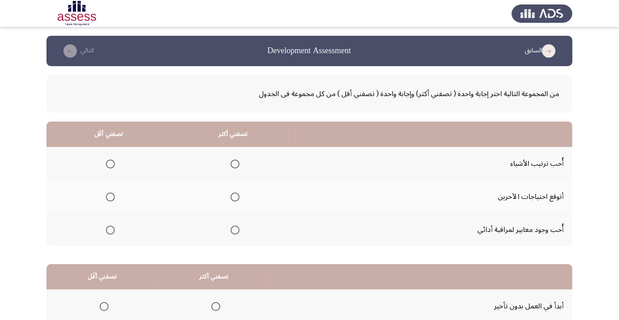
click at [235, 230] on span "Select an option" at bounding box center [235, 230] width 0 height 0
click at [235, 229] on input "Select an option" at bounding box center [235, 230] width 9 height 9
click at [110, 164] on span "Select an option" at bounding box center [110, 164] width 0 height 0
click at [110, 164] on input "Select an option" at bounding box center [110, 164] width 9 height 9
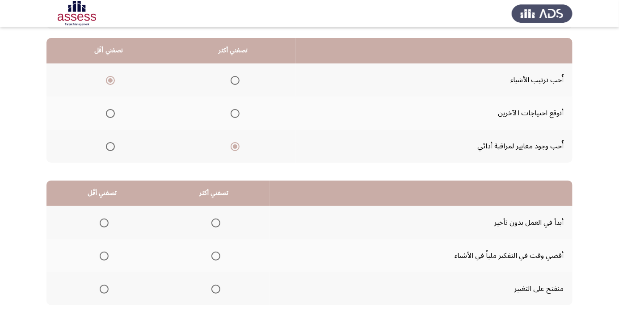
scroll to position [88, 0]
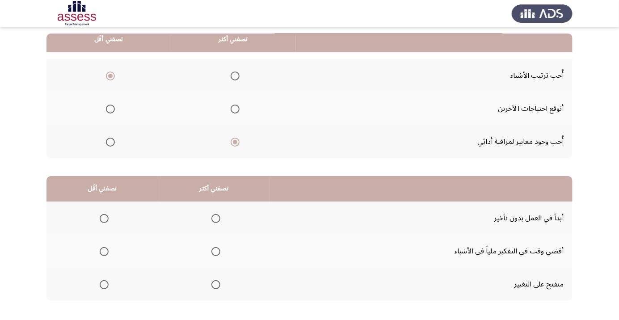
click at [216, 219] on span "Select an option" at bounding box center [216, 219] width 0 height 0
click at [216, 218] on input "Select an option" at bounding box center [215, 218] width 9 height 9
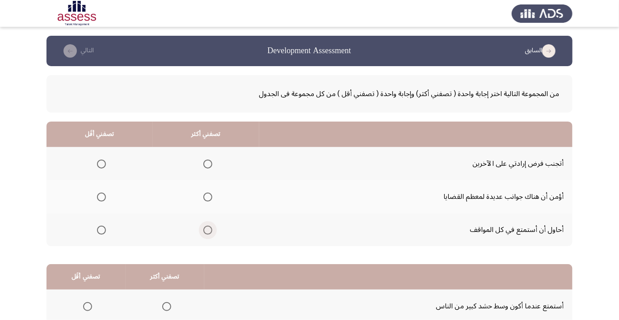
click at [204, 228] on span "Select an option" at bounding box center [207, 230] width 9 height 9
click at [204, 228] on input "Select an option" at bounding box center [207, 230] width 9 height 9
click at [101, 197] on span "Select an option" at bounding box center [101, 197] width 0 height 0
click at [101, 197] on input "Select an option" at bounding box center [101, 197] width 9 height 9
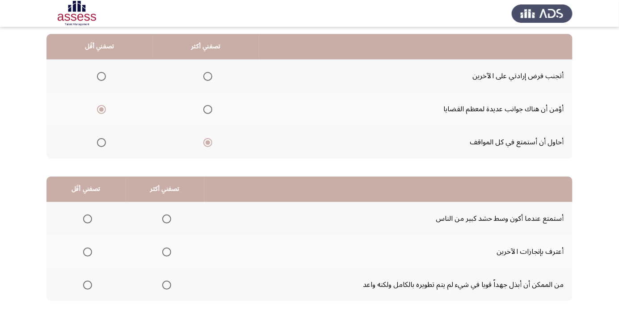
scroll to position [88, 0]
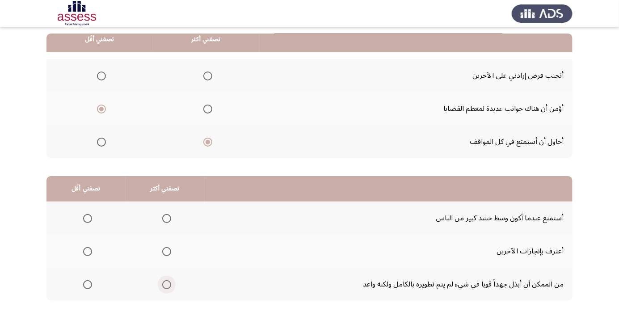
click at [167, 285] on span "Select an option" at bounding box center [167, 285] width 0 height 0
click at [167, 284] on input "Select an option" at bounding box center [166, 284] width 9 height 9
click at [90, 250] on span "Select an option" at bounding box center [87, 251] width 9 height 9
click at [90, 250] on input "Select an option" at bounding box center [87, 251] width 9 height 9
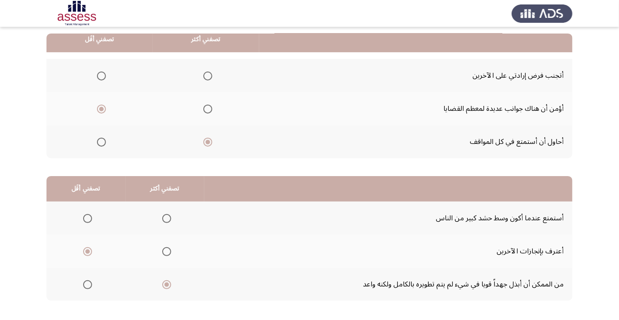
scroll to position [0, 0]
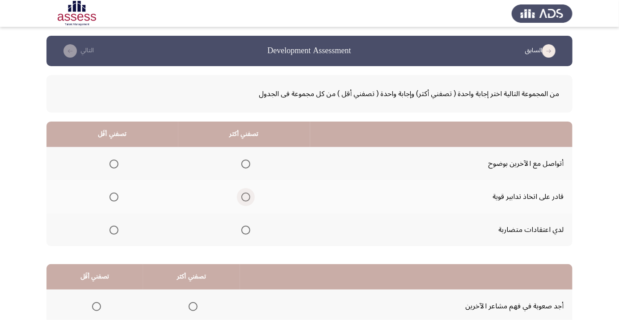
click at [248, 194] on span "Select an option" at bounding box center [245, 197] width 9 height 9
click at [248, 194] on input "Select an option" at bounding box center [245, 197] width 9 height 9
click at [114, 166] on span "Select an option" at bounding box center [114, 164] width 9 height 9
click at [114, 166] on input "Select an option" at bounding box center [114, 164] width 9 height 9
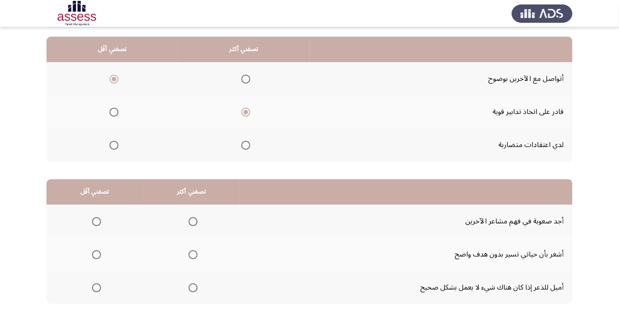
scroll to position [88, 0]
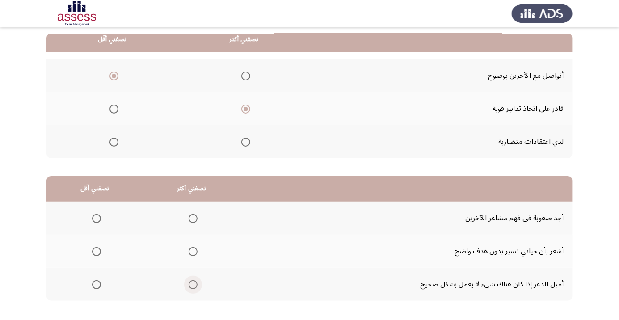
click at [193, 285] on span "Select an option" at bounding box center [193, 285] width 0 height 0
click at [193, 284] on input "Select an option" at bounding box center [193, 284] width 9 height 9
click at [88, 228] on th at bounding box center [94, 218] width 97 height 33
click at [99, 215] on span "Select an option" at bounding box center [96, 218] width 9 height 9
click at [99, 215] on input "Select an option" at bounding box center [96, 218] width 9 height 9
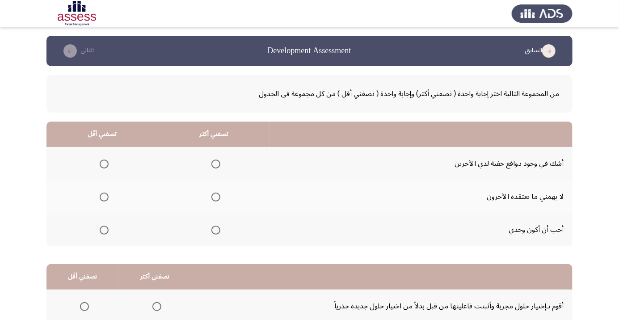
click at [219, 166] on span "Select an option" at bounding box center [215, 164] width 9 height 9
click at [219, 166] on input "Select an option" at bounding box center [215, 164] width 9 height 9
click at [104, 199] on span "Select an option" at bounding box center [104, 197] width 9 height 9
click at [104, 199] on input "Select an option" at bounding box center [104, 197] width 9 height 9
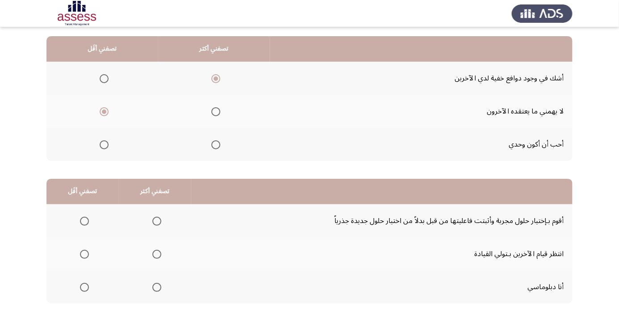
scroll to position [86, 0]
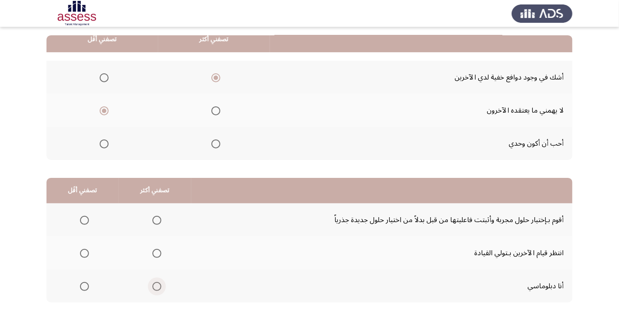
click at [156, 283] on span "Select an option" at bounding box center [156, 286] width 9 height 9
click at [156, 283] on input "Select an option" at bounding box center [156, 286] width 9 height 9
click at [85, 220] on span "Select an option" at bounding box center [85, 220] width 0 height 0
click at [84, 220] on input "Select an option" at bounding box center [84, 220] width 9 height 9
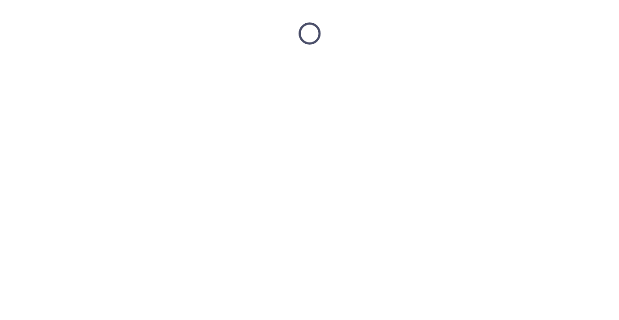
scroll to position [0, 0]
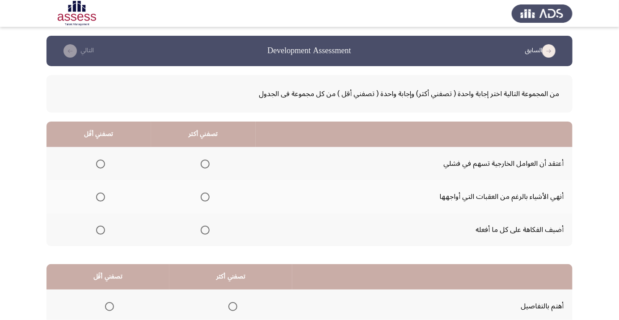
click at [205, 197] on span "Select an option" at bounding box center [205, 197] width 0 height 0
click at [206, 197] on input "Select an option" at bounding box center [205, 197] width 9 height 9
click at [102, 232] on span "Select an option" at bounding box center [100, 230] width 9 height 9
click at [102, 232] on input "Select an option" at bounding box center [100, 230] width 9 height 9
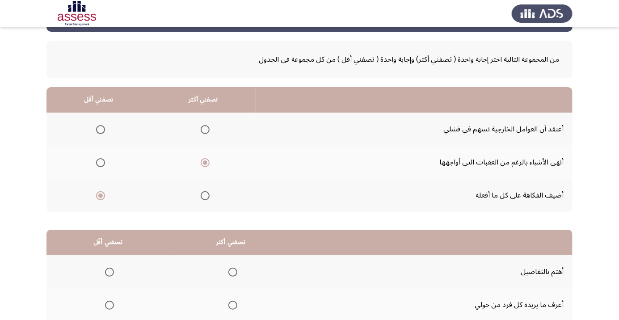
scroll to position [88, 0]
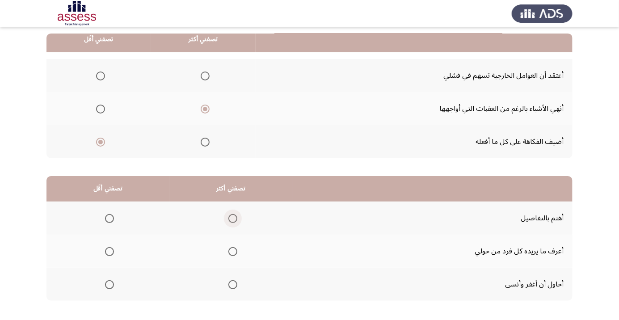
click at [233, 219] on span "Select an option" at bounding box center [233, 219] width 0 height 0
click at [234, 218] on input "Select an option" at bounding box center [232, 218] width 9 height 9
click at [110, 252] on span "Select an option" at bounding box center [110, 252] width 0 height 0
click at [110, 251] on input "Select an option" at bounding box center [109, 251] width 9 height 9
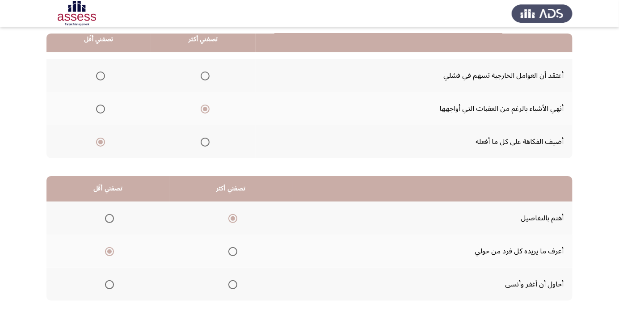
scroll to position [0, 0]
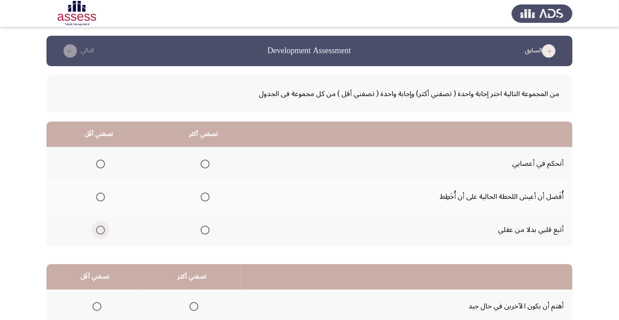
click at [100, 229] on span "Select an option" at bounding box center [100, 230] width 9 height 9
click at [100, 229] on input "Select an option" at bounding box center [100, 230] width 9 height 9
click at [207, 163] on span "Select an option" at bounding box center [205, 164] width 9 height 9
click at [207, 163] on input "Select an option" at bounding box center [205, 164] width 9 height 9
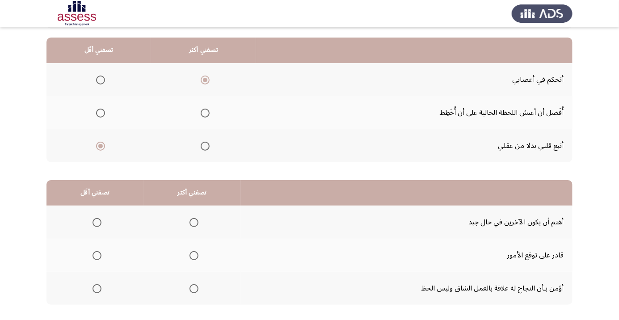
scroll to position [85, 0]
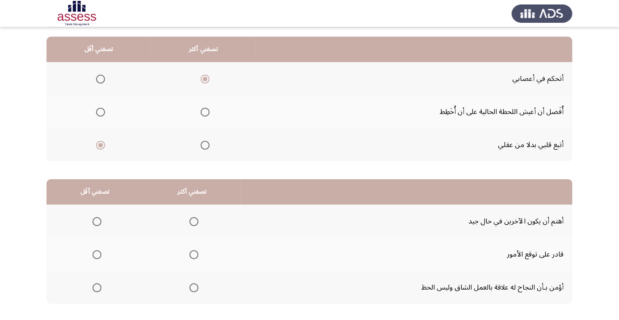
click at [194, 288] on span "Select an option" at bounding box center [194, 288] width 0 height 0
click at [193, 287] on input "Select an option" at bounding box center [194, 287] width 9 height 9
click at [96, 254] on span "Select an option" at bounding box center [97, 254] width 9 height 9
click at [96, 254] on input "Select an option" at bounding box center [97, 254] width 9 height 9
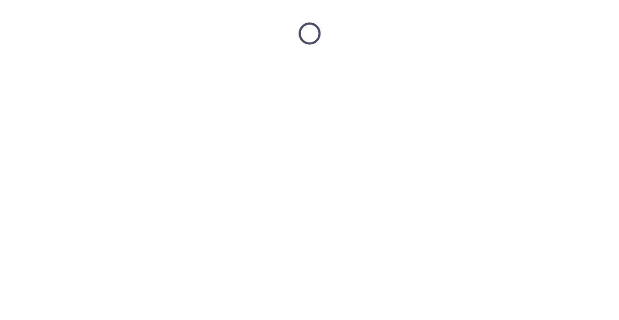
scroll to position [0, 0]
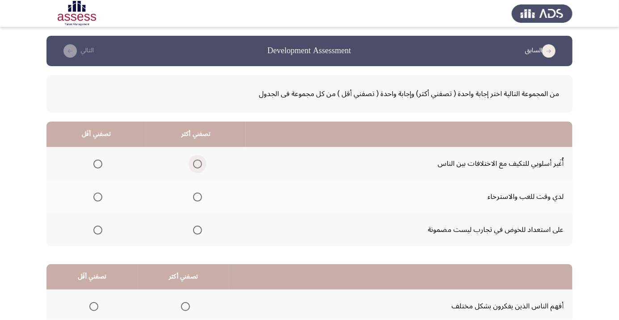
click at [198, 164] on span "Select an option" at bounding box center [198, 164] width 0 height 0
click at [198, 164] on input "Select an option" at bounding box center [197, 164] width 9 height 9
click at [98, 230] on span "Select an option" at bounding box center [98, 230] width 0 height 0
click at [98, 229] on input "Select an option" at bounding box center [97, 230] width 9 height 9
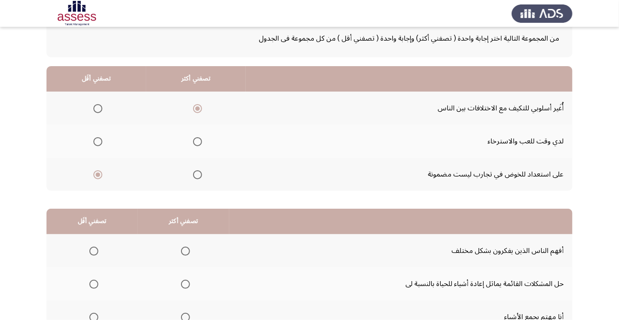
scroll to position [88, 0]
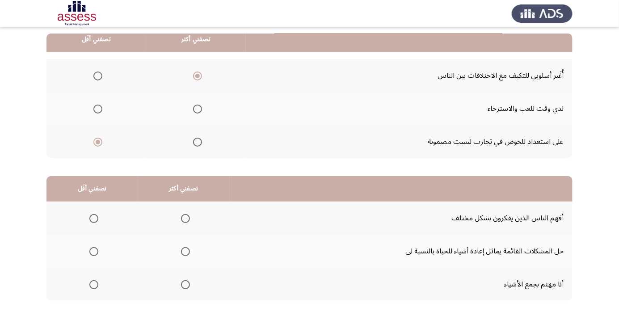
click at [186, 252] on span "Select an option" at bounding box center [186, 252] width 0 height 0
click at [184, 251] on input "Select an option" at bounding box center [185, 251] width 9 height 9
click at [186, 219] on span "Select an option" at bounding box center [186, 219] width 0 height 0
click at [184, 218] on input "Select an option" at bounding box center [185, 218] width 9 height 9
click at [185, 254] on span "Select an option" at bounding box center [185, 251] width 9 height 9
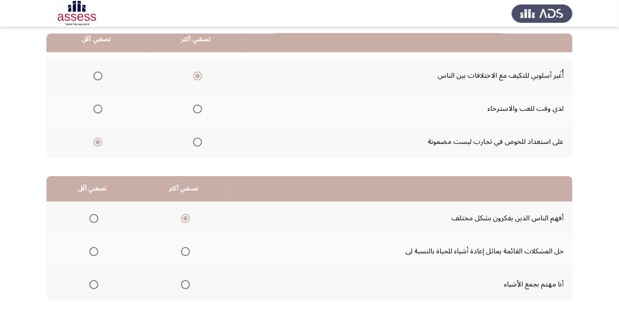
click at [185, 254] on input "Select an option" at bounding box center [185, 251] width 9 height 9
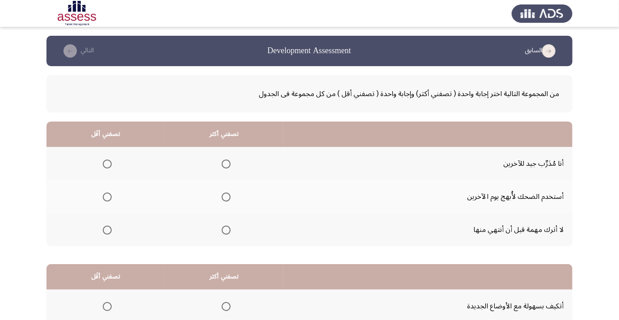
click at [229, 160] on span "Select an option" at bounding box center [226, 164] width 9 height 9
click at [229, 160] on input "Select an option" at bounding box center [226, 164] width 9 height 9
click at [110, 232] on span "Select an option" at bounding box center [107, 230] width 9 height 9
click at [110, 232] on input "Select an option" at bounding box center [107, 230] width 9 height 9
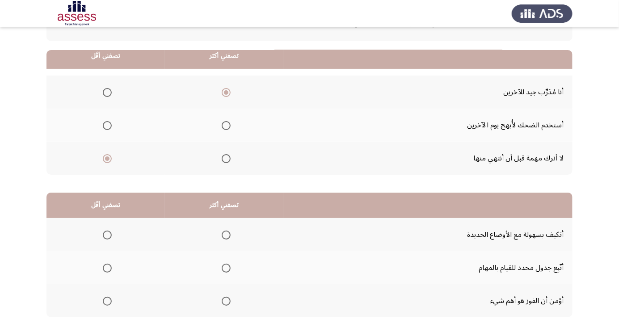
scroll to position [88, 0]
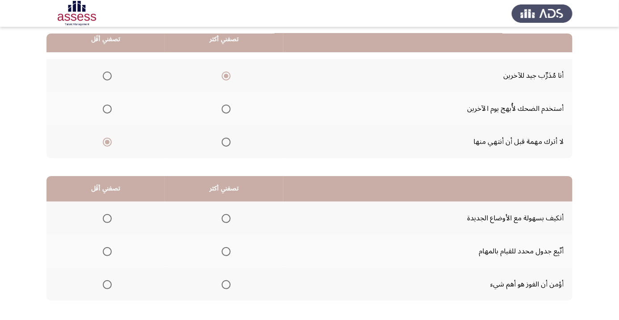
click at [226, 252] on span "Select an option" at bounding box center [226, 252] width 0 height 0
click at [227, 251] on input "Select an option" at bounding box center [226, 251] width 9 height 9
click at [107, 219] on span "Select an option" at bounding box center [107, 219] width 0 height 0
click at [107, 218] on input "Select an option" at bounding box center [107, 218] width 9 height 9
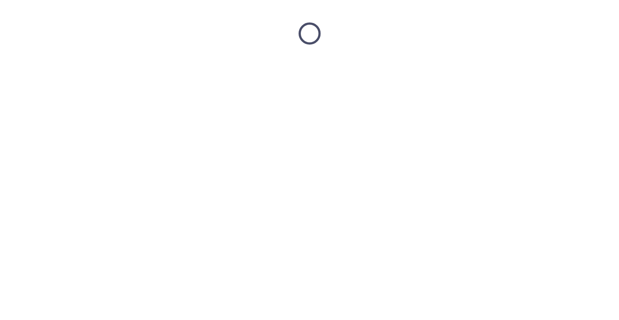
scroll to position [0, 0]
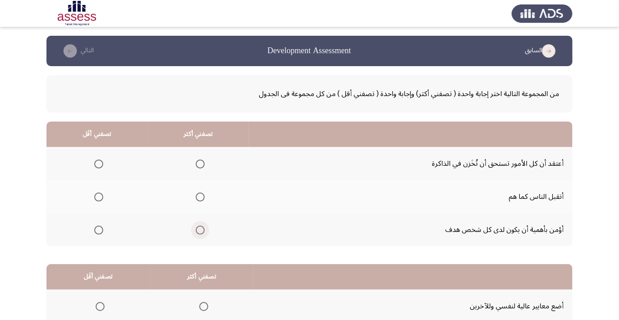
click at [200, 230] on span "Select an option" at bounding box center [200, 230] width 0 height 0
click at [202, 229] on input "Select an option" at bounding box center [200, 230] width 9 height 9
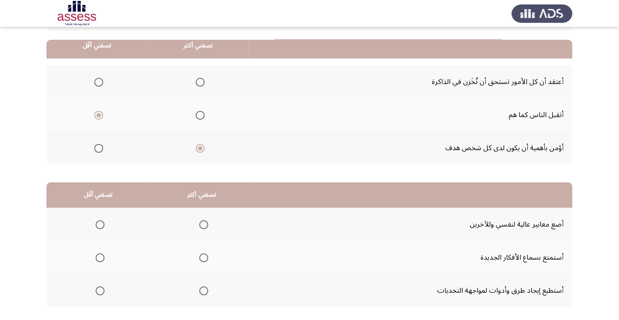
scroll to position [88, 0]
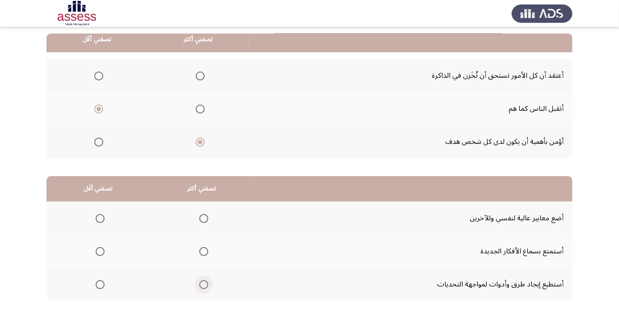
click at [203, 284] on span "Select an option" at bounding box center [203, 284] width 9 height 9
click at [203, 284] on input "Select an option" at bounding box center [203, 284] width 9 height 9
click at [100, 252] on span "Select an option" at bounding box center [100, 252] width 0 height 0
click at [100, 251] on input "Select an option" at bounding box center [100, 251] width 9 height 9
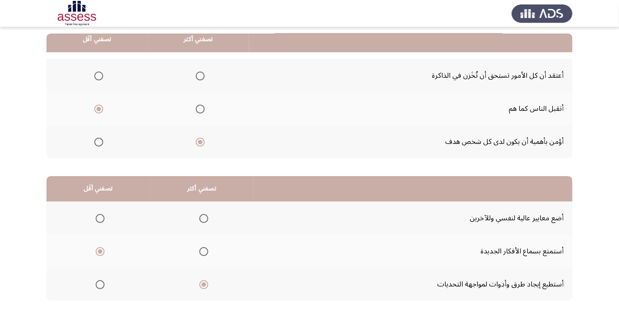
scroll to position [0, 0]
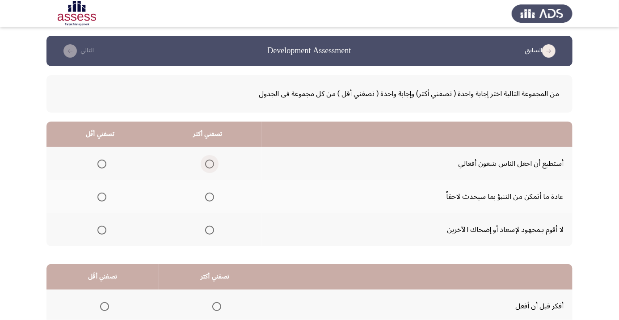
click at [209, 161] on span "Select an option" at bounding box center [209, 164] width 9 height 9
click at [209, 161] on input "Select an option" at bounding box center [209, 164] width 9 height 9
click at [106, 207] on th at bounding box center [100, 196] width 108 height 33
click at [102, 200] on span "Select an option" at bounding box center [101, 197] width 9 height 9
click at [102, 200] on input "Select an option" at bounding box center [101, 197] width 9 height 9
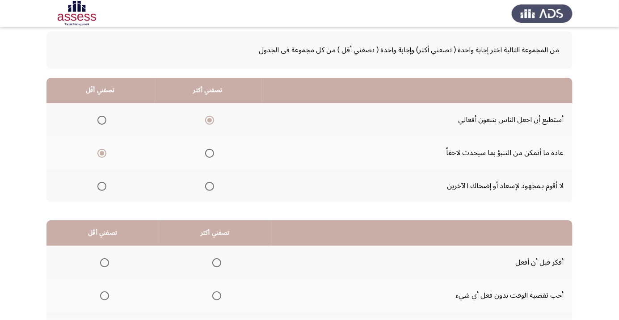
scroll to position [88, 0]
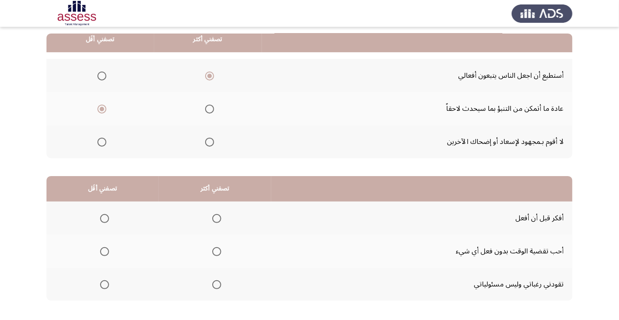
click at [114, 286] on th at bounding box center [102, 284] width 112 height 33
click at [103, 287] on span "Select an option" at bounding box center [104, 284] width 9 height 9
click at [103, 287] on input "Select an option" at bounding box center [104, 284] width 9 height 9
click at [216, 218] on span "Select an option" at bounding box center [216, 218] width 9 height 9
click at [216, 218] on input "Select an option" at bounding box center [216, 218] width 9 height 9
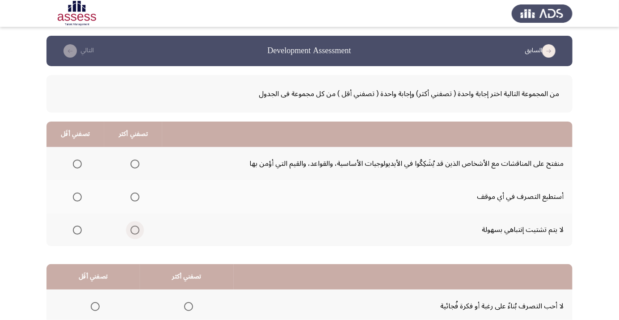
click at [135, 229] on span "Select an option" at bounding box center [135, 230] width 9 height 9
click at [135, 229] on input "Select an option" at bounding box center [135, 230] width 9 height 9
click at [135, 197] on span "Select an option" at bounding box center [135, 197] width 9 height 9
click at [135, 197] on input "Select an option" at bounding box center [135, 197] width 9 height 9
click at [85, 240] on th at bounding box center [75, 229] width 58 height 33
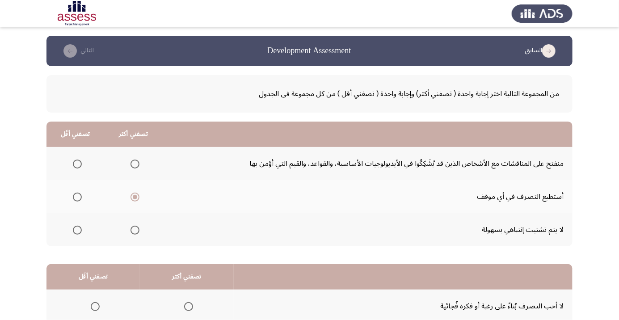
click at [77, 230] on span "Select an option" at bounding box center [77, 230] width 0 height 0
click at [77, 229] on input "Select an option" at bounding box center [77, 230] width 9 height 9
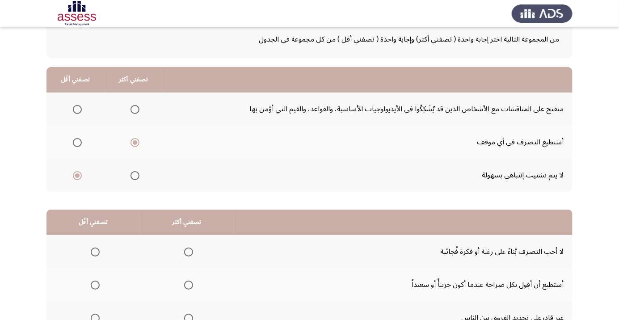
scroll to position [88, 0]
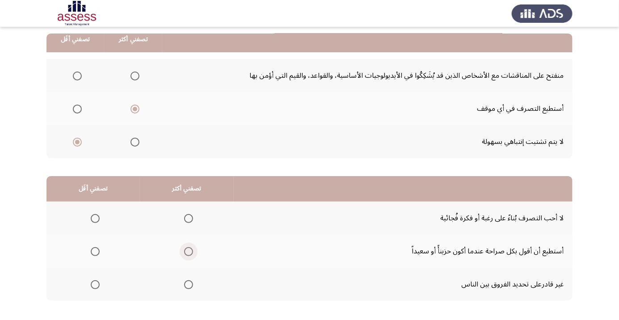
click at [192, 253] on span "Select an option" at bounding box center [188, 251] width 9 height 9
click at [192, 253] on input "Select an option" at bounding box center [188, 251] width 9 height 9
click at [97, 221] on span "Select an option" at bounding box center [95, 218] width 9 height 9
click at [97, 221] on input "Select an option" at bounding box center [95, 218] width 9 height 9
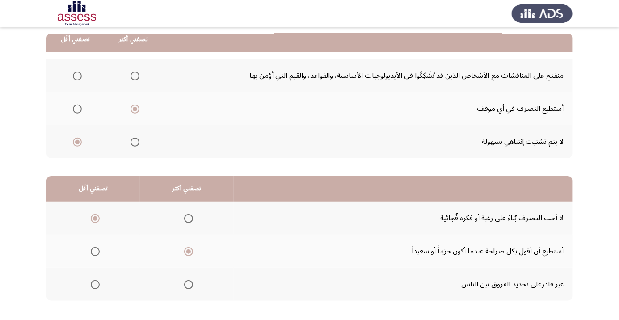
scroll to position [0, 0]
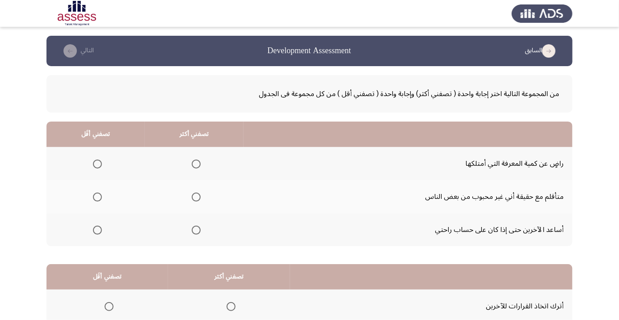
click at [196, 164] on span "Select an option" at bounding box center [196, 164] width 0 height 0
click at [196, 164] on input "Select an option" at bounding box center [196, 164] width 9 height 9
click at [102, 197] on span "Select an option" at bounding box center [97, 197] width 9 height 9
click at [102, 197] on input "Select an option" at bounding box center [97, 197] width 9 height 9
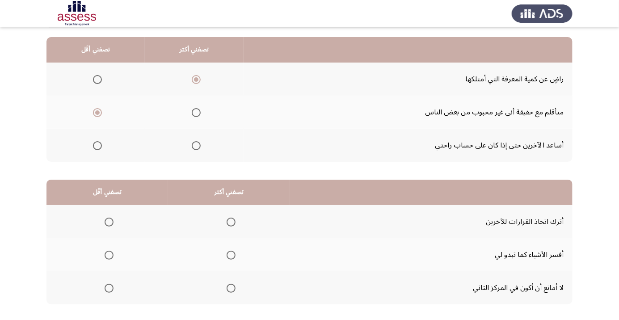
scroll to position [88, 0]
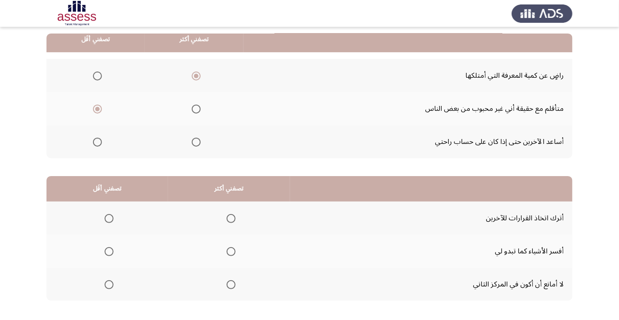
click at [232, 254] on span "Select an option" at bounding box center [231, 251] width 9 height 9
click at [232, 254] on input "Select an option" at bounding box center [231, 251] width 9 height 9
click at [125, 286] on th at bounding box center [107, 284] width 122 height 33
click at [109, 285] on span "Select an option" at bounding box center [109, 285] width 0 height 0
click at [110, 284] on input "Select an option" at bounding box center [109, 284] width 9 height 9
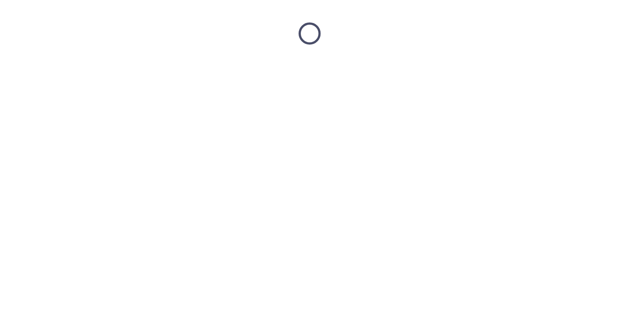
scroll to position [0, 0]
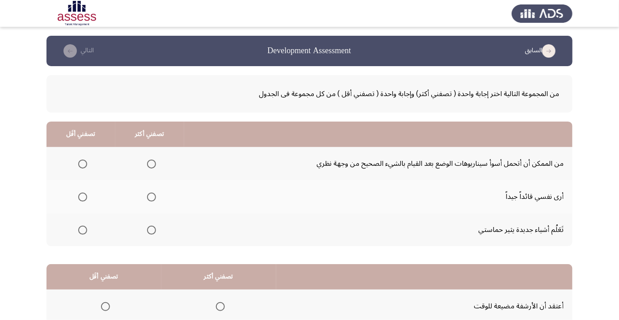
click at [152, 197] on span "Select an option" at bounding box center [152, 197] width 0 height 0
click at [151, 197] on input "Select an option" at bounding box center [151, 197] width 9 height 9
click at [152, 230] on span "Select an option" at bounding box center [152, 230] width 0 height 0
click at [151, 229] on input "Select an option" at bounding box center [151, 230] width 9 height 9
click at [83, 197] on span "Select an option" at bounding box center [83, 197] width 0 height 0
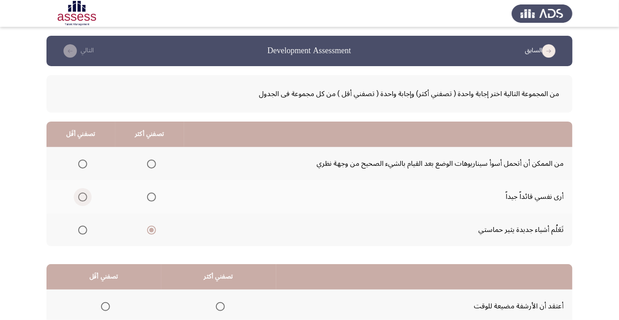
click at [82, 197] on input "Select an option" at bounding box center [82, 197] width 9 height 9
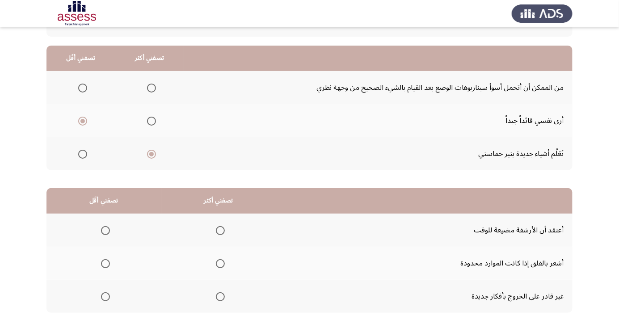
scroll to position [88, 0]
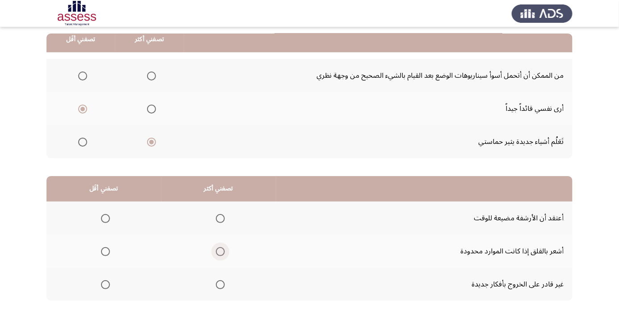
click at [217, 251] on span "Select an option" at bounding box center [220, 251] width 9 height 9
click at [217, 251] on input "Select an option" at bounding box center [220, 251] width 9 height 9
click at [104, 222] on span "Select an option" at bounding box center [105, 218] width 9 height 9
click at [104, 222] on input "Select an option" at bounding box center [105, 218] width 9 height 9
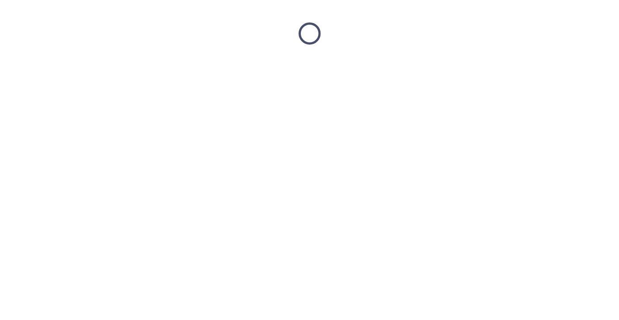
scroll to position [0, 0]
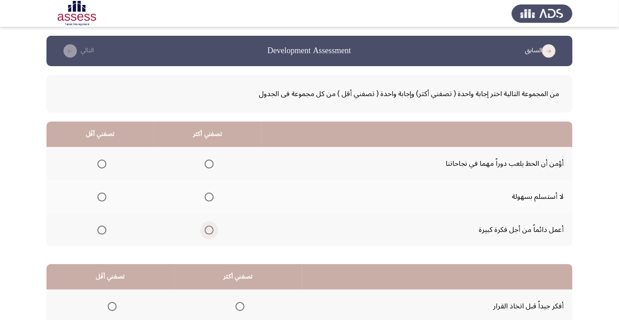
click at [205, 228] on span "Select an option" at bounding box center [209, 230] width 9 height 9
click at [205, 228] on input "Select an option" at bounding box center [209, 230] width 9 height 9
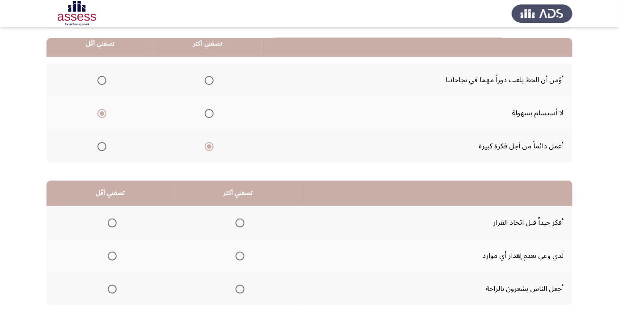
scroll to position [88, 0]
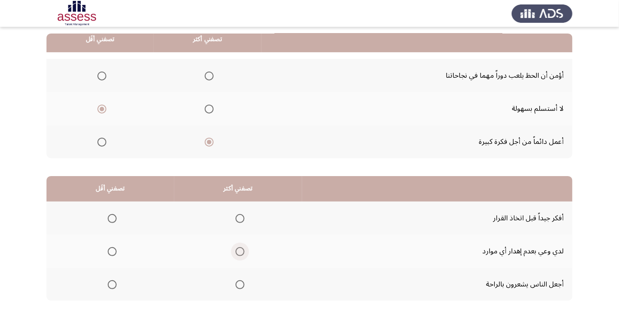
click at [240, 251] on span "Select an option" at bounding box center [240, 251] width 9 height 9
click at [240, 251] on input "Select an option" at bounding box center [240, 251] width 9 height 9
click at [108, 221] on span "Select an option" at bounding box center [112, 218] width 9 height 9
click at [108, 221] on input "Select an option" at bounding box center [112, 218] width 9 height 9
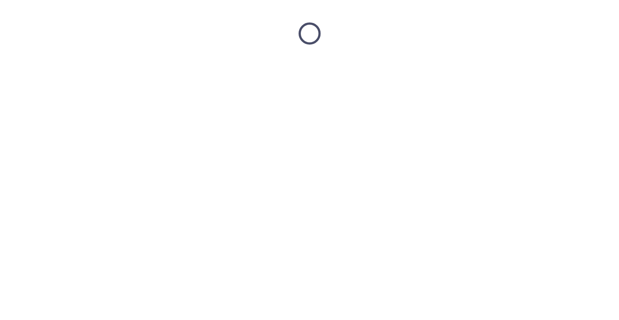
scroll to position [0, 0]
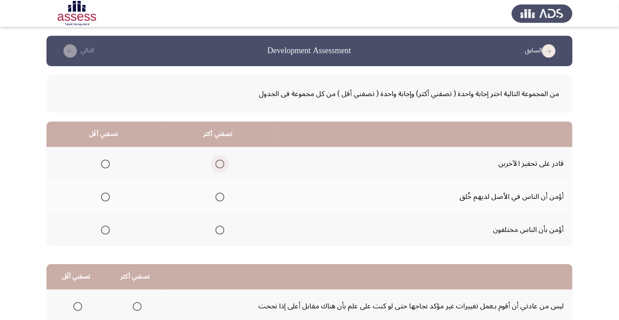
click at [221, 164] on span "Select an option" at bounding box center [220, 164] width 9 height 9
click at [221, 164] on input "Select an option" at bounding box center [220, 164] width 9 height 9
click at [99, 234] on label "Select an option" at bounding box center [103, 230] width 13 height 9
click at [101, 234] on input "Select an option" at bounding box center [105, 230] width 9 height 9
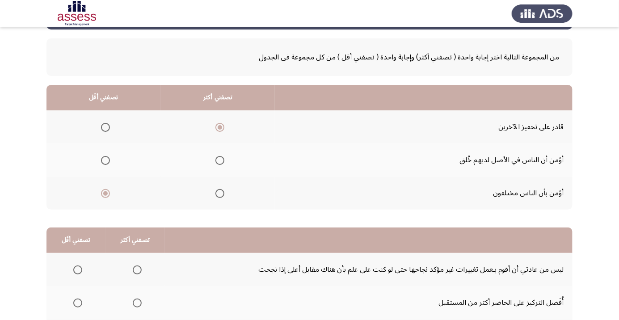
scroll to position [88, 0]
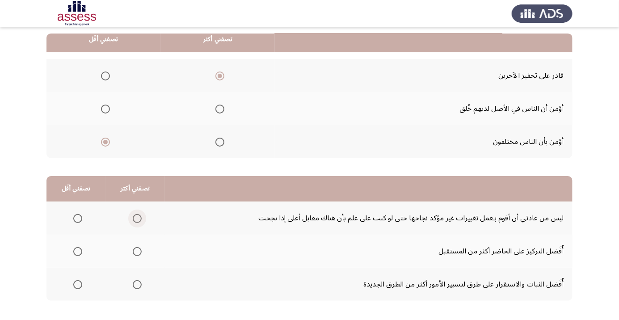
click at [139, 220] on span "Select an option" at bounding box center [137, 218] width 9 height 9
click at [139, 220] on input "Select an option" at bounding box center [137, 218] width 9 height 9
click at [77, 251] on span "Select an option" at bounding box center [77, 251] width 9 height 9
click at [77, 251] on input "Select an option" at bounding box center [77, 251] width 9 height 9
click at [137, 252] on span "Select an option" at bounding box center [137, 252] width 0 height 0
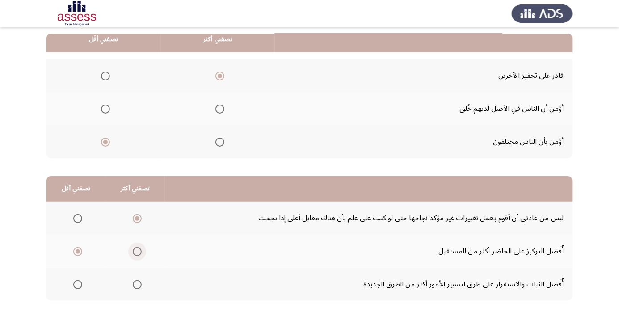
click at [136, 251] on input "Select an option" at bounding box center [137, 251] width 9 height 9
click at [80, 220] on span "Select an option" at bounding box center [77, 218] width 9 height 9
click at [80, 220] on input "Select an option" at bounding box center [77, 218] width 9 height 9
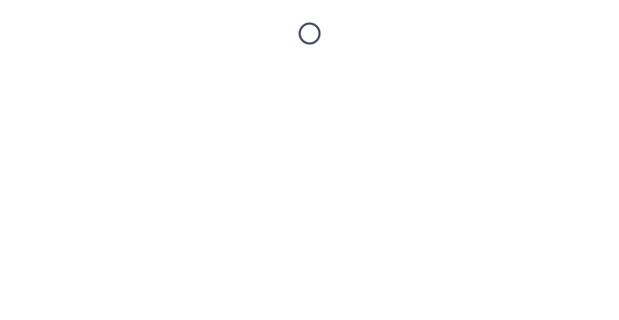
scroll to position [0, 0]
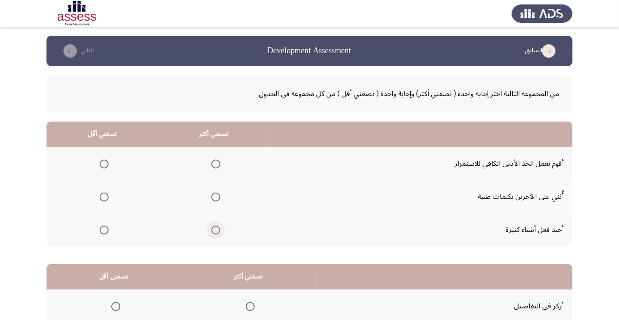
click at [216, 230] on span "Select an option" at bounding box center [216, 230] width 0 height 0
click at [216, 229] on input "Select an option" at bounding box center [215, 230] width 9 height 9
click at [104, 164] on span "Select an option" at bounding box center [104, 164] width 0 height 0
click at [104, 164] on input "Select an option" at bounding box center [104, 164] width 9 height 9
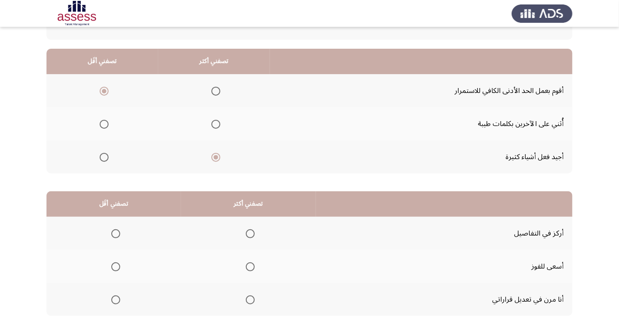
scroll to position [88, 0]
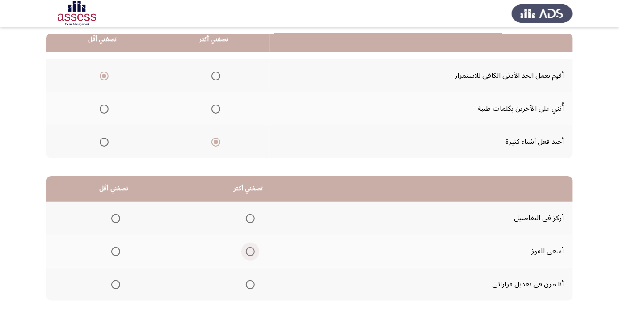
click at [250, 252] on span "Select an option" at bounding box center [250, 252] width 0 height 0
click at [250, 251] on input "Select an option" at bounding box center [250, 251] width 9 height 9
click at [118, 284] on span "Select an option" at bounding box center [115, 284] width 9 height 9
click at [118, 284] on input "Select an option" at bounding box center [115, 284] width 9 height 9
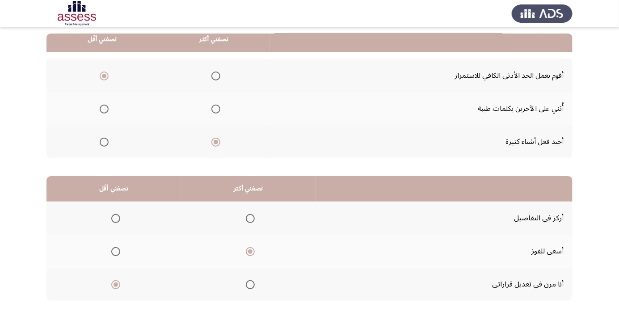
scroll to position [0, 0]
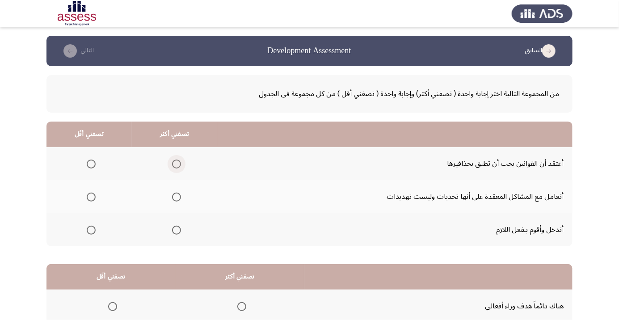
click at [177, 164] on span "Select an option" at bounding box center [177, 164] width 0 height 0
click at [177, 164] on input "Select an option" at bounding box center [176, 164] width 9 height 9
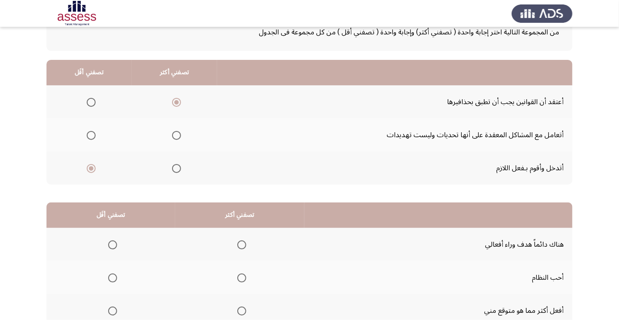
scroll to position [88, 0]
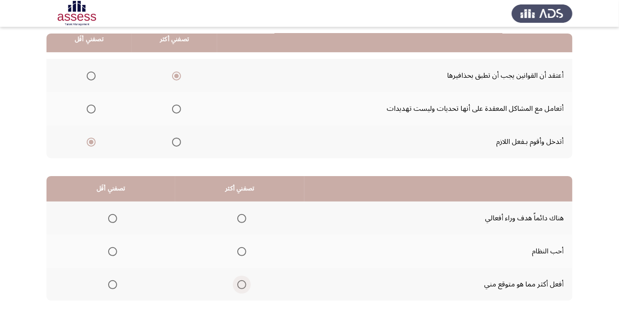
click at [244, 287] on span "Select an option" at bounding box center [241, 284] width 9 height 9
click at [244, 287] on input "Select an option" at bounding box center [241, 284] width 9 height 9
click at [113, 218] on span "Select an option" at bounding box center [112, 218] width 9 height 9
click at [113, 218] on input "Select an option" at bounding box center [112, 218] width 9 height 9
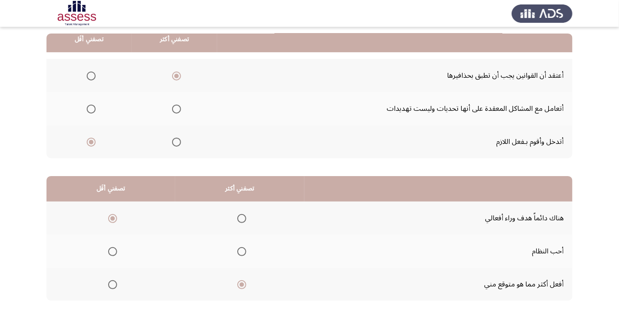
scroll to position [0, 0]
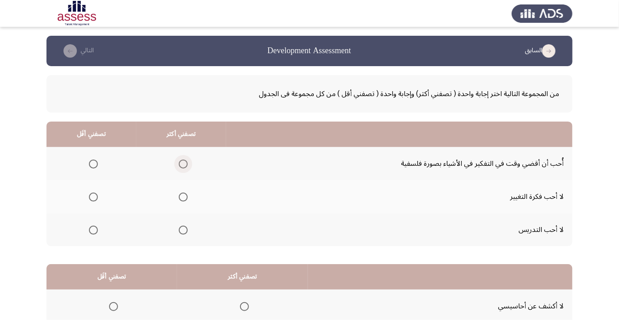
click at [183, 164] on span "Select an option" at bounding box center [183, 164] width 0 height 0
click at [183, 164] on input "Select an option" at bounding box center [183, 164] width 9 height 9
click at [103, 226] on th at bounding box center [91, 229] width 90 height 33
click at [92, 239] on th at bounding box center [91, 229] width 90 height 33
click at [93, 230] on span "Select an option" at bounding box center [93, 230] width 0 height 0
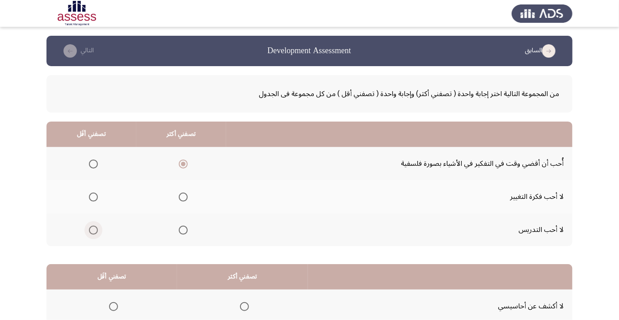
click at [93, 229] on input "Select an option" at bounding box center [93, 230] width 9 height 9
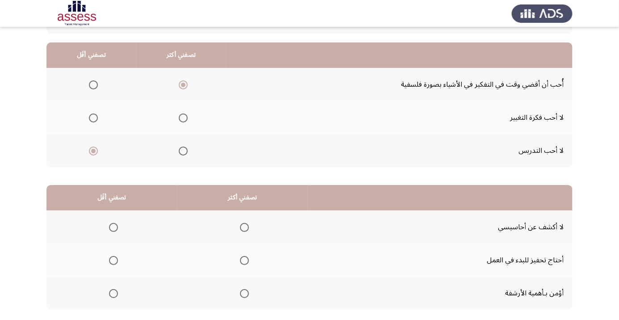
scroll to position [88, 0]
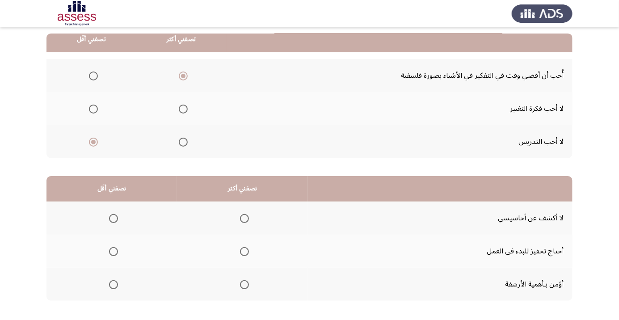
click at [245, 252] on span "Select an option" at bounding box center [245, 252] width 0 height 0
click at [245, 251] on input "Select an option" at bounding box center [244, 251] width 9 height 9
click at [114, 219] on span "Select an option" at bounding box center [114, 219] width 0 height 0
click at [114, 218] on input "Select an option" at bounding box center [113, 218] width 9 height 9
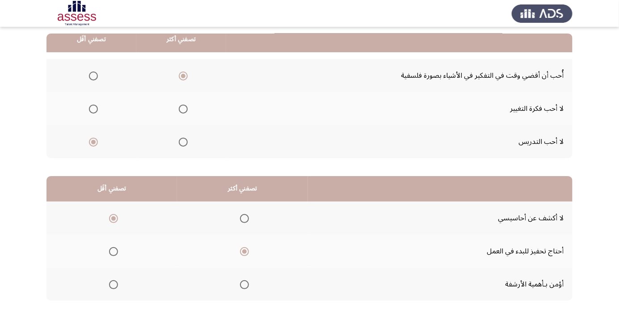
scroll to position [0, 0]
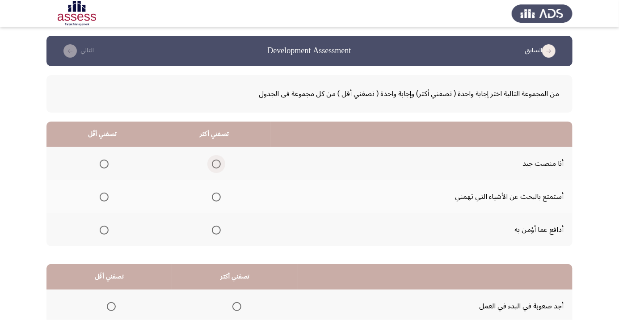
click at [216, 164] on span "Select an option" at bounding box center [216, 164] width 0 height 0
click at [217, 164] on input "Select an option" at bounding box center [216, 164] width 9 height 9
click at [107, 197] on span "Select an option" at bounding box center [104, 197] width 9 height 9
click at [107, 197] on input "Select an option" at bounding box center [104, 197] width 9 height 9
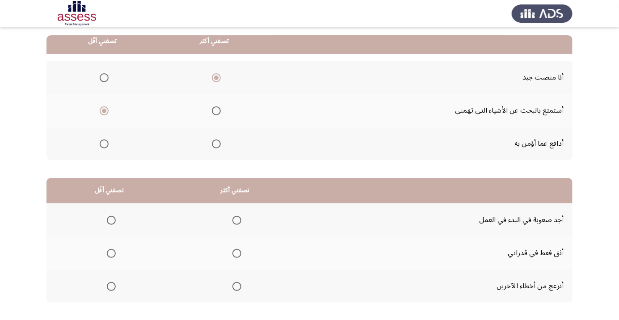
scroll to position [88, 0]
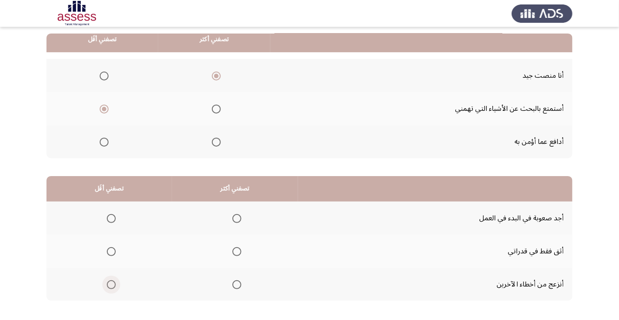
click at [111, 285] on span "Select an option" at bounding box center [111, 285] width 0 height 0
click at [111, 284] on input "Select an option" at bounding box center [111, 284] width 9 height 9
click at [237, 287] on span "Select an option" at bounding box center [236, 284] width 9 height 9
click at [237, 287] on input "Select an option" at bounding box center [236, 284] width 9 height 9
click at [111, 252] on span "Select an option" at bounding box center [111, 252] width 0 height 0
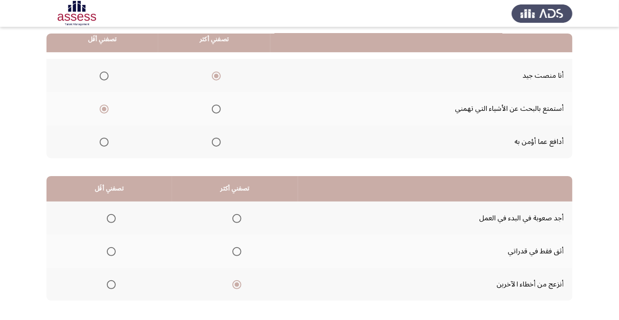
click at [111, 251] on input "Select an option" at bounding box center [111, 251] width 9 height 9
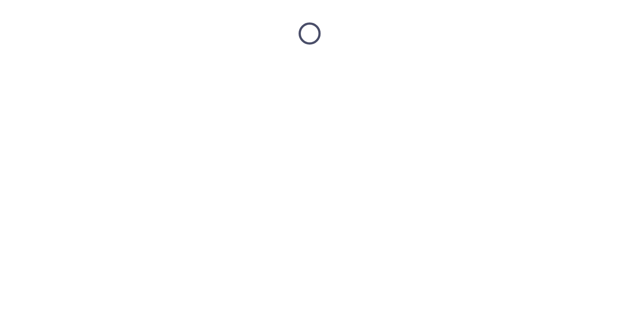
scroll to position [0, 0]
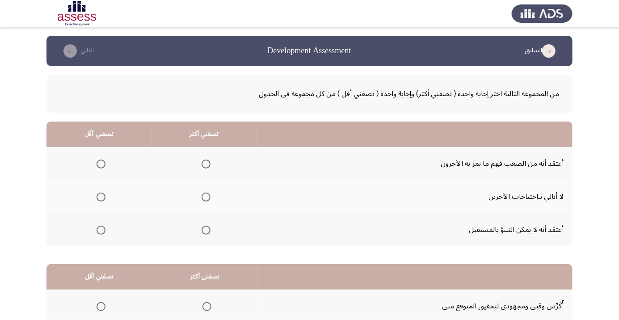
click at [206, 164] on span "Select an option" at bounding box center [206, 164] width 0 height 0
click at [207, 164] on input "Select an option" at bounding box center [206, 164] width 9 height 9
click at [206, 197] on span "Select an option" at bounding box center [206, 197] width 0 height 0
click at [207, 197] on input "Select an option" at bounding box center [206, 197] width 9 height 9
click at [206, 234] on span "Select an option" at bounding box center [206, 230] width 9 height 9
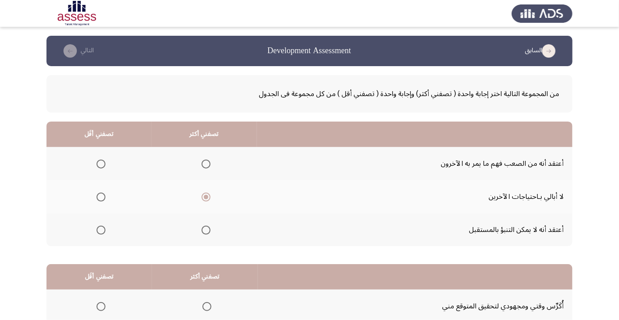
click at [206, 234] on input "Select an option" at bounding box center [206, 230] width 9 height 9
click at [103, 200] on span "Select an option" at bounding box center [101, 197] width 9 height 9
click at [103, 200] on input "Select an option" at bounding box center [101, 197] width 9 height 9
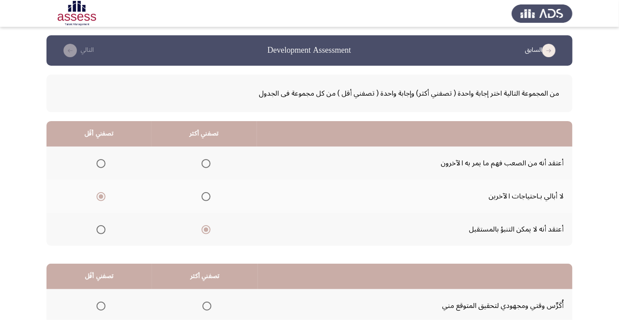
click at [363, 275] on th at bounding box center [415, 276] width 315 height 25
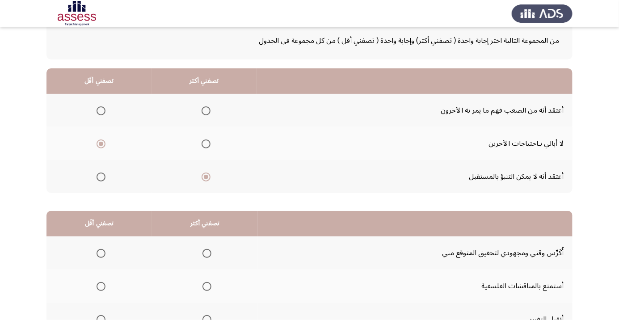
scroll to position [88, 0]
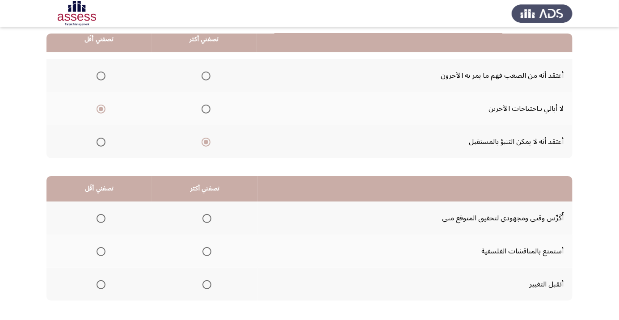
click at [207, 219] on span "Select an option" at bounding box center [207, 219] width 0 height 0
click at [207, 218] on input "Select an option" at bounding box center [207, 218] width 9 height 9
click at [101, 284] on span "Select an option" at bounding box center [101, 284] width 9 height 9
click at [101, 284] on input "Select an option" at bounding box center [101, 284] width 9 height 9
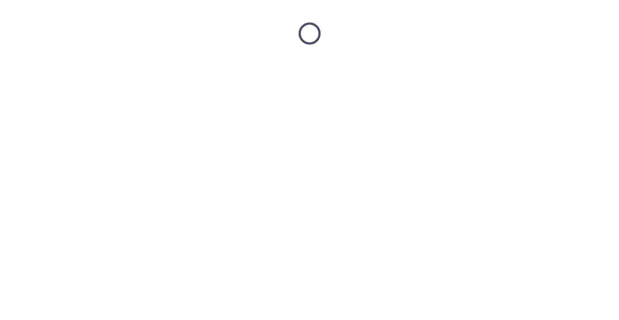
scroll to position [0, 0]
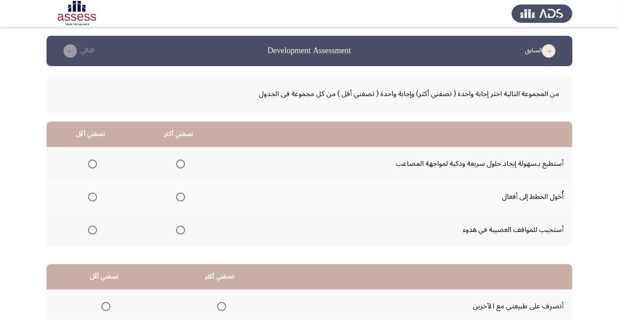
click at [181, 197] on span "Select an option" at bounding box center [181, 197] width 0 height 0
click at [180, 197] on input "Select an option" at bounding box center [180, 197] width 9 height 9
click at [181, 164] on span "Select an option" at bounding box center [181, 164] width 0 height 0
click at [180, 164] on input "Select an option" at bounding box center [180, 164] width 9 height 9
click at [93, 200] on span "Select an option" at bounding box center [92, 197] width 9 height 9
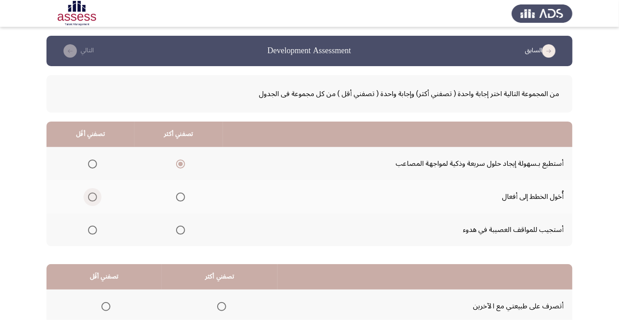
click at [93, 200] on input "Select an option" at bounding box center [92, 197] width 9 height 9
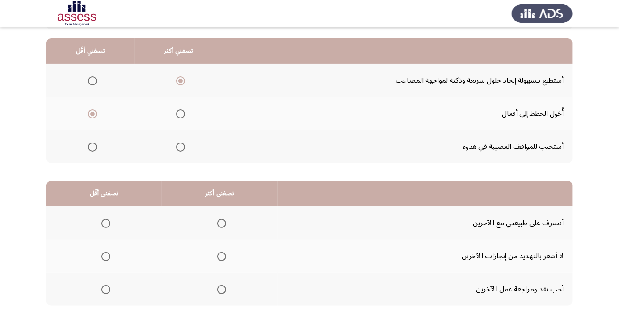
scroll to position [88, 0]
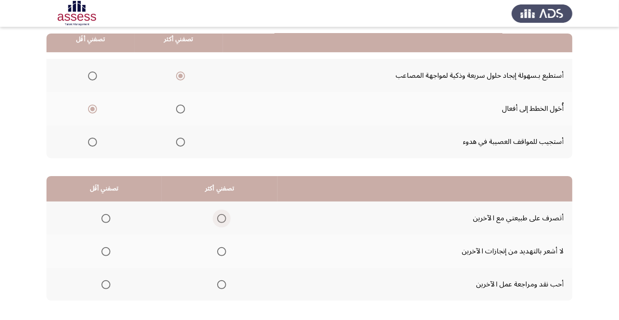
click at [222, 219] on span "Select an option" at bounding box center [222, 219] width 0 height 0
click at [222, 218] on input "Select an option" at bounding box center [221, 218] width 9 height 9
click at [226, 254] on span "Select an option" at bounding box center [221, 251] width 9 height 9
click at [226, 254] on input "Select an option" at bounding box center [221, 251] width 9 height 9
click at [106, 219] on span "Select an option" at bounding box center [106, 219] width 0 height 0
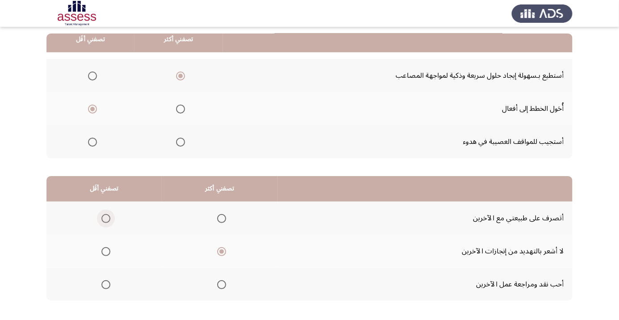
click at [106, 218] on input "Select an option" at bounding box center [105, 218] width 9 height 9
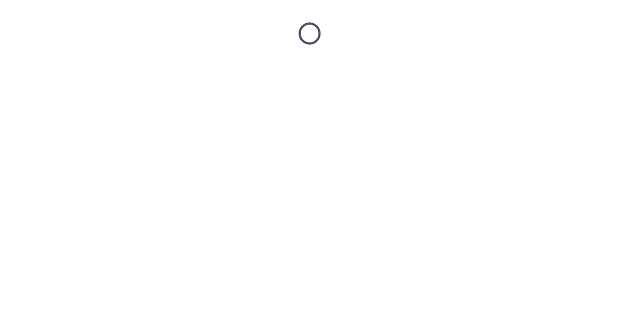
scroll to position [0, 0]
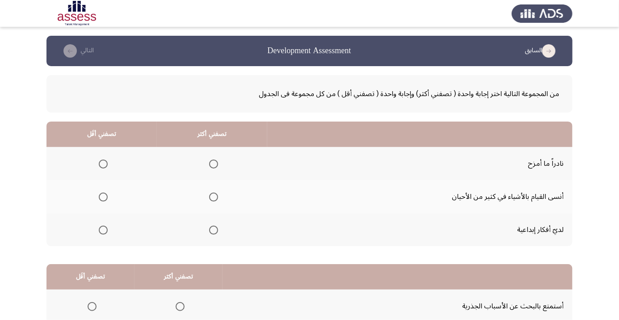
click at [214, 229] on span "Select an option" at bounding box center [213, 230] width 9 height 9
click at [214, 229] on input "Select an option" at bounding box center [213, 230] width 9 height 9
click at [104, 160] on span "Select an option" at bounding box center [103, 164] width 9 height 9
click at [104, 160] on input "Select an option" at bounding box center [103, 164] width 9 height 9
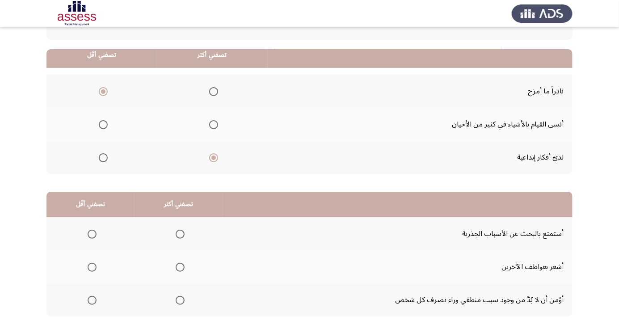
scroll to position [88, 0]
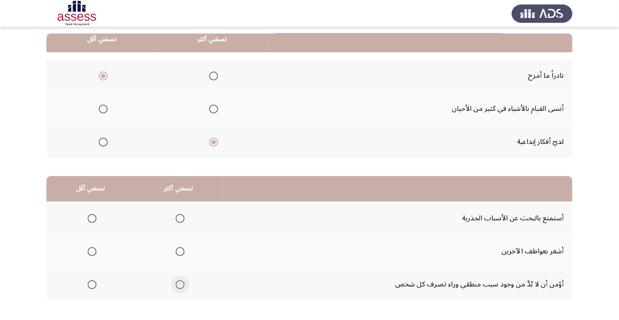
click at [180, 285] on span "Select an option" at bounding box center [180, 285] width 0 height 0
click at [181, 284] on input "Select an option" at bounding box center [180, 284] width 9 height 9
click at [180, 219] on span "Select an option" at bounding box center [180, 219] width 0 height 0
click at [181, 218] on input "Select an option" at bounding box center [180, 218] width 9 height 9
click at [90, 286] on span "Select an option" at bounding box center [92, 284] width 9 height 9
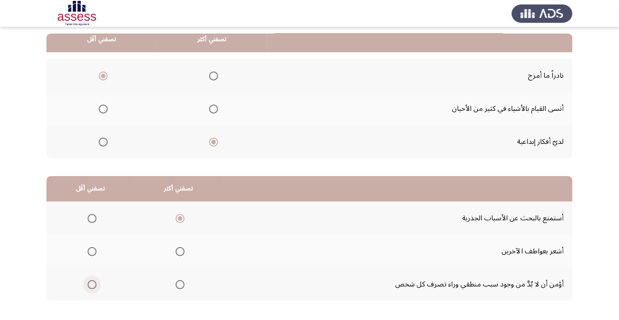
click at [90, 286] on input "Select an option" at bounding box center [92, 284] width 9 height 9
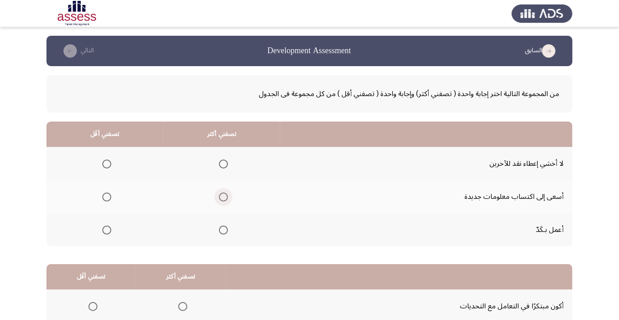
click at [224, 197] on span "Select an option" at bounding box center [224, 197] width 0 height 0
click at [224, 197] on input "Select an option" at bounding box center [223, 197] width 9 height 9
click at [104, 232] on span "Select an option" at bounding box center [106, 230] width 9 height 9
click at [104, 232] on input "Select an option" at bounding box center [106, 230] width 9 height 9
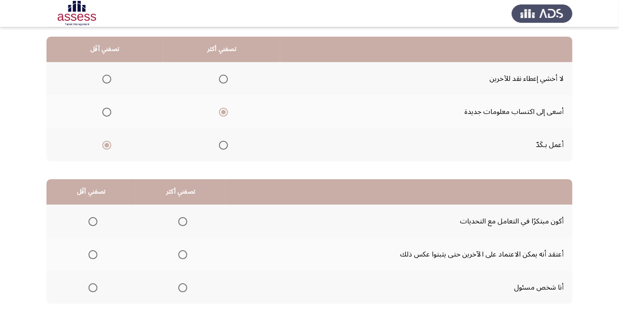
scroll to position [88, 0]
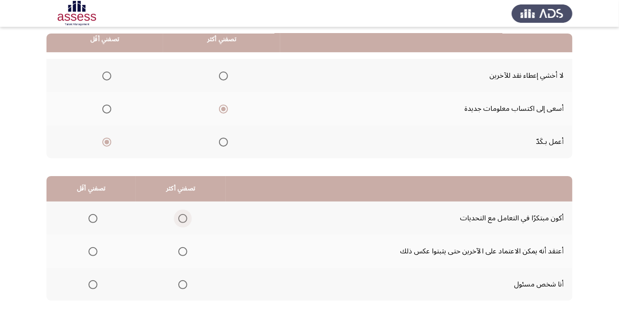
click at [183, 219] on span "Select an option" at bounding box center [183, 219] width 0 height 0
click at [182, 218] on input "Select an option" at bounding box center [182, 218] width 9 height 9
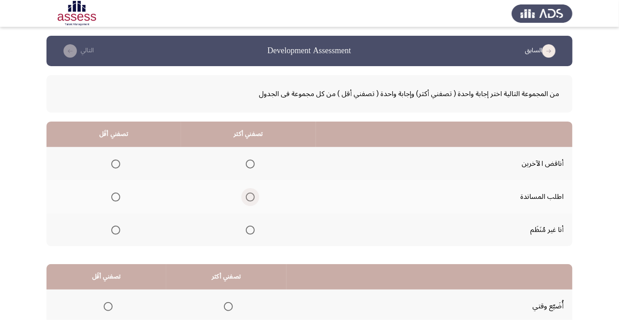
click at [250, 199] on span "Select an option" at bounding box center [250, 197] width 9 height 9
click at [250, 199] on input "Select an option" at bounding box center [250, 197] width 9 height 9
click at [118, 164] on span "Select an option" at bounding box center [115, 164] width 9 height 9
click at [118, 164] on input "Select an option" at bounding box center [115, 164] width 9 height 9
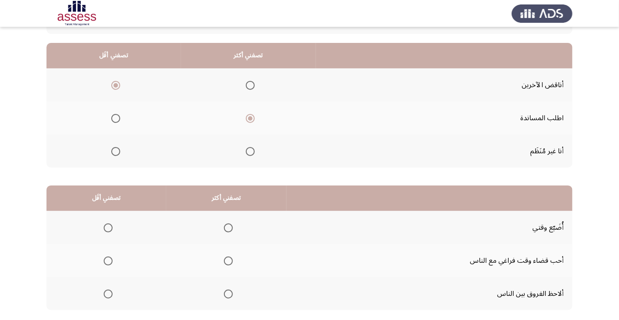
scroll to position [88, 0]
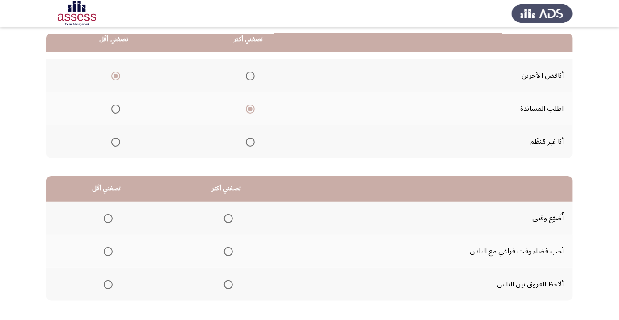
click at [228, 285] on span "Select an option" at bounding box center [228, 285] width 0 height 0
click at [229, 284] on input "Select an option" at bounding box center [228, 284] width 9 height 9
click at [118, 255] on th at bounding box center [106, 251] width 120 height 33
click at [104, 251] on span "Select an option" at bounding box center [108, 251] width 9 height 9
click at [104, 251] on input "Select an option" at bounding box center [108, 251] width 9 height 9
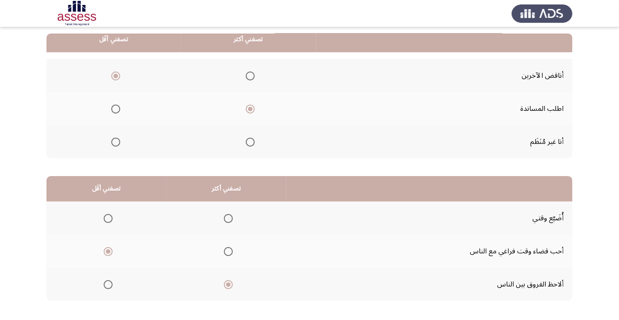
click at [227, 253] on span "Select an option" at bounding box center [228, 251] width 9 height 9
click at [227, 253] on input "Select an option" at bounding box center [228, 251] width 9 height 9
click at [108, 285] on span "Select an option" at bounding box center [108, 285] width 0 height 0
click at [108, 284] on input "Select an option" at bounding box center [108, 284] width 9 height 9
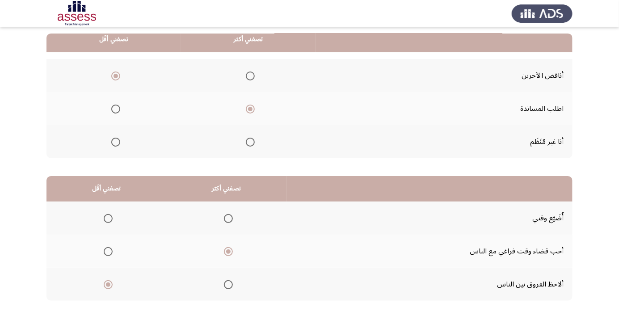
scroll to position [0, 0]
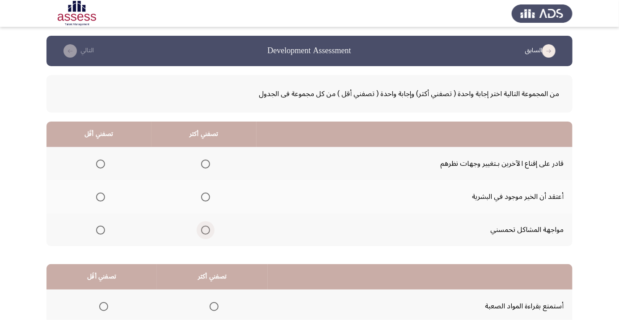
click at [206, 230] on span "Select an option" at bounding box center [206, 230] width 0 height 0
click at [205, 229] on input "Select an option" at bounding box center [205, 230] width 9 height 9
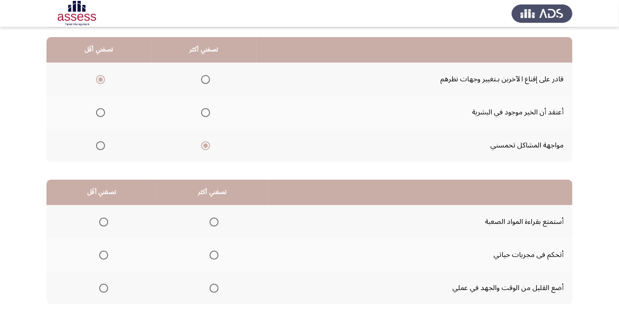
scroll to position [88, 0]
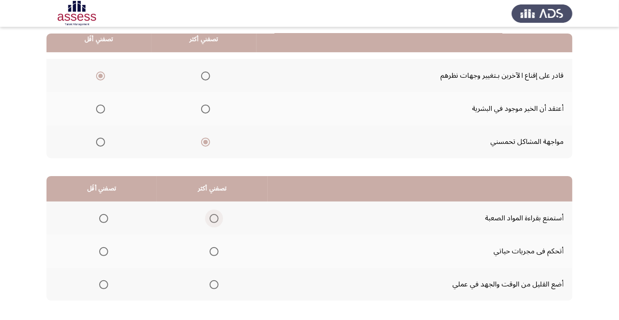
click at [214, 219] on span "Select an option" at bounding box center [214, 219] width 0 height 0
click at [215, 218] on input "Select an option" at bounding box center [214, 218] width 9 height 9
click at [104, 252] on span "Select an option" at bounding box center [104, 252] width 0 height 0
click at [104, 251] on input "Select an option" at bounding box center [103, 251] width 9 height 9
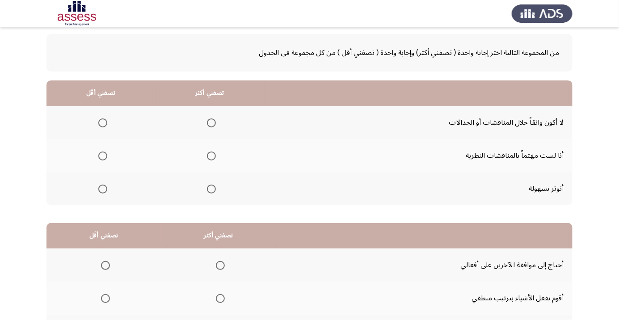
scroll to position [43, 0]
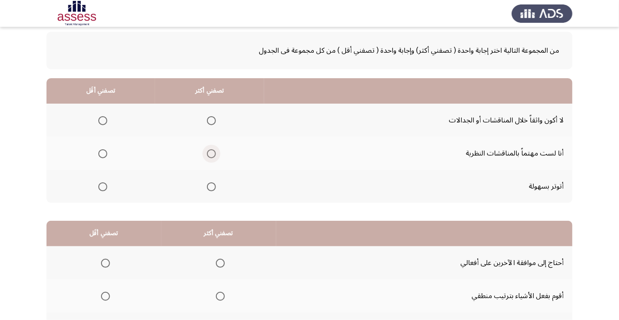
click at [211, 154] on span "Select an option" at bounding box center [211, 154] width 0 height 0
click at [211, 153] on input "Select an option" at bounding box center [211, 153] width 9 height 9
click at [105, 123] on span "Select an option" at bounding box center [102, 120] width 9 height 9
click at [105, 123] on input "Select an option" at bounding box center [102, 120] width 9 height 9
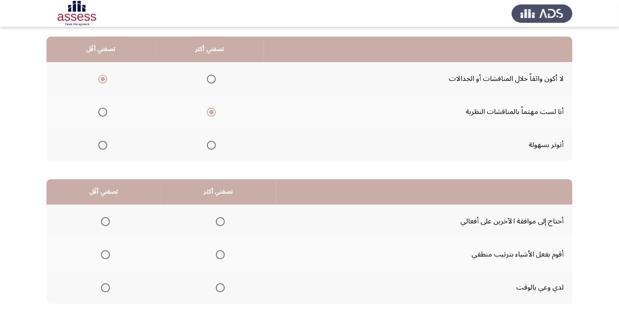
scroll to position [85, 0]
click at [222, 290] on span "Select an option" at bounding box center [220, 287] width 9 height 9
click at [222, 290] on input "Select an option" at bounding box center [220, 287] width 9 height 9
click at [220, 255] on span "Select an option" at bounding box center [220, 255] width 0 height 0
click at [221, 254] on input "Select an option" at bounding box center [220, 254] width 9 height 9
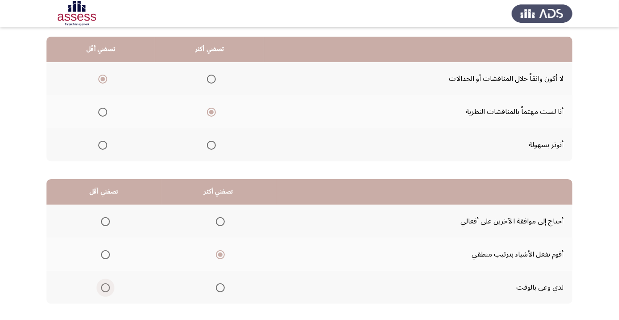
click at [107, 290] on span "Select an option" at bounding box center [105, 287] width 9 height 9
click at [107, 290] on input "Select an option" at bounding box center [105, 287] width 9 height 9
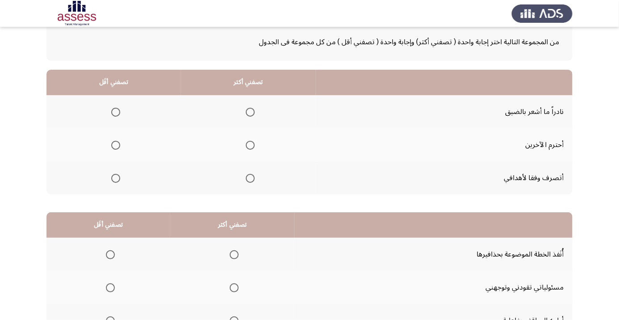
scroll to position [53, 0]
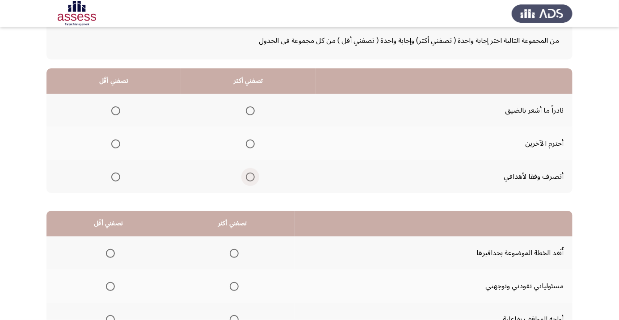
click at [253, 176] on span "Select an option" at bounding box center [250, 177] width 9 height 9
click at [253, 176] on input "Select an option" at bounding box center [250, 177] width 9 height 9
click at [116, 144] on span "Select an option" at bounding box center [116, 144] width 0 height 0
click at [115, 143] on input "Select an option" at bounding box center [115, 143] width 9 height 9
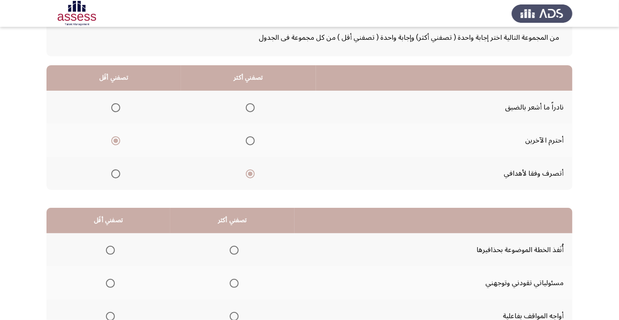
scroll to position [88, 0]
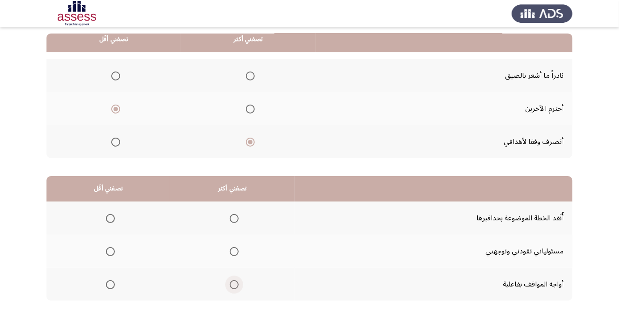
click at [237, 287] on span "Select an option" at bounding box center [234, 284] width 9 height 9
click at [237, 287] on input "Select an option" at bounding box center [234, 284] width 9 height 9
click at [114, 254] on span "Select an option" at bounding box center [110, 251] width 9 height 9
click at [114, 254] on input "Select an option" at bounding box center [110, 251] width 9 height 9
click at [75, 320] on html "السابق Development Assessment التالي من المجموعة التالية اختر إجابة واحدة ( تصف…" at bounding box center [309, 138] width 619 height 452
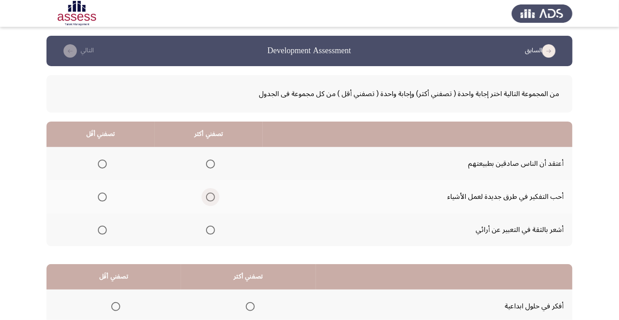
click at [211, 197] on span "Select an option" at bounding box center [211, 197] width 0 height 0
click at [210, 197] on input "Select an option" at bounding box center [210, 197] width 9 height 9
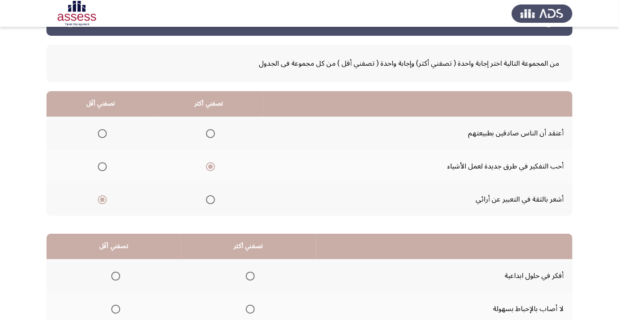
scroll to position [88, 0]
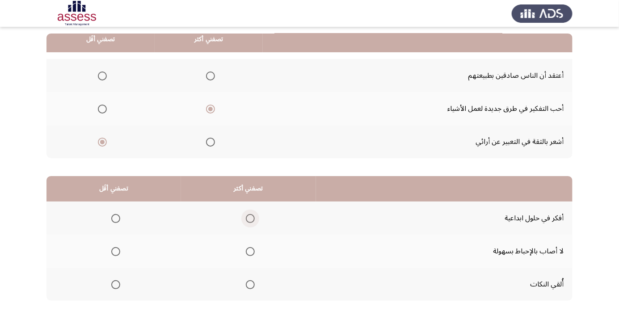
click at [250, 219] on span "Select an option" at bounding box center [250, 219] width 0 height 0
click at [250, 218] on input "Select an option" at bounding box center [250, 218] width 9 height 9
click at [116, 252] on span "Select an option" at bounding box center [116, 252] width 0 height 0
click at [115, 251] on input "Select an option" at bounding box center [115, 251] width 9 height 9
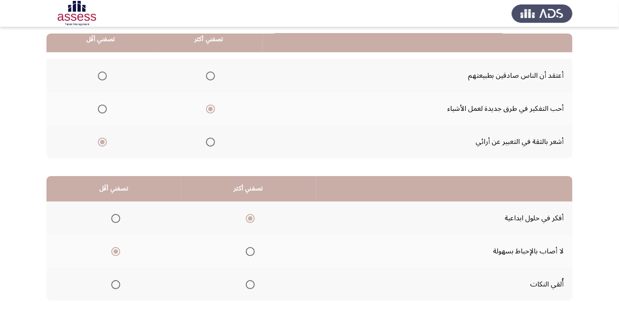
scroll to position [0, 0]
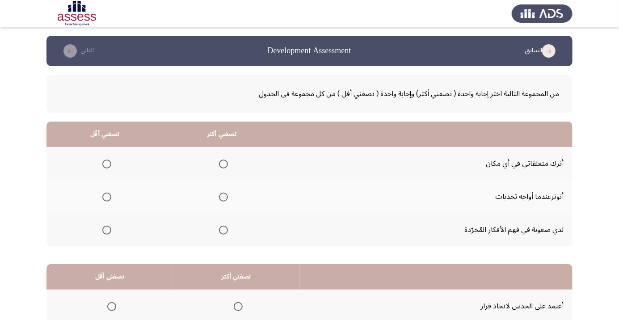
click at [224, 167] on span "Select an option" at bounding box center [223, 164] width 9 height 9
click at [224, 167] on input "Select an option" at bounding box center [223, 164] width 9 height 9
click at [107, 197] on span "Select an option" at bounding box center [107, 197] width 0 height 0
click at [107, 197] on input "Select an option" at bounding box center [106, 197] width 9 height 9
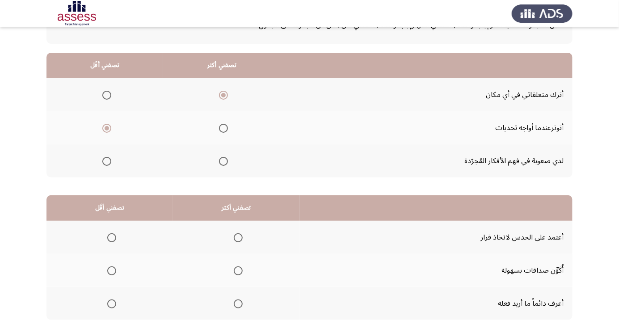
scroll to position [88, 0]
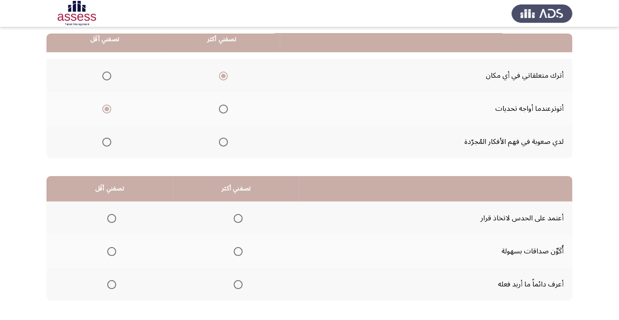
click at [108, 251] on span "Select an option" at bounding box center [111, 251] width 9 height 9
click at [108, 251] on input "Select an option" at bounding box center [111, 251] width 9 height 9
click at [238, 252] on span "Select an option" at bounding box center [238, 252] width 0 height 0
click at [240, 251] on input "Select an option" at bounding box center [238, 251] width 9 height 9
click at [112, 285] on span "Select an option" at bounding box center [112, 285] width 0 height 0
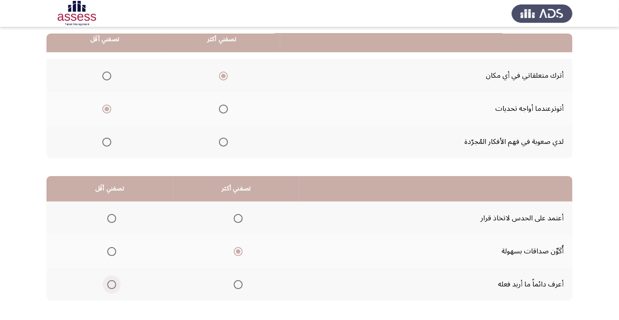
click at [112, 284] on input "Select an option" at bounding box center [111, 284] width 9 height 9
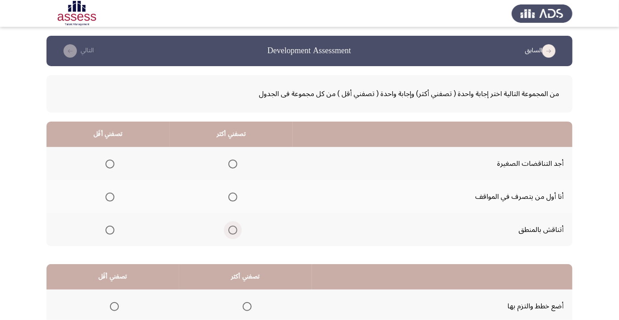
click at [233, 230] on span "Select an option" at bounding box center [233, 230] width 0 height 0
click at [234, 229] on input "Select an option" at bounding box center [232, 230] width 9 height 9
click at [109, 199] on span "Select an option" at bounding box center [110, 197] width 9 height 9
click at [109, 199] on input "Select an option" at bounding box center [110, 197] width 9 height 9
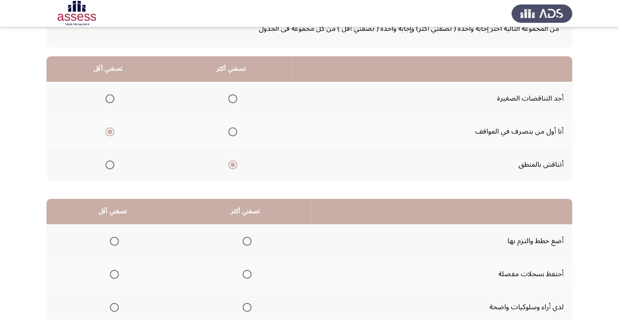
scroll to position [88, 0]
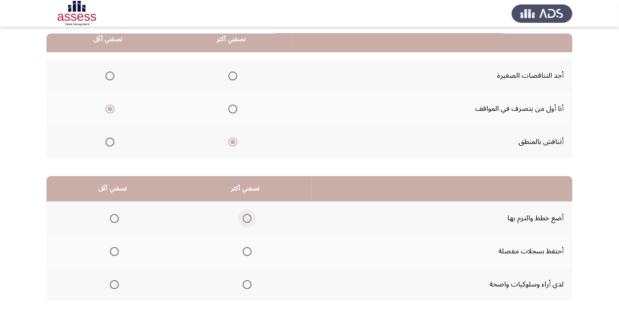
click at [247, 219] on span "Select an option" at bounding box center [247, 219] width 0 height 0
click at [247, 218] on input "Select an option" at bounding box center [247, 218] width 9 height 9
click at [114, 284] on span "Select an option" at bounding box center [114, 284] width 9 height 9
click at [114, 284] on input "Select an option" at bounding box center [114, 284] width 9 height 9
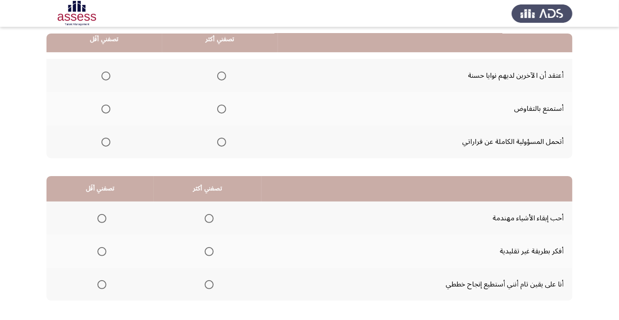
scroll to position [0, 0]
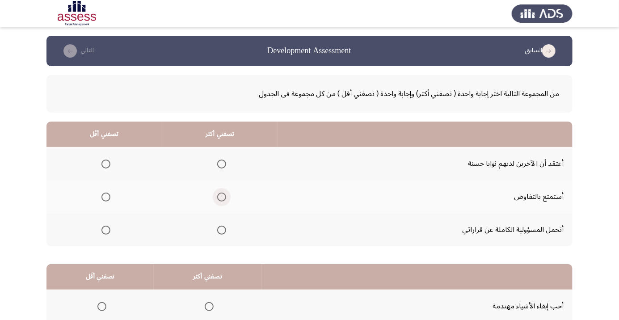
click at [222, 197] on span "Select an option" at bounding box center [222, 197] width 0 height 0
click at [222, 197] on input "Select an option" at bounding box center [221, 197] width 9 height 9
click at [105, 232] on span "Select an option" at bounding box center [105, 230] width 9 height 9
click at [105, 232] on input "Select an option" at bounding box center [105, 230] width 9 height 9
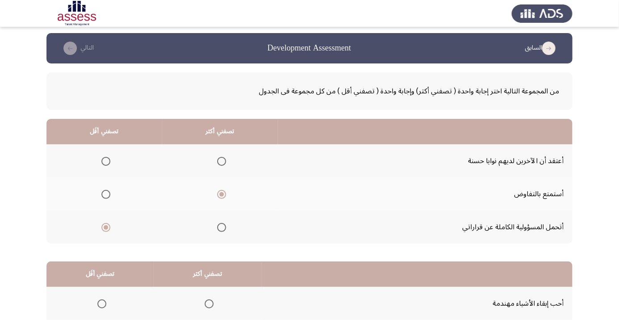
scroll to position [88, 0]
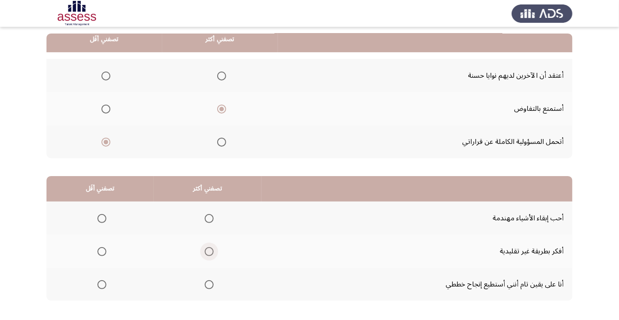
click at [209, 254] on span "Select an option" at bounding box center [209, 251] width 9 height 9
click at [209, 254] on input "Select an option" at bounding box center [209, 251] width 9 height 9
click at [102, 219] on span "Select an option" at bounding box center [102, 219] width 0 height 0
click at [101, 218] on input "Select an option" at bounding box center [101, 218] width 9 height 9
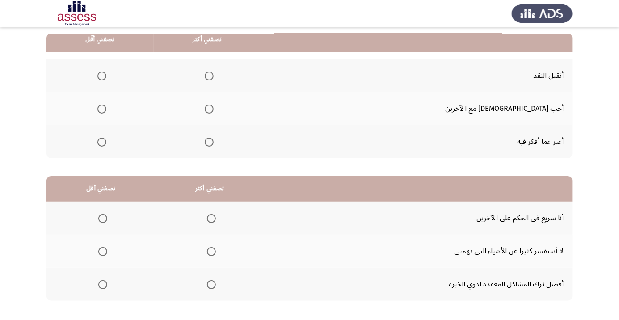
scroll to position [0, 0]
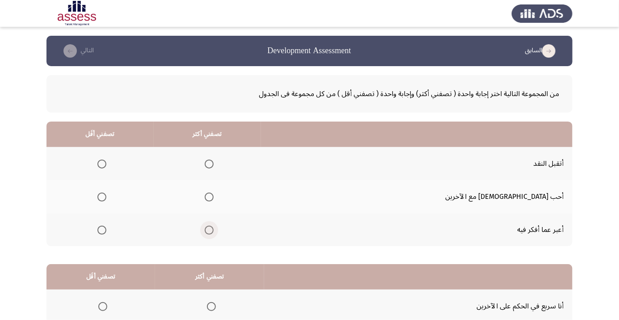
click at [209, 230] on span "Select an option" at bounding box center [209, 230] width 0 height 0
click at [214, 229] on input "Select an option" at bounding box center [209, 230] width 9 height 9
click at [102, 197] on span "Select an option" at bounding box center [102, 197] width 0 height 0
click at [106, 197] on input "Select an option" at bounding box center [101, 197] width 9 height 9
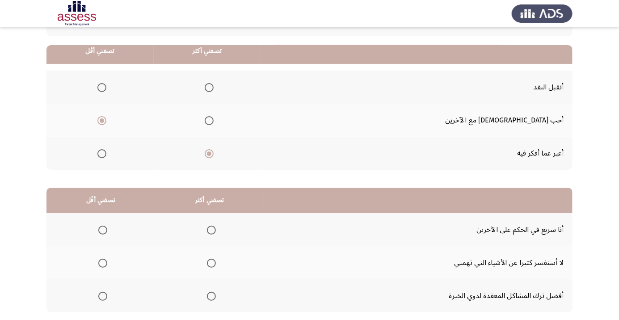
scroll to position [88, 0]
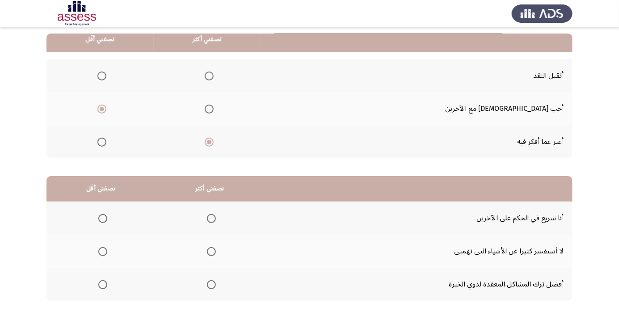
click at [211, 285] on span "Select an option" at bounding box center [211, 285] width 0 height 0
click at [212, 284] on input "Select an option" at bounding box center [211, 284] width 9 height 9
click at [100, 250] on span "Select an option" at bounding box center [102, 251] width 9 height 9
click at [100, 250] on input "Select an option" at bounding box center [102, 251] width 9 height 9
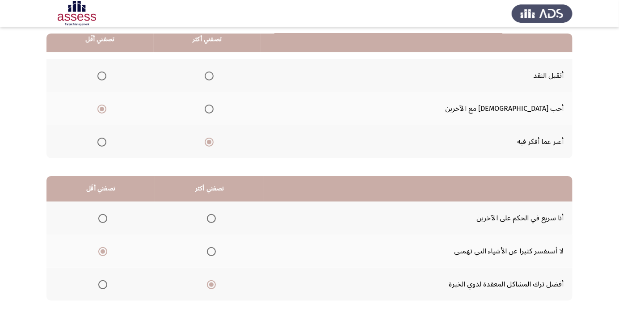
scroll to position [0, 0]
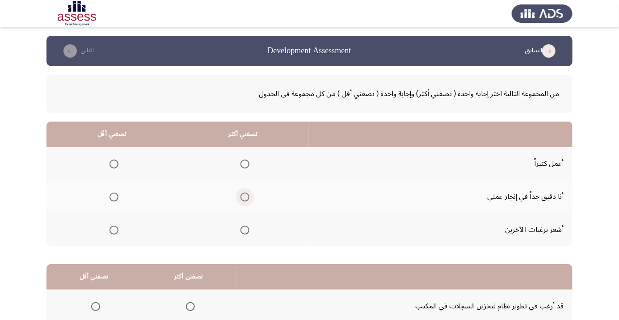
click at [245, 197] on span "Select an option" at bounding box center [245, 197] width 0 height 0
click at [245, 197] on input "Select an option" at bounding box center [245, 197] width 9 height 9
click at [114, 164] on span "Select an option" at bounding box center [114, 164] width 0 height 0
click at [114, 164] on input "Select an option" at bounding box center [114, 164] width 9 height 9
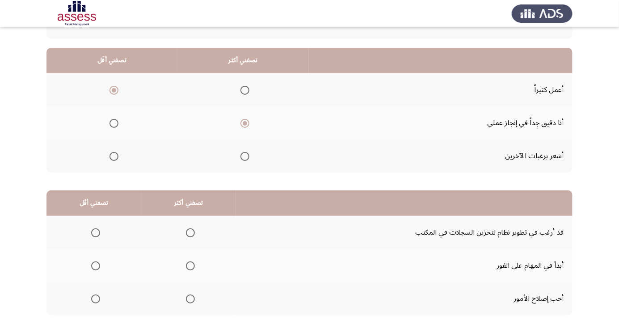
scroll to position [88, 0]
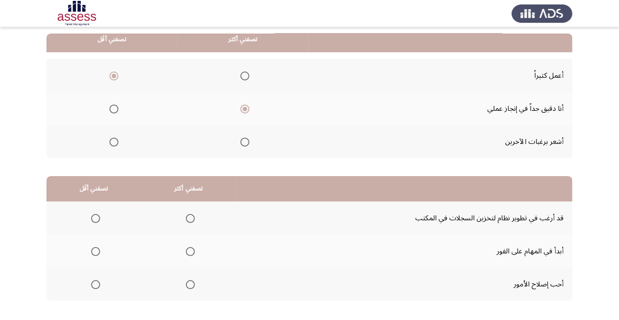
click at [190, 252] on span "Select an option" at bounding box center [190, 252] width 0 height 0
click at [190, 251] on input "Select an option" at bounding box center [190, 251] width 9 height 9
click at [97, 286] on span "Select an option" at bounding box center [95, 284] width 9 height 9
click at [97, 286] on input "Select an option" at bounding box center [95, 284] width 9 height 9
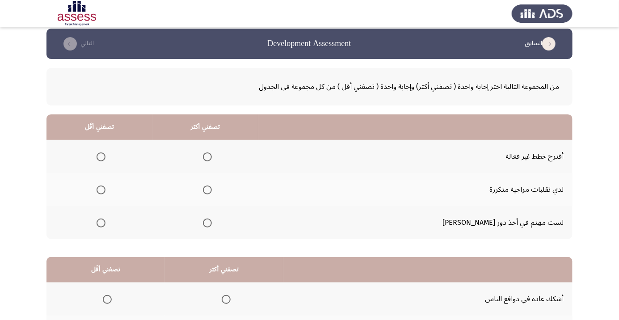
scroll to position [8, 0]
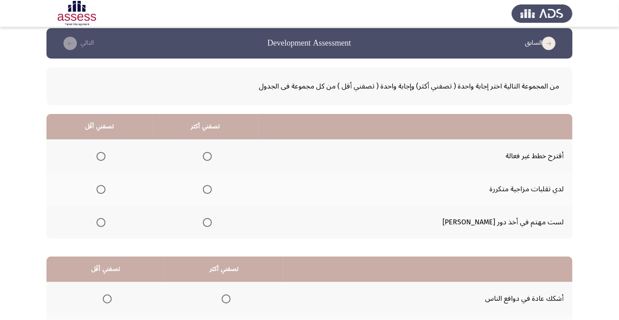
click at [212, 224] on span "Select an option" at bounding box center [207, 222] width 9 height 9
click at [212, 224] on input "Select an option" at bounding box center [207, 222] width 9 height 9
click at [101, 190] on span "Select an option" at bounding box center [101, 190] width 0 height 0
click at [106, 189] on input "Select an option" at bounding box center [101, 189] width 9 height 9
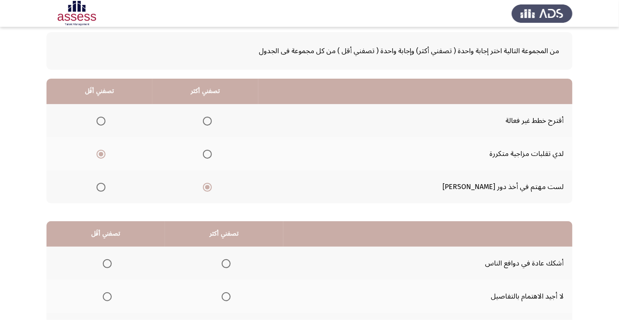
scroll to position [88, 0]
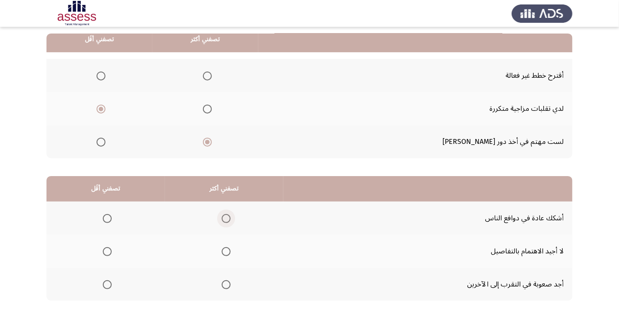
click at [226, 218] on span "Select an option" at bounding box center [226, 218] width 9 height 9
click at [226, 218] on input "Select an option" at bounding box center [226, 218] width 9 height 9
click at [107, 285] on span "Select an option" at bounding box center [107, 285] width 0 height 0
click at [107, 284] on input "Select an option" at bounding box center [107, 284] width 9 height 9
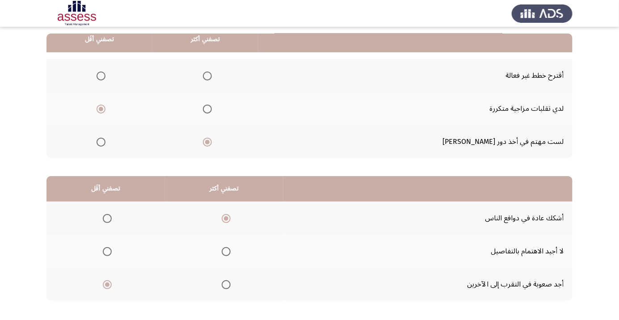
scroll to position [0, 0]
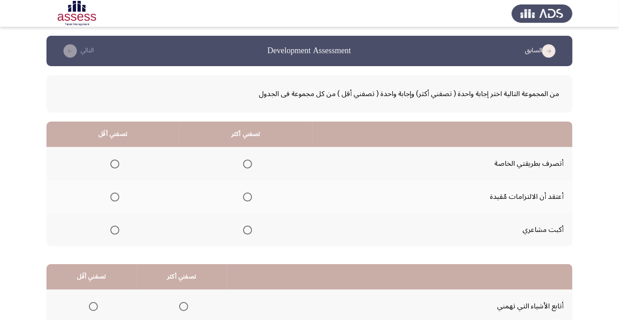
click at [246, 165] on span "Select an option" at bounding box center [247, 164] width 9 height 9
click at [246, 165] on input "Select an option" at bounding box center [247, 164] width 9 height 9
click at [114, 199] on span "Select an option" at bounding box center [114, 197] width 9 height 9
click at [114, 199] on input "Select an option" at bounding box center [114, 197] width 9 height 9
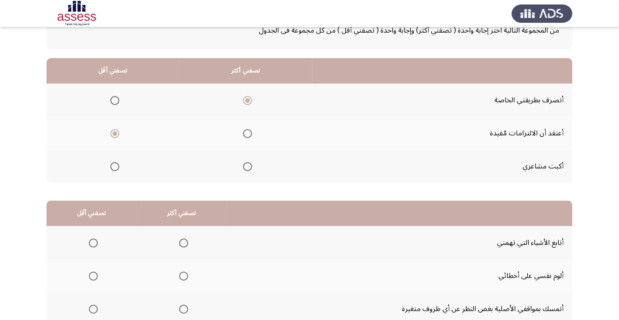
scroll to position [88, 0]
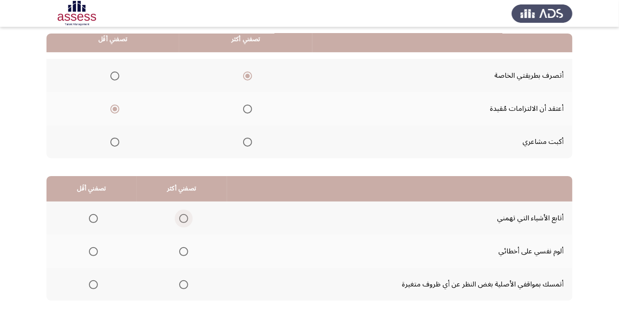
click at [184, 219] on span "Select an option" at bounding box center [184, 219] width 0 height 0
click at [184, 218] on input "Select an option" at bounding box center [183, 218] width 9 height 9
click at [93, 252] on span "Select an option" at bounding box center [93, 252] width 0 height 0
click at [93, 251] on input "Select an option" at bounding box center [93, 251] width 9 height 9
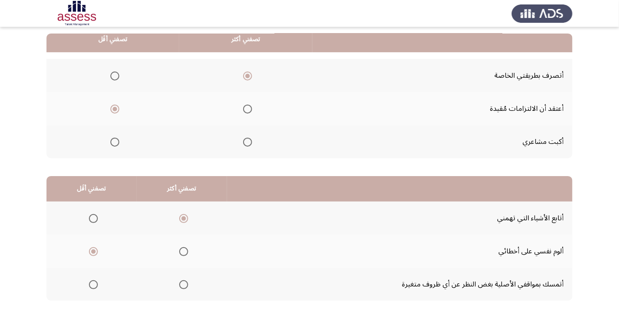
scroll to position [0, 0]
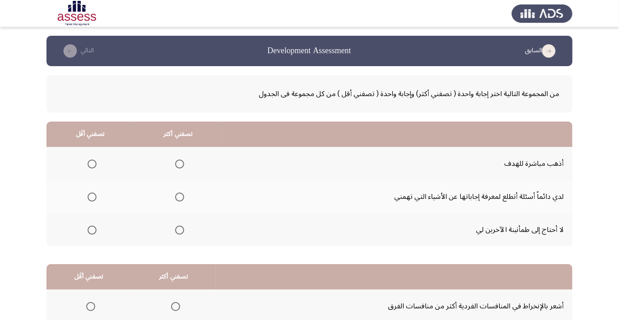
click at [179, 166] on span "Select an option" at bounding box center [179, 164] width 9 height 9
click at [179, 166] on input "Select an option" at bounding box center [179, 164] width 9 height 9
click at [97, 195] on span "Select an option" at bounding box center [92, 197] width 9 height 9
click at [97, 195] on input "Select an option" at bounding box center [92, 197] width 9 height 9
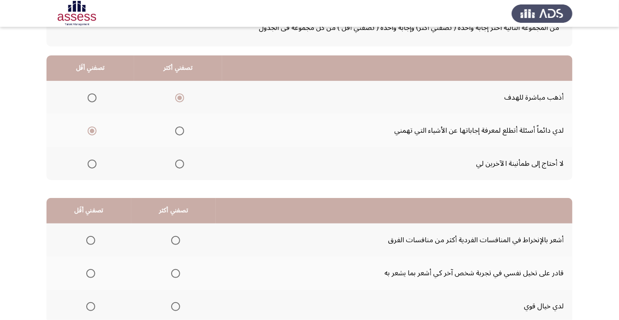
scroll to position [88, 0]
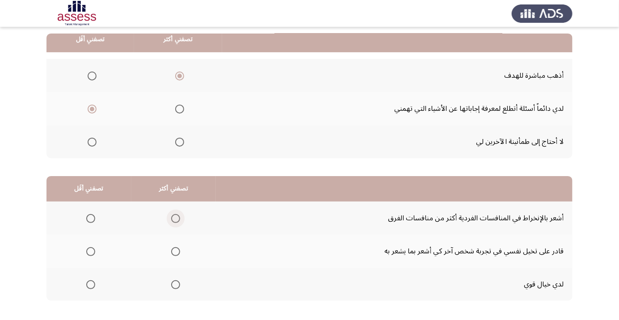
click at [175, 218] on span "Select an option" at bounding box center [175, 218] width 9 height 9
click at [175, 218] on input "Select an option" at bounding box center [175, 218] width 9 height 9
click at [91, 252] on span "Select an option" at bounding box center [91, 252] width 0 height 0
click at [90, 251] on input "Select an option" at bounding box center [90, 251] width 9 height 9
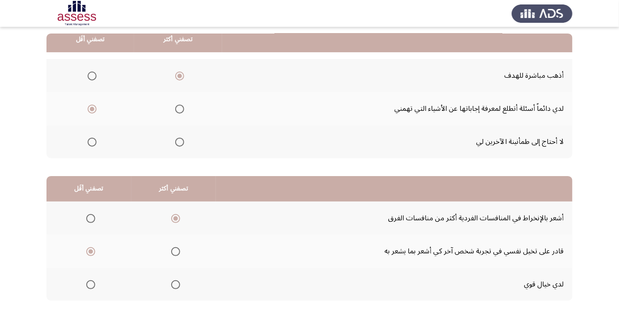
scroll to position [0, 0]
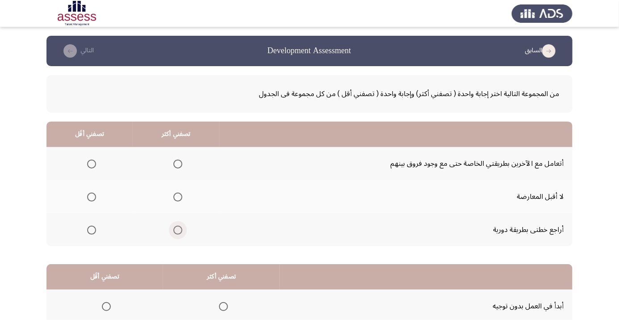
click at [179, 232] on span "Select an option" at bounding box center [177, 230] width 9 height 9
click at [179, 232] on input "Select an option" at bounding box center [177, 230] width 9 height 9
click at [92, 164] on span "Select an option" at bounding box center [91, 164] width 9 height 9
click at [92, 164] on input "Select an option" at bounding box center [91, 164] width 9 height 9
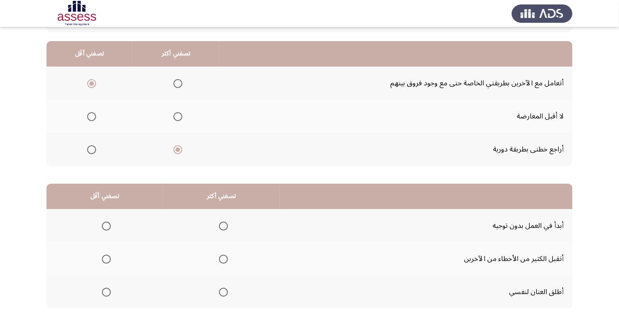
scroll to position [88, 0]
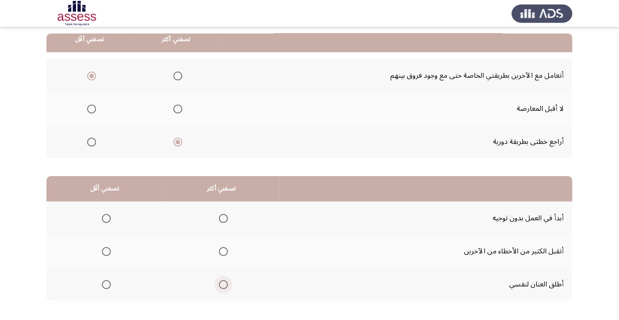
click at [227, 285] on span "Select an option" at bounding box center [223, 284] width 9 height 9
click at [227, 285] on input "Select an option" at bounding box center [223, 284] width 9 height 9
click at [106, 251] on span "Select an option" at bounding box center [106, 251] width 9 height 9
click at [106, 251] on input "Select an option" at bounding box center [106, 251] width 9 height 9
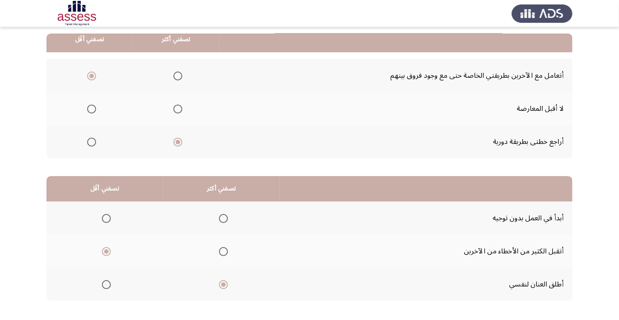
scroll to position [0, 0]
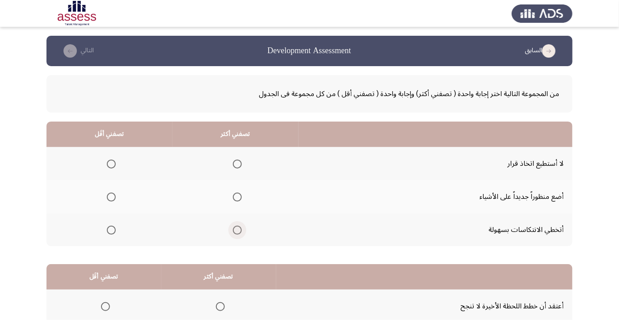
click at [237, 230] on span "Select an option" at bounding box center [237, 230] width 0 height 0
click at [237, 229] on input "Select an option" at bounding box center [237, 230] width 9 height 9
click at [111, 197] on span "Select an option" at bounding box center [111, 197] width 0 height 0
click at [111, 197] on input "Select an option" at bounding box center [111, 197] width 9 height 9
click at [237, 197] on span "Select an option" at bounding box center [237, 197] width 0 height 0
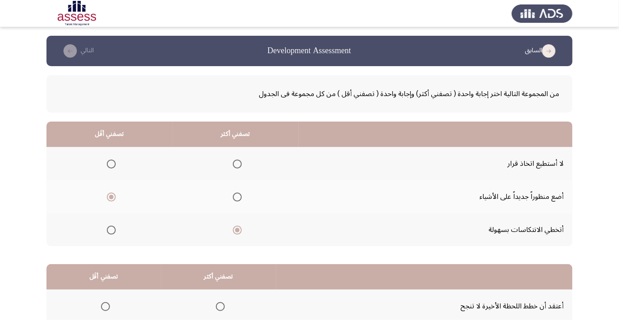
click at [237, 197] on input "Select an option" at bounding box center [237, 197] width 9 height 9
click at [111, 230] on span "Select an option" at bounding box center [111, 230] width 0 height 0
click at [111, 229] on input "Select an option" at bounding box center [111, 230] width 9 height 9
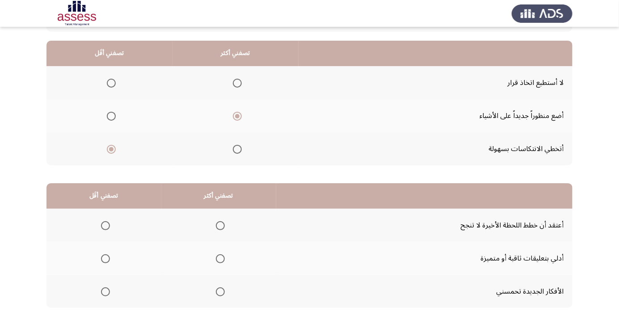
scroll to position [88, 0]
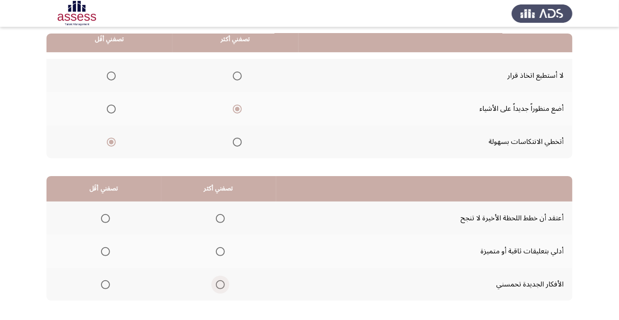
click at [220, 284] on span "Select an option" at bounding box center [220, 284] width 9 height 9
click at [220, 284] on input "Select an option" at bounding box center [220, 284] width 9 height 9
click at [106, 252] on span "Select an option" at bounding box center [106, 252] width 0 height 0
click at [105, 251] on input "Select an option" at bounding box center [105, 251] width 9 height 9
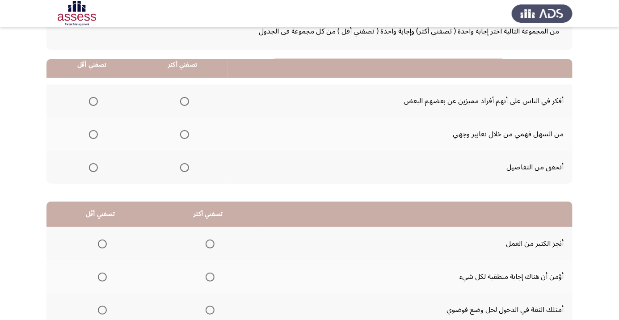
scroll to position [0, 0]
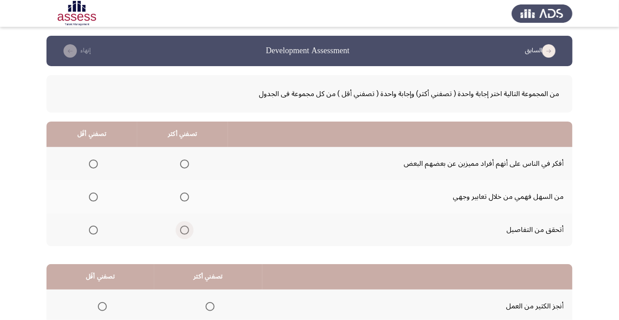
click at [185, 230] on span "Select an option" at bounding box center [185, 230] width 0 height 0
click at [186, 229] on input "Select an option" at bounding box center [184, 230] width 9 height 9
click at [95, 199] on span "Select an option" at bounding box center [93, 197] width 9 height 9
click at [95, 199] on input "Select an option" at bounding box center [93, 197] width 9 height 9
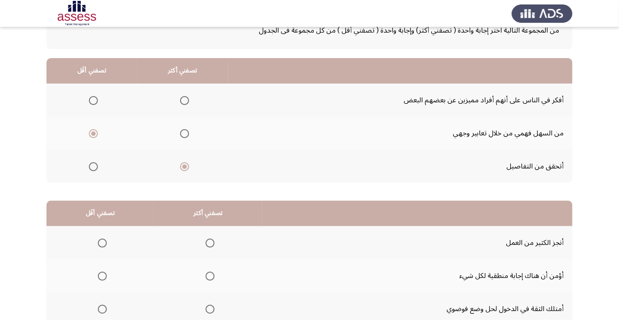
scroll to position [88, 0]
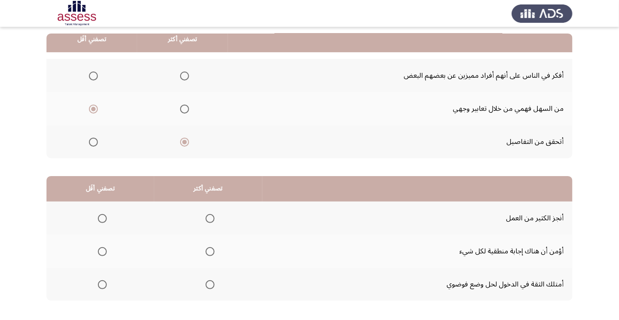
click at [210, 219] on span "Select an option" at bounding box center [210, 219] width 0 height 0
click at [210, 218] on input "Select an option" at bounding box center [210, 218] width 9 height 9
click at [102, 285] on span "Select an option" at bounding box center [102, 285] width 0 height 0
click at [102, 284] on input "Select an option" at bounding box center [102, 284] width 9 height 9
click at [213, 285] on span "Select an option" at bounding box center [210, 284] width 9 height 9
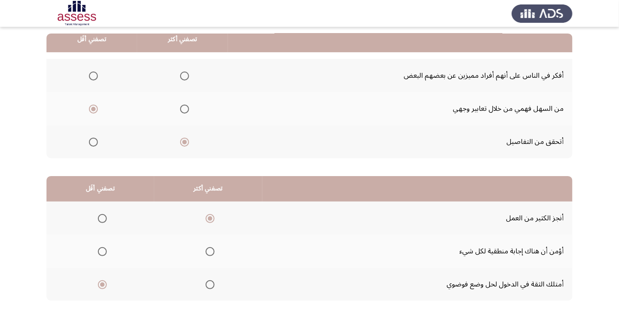
click at [213, 285] on input "Select an option" at bounding box center [210, 284] width 9 height 9
click at [105, 217] on span "Select an option" at bounding box center [102, 218] width 9 height 9
click at [105, 217] on input "Select an option" at bounding box center [102, 218] width 9 height 9
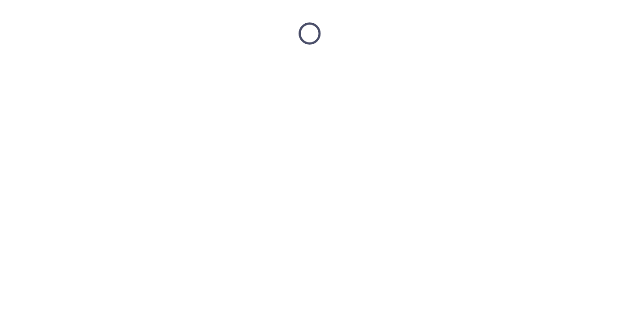
scroll to position [0, 0]
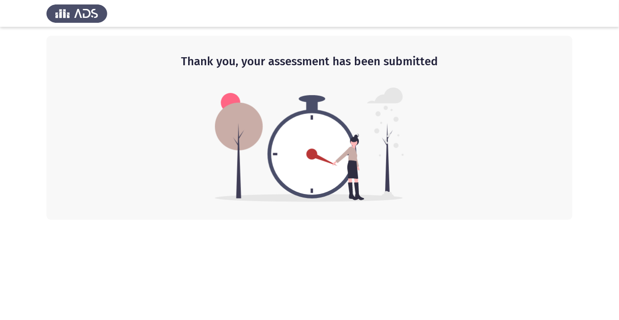
click at [529, 220] on html "Thank you, your assessment has been submitted" at bounding box center [309, 110] width 619 height 220
